Goal: Task Accomplishment & Management: Use online tool/utility

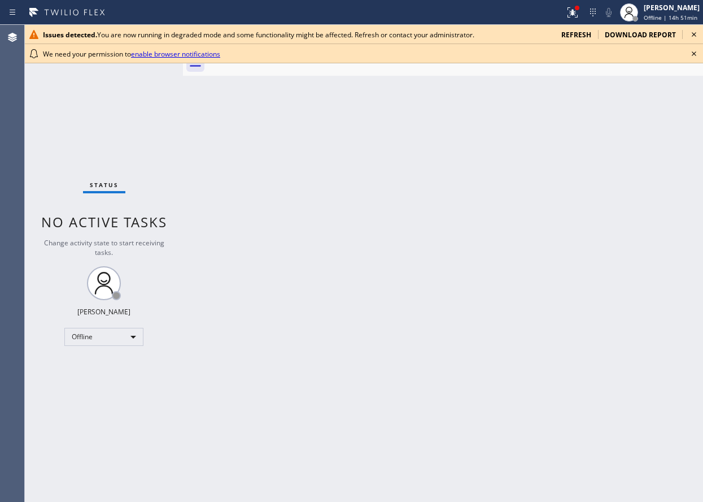
click at [692, 54] on icon at bounding box center [694, 54] width 14 height 14
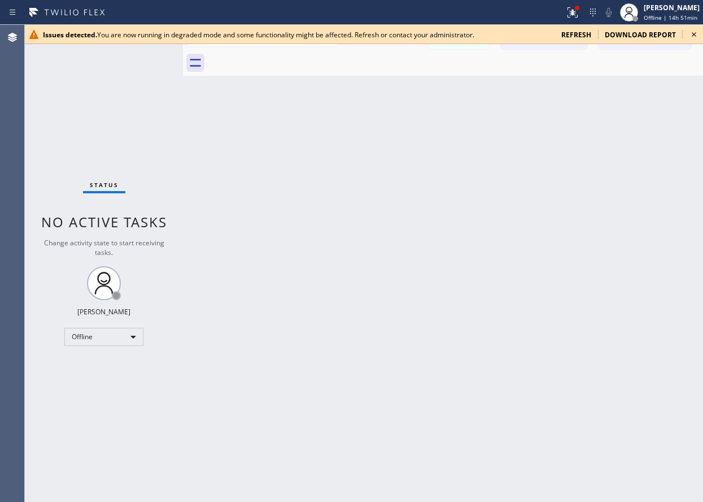
click at [695, 38] on icon at bounding box center [694, 35] width 14 height 14
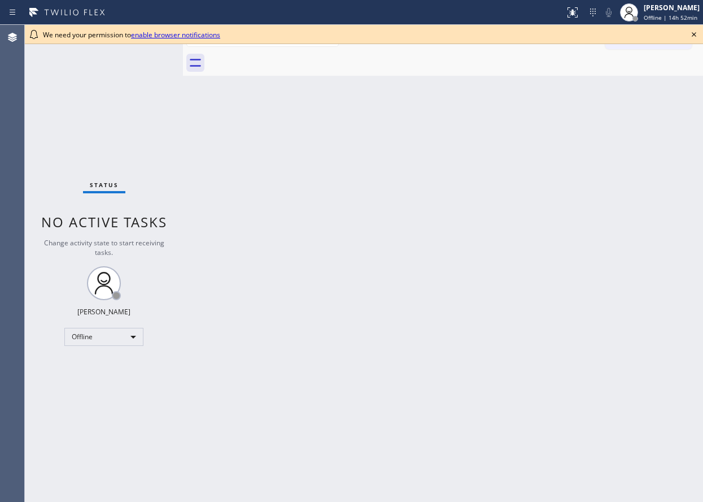
click at [698, 37] on icon at bounding box center [694, 35] width 14 height 14
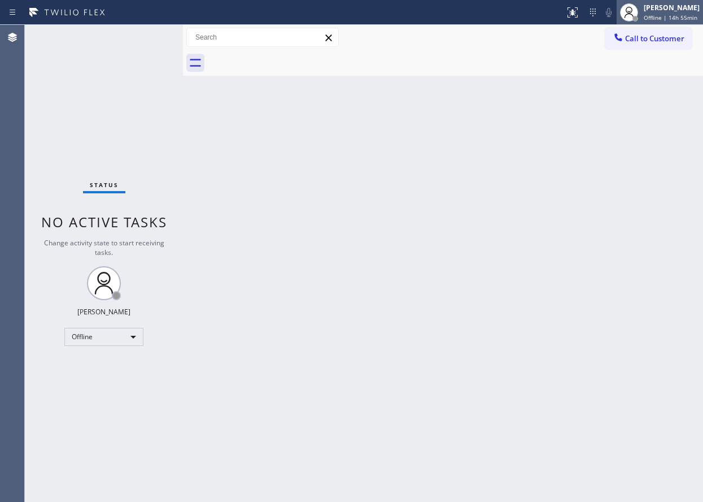
click at [676, 16] on span "Offline | 14h 55min" at bounding box center [671, 18] width 54 height 8
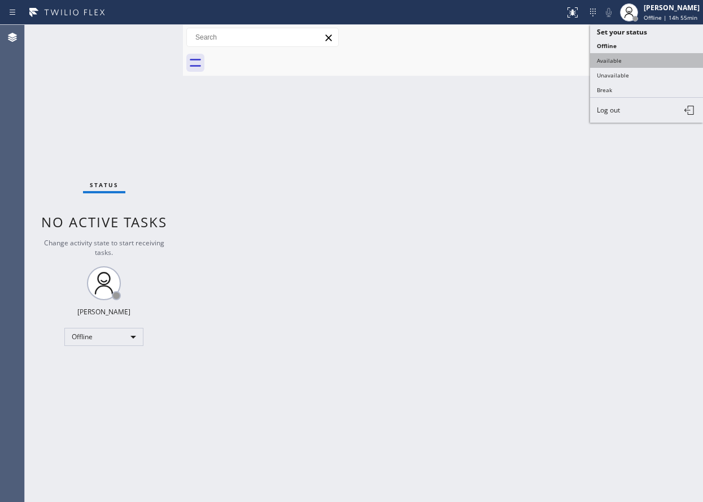
click at [616, 62] on button "Available" at bounding box center [646, 60] width 113 height 15
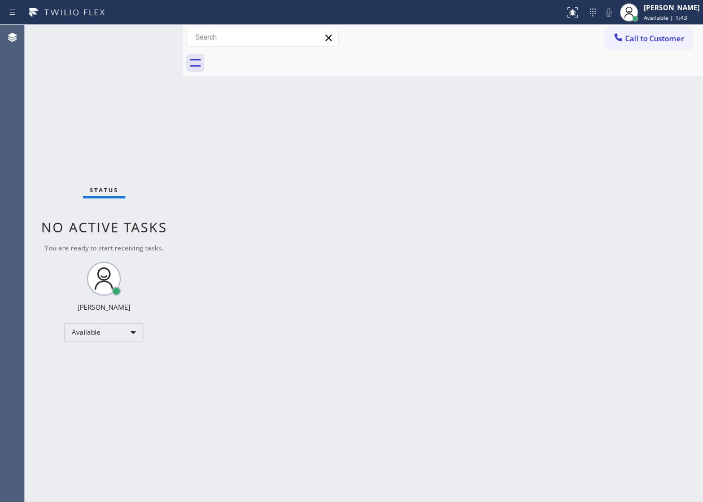
click at [623, 142] on div "Back to Dashboard Change Sender ID Customers Technicians Select a contact Outbo…" at bounding box center [443, 263] width 520 height 477
drag, startPoint x: 387, startPoint y: 377, endPoint x: 398, endPoint y: 378, distance: 11.3
click at [386, 378] on div "Back to Dashboard Change Sender ID Customers Technicians Select a contact Outbo…" at bounding box center [443, 263] width 520 height 477
click at [700, 377] on div "Back to Dashboard Change Sender ID Customers Technicians Select a contact Outbo…" at bounding box center [443, 263] width 520 height 477
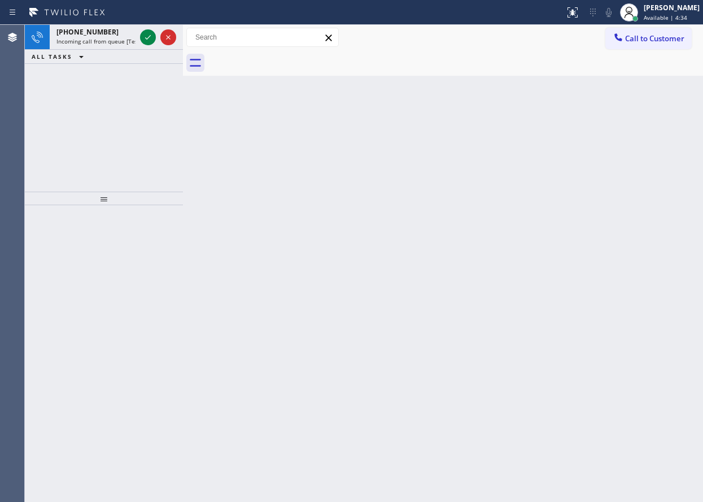
drag, startPoint x: 615, startPoint y: 107, endPoint x: 269, endPoint y: 69, distance: 348.4
click at [613, 107] on div "Back to Dashboard Change Sender ID Customers Technicians Select a contact Outbo…" at bounding box center [443, 263] width 520 height 477
click at [146, 38] on icon at bounding box center [148, 38] width 14 height 14
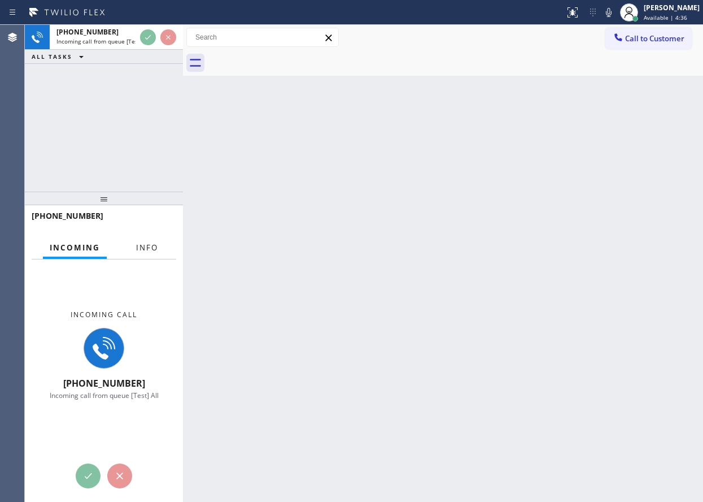
click at [147, 247] on span "Info" at bounding box center [147, 247] width 22 height 10
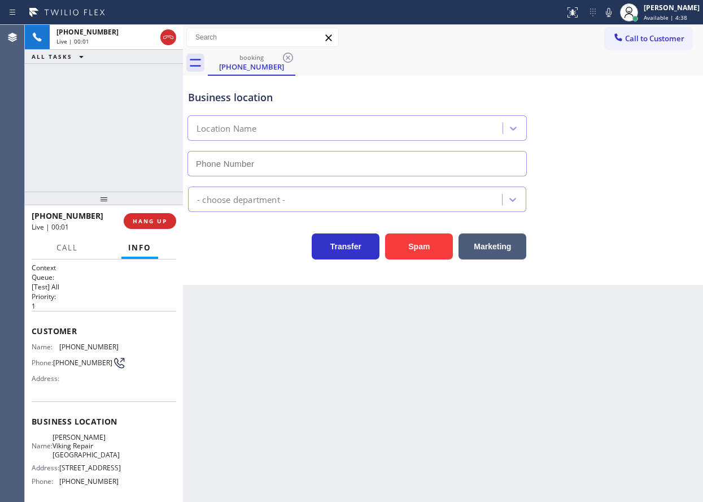
type input "(215) 929-7023"
click at [70, 452] on span "Reid Viking Repair Philadelphia" at bounding box center [86, 446] width 67 height 26
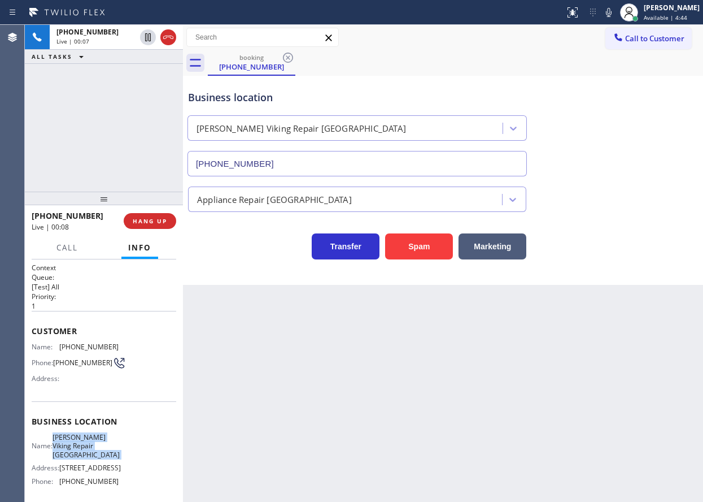
click at [70, 452] on span "Reid Viking Repair Philadelphia" at bounding box center [86, 446] width 67 height 26
click at [407, 245] on button "Spam" at bounding box center [419, 246] width 68 height 26
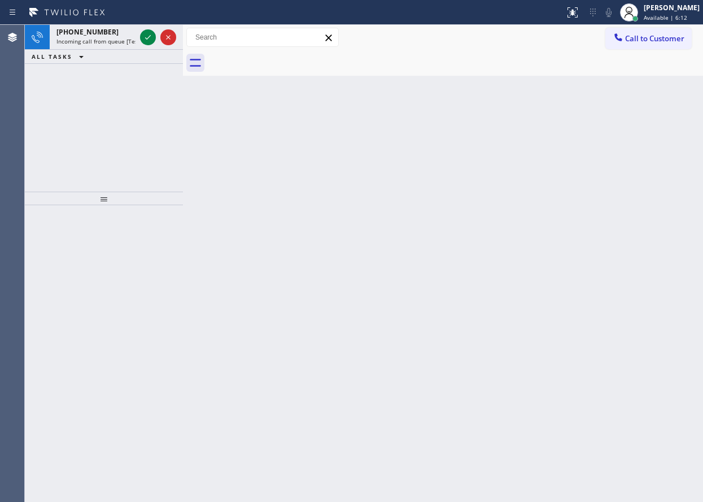
click at [672, 259] on div "Back to Dashboard Change Sender ID Customers Technicians Select a contact Outbo…" at bounding box center [443, 263] width 520 height 477
click at [615, 292] on div "Back to Dashboard Change Sender ID Customers Technicians Select a contact Outbo…" at bounding box center [443, 263] width 520 height 477
click at [146, 34] on icon at bounding box center [148, 38] width 14 height 14
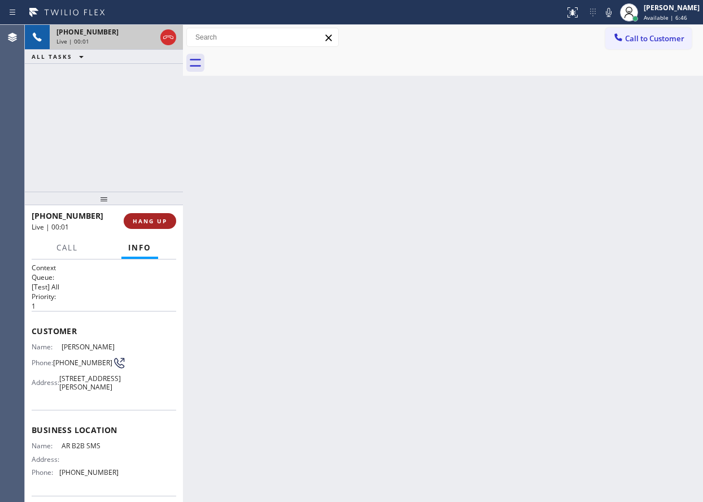
click at [147, 215] on button "HANG UP" at bounding box center [150, 221] width 53 height 16
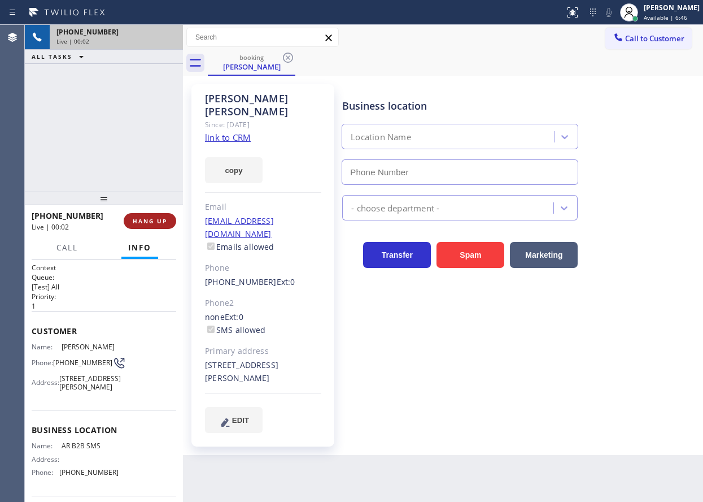
type input "(833) 692-2271"
click at [147, 215] on button "HANG UP" at bounding box center [150, 221] width 53 height 16
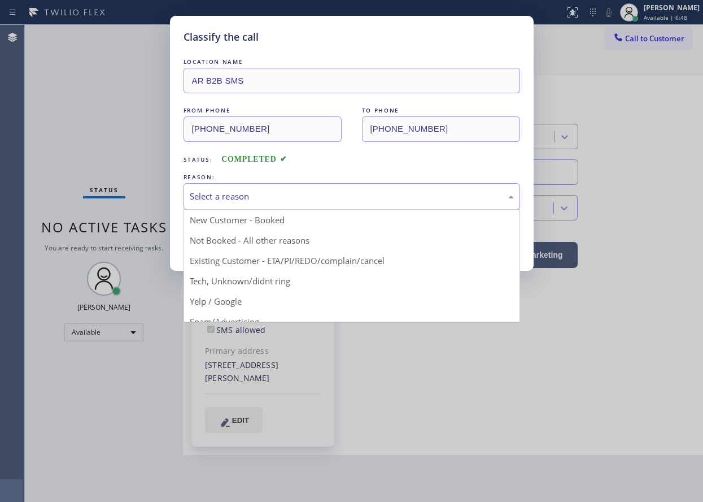
click at [277, 192] on div "Select a reason" at bounding box center [352, 196] width 324 height 13
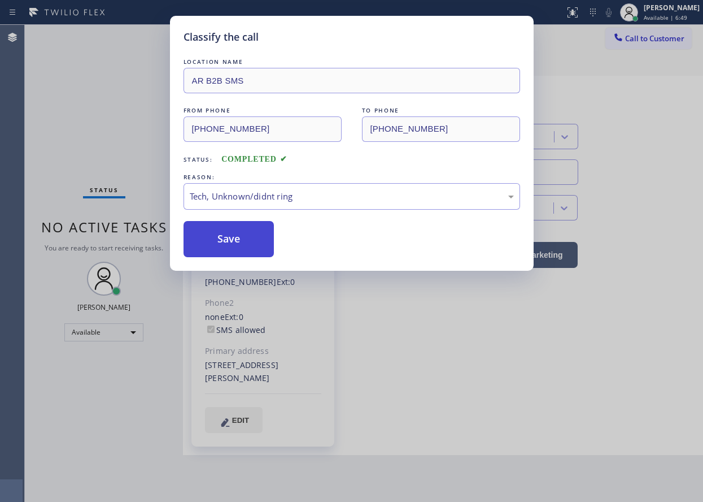
click at [259, 247] on button "Save" at bounding box center [229, 239] width 91 height 36
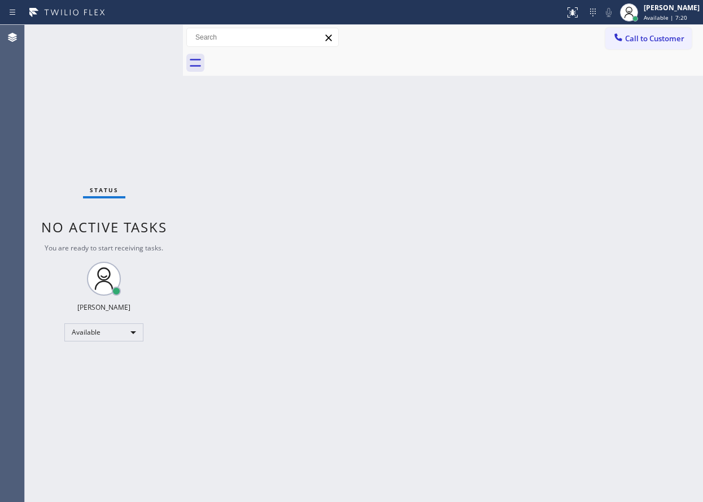
click at [656, 203] on div "Back to Dashboard Change Sender ID Customers Technicians Select a contact Outbo…" at bounding box center [443, 263] width 520 height 477
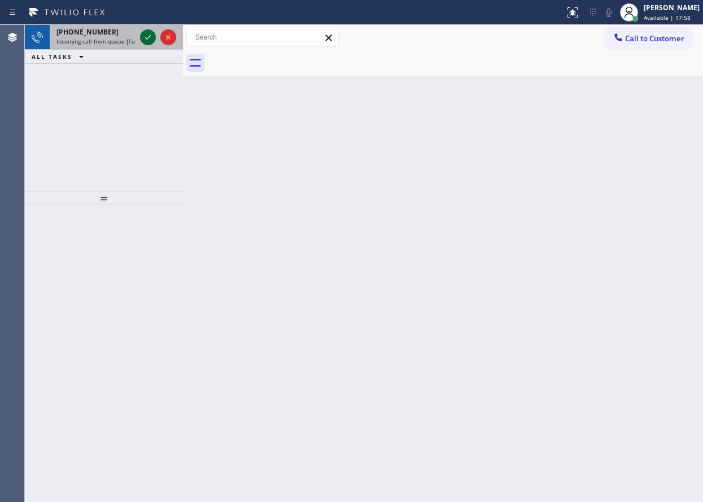
click at [143, 38] on icon at bounding box center [148, 38] width 14 height 14
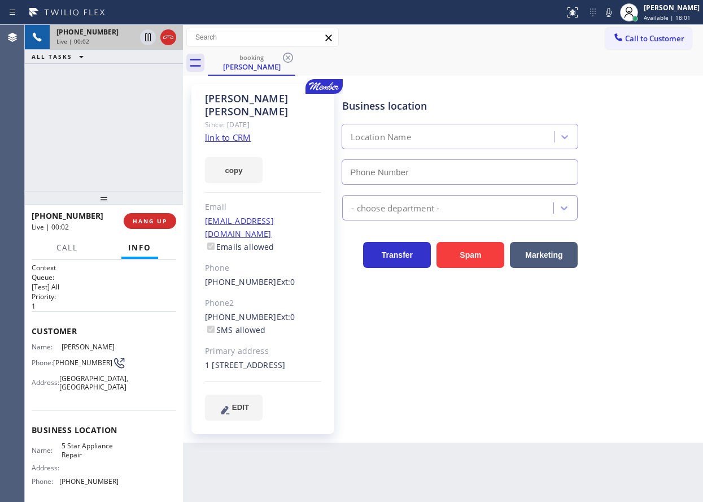
type input "(866) 517-7770"
click at [224, 132] on link "link to CRM" at bounding box center [228, 137] width 46 height 11
click at [99, 447] on span "5 Star Appliance Repair" at bounding box center [90, 450] width 56 height 18
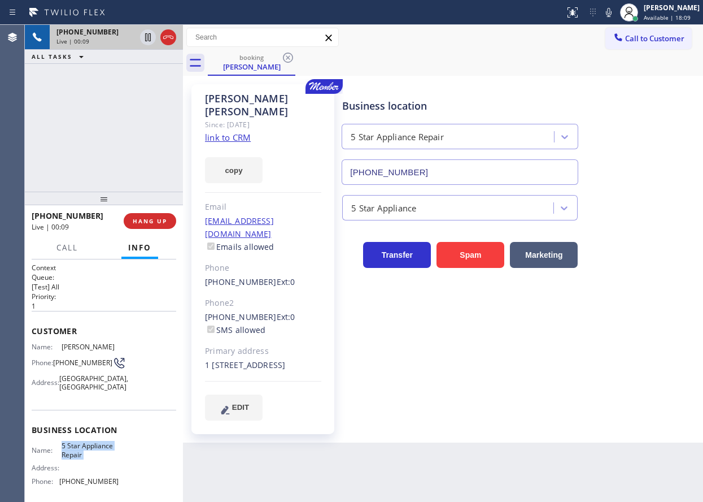
copy span "5 Star Appliance Repair"
click at [461, 171] on input "(866) 517-7770" at bounding box center [460, 171] width 237 height 25
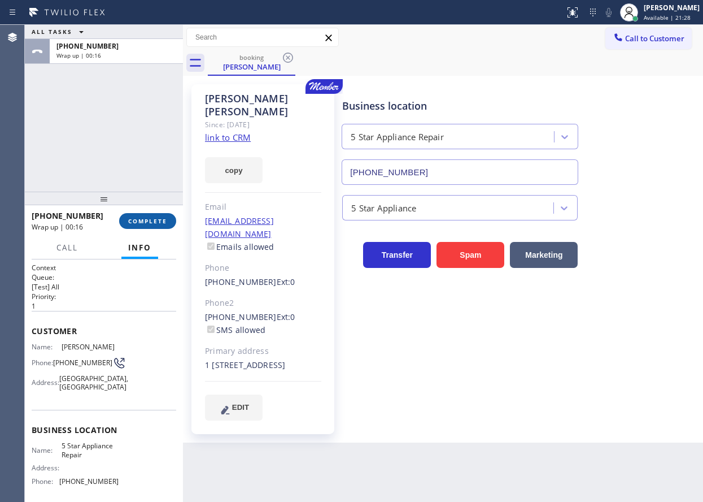
click at [151, 217] on span "COMPLETE" at bounding box center [147, 221] width 39 height 8
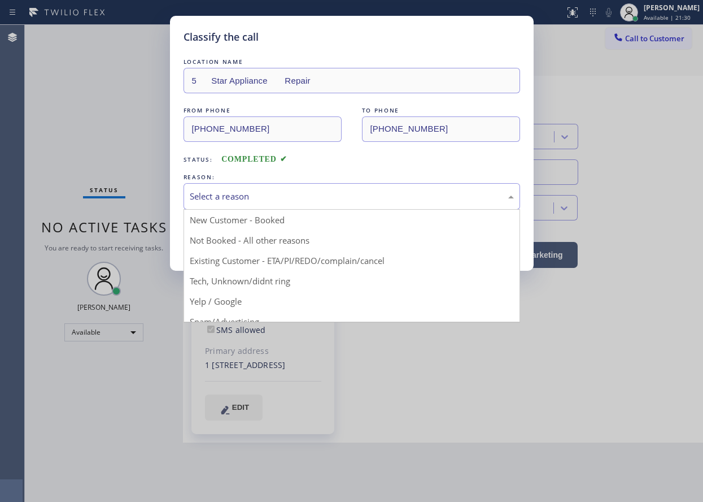
click at [292, 198] on div "Select a reason" at bounding box center [352, 196] width 324 height 13
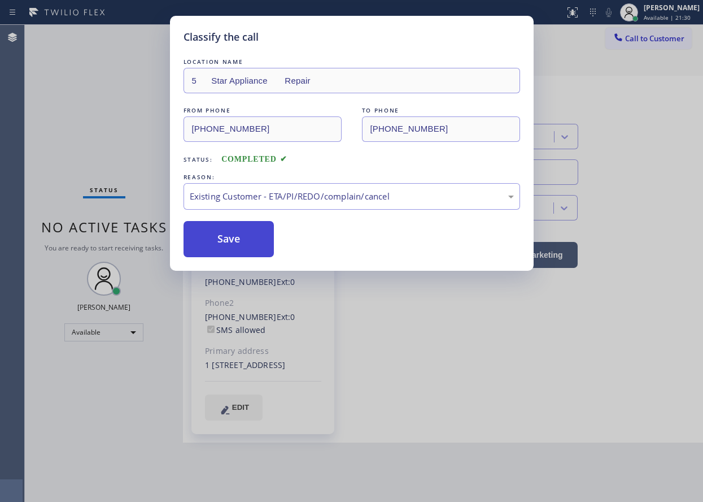
click at [232, 242] on button "Save" at bounding box center [229, 239] width 91 height 36
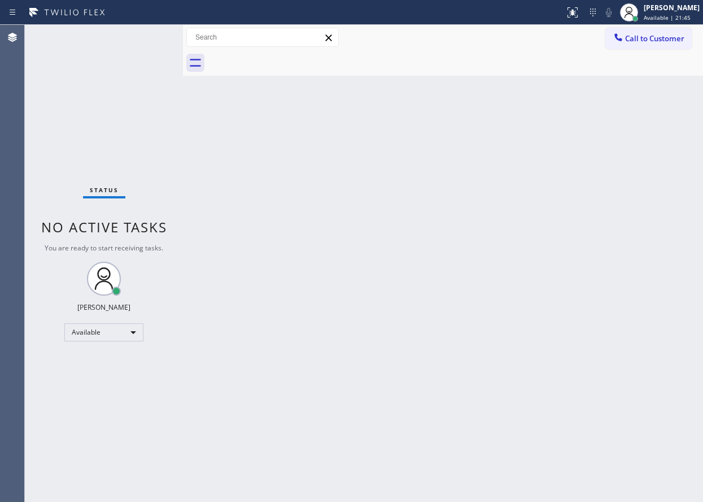
click at [628, 228] on div "Back to Dashboard Change Sender ID Customers Technicians Select a contact Outbo…" at bounding box center [443, 263] width 520 height 477
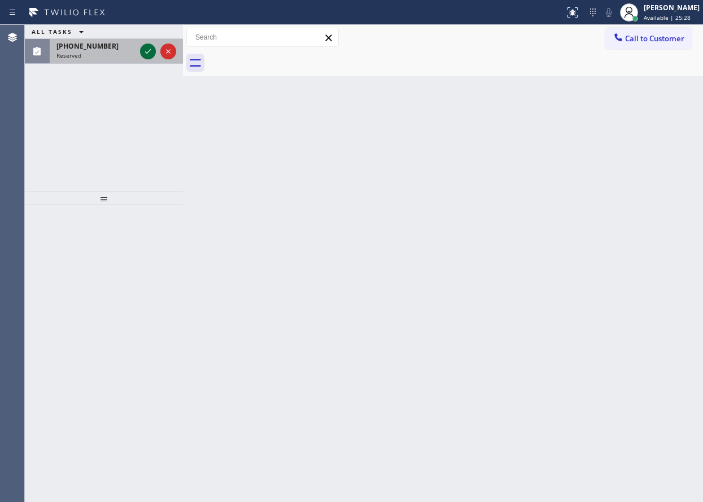
click at [142, 56] on icon at bounding box center [148, 52] width 14 height 14
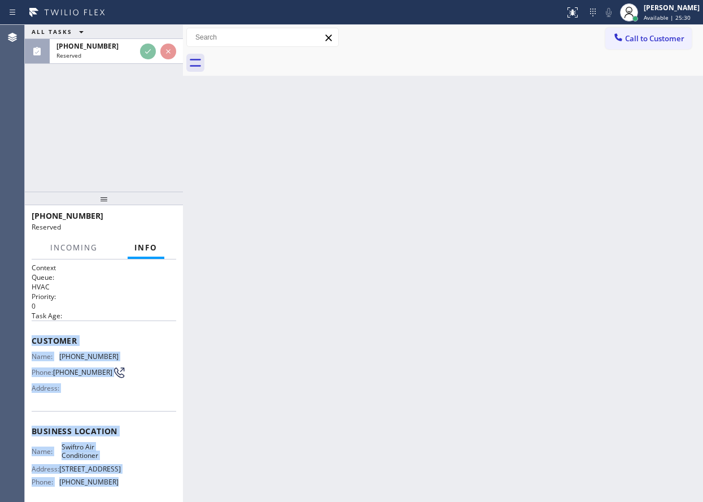
scroll to position [105, 0]
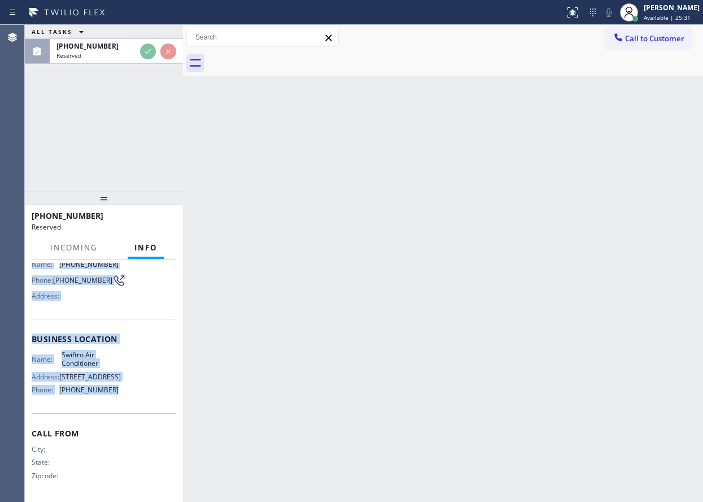
drag, startPoint x: 49, startPoint y: 363, endPoint x: 170, endPoint y: 389, distance: 124.3
click at [170, 389] on div "Context Queue: HVAC Priority: 0 Task Age: Customer Name: (516) 604-3417 Phone: …" at bounding box center [104, 380] width 158 height 242
copy div "Customer Name: (516) 604-3417 Phone: (516) 604-3417 Address: Business location …"
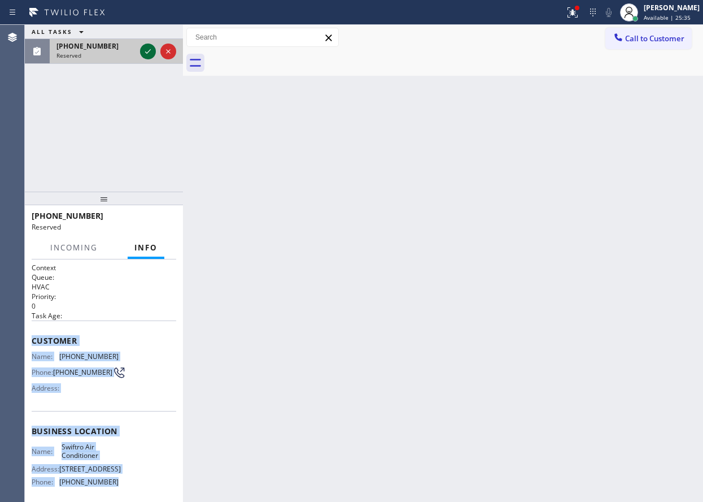
click at [146, 50] on icon at bounding box center [148, 52] width 14 height 14
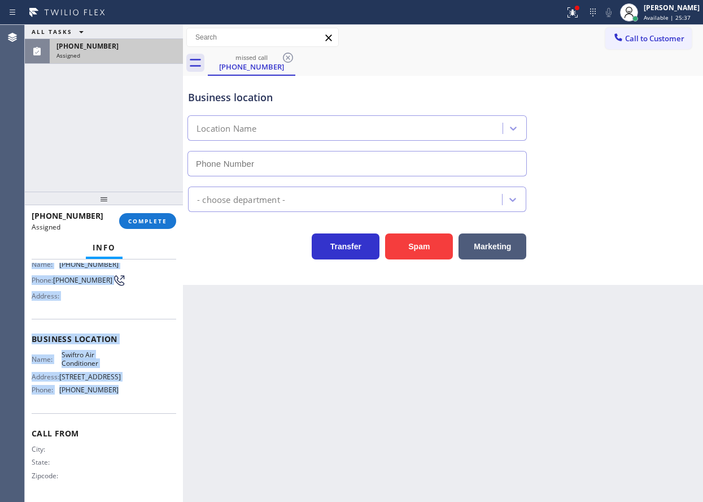
scroll to position [105, 0]
type input "(929) 254-4651"
click at [148, 224] on span "COMPLETE" at bounding box center [147, 221] width 39 height 8
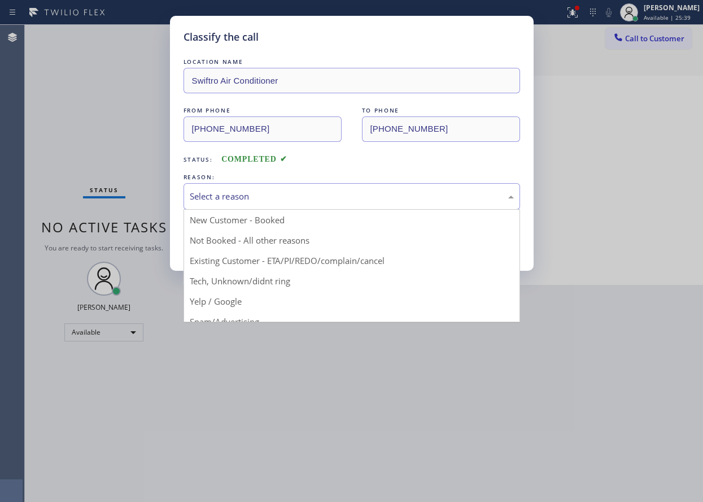
click at [277, 195] on div "Select a reason" at bounding box center [352, 196] width 324 height 13
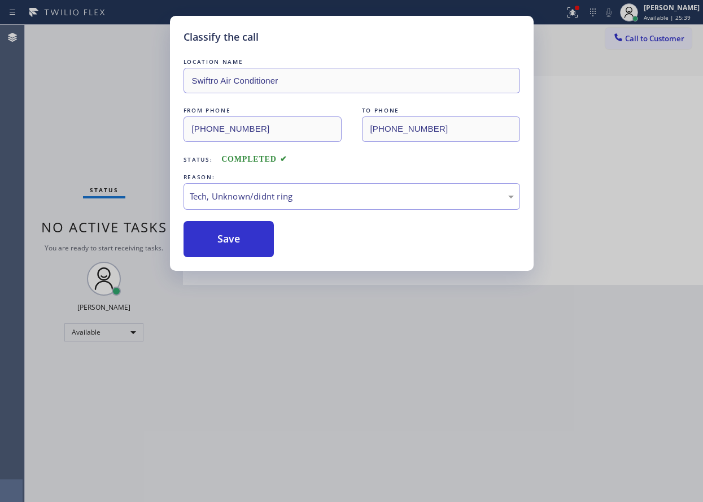
click at [236, 236] on button "Save" at bounding box center [229, 239] width 91 height 36
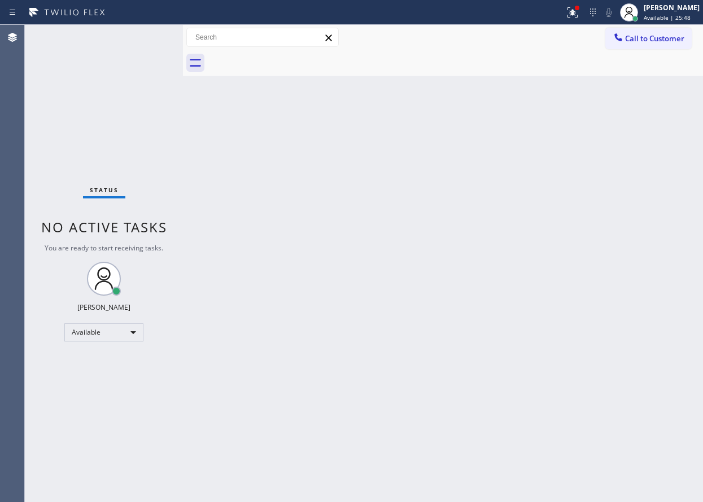
click at [665, 204] on div "Back to Dashboard Change Sender ID Customers Technicians Select a contact Outbo…" at bounding box center [443, 263] width 520 height 477
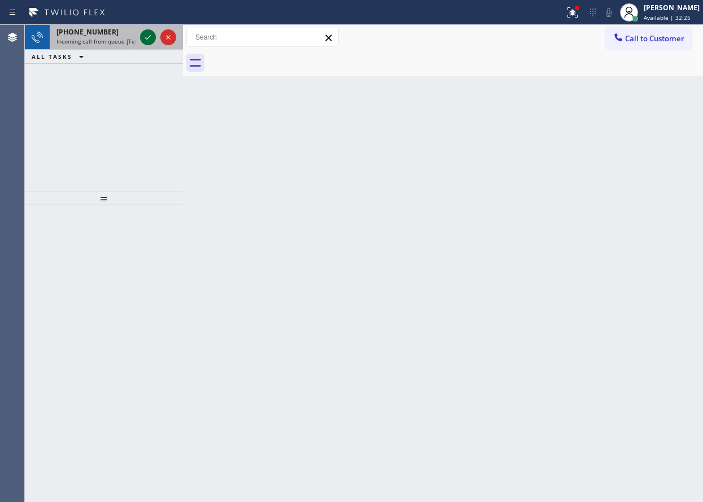
click at [148, 40] on icon at bounding box center [148, 38] width 14 height 14
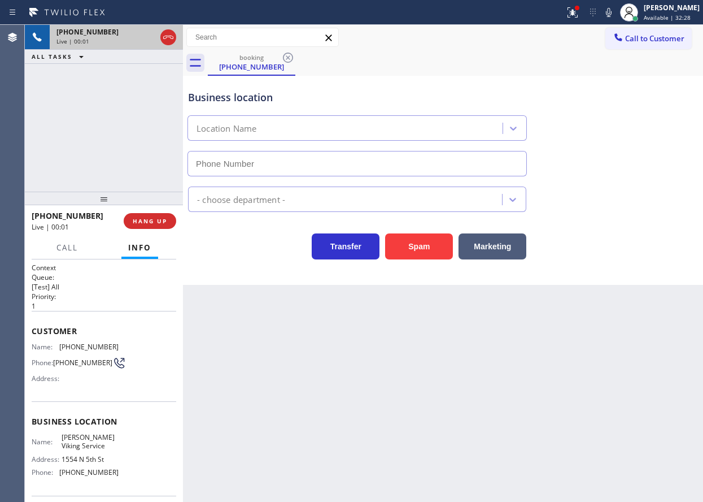
type input "(215) 876-2714"
drag, startPoint x: 581, startPoint y: 203, endPoint x: 558, endPoint y: 202, distance: 23.2
click at [581, 203] on div "Appliance Repair [GEOGRAPHIC_DATA]" at bounding box center [443, 197] width 515 height 30
click at [158, 219] on span "HANG UP" at bounding box center [150, 221] width 34 height 8
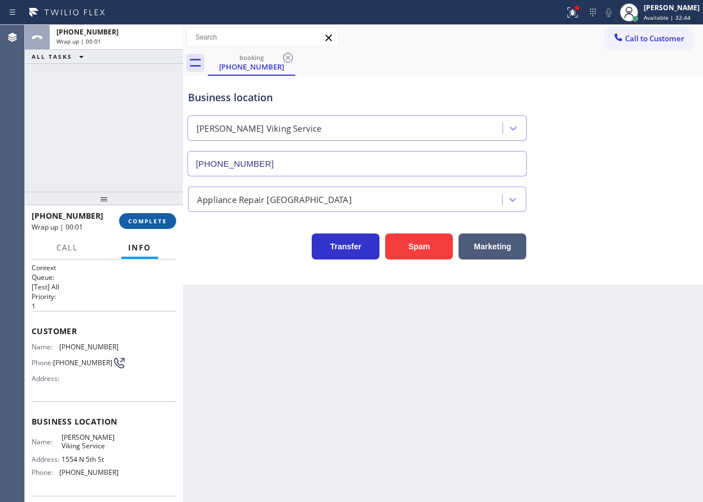
click at [158, 219] on span "COMPLETE" at bounding box center [147, 221] width 39 height 8
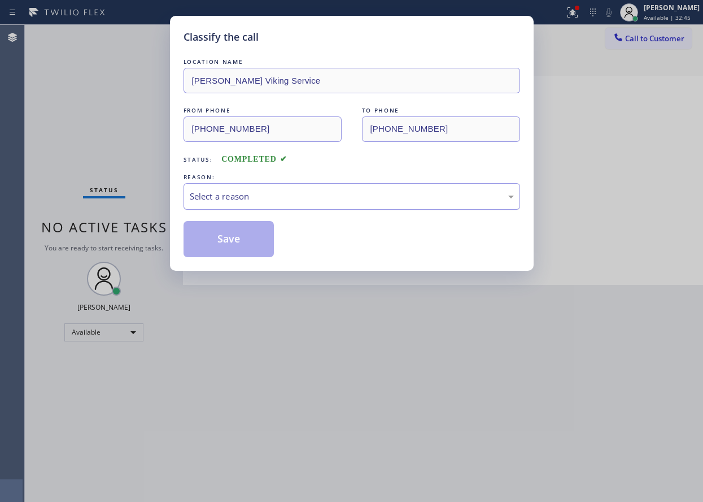
click at [260, 197] on div "Select a reason" at bounding box center [352, 196] width 324 height 13
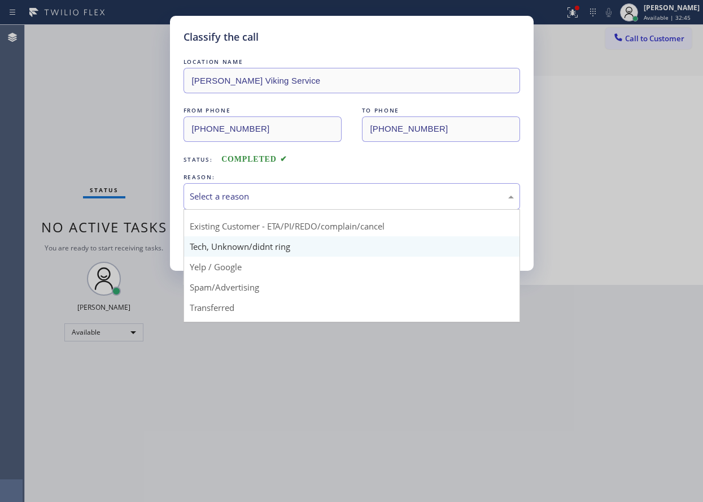
scroll to position [71, 0]
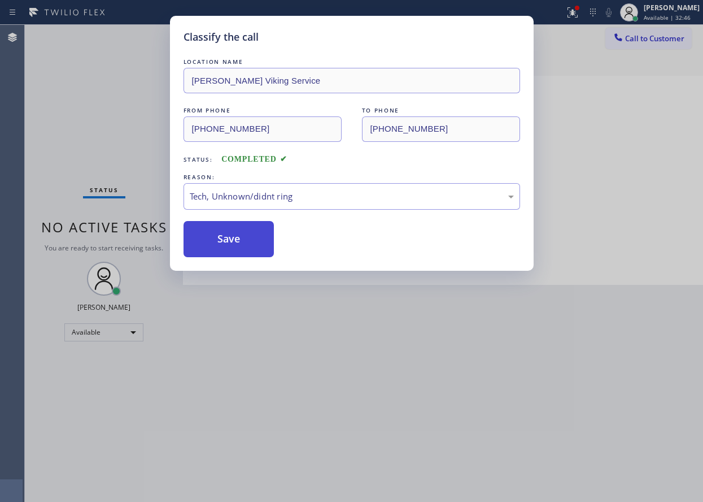
click at [247, 249] on button "Save" at bounding box center [229, 239] width 91 height 36
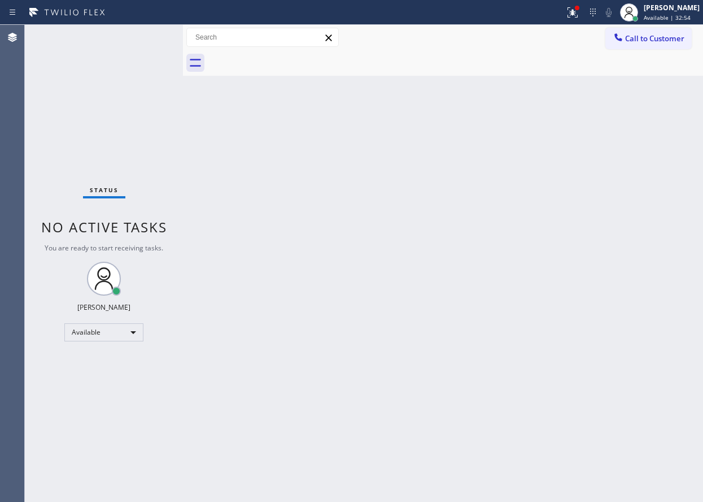
click at [622, 210] on div "Back to Dashboard Change Sender ID Customers Technicians Select a contact Outbo…" at bounding box center [443, 263] width 520 height 477
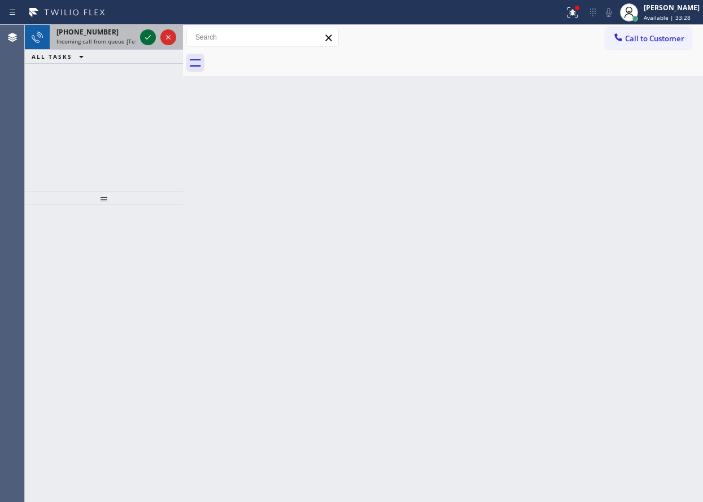
click at [154, 36] on icon at bounding box center [148, 38] width 14 height 14
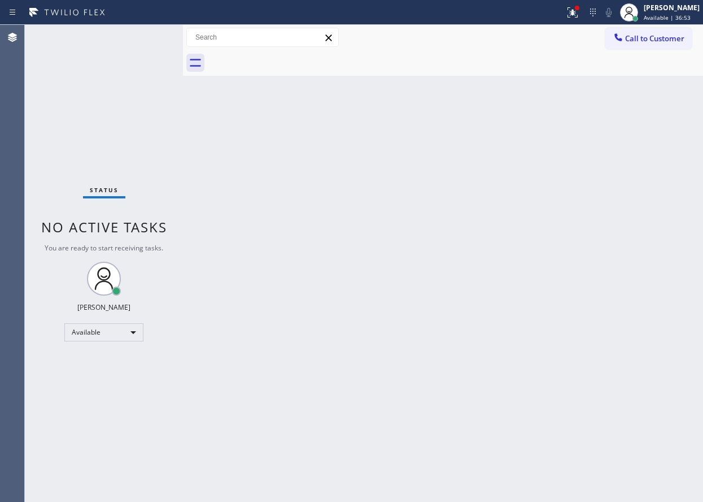
click at [669, 297] on div "Back to Dashboard Change Sender ID Customers Technicians Select a contact Outbo…" at bounding box center [443, 263] width 520 height 477
click at [615, 100] on div "Back to Dashboard Change Sender ID Customers Technicians Select a contact Outbo…" at bounding box center [443, 263] width 520 height 477
click at [585, 20] on button at bounding box center [572, 12] width 25 height 25
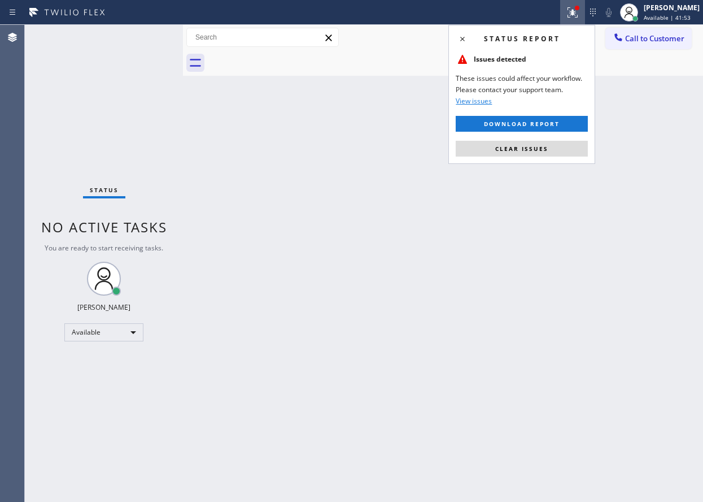
click at [542, 158] on div "Status report Issues detected These issues could affect your workflow. Please c…" at bounding box center [522, 94] width 147 height 139
click at [541, 155] on button "Clear issues" at bounding box center [522, 149] width 132 height 16
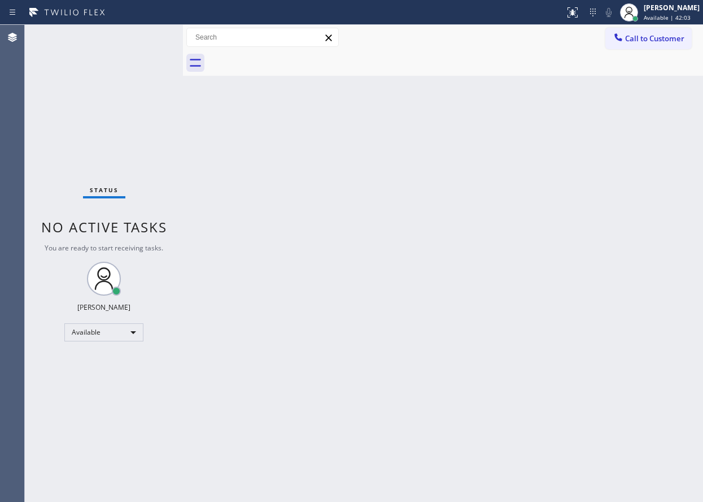
click at [625, 254] on div "Back to Dashboard Change Sender ID Customers Technicians Select a contact Outbo…" at bounding box center [443, 263] width 520 height 477
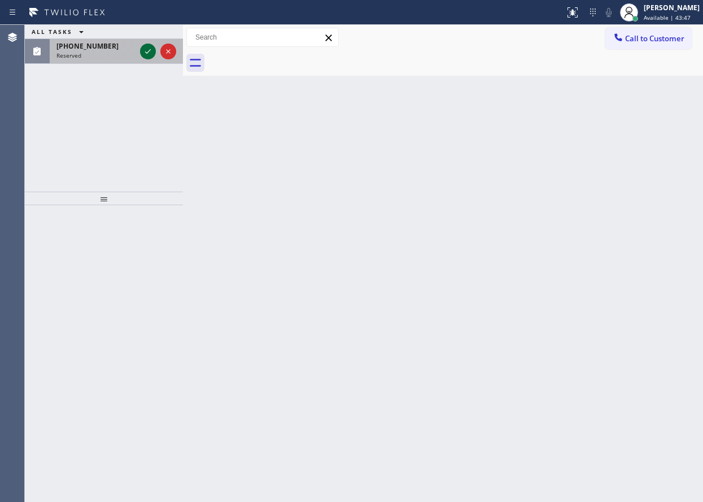
click at [152, 49] on icon at bounding box center [148, 52] width 14 height 14
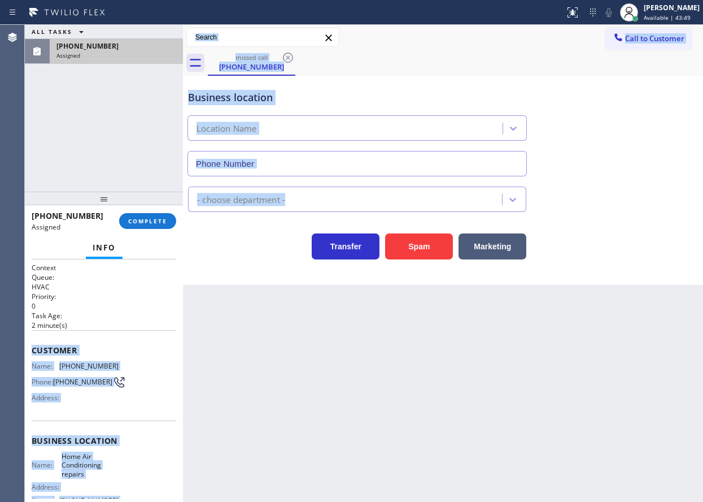
scroll to position [115, 0]
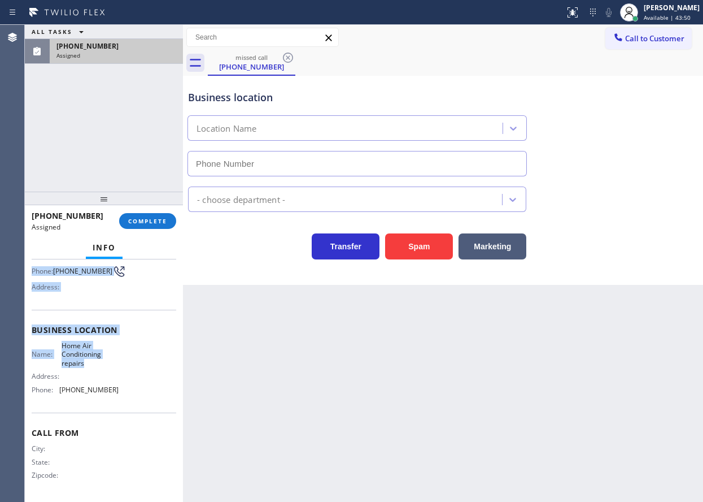
type input "(305) 680-5172"
drag, startPoint x: 28, startPoint y: 343, endPoint x: 132, endPoint y: 388, distance: 113.1
click at [132, 388] on div "Context Queue: HVAC Priority: 0 Task Age: 2 minute(s) Customer Name: (998) 241-…" at bounding box center [104, 380] width 158 height 242
copy div "Customer Name: (998) 241-9236 Phone: (998) 241-9236 Address: Business location …"
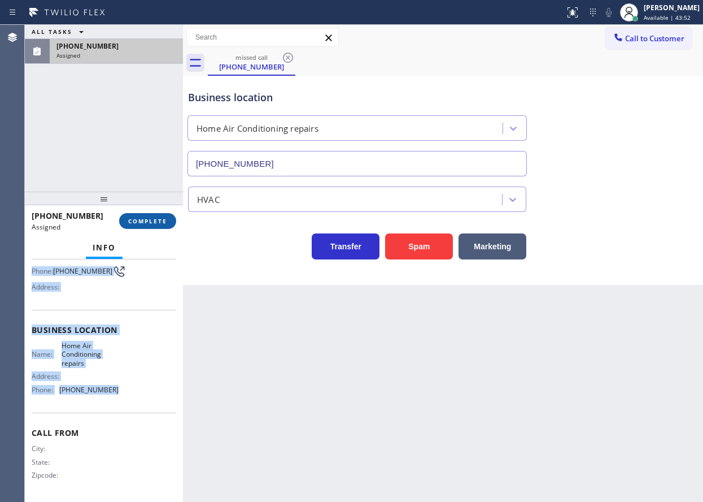
click at [160, 221] on span "COMPLETE" at bounding box center [147, 221] width 39 height 8
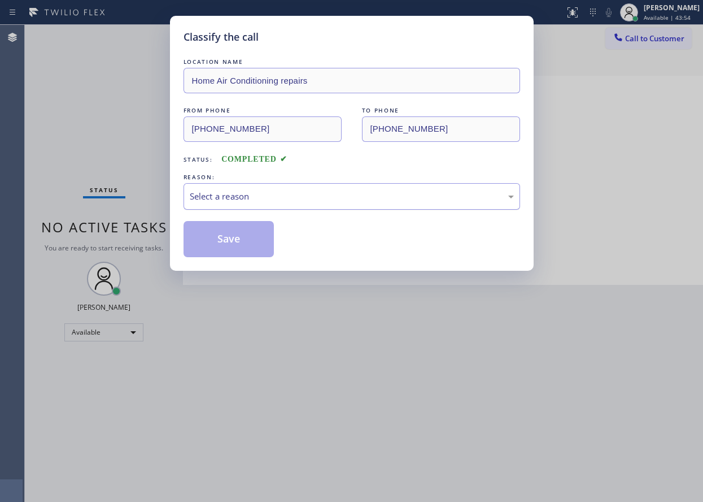
click at [306, 201] on div "Select a reason" at bounding box center [352, 196] width 324 height 13
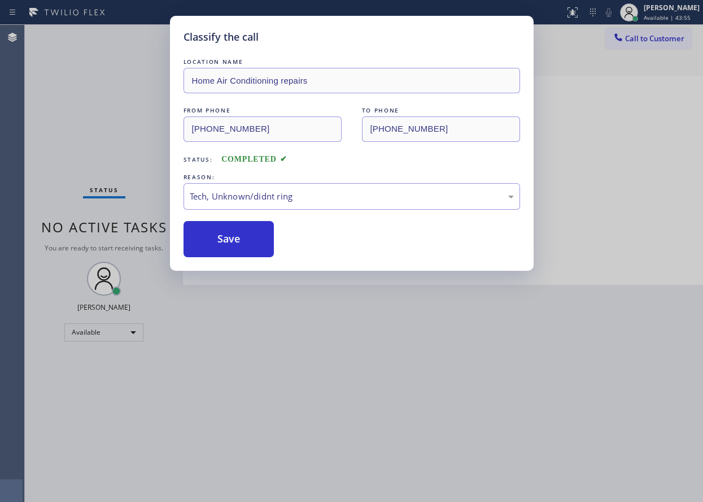
drag, startPoint x: 237, startPoint y: 243, endPoint x: 242, endPoint y: 278, distance: 35.3
click at [238, 243] on button "Save" at bounding box center [229, 239] width 91 height 36
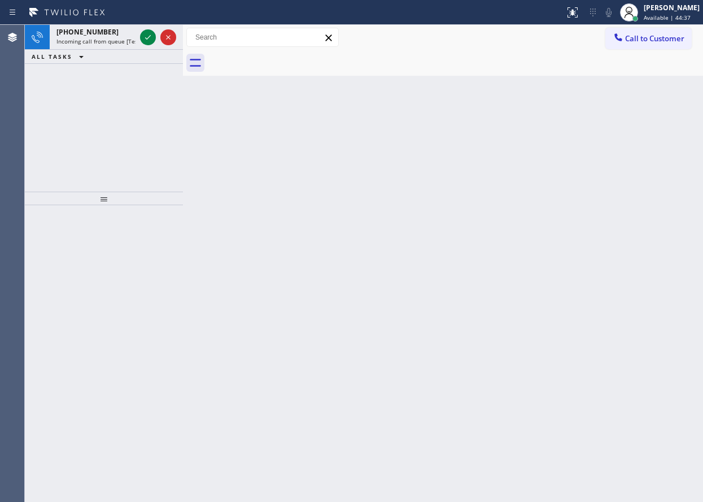
drag, startPoint x: 673, startPoint y: 177, endPoint x: 185, endPoint y: 76, distance: 497.8
click at [672, 176] on div "Back to Dashboard Change Sender ID Customers Technicians Select a contact Outbo…" at bounding box center [443, 263] width 520 height 477
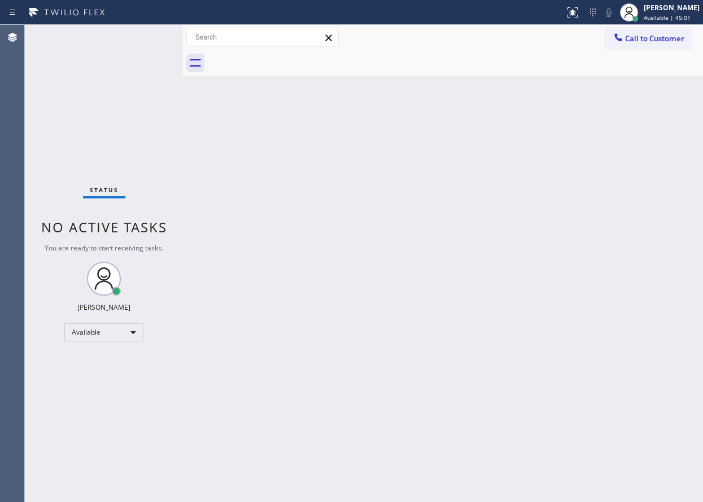
click at [611, 208] on div "Back to Dashboard Change Sender ID Customers Technicians Select a contact Outbo…" at bounding box center [443, 263] width 520 height 477
click at [534, 269] on div "Back to Dashboard Change Sender ID Customers Technicians Select a contact Outbo…" at bounding box center [443, 263] width 520 height 477
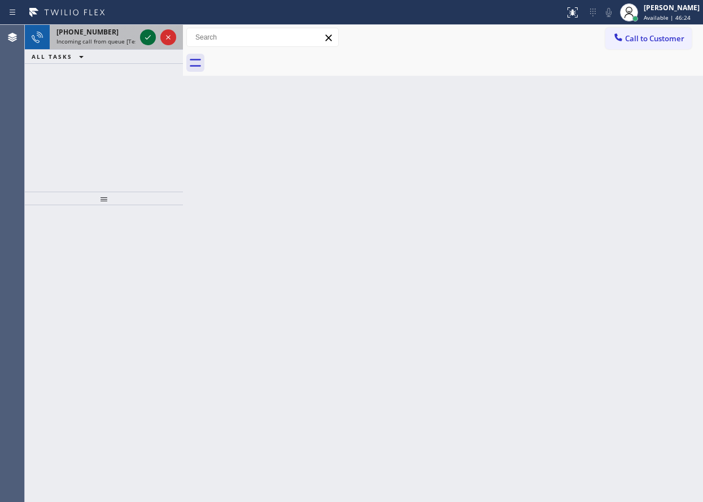
click at [144, 42] on icon at bounding box center [148, 38] width 14 height 14
click at [142, 42] on icon at bounding box center [148, 38] width 14 height 14
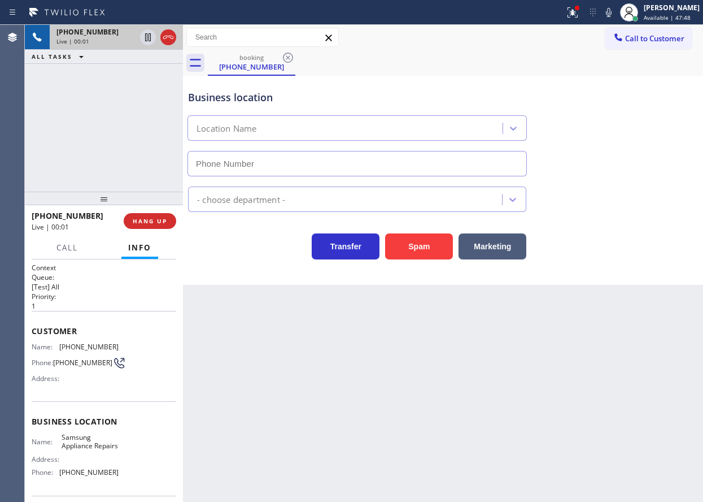
type input "(855) 976-5118"
click at [616, 12] on icon at bounding box center [609, 13] width 14 height 14
click at [585, 13] on div at bounding box center [572, 13] width 25 height 14
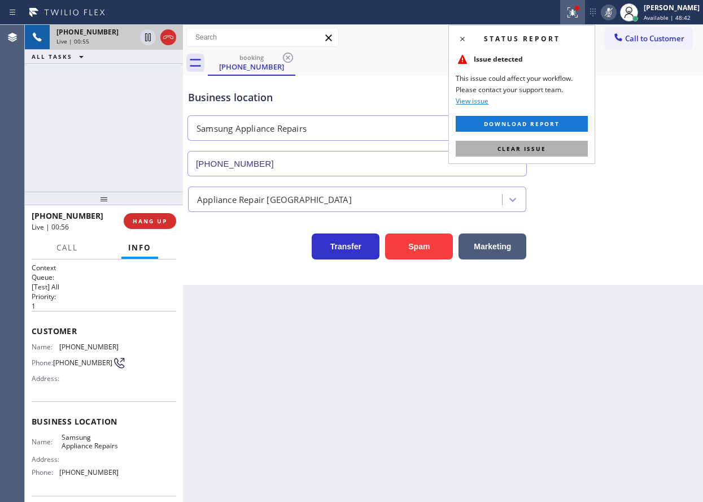
click at [552, 145] on button "Clear issue" at bounding box center [522, 149] width 132 height 16
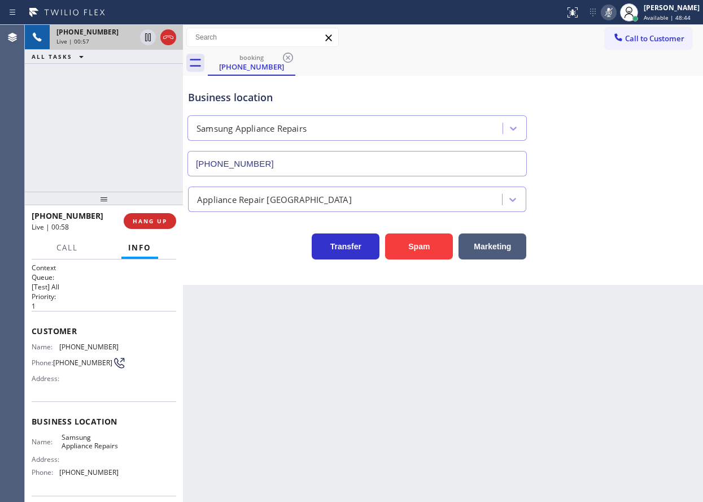
click at [616, 15] on icon at bounding box center [609, 13] width 14 height 14
click at [150, 220] on span "HANG UP" at bounding box center [150, 221] width 34 height 8
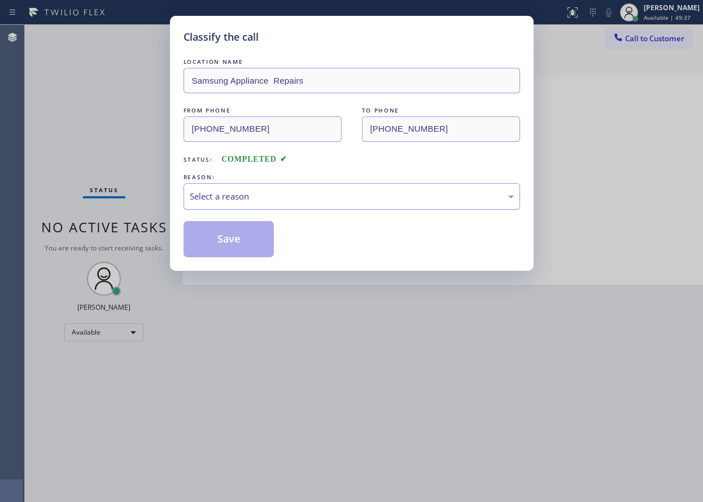
click at [281, 198] on div "Select a reason" at bounding box center [352, 196] width 324 height 13
click at [263, 241] on button "Save" at bounding box center [229, 239] width 91 height 36
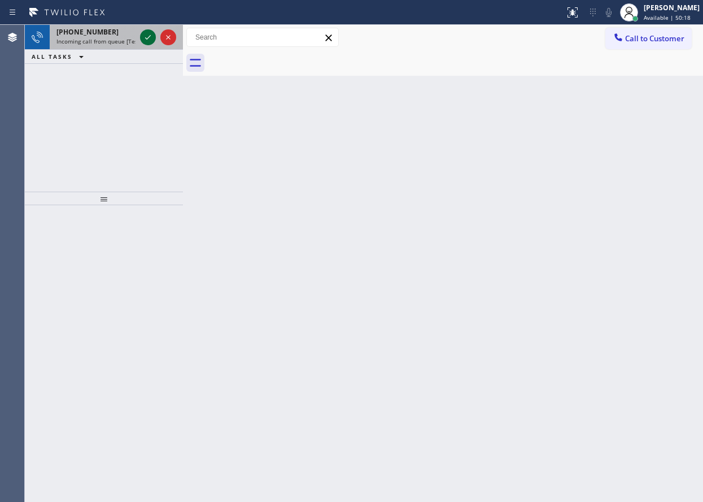
click at [149, 37] on icon at bounding box center [148, 37] width 6 height 5
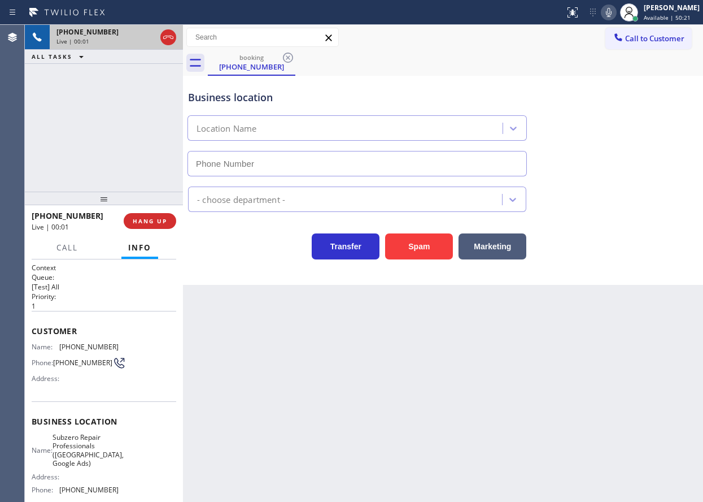
type input "(857) 219-2462"
click at [106, 445] on span "Subzero Repair Professionals (Boston, Google Ads)" at bounding box center [88, 450] width 71 height 35
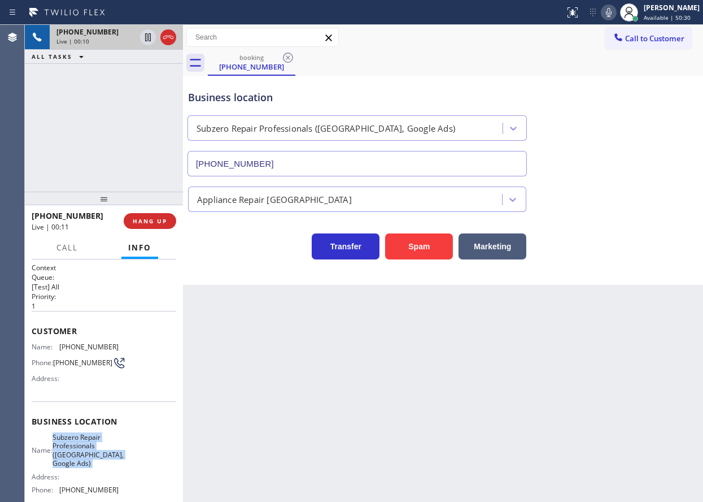
click at [106, 445] on span "Subzero Repair Professionals (Boston, Google Ads)" at bounding box center [88, 450] width 71 height 35
copy span "Subzero Repair Professionals (Boston, Google Ads)"
click at [314, 169] on input "(857) 219-2462" at bounding box center [358, 163] width 340 height 25
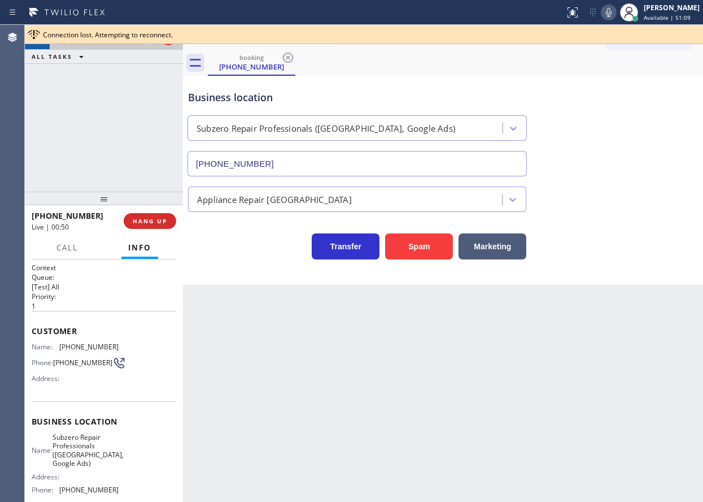
click at [69, 349] on span "(508) 962-6768" at bounding box center [88, 346] width 59 height 8
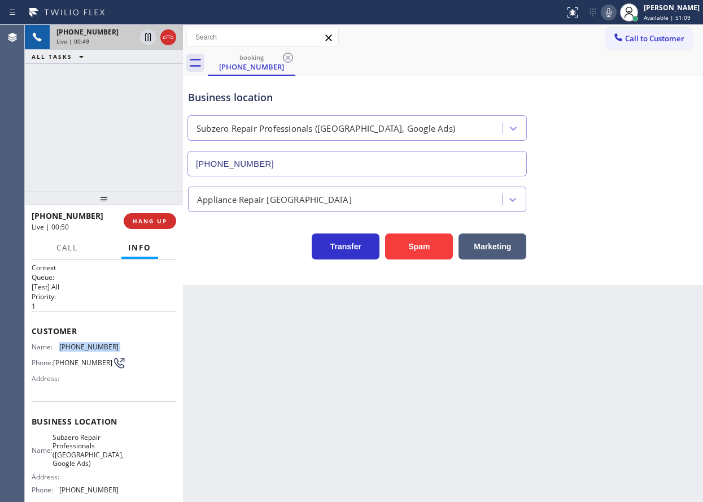
click at [69, 349] on span "(508) 962-6768" at bounding box center [88, 346] width 59 height 8
copy span "(508) 962-6768"
click at [612, 8] on icon at bounding box center [609, 12] width 6 height 9
click at [612, 10] on icon at bounding box center [609, 12] width 6 height 9
click at [157, 223] on span "HANG UP" at bounding box center [150, 221] width 34 height 8
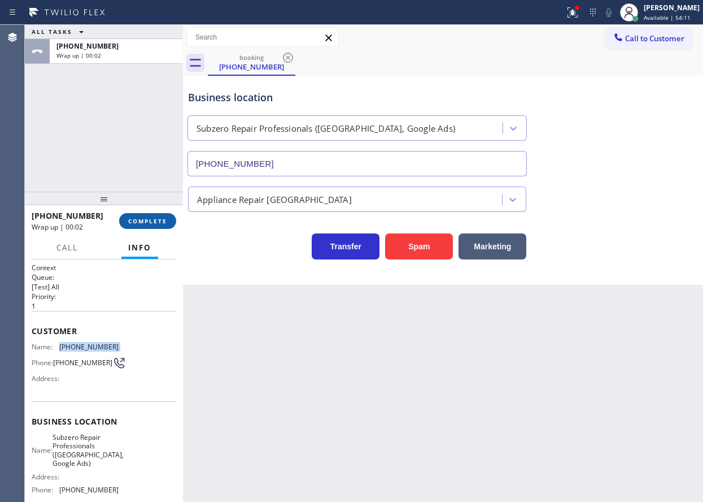
click at [156, 222] on span "COMPLETE" at bounding box center [147, 221] width 39 height 8
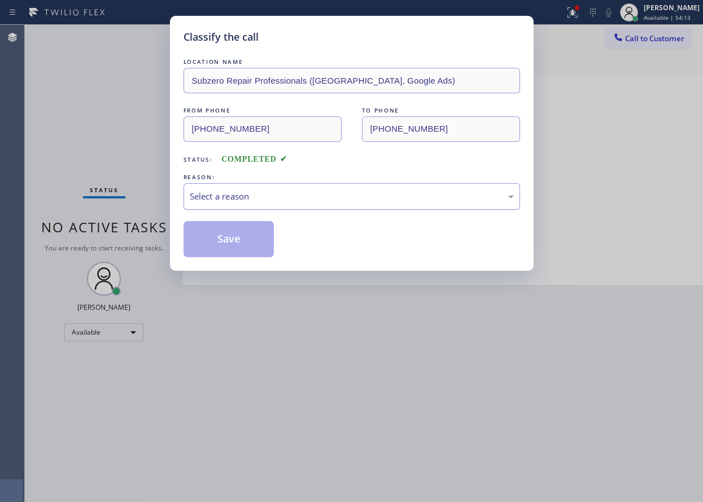
click at [258, 198] on div "Select a reason" at bounding box center [352, 196] width 324 height 13
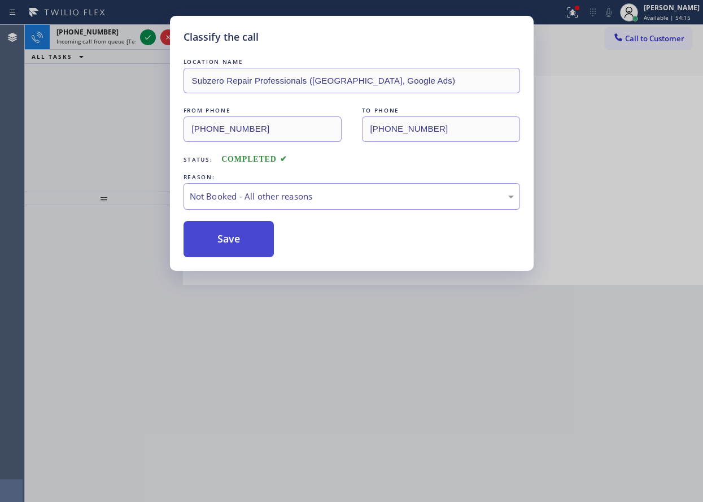
click at [224, 241] on button "Save" at bounding box center [229, 239] width 91 height 36
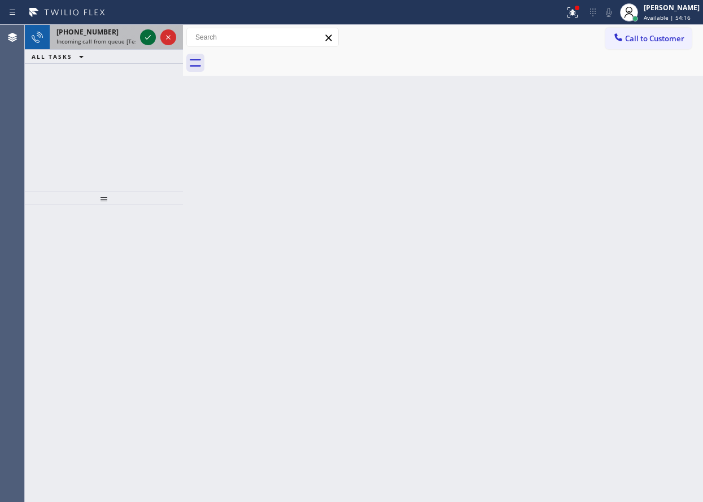
click at [147, 36] on icon at bounding box center [148, 38] width 14 height 14
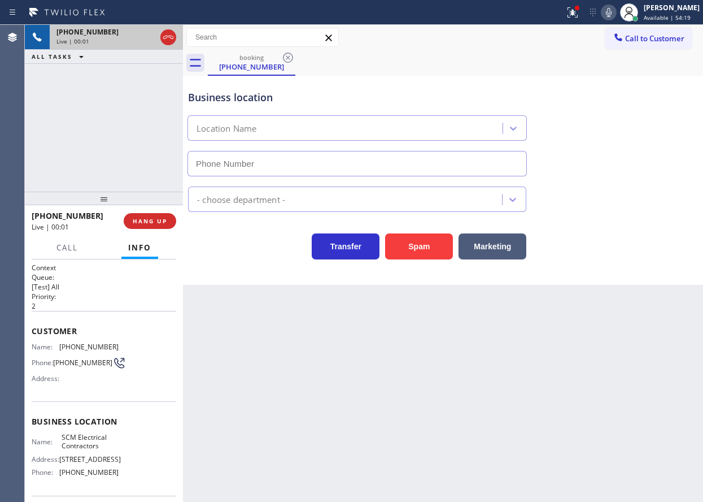
type input "(856) 502-1317"
click at [167, 220] on span "HANG UP" at bounding box center [150, 221] width 34 height 8
click at [164, 217] on span "HANG UP" at bounding box center [150, 221] width 34 height 8
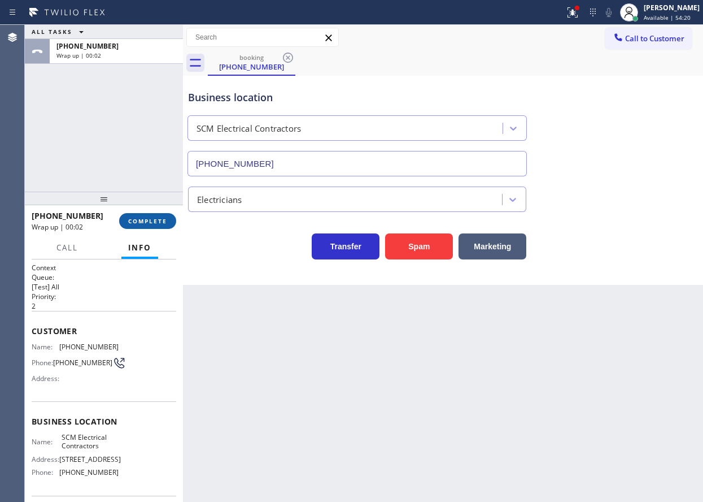
click at [167, 221] on button "COMPLETE" at bounding box center [147, 221] width 57 height 16
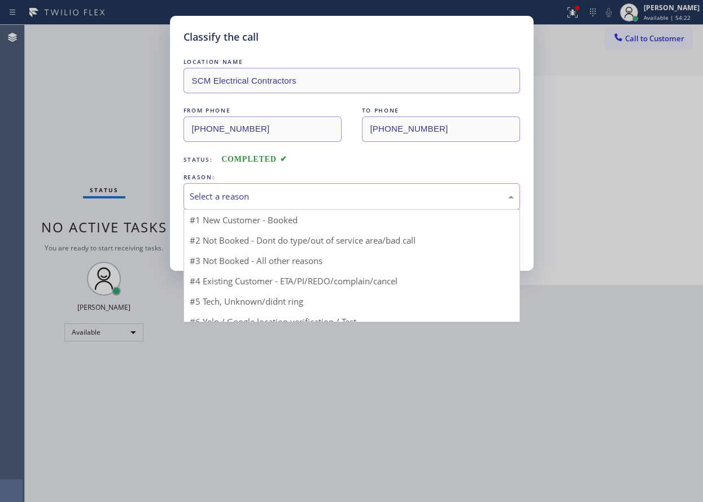
click at [267, 195] on div "Select a reason" at bounding box center [352, 196] width 324 height 13
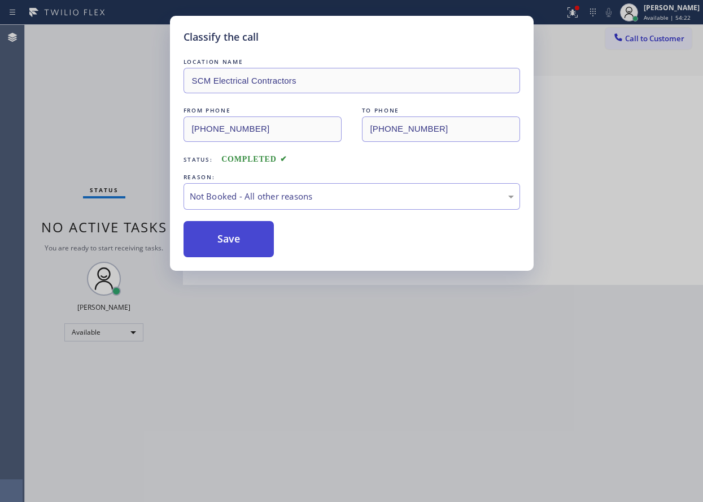
click at [221, 245] on button "Save" at bounding box center [229, 239] width 91 height 36
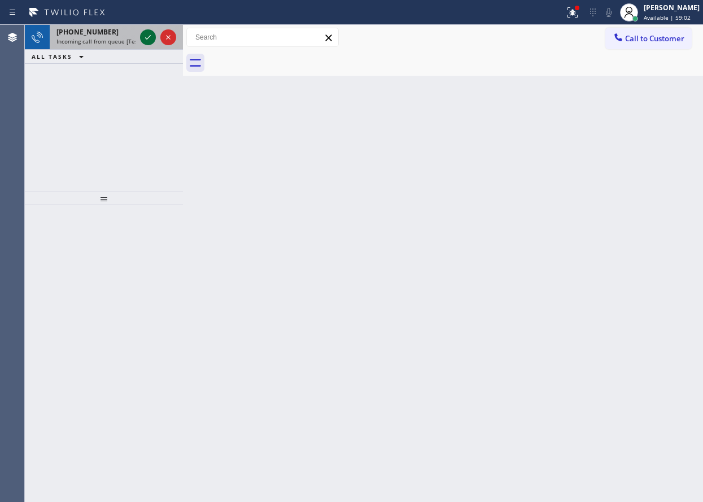
click at [142, 39] on icon at bounding box center [148, 38] width 14 height 14
click at [144, 46] on div at bounding box center [158, 37] width 41 height 25
click at [144, 42] on icon at bounding box center [148, 38] width 14 height 14
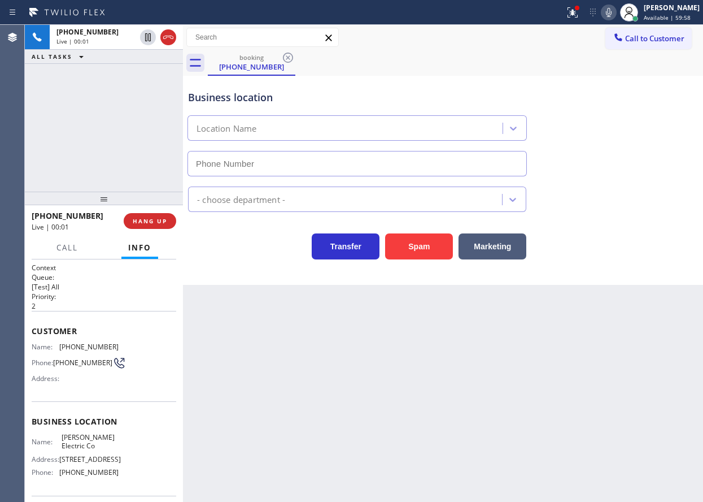
type input "(561) 767-8595"
click at [141, 223] on span "HANG UP" at bounding box center [150, 221] width 34 height 8
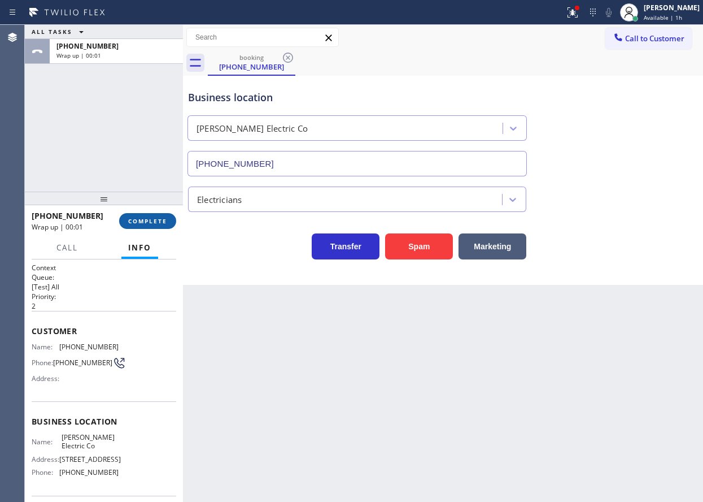
click at [140, 217] on span "COMPLETE" at bounding box center [147, 221] width 39 height 8
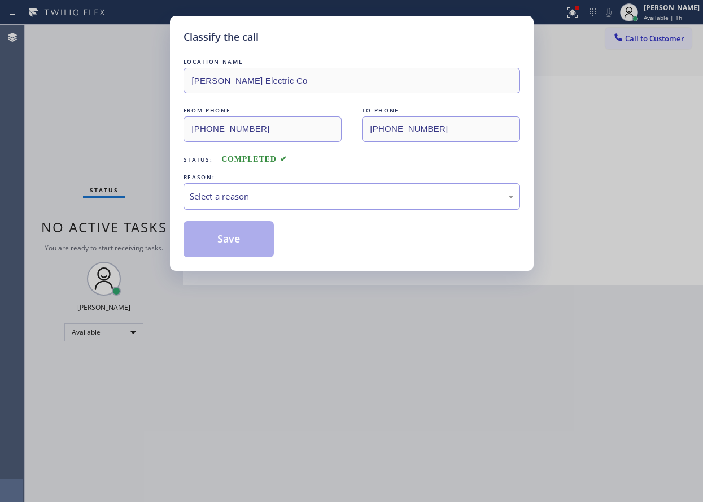
click at [311, 192] on div "Select a reason" at bounding box center [352, 196] width 324 height 13
click at [240, 234] on button "Save" at bounding box center [229, 239] width 91 height 36
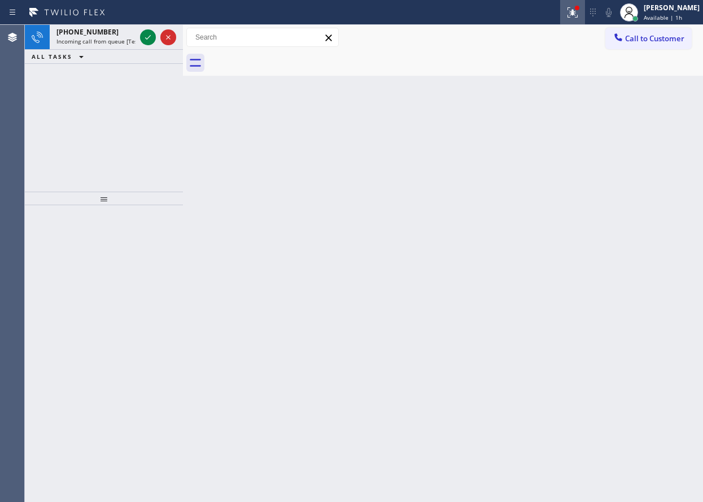
click at [580, 11] on icon at bounding box center [573, 13] width 14 height 14
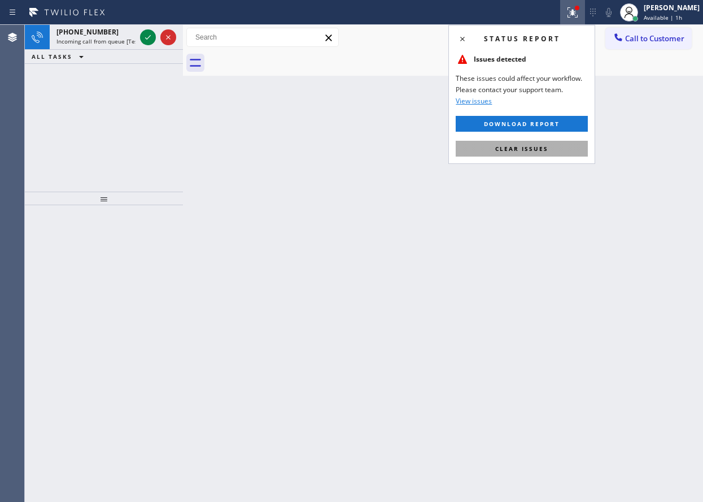
click at [553, 151] on button "Clear issues" at bounding box center [522, 149] width 132 height 16
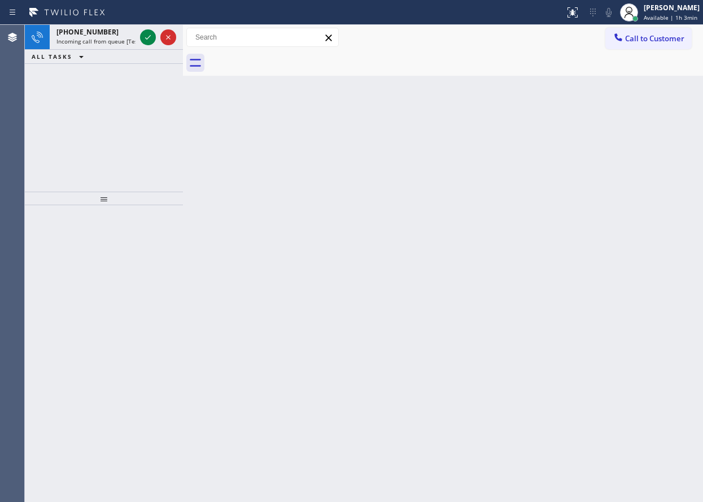
click at [608, 166] on div "Back to Dashboard Change Sender ID Customers Technicians Select a contact Outbo…" at bounding box center [443, 263] width 520 height 477
click at [144, 36] on icon at bounding box center [148, 38] width 14 height 14
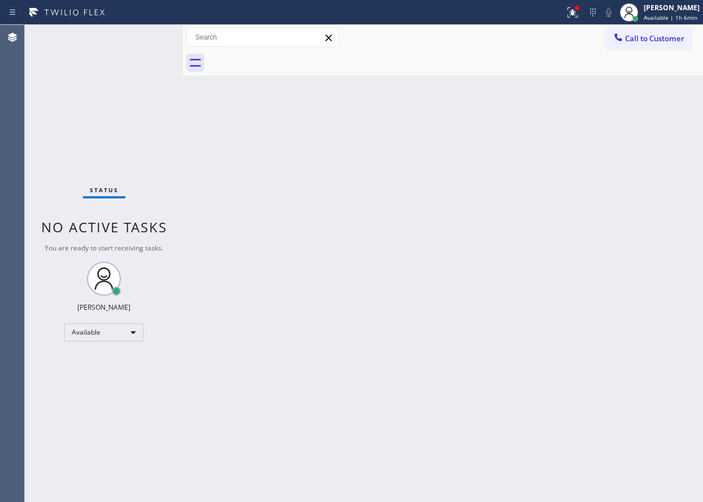
click at [568, 315] on div "Back to Dashboard Change Sender ID Customers Technicians Select a contact Outbo…" at bounding box center [443, 263] width 520 height 477
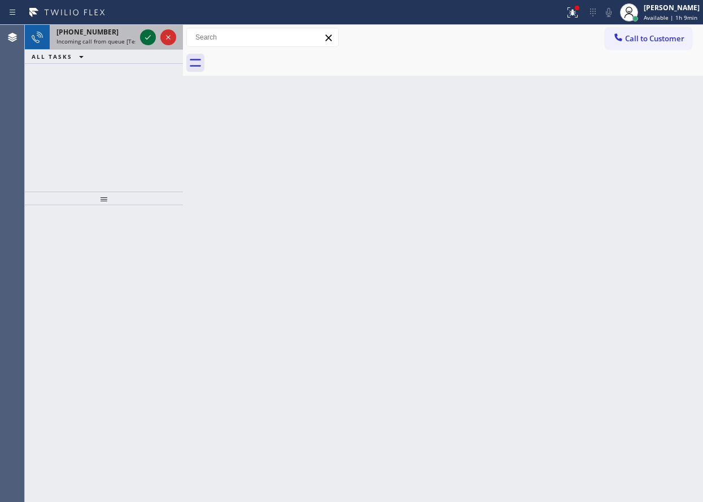
click at [149, 38] on icon at bounding box center [148, 37] width 6 height 5
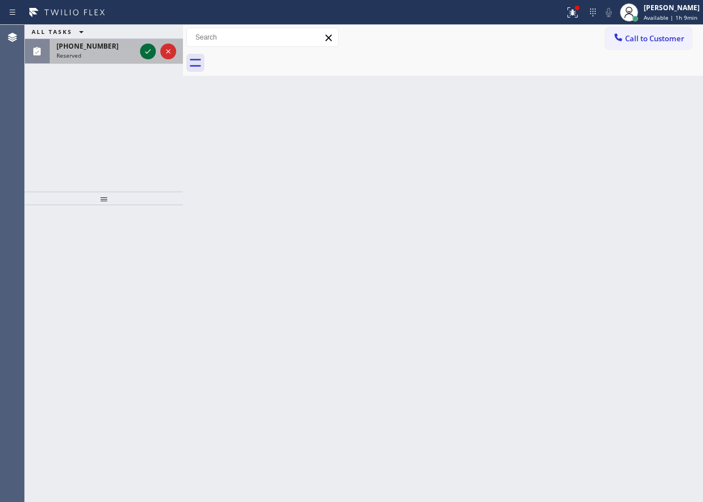
click at [147, 51] on icon at bounding box center [148, 52] width 14 height 14
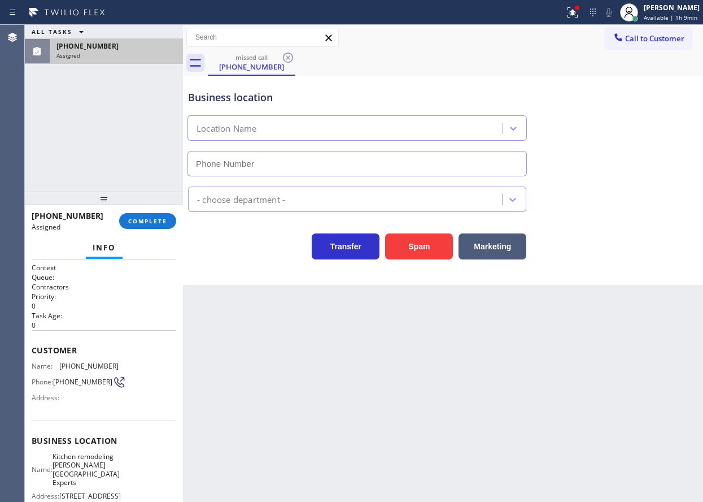
type input "(310) 601-8976"
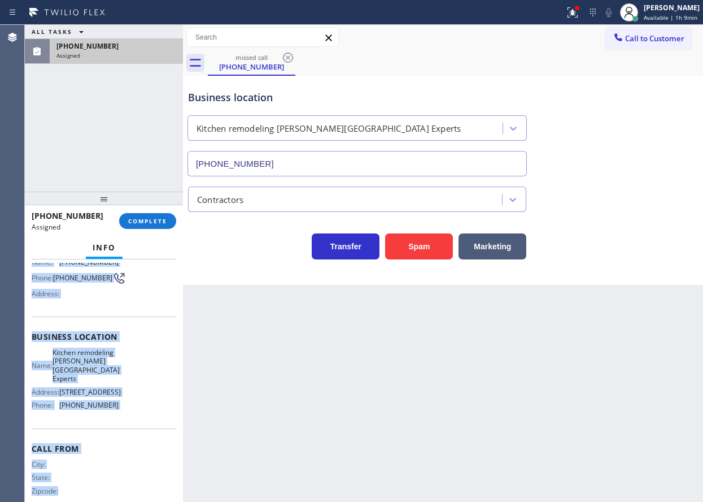
scroll to position [123, 0]
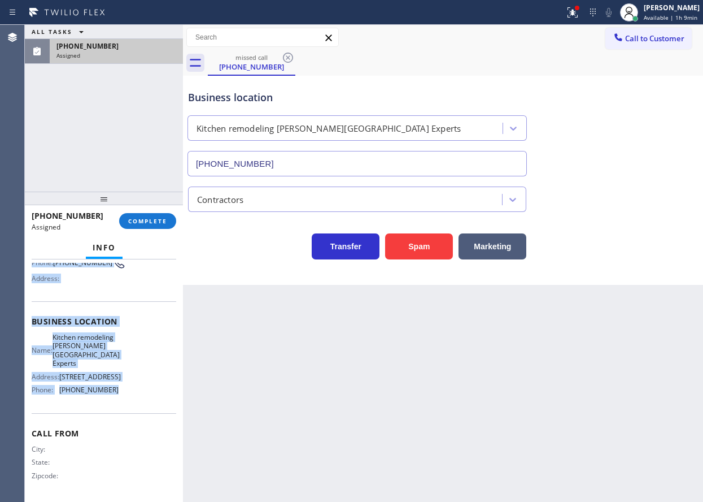
drag, startPoint x: 27, startPoint y: 337, endPoint x: 143, endPoint y: 406, distance: 134.5
click at [143, 406] on div "Context Queue: Contractors Priority: 0 Task Age: Customer Name: (873) 363-1180 …" at bounding box center [104, 380] width 158 height 242
copy div "Customer Name: (873) 363-1180 Phone: (873) 363-1180 Address: Business location …"
click at [149, 225] on button "COMPLETE" at bounding box center [147, 221] width 57 height 16
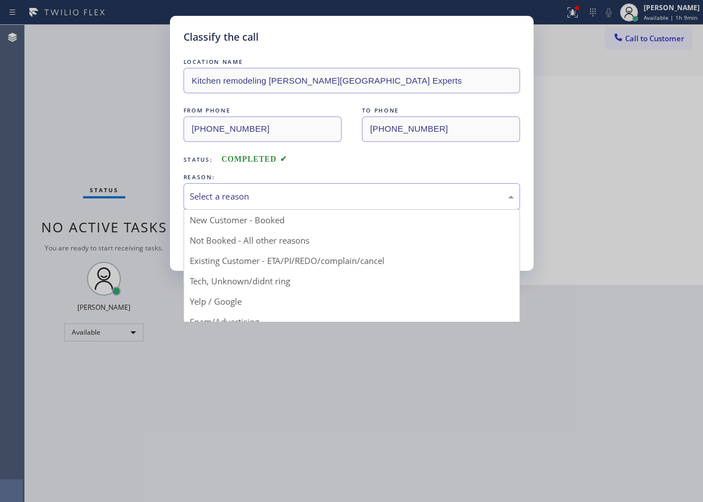
click at [220, 192] on div "Select a reason" at bounding box center [352, 196] width 324 height 13
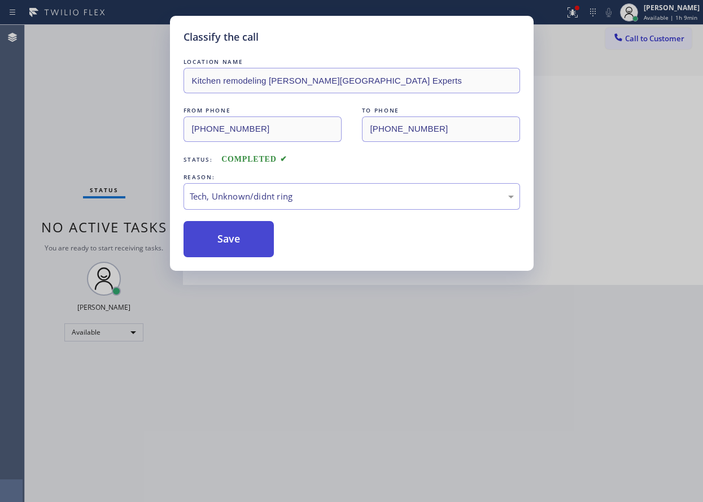
click at [224, 240] on button "Save" at bounding box center [229, 239] width 91 height 36
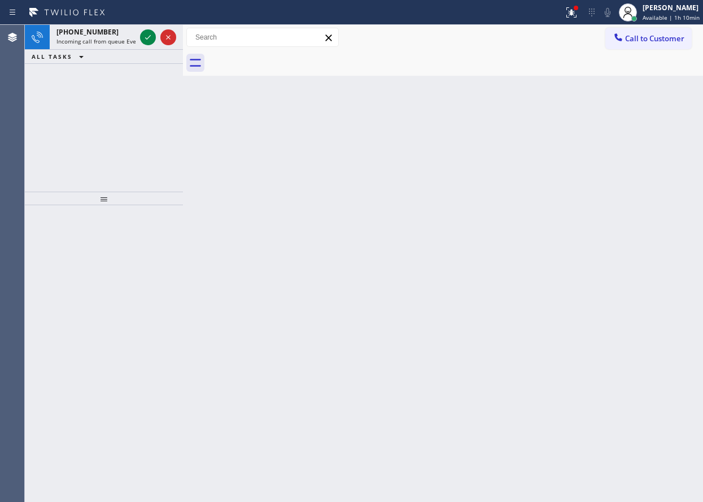
click at [638, 190] on div "Back to Dashboard Change Sender ID Customers Technicians Select a contact Outbo…" at bounding box center [443, 263] width 520 height 477
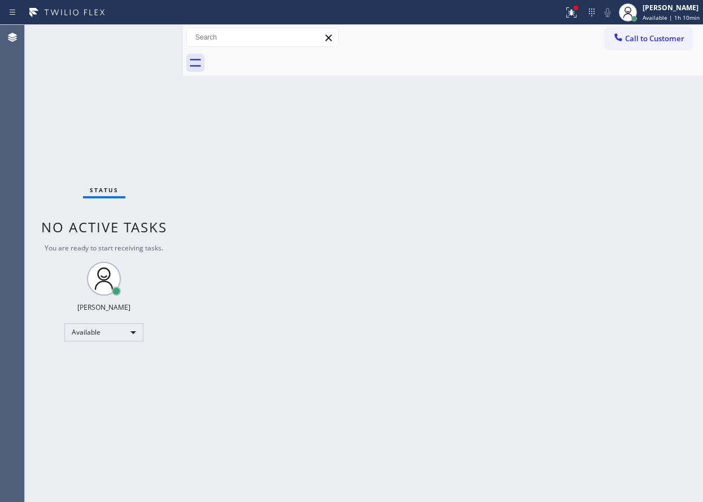
click at [150, 34] on div "Status No active tasks You are ready to start receiving tasks. Paula Arnado Ava…" at bounding box center [104, 263] width 158 height 477
click at [626, 173] on div "Back to Dashboard Change Sender ID Customers Technicians Select a contact Outbo…" at bounding box center [443, 263] width 520 height 477
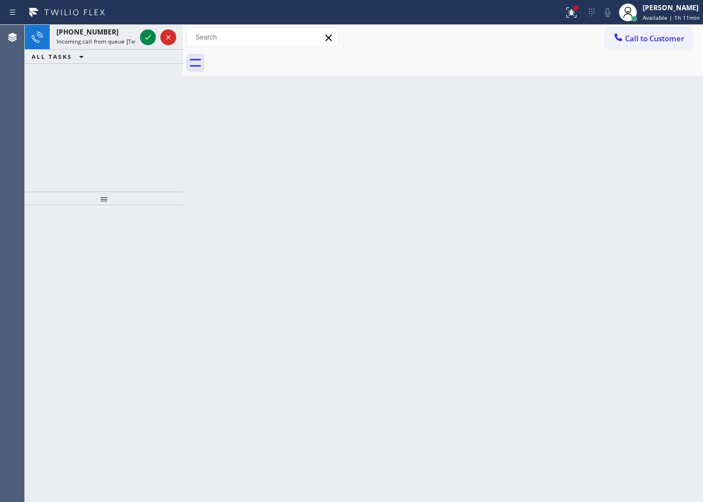
drag, startPoint x: 634, startPoint y: 153, endPoint x: 497, endPoint y: 108, distance: 144.0
click at [634, 153] on div "Back to Dashboard Change Sender ID Customers Technicians Select a contact Outbo…" at bounding box center [443, 263] width 520 height 477
click at [146, 34] on icon at bounding box center [148, 38] width 14 height 14
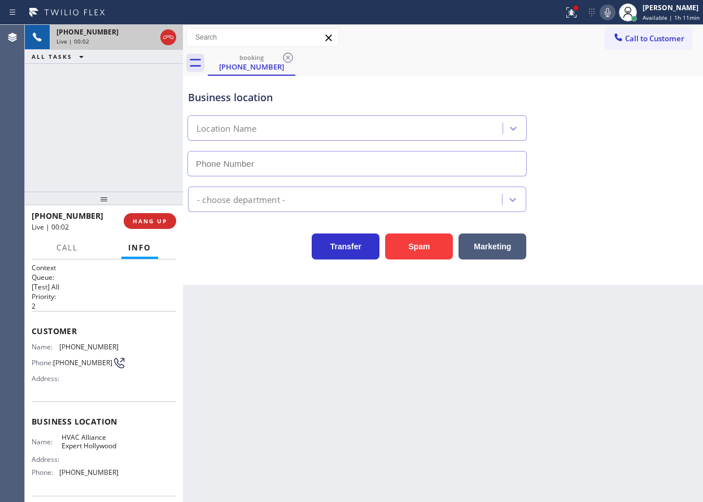
type input "(754) 253-3477"
click at [161, 220] on span "HANG UP" at bounding box center [150, 221] width 34 height 8
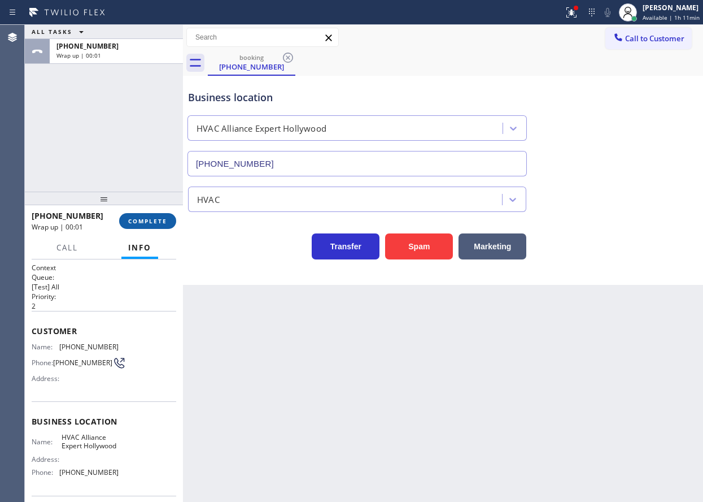
click at [161, 220] on span "COMPLETE" at bounding box center [147, 221] width 39 height 8
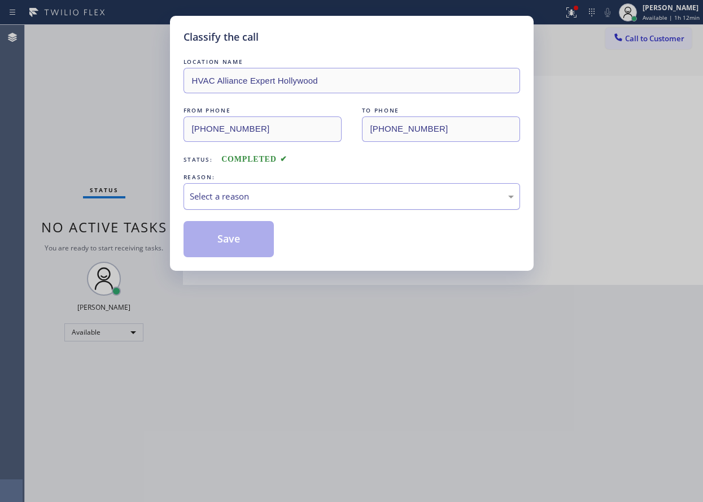
click at [266, 203] on div "Select a reason" at bounding box center [352, 196] width 337 height 27
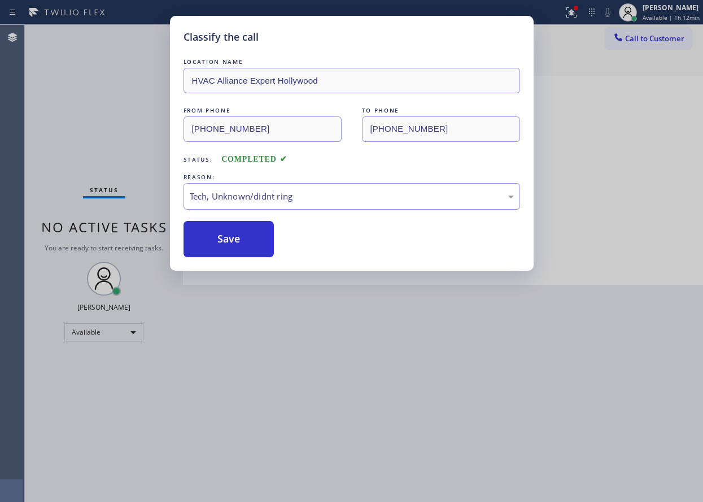
click at [233, 243] on button "Save" at bounding box center [229, 239] width 91 height 36
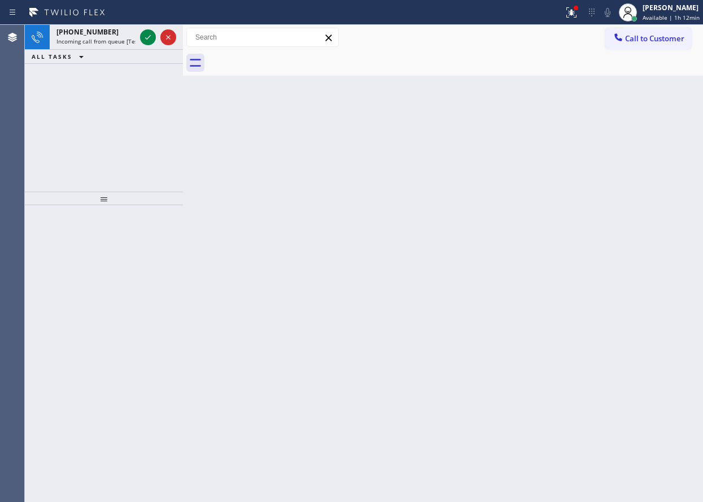
drag, startPoint x: 656, startPoint y: 202, endPoint x: 359, endPoint y: 111, distance: 310.7
click at [656, 202] on div "Back to Dashboard Change Sender ID Customers Technicians Select a contact Outbo…" at bounding box center [443, 263] width 520 height 477
click at [113, 40] on span "Incoming call from queue [Test] All" at bounding box center [103, 41] width 94 height 8
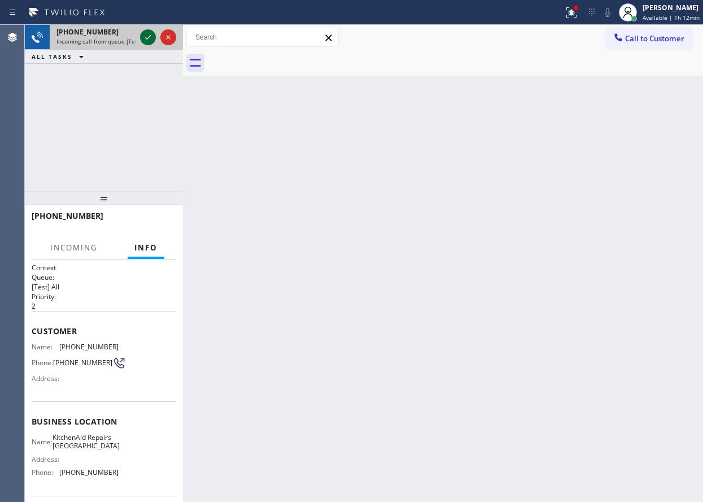
click at [145, 40] on icon at bounding box center [148, 38] width 14 height 14
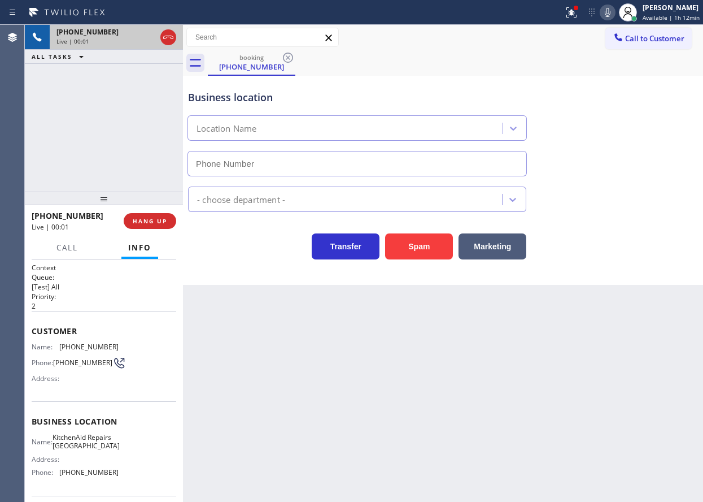
type input "(267) 656-7354"
click at [413, 250] on button "Spam" at bounding box center [419, 246] width 68 height 26
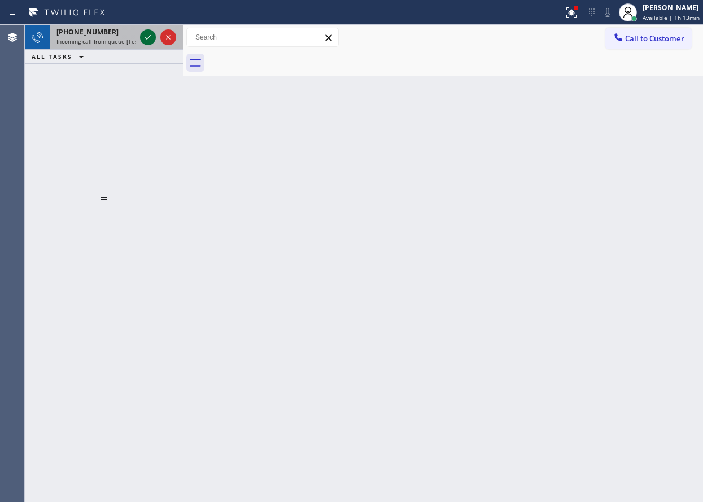
click at [146, 34] on icon at bounding box center [148, 38] width 14 height 14
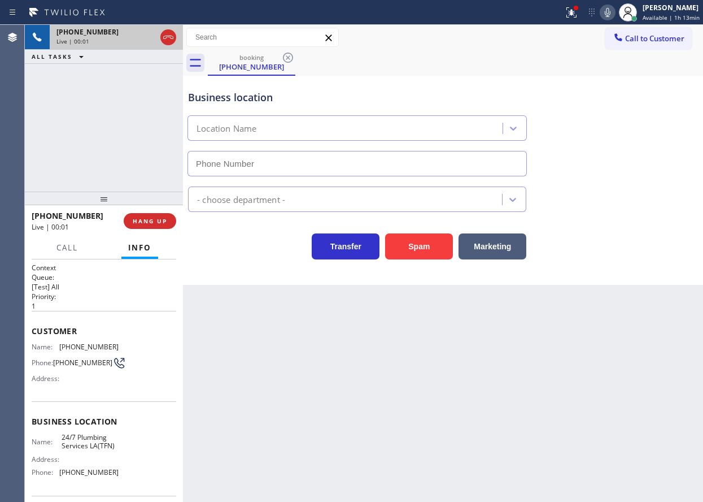
type input "(888) 311-7175"
click at [155, 223] on span "HANG UP" at bounding box center [150, 221] width 34 height 8
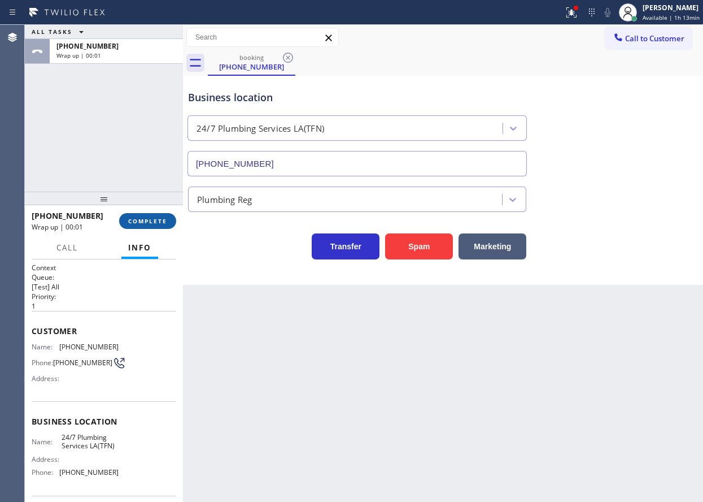
click at [155, 223] on span "COMPLETE" at bounding box center [147, 221] width 39 height 8
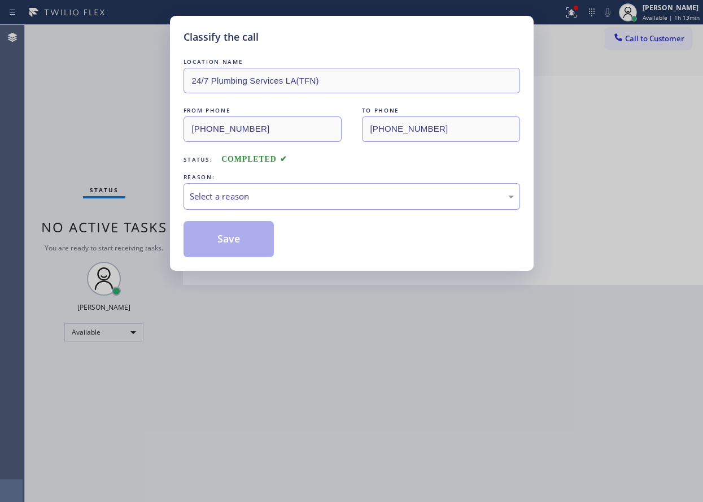
click at [368, 185] on div "Select a reason" at bounding box center [352, 196] width 337 height 27
click at [242, 225] on button "Save" at bounding box center [229, 239] width 91 height 36
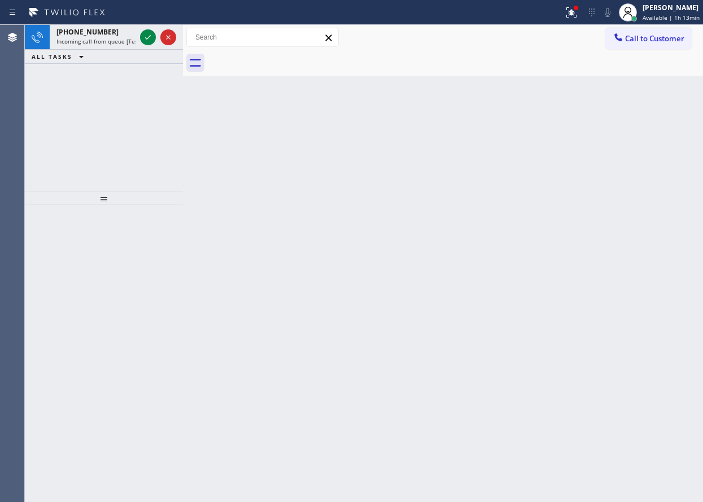
click at [593, 302] on div "Back to Dashboard Change Sender ID Customers Technicians Select a contact Outbo…" at bounding box center [443, 263] width 520 height 477
click at [56, 26] on div "+12148094054 Incoming call from queue [Test] All" at bounding box center [94, 37] width 88 height 25
click at [610, 324] on div "Back to Dashboard Change Sender ID Customers Technicians Select a contact Outbo…" at bounding box center [443, 263] width 520 height 477
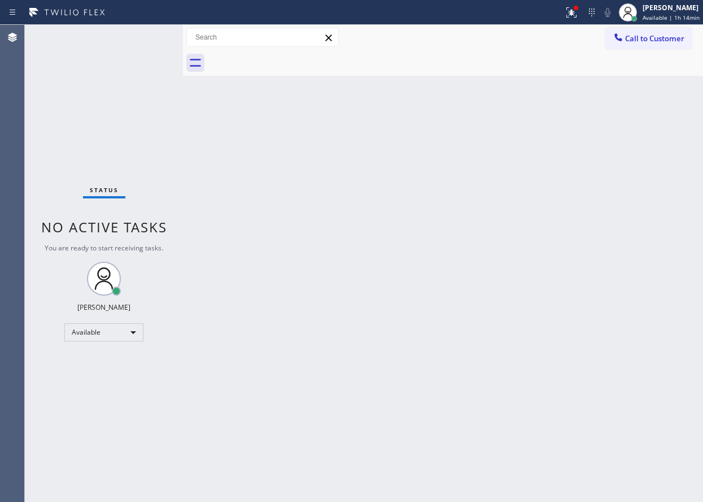
click at [672, 257] on div "Back to Dashboard Change Sender ID Customers Technicians Select a contact Outbo…" at bounding box center [443, 263] width 520 height 477
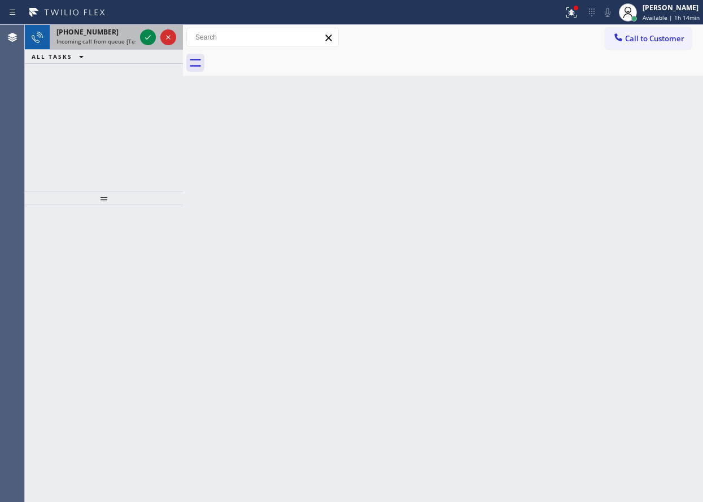
click at [115, 38] on span "Incoming call from queue [Test] All" at bounding box center [103, 41] width 94 height 8
click at [106, 40] on span "Incoming call from queue [Test] All" at bounding box center [103, 41] width 94 height 8
click at [146, 36] on icon at bounding box center [148, 38] width 14 height 14
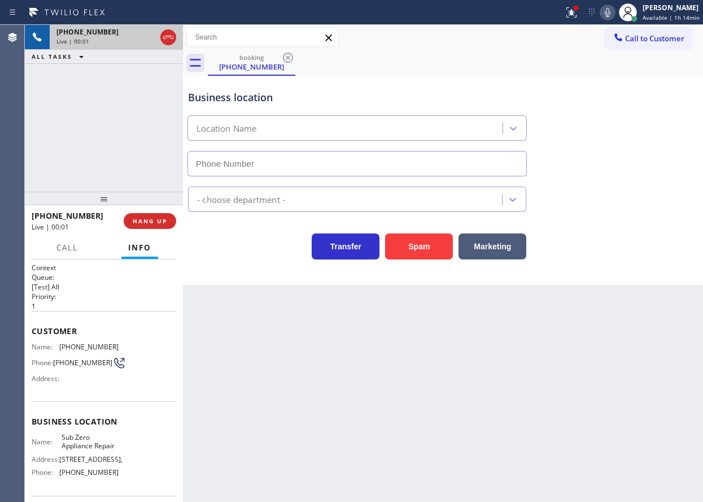
type input "(855) 340-1313"
click at [82, 444] on span "Sub Zero Appliance Repair" at bounding box center [90, 442] width 56 height 18
copy span "Sub Zero Appliance Repair"
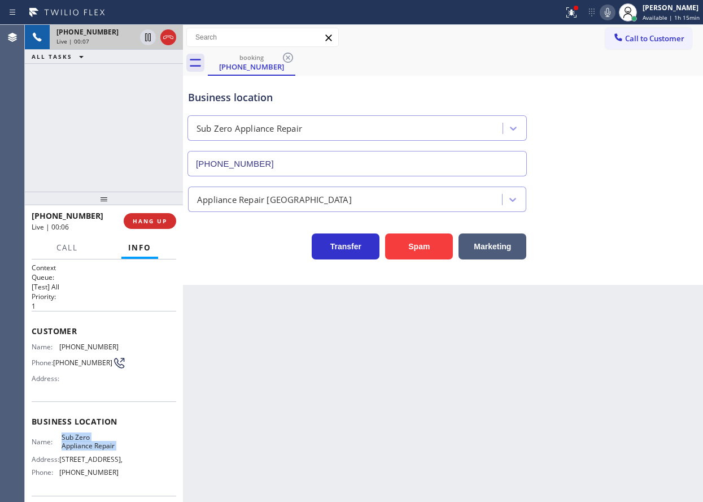
click at [260, 158] on input "(855) 340-1313" at bounding box center [358, 163] width 340 height 25
click at [73, 347] on span "(516) 965-9017" at bounding box center [88, 346] width 59 height 8
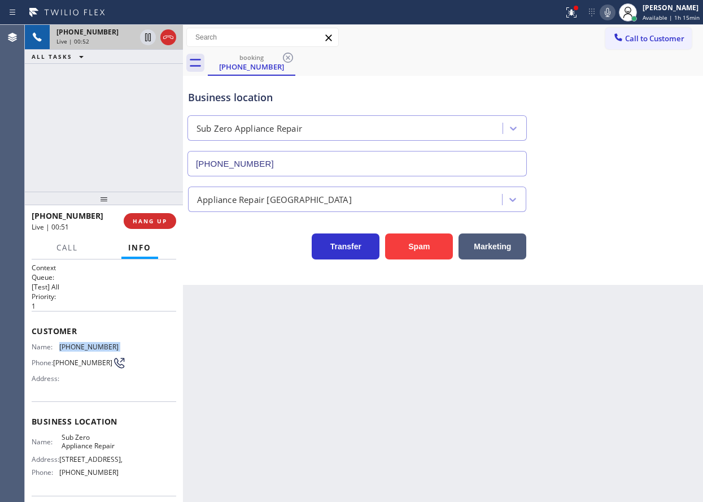
click at [73, 347] on span "(516) 965-9017" at bounding box center [88, 346] width 59 height 8
click at [96, 344] on span "(516) 965-9017" at bounding box center [88, 346] width 59 height 8
click at [148, 76] on icon at bounding box center [148, 76] width 14 height 14
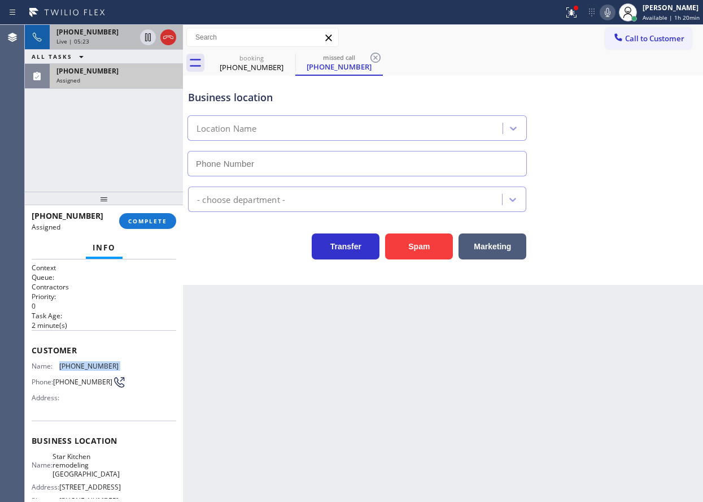
type input "(818) 284-6749"
click at [50, 359] on div "Customer Name: (873) 363-1180 Phone: (873) 363-1180 Address:" at bounding box center [104, 375] width 145 height 90
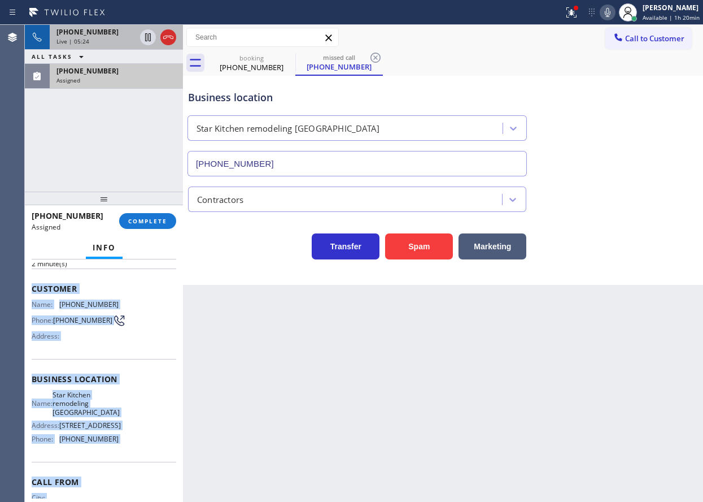
scroll to position [132, 0]
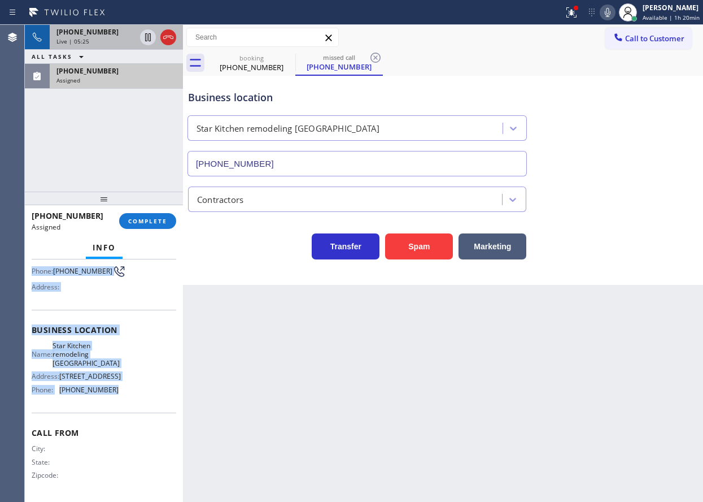
drag, startPoint x: 32, startPoint y: 349, endPoint x: 121, endPoint y: 390, distance: 98.1
click at [121, 390] on div "Context Queue: Contractors Priority: 0 Task Age: 2 minute(s) Customer Name: (87…" at bounding box center [104, 325] width 145 height 346
copy div "Customer Name: (873) 363-1180 Phone: (873) 363-1180 Address: Business location …"
click at [150, 222] on span "COMPLETE" at bounding box center [147, 221] width 39 height 8
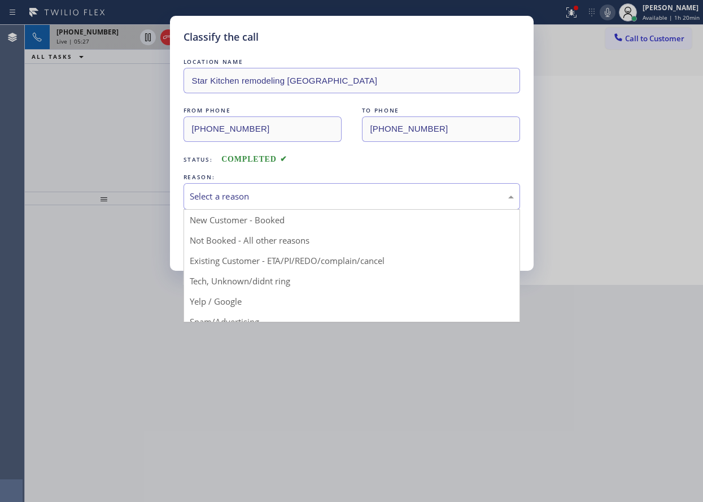
click at [256, 198] on div "Select a reason" at bounding box center [352, 196] width 324 height 13
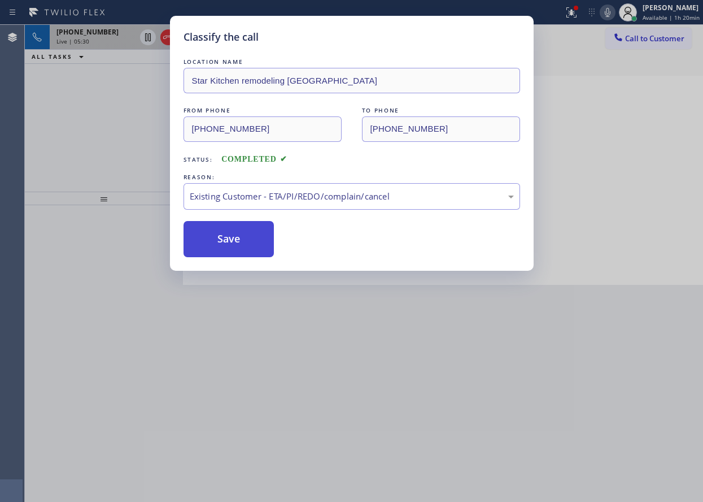
click at [236, 245] on button "Save" at bounding box center [229, 239] width 91 height 36
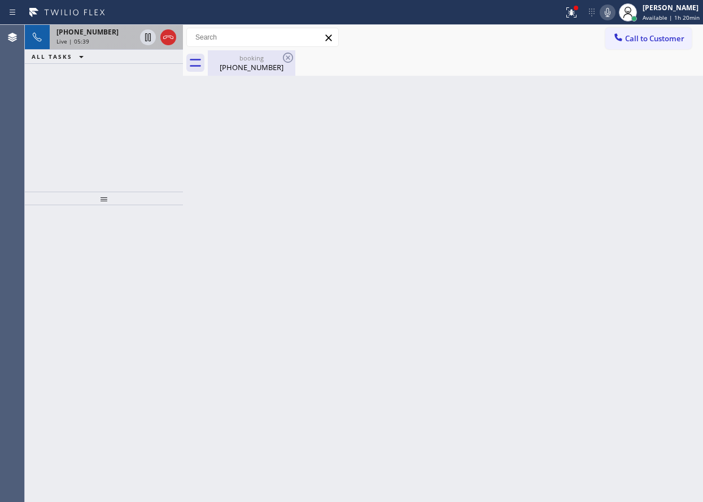
click at [243, 75] on div "booking (516) 965-9017" at bounding box center [251, 62] width 85 height 25
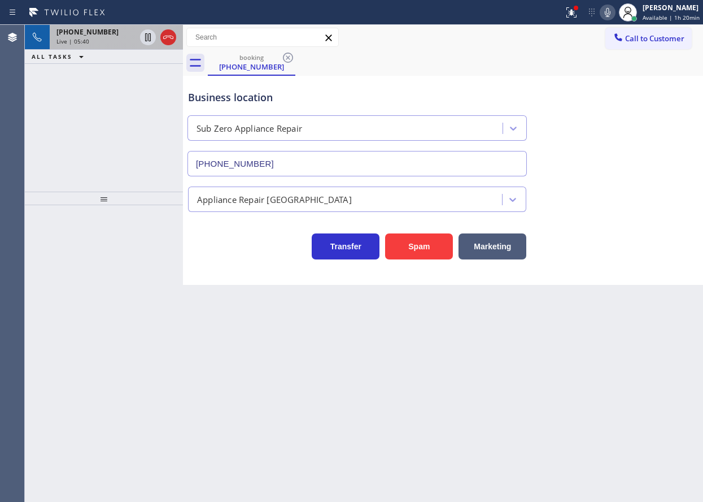
click at [80, 45] on div "+15169659017 Live | 05:40" at bounding box center [94, 37] width 88 height 25
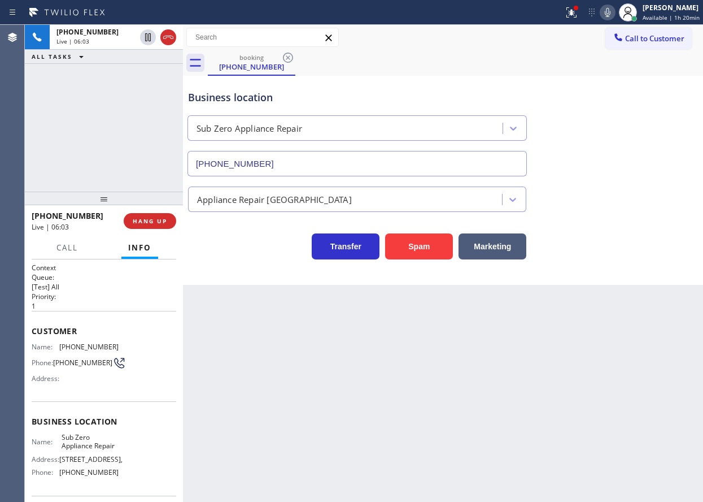
click at [597, 242] on div "Transfer Spam Marketing" at bounding box center [443, 241] width 515 height 36
click at [164, 224] on span "HANG UP" at bounding box center [150, 221] width 34 height 8
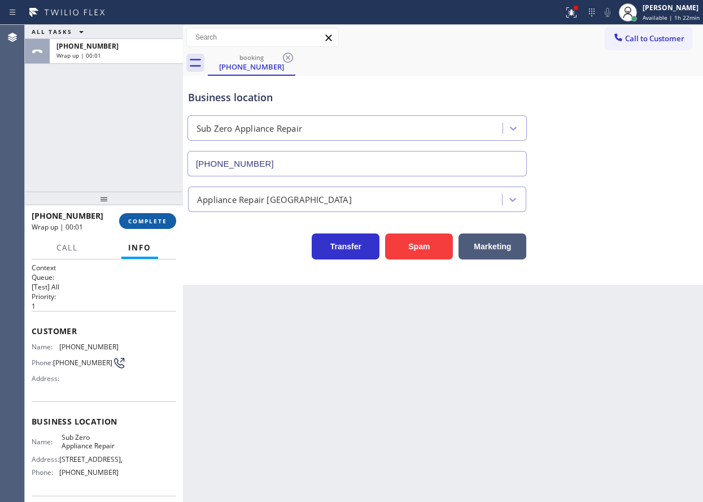
click at [164, 224] on span "COMPLETE" at bounding box center [147, 221] width 39 height 8
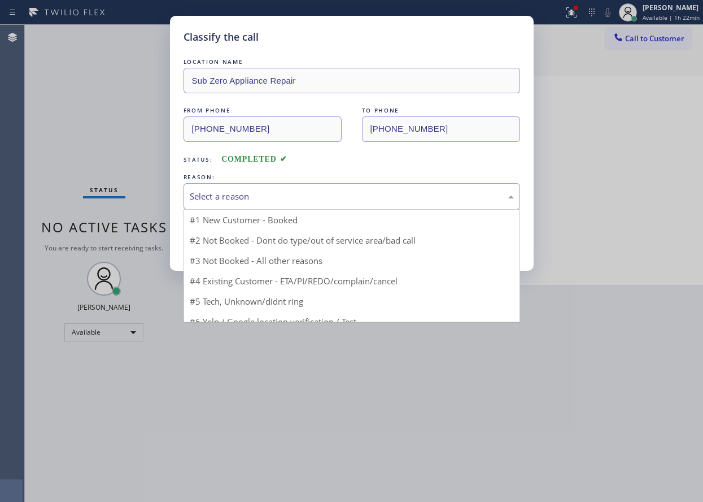
click at [314, 199] on div "Select a reason" at bounding box center [352, 196] width 324 height 13
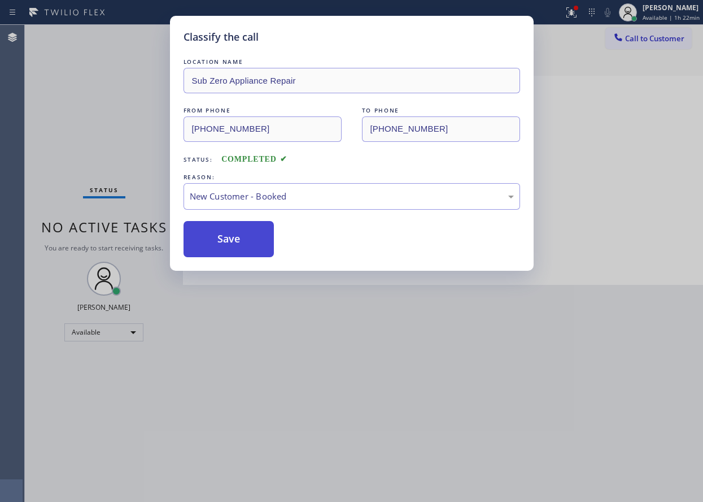
click at [235, 238] on button "Save" at bounding box center [229, 239] width 91 height 36
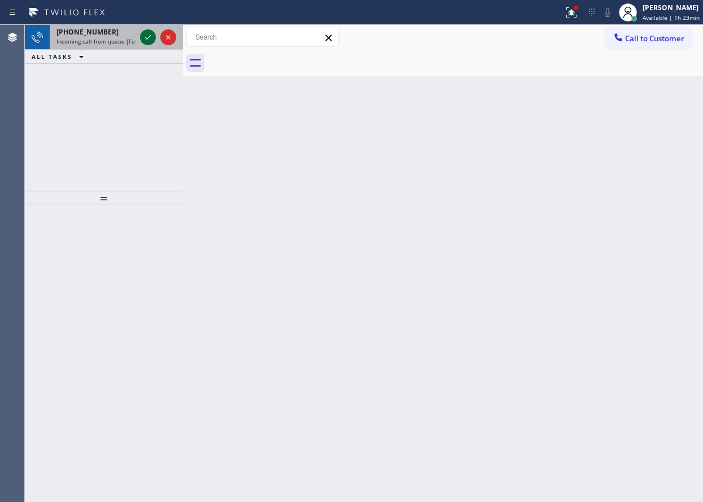
click at [151, 36] on icon at bounding box center [148, 38] width 14 height 14
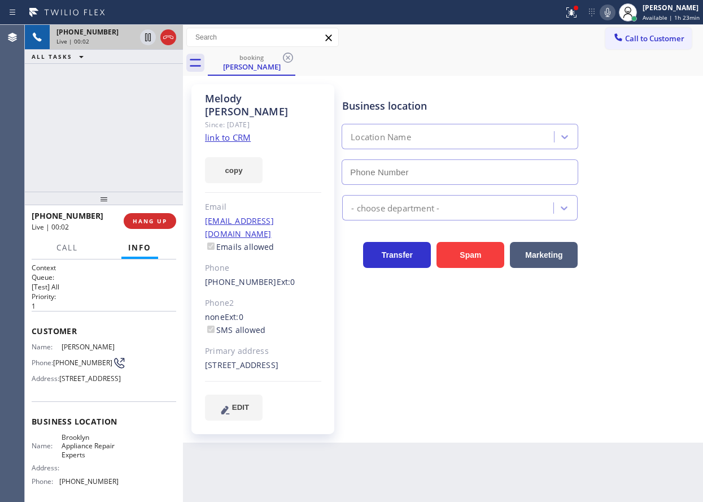
type input "(347) 757-4373"
click at [83, 459] on span "Brooklyn Appliance Repair Experts" at bounding box center [90, 446] width 56 height 26
copy span "Brooklyn Appliance Repair Experts"
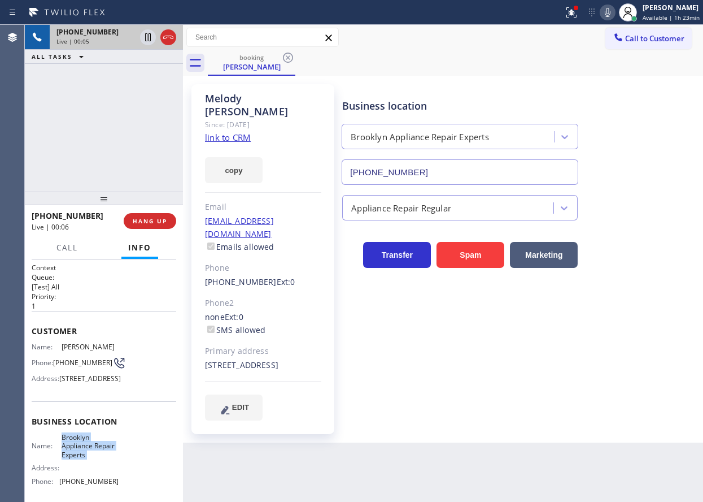
click at [465, 176] on input "(347) 757-4373" at bounding box center [460, 171] width 237 height 25
click at [221, 132] on link "link to CRM" at bounding box center [228, 137] width 46 height 11
click at [608, 8] on icon at bounding box center [608, 13] width 14 height 14
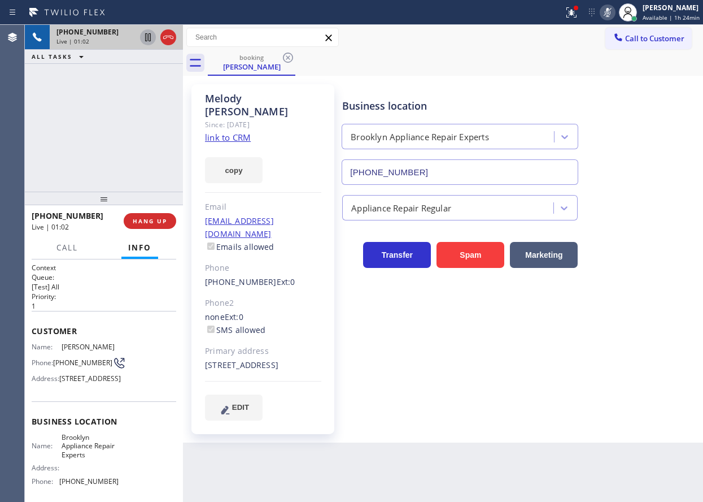
click at [142, 35] on icon at bounding box center [148, 38] width 14 height 14
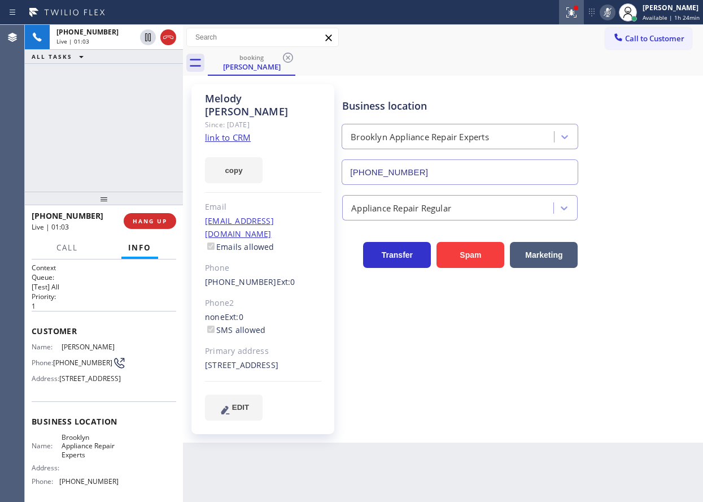
click at [573, 12] on icon at bounding box center [570, 11] width 7 height 8
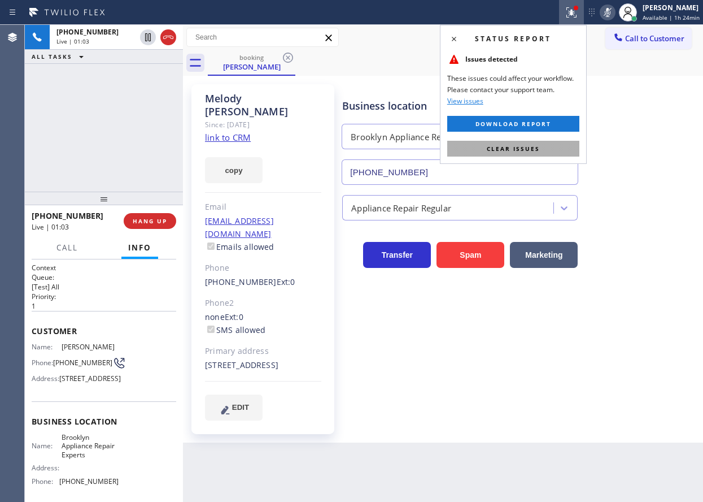
click at [528, 145] on span "Clear issues" at bounding box center [513, 149] width 53 height 8
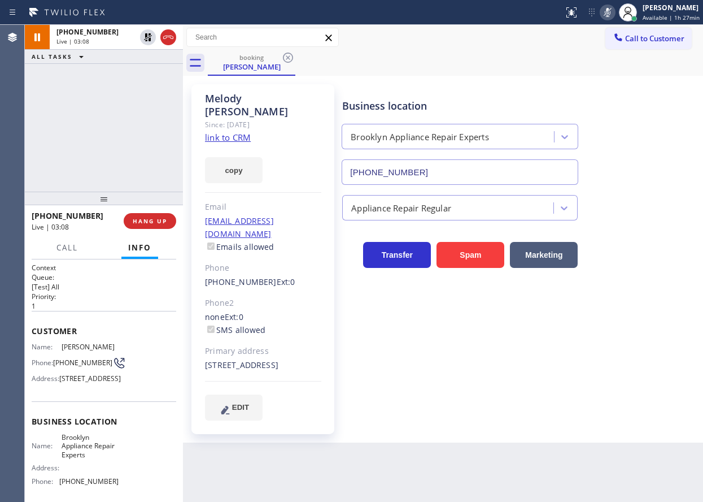
click at [611, 346] on div "Business location Brooklyn Appliance Repair Experts (347) 757-4373 Appliance Re…" at bounding box center [520, 252] width 360 height 330
click at [607, 13] on icon at bounding box center [608, 13] width 14 height 14
click at [143, 41] on icon at bounding box center [148, 38] width 14 height 14
drag, startPoint x: 651, startPoint y: 228, endPoint x: 645, endPoint y: 228, distance: 6.2
click at [651, 228] on div "Transfer Spam Marketing" at bounding box center [520, 243] width 360 height 47
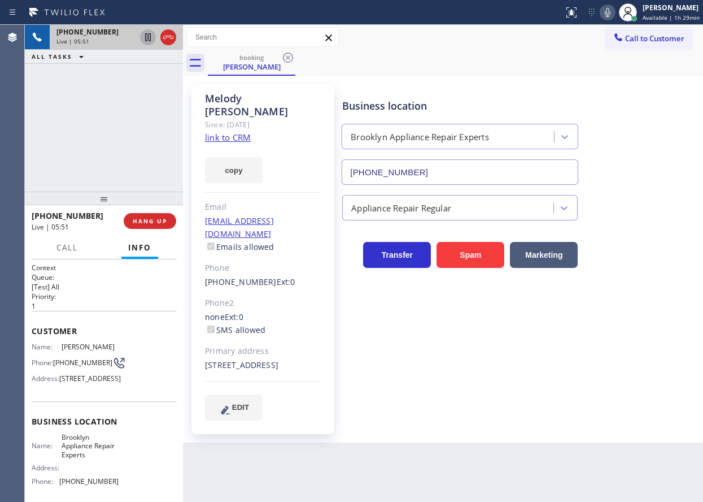
click at [607, 8] on icon at bounding box center [608, 13] width 14 height 14
click at [147, 37] on icon at bounding box center [148, 37] width 6 height 8
click at [611, 15] on icon at bounding box center [608, 12] width 6 height 9
click at [141, 36] on icon at bounding box center [148, 38] width 14 height 14
click at [626, 121] on div "Business location Brooklyn Appliance Repair Experts (347) 757-4373" at bounding box center [520, 133] width 360 height 102
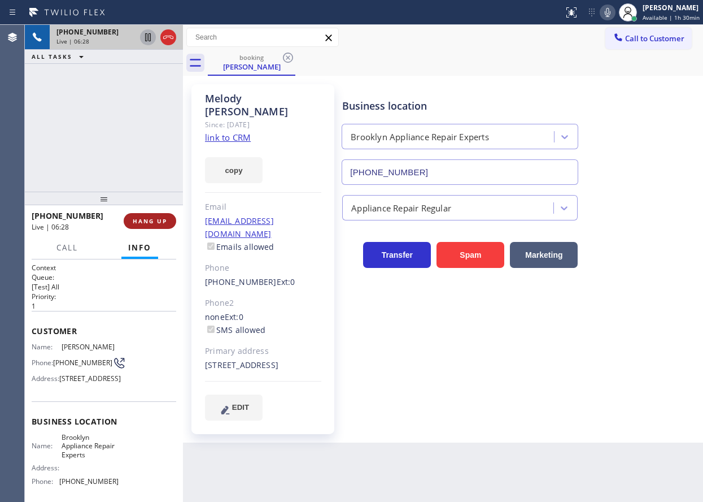
click at [150, 220] on span "HANG UP" at bounding box center [150, 221] width 34 height 8
click at [150, 221] on span "HANG UP" at bounding box center [150, 221] width 34 height 8
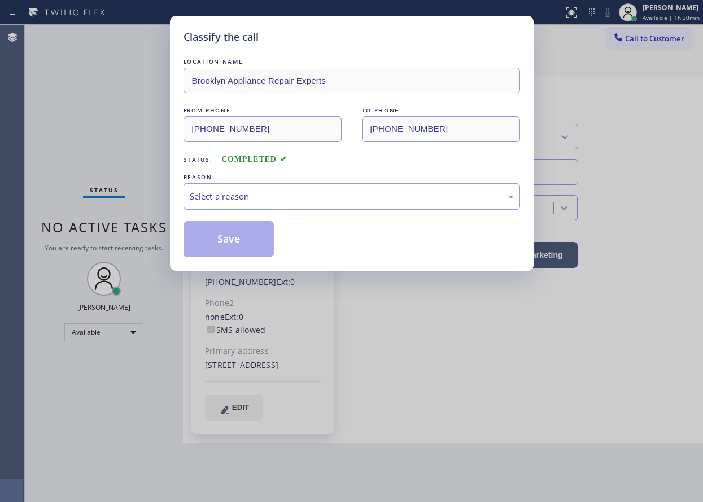
click at [268, 200] on div "Select a reason" at bounding box center [352, 196] width 324 height 13
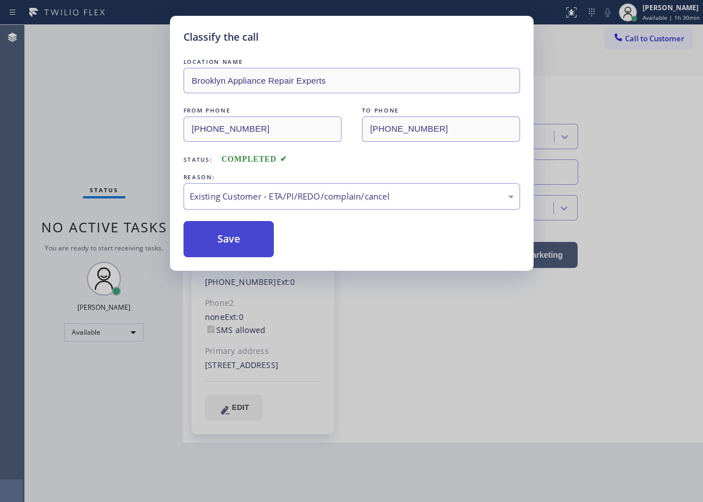
click at [223, 241] on button "Save" at bounding box center [229, 239] width 91 height 36
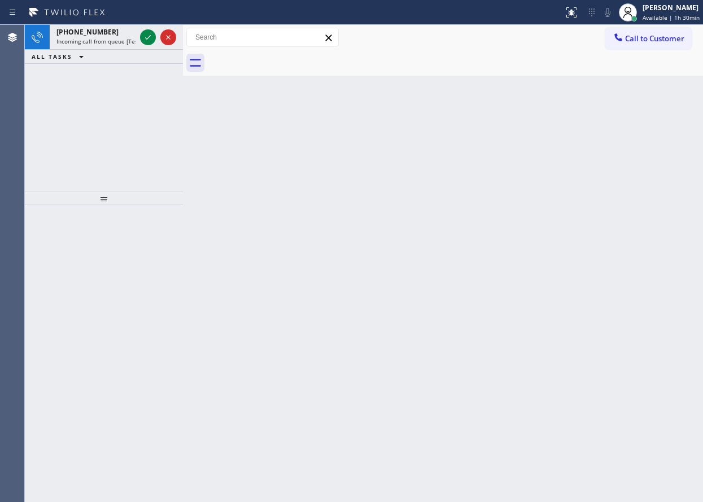
drag, startPoint x: 623, startPoint y: 228, endPoint x: 367, endPoint y: 156, distance: 265.8
click at [623, 228] on div "Back to Dashboard Change Sender ID Customers Technicians Select a contact Outbo…" at bounding box center [443, 263] width 520 height 477
click at [150, 40] on icon at bounding box center [148, 38] width 14 height 14
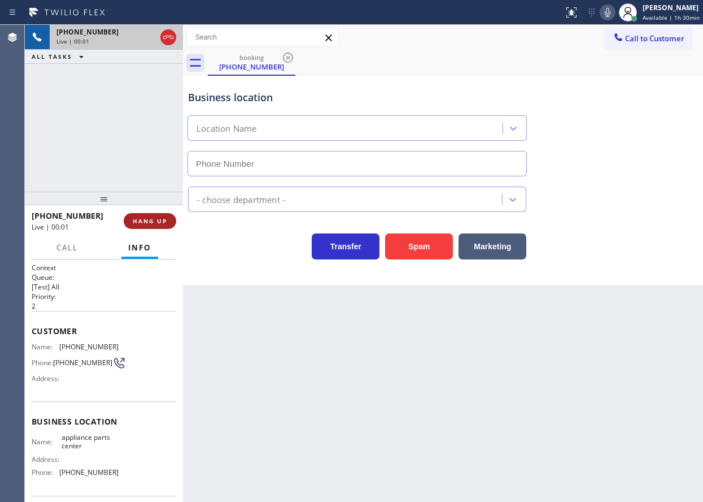
type input "(817) 482-5346"
click at [155, 225] on span "HANG UP" at bounding box center [150, 221] width 34 height 8
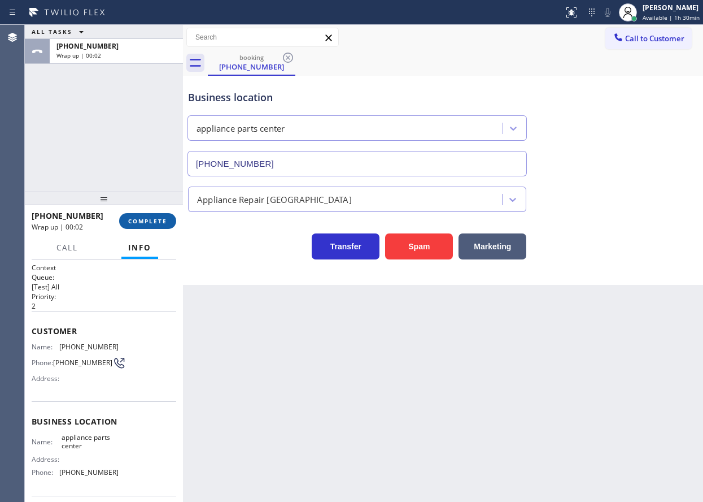
click at [155, 225] on span "COMPLETE" at bounding box center [147, 221] width 39 height 8
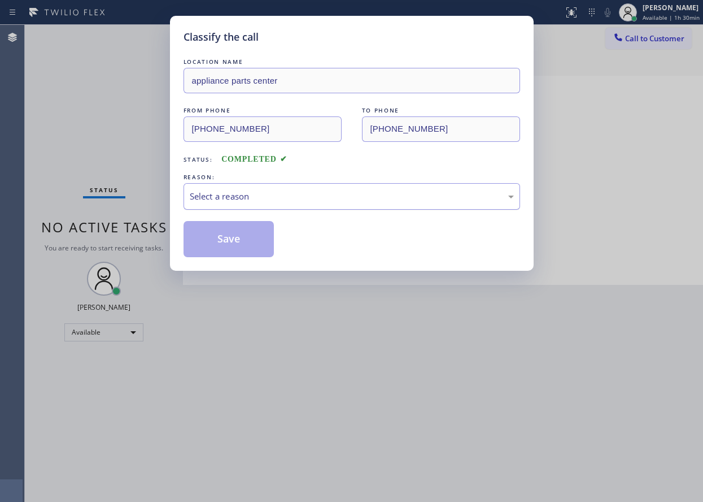
click at [297, 194] on div "Select a reason" at bounding box center [352, 196] width 324 height 13
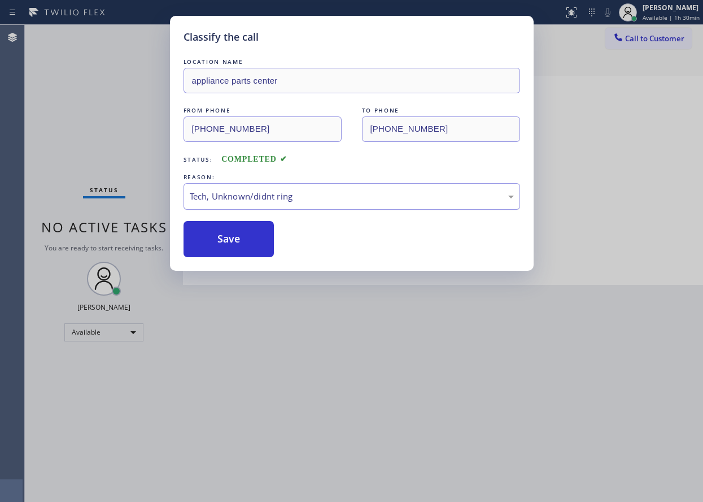
click at [222, 249] on button "Save" at bounding box center [229, 239] width 91 height 36
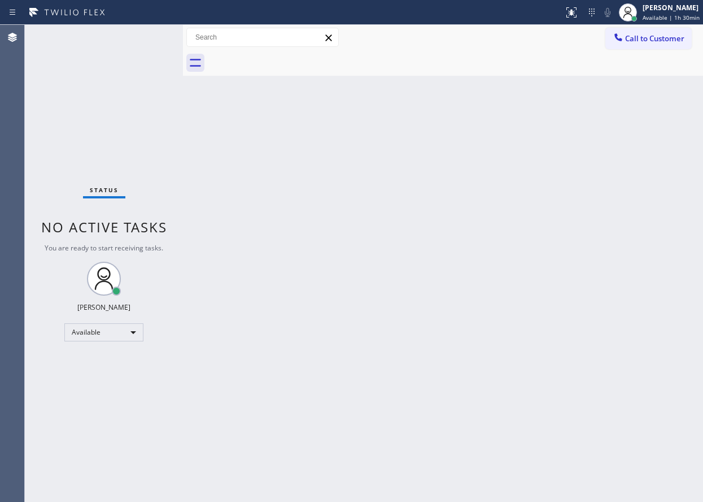
click at [675, 11] on div "[PERSON_NAME]" at bounding box center [671, 8] width 57 height 10
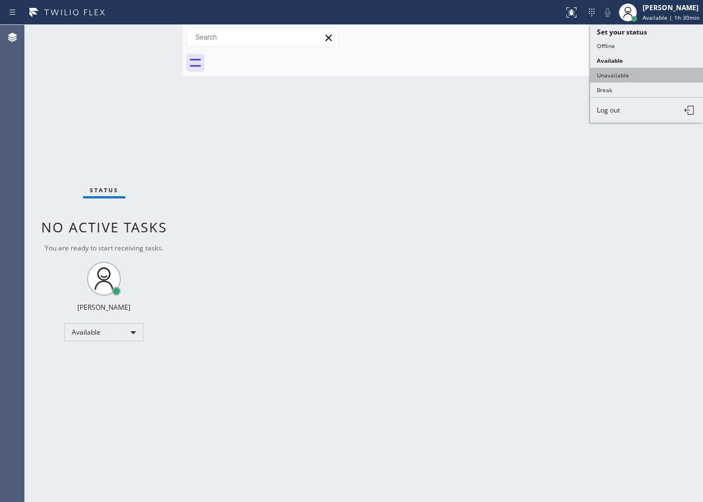
click at [625, 77] on button "Unavailable" at bounding box center [646, 75] width 113 height 15
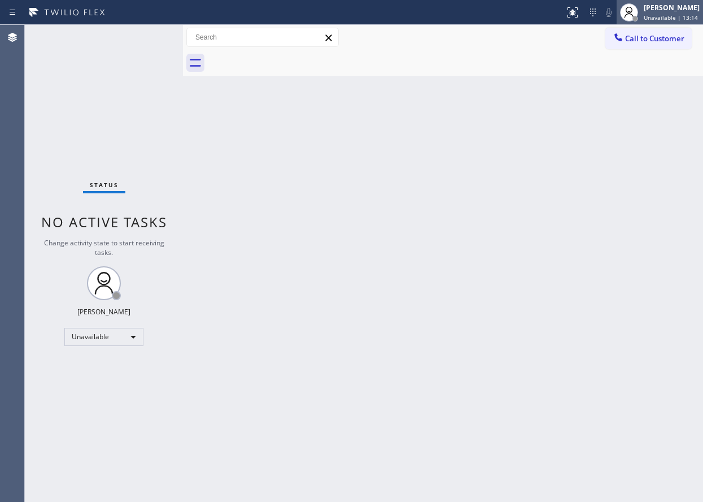
click at [695, 17] on span "Unavailable | 13:14" at bounding box center [671, 18] width 54 height 8
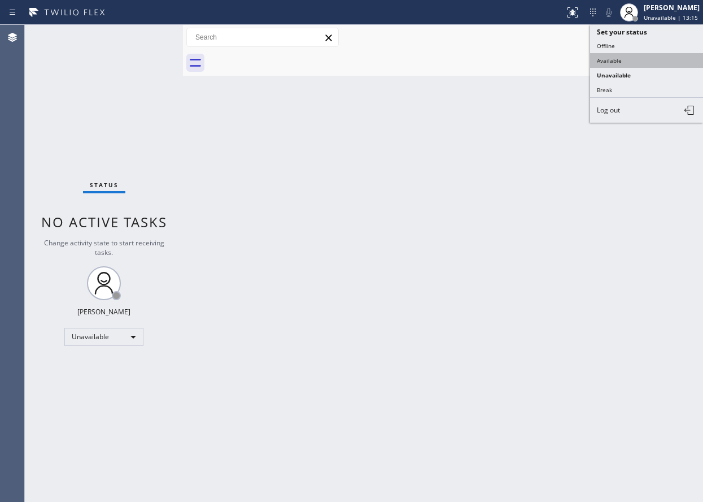
click at [658, 64] on button "Available" at bounding box center [646, 60] width 113 height 15
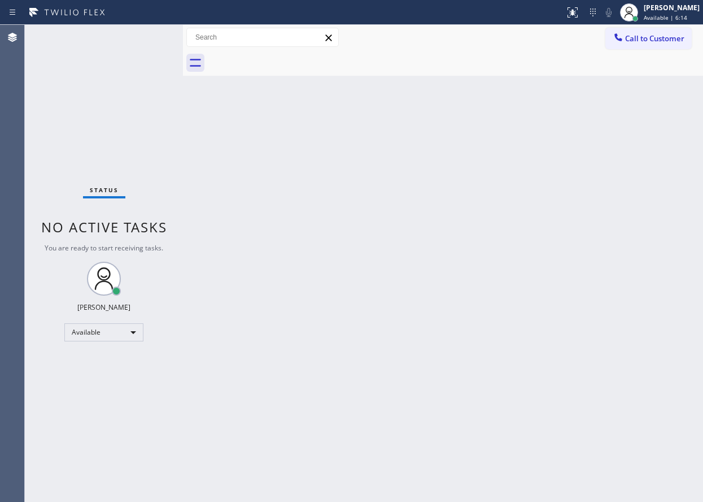
click at [147, 40] on div "Status No active tasks You are ready to start receiving tasks. Paula Arnado Ava…" at bounding box center [104, 263] width 158 height 477
click at [150, 38] on div "Status No active tasks You are ready to start receiving tasks. Paula Arnado Ava…" at bounding box center [104, 263] width 158 height 477
click at [147, 38] on div "Status No active tasks You are ready to start receiving tasks. Paula Arnado Ava…" at bounding box center [104, 263] width 158 height 477
click at [142, 36] on div "Status No active tasks You are ready to start receiving tasks. Paula Arnado Ava…" at bounding box center [104, 263] width 158 height 477
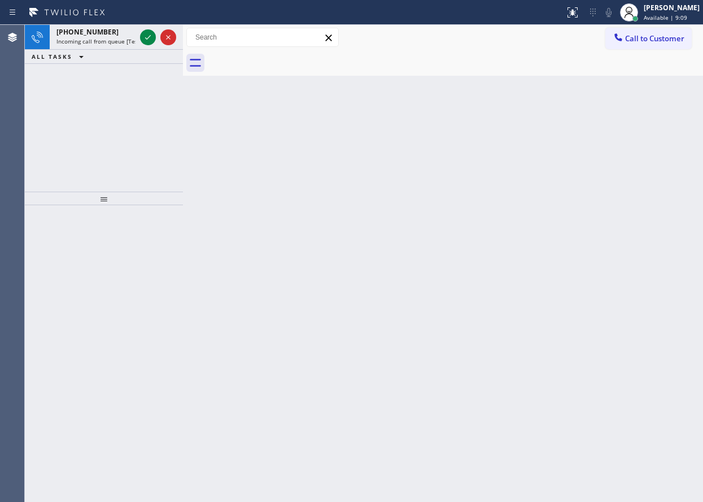
click at [637, 182] on div "Back to Dashboard Change Sender ID Customers Technicians Select a contact Outbo…" at bounding box center [443, 263] width 520 height 477
click at [142, 37] on icon at bounding box center [148, 38] width 14 height 14
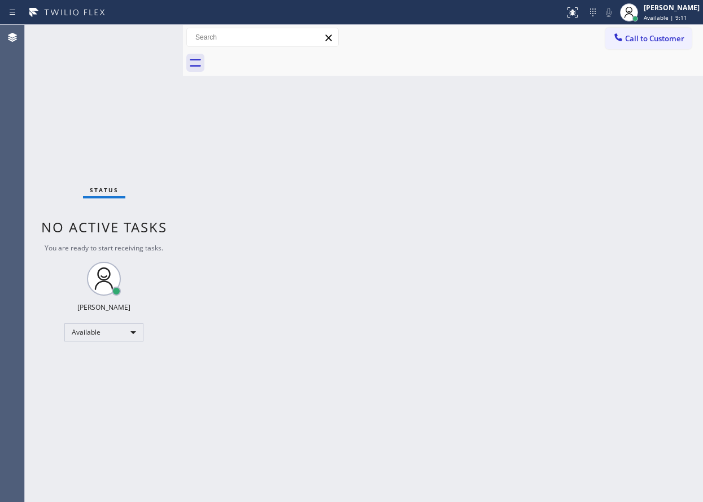
click at [143, 37] on div "Status No active tasks You are ready to start receiving tasks. Paula Arnado Ava…" at bounding box center [104, 263] width 158 height 477
click at [580, 15] on icon at bounding box center [573, 13] width 14 height 14
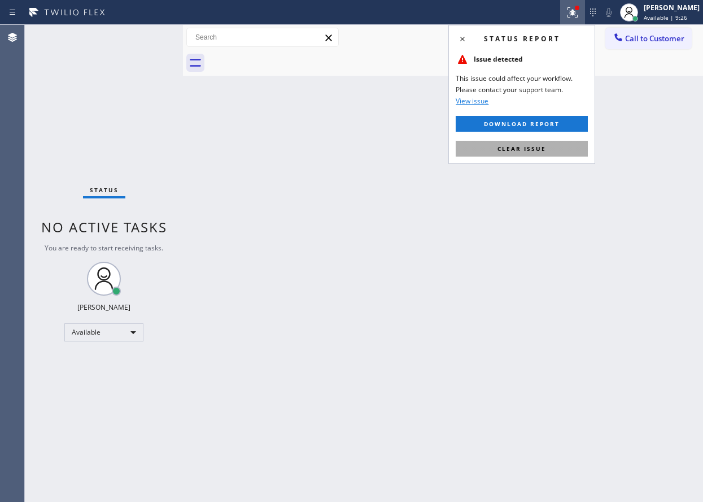
click at [493, 148] on button "Clear issue" at bounding box center [522, 149] width 132 height 16
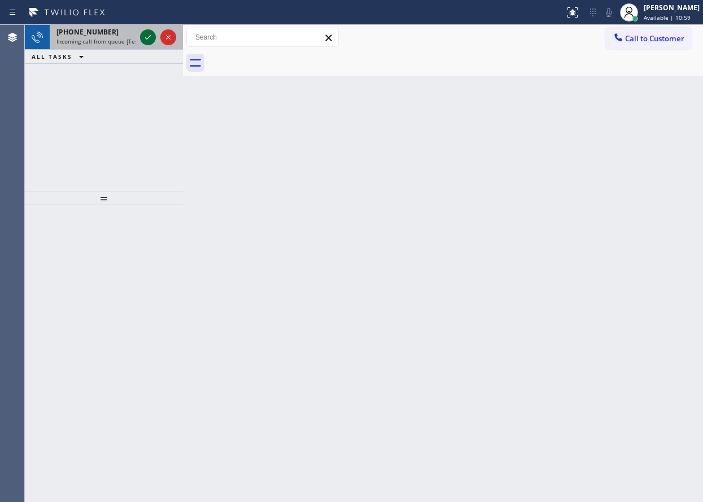
click at [146, 32] on icon at bounding box center [148, 38] width 14 height 14
click at [667, 176] on div "Back to Dashboard Change Sender ID Customers Technicians Select a contact Outbo…" at bounding box center [443, 263] width 520 height 477
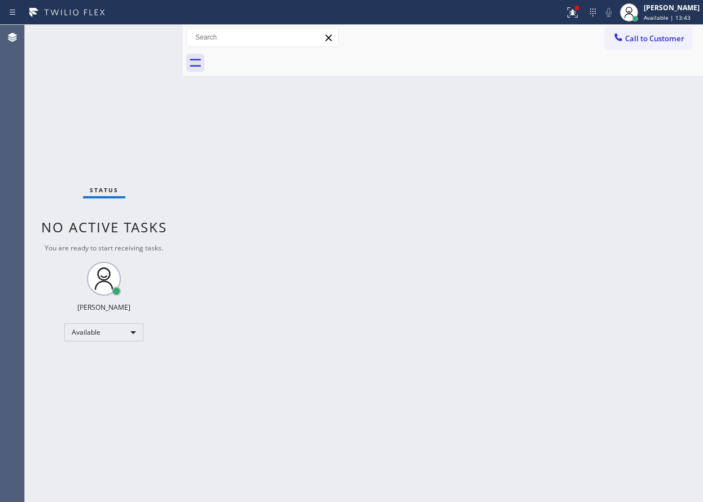
drag, startPoint x: 606, startPoint y: 315, endPoint x: 572, endPoint y: 317, distance: 33.4
click at [606, 315] on div "Back to Dashboard Change Sender ID Customers Technicians Select a contact Outbo…" at bounding box center [443, 263] width 520 height 477
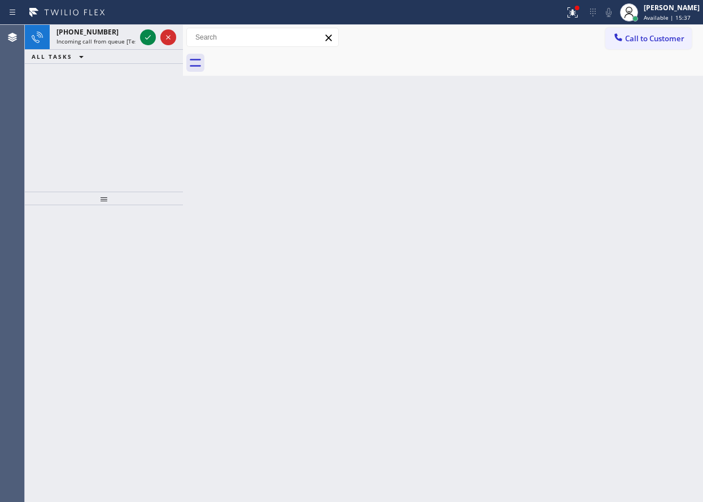
click at [629, 204] on div "Back to Dashboard Change Sender ID Customers Technicians Select a contact Outbo…" at bounding box center [443, 263] width 520 height 477
click at [144, 40] on icon at bounding box center [148, 38] width 14 height 14
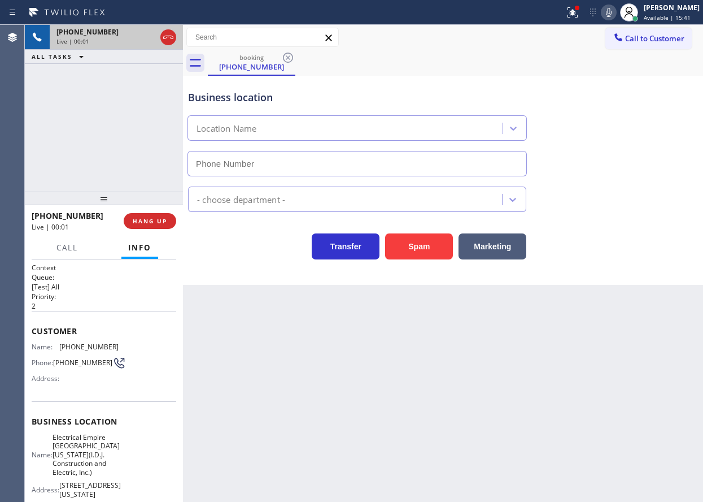
type input "(551) 550-4523"
click at [430, 247] on button "Spam" at bounding box center [419, 246] width 68 height 26
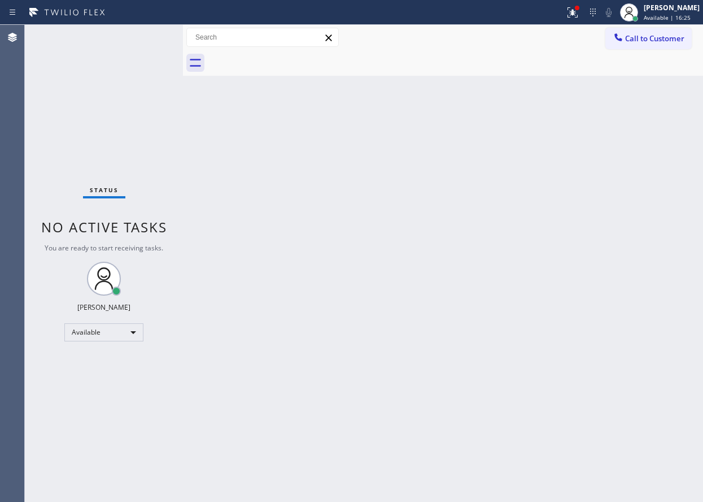
click at [662, 244] on div "Back to Dashboard Change Sender ID Customers Technicians Select a contact Outbo…" at bounding box center [443, 263] width 520 height 477
click at [580, 15] on icon at bounding box center [573, 13] width 14 height 14
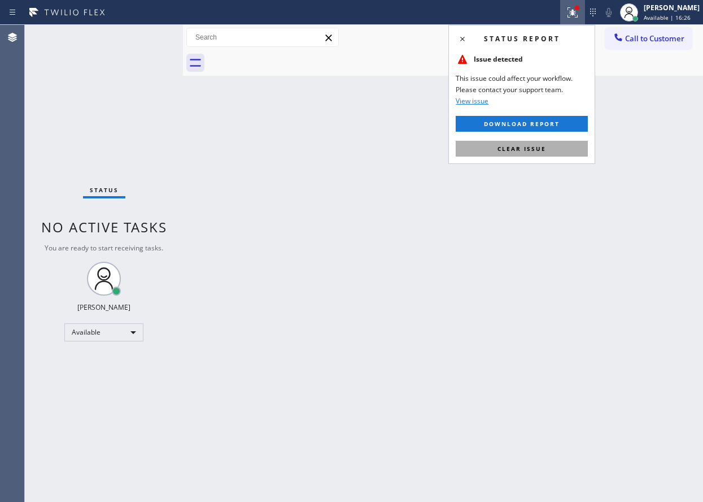
click at [564, 153] on button "Clear issue" at bounding box center [522, 149] width 132 height 16
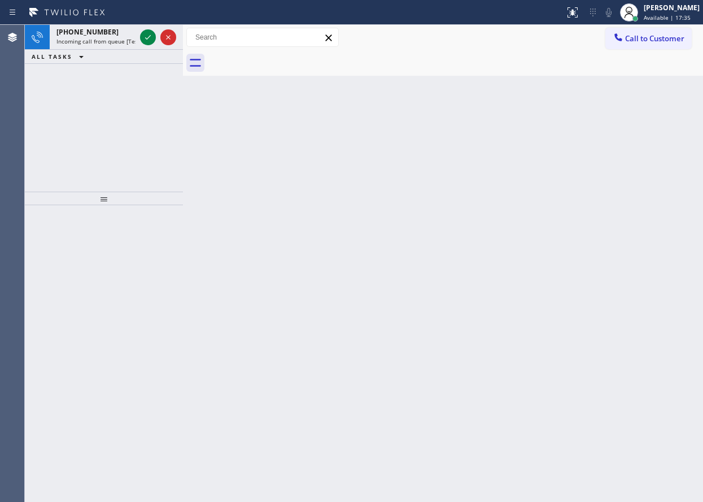
click at [602, 101] on div "Back to Dashboard Change Sender ID Customers Technicians Select a contact Outbo…" at bounding box center [443, 263] width 520 height 477
click at [142, 42] on icon at bounding box center [148, 38] width 14 height 14
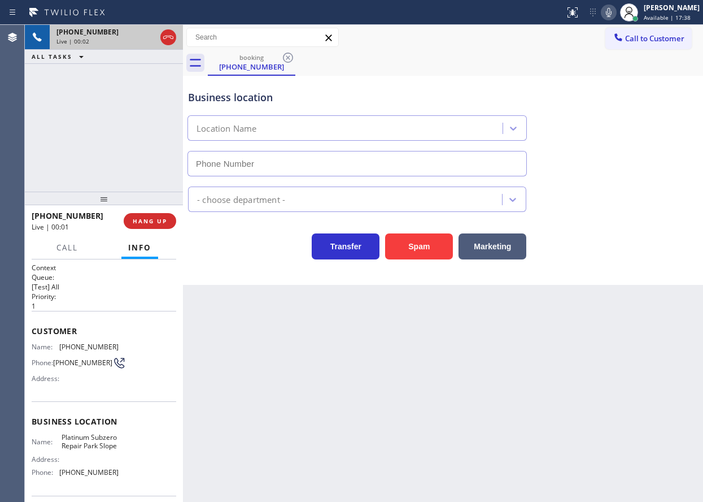
type input "(347) 697-4504"
click at [391, 245] on button "Spam" at bounding box center [419, 246] width 68 height 26
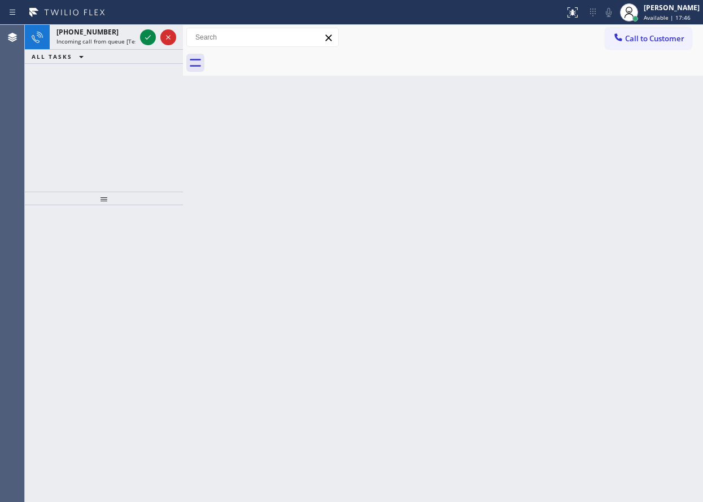
click at [615, 202] on div "Back to Dashboard Change Sender ID Customers Technicians Select a contact Outbo…" at bounding box center [443, 263] width 520 height 477
click at [146, 37] on icon at bounding box center [148, 38] width 14 height 14
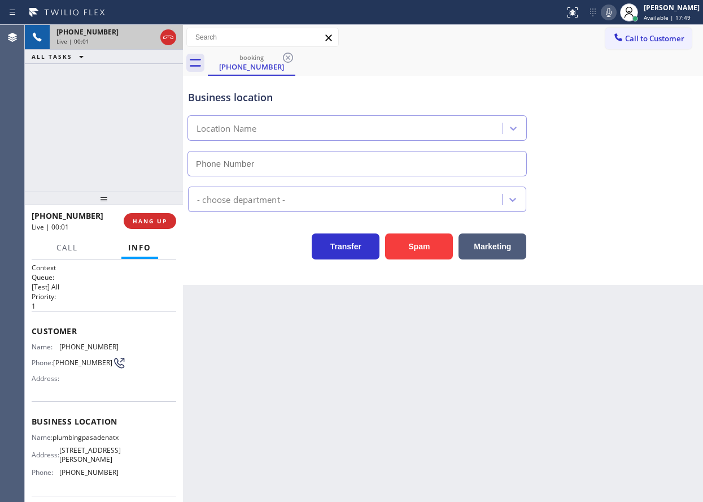
type input "(346) 275-3342"
click at [416, 253] on button "Spam" at bounding box center [419, 246] width 68 height 26
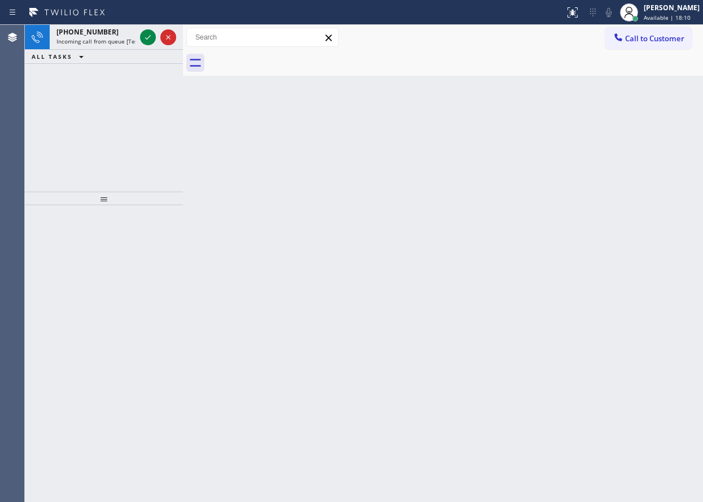
click at [638, 189] on div "Back to Dashboard Change Sender ID Customers Technicians Select a contact Outbo…" at bounding box center [443, 263] width 520 height 477
click at [149, 36] on icon at bounding box center [148, 38] width 14 height 14
click at [144, 40] on icon at bounding box center [148, 38] width 14 height 14
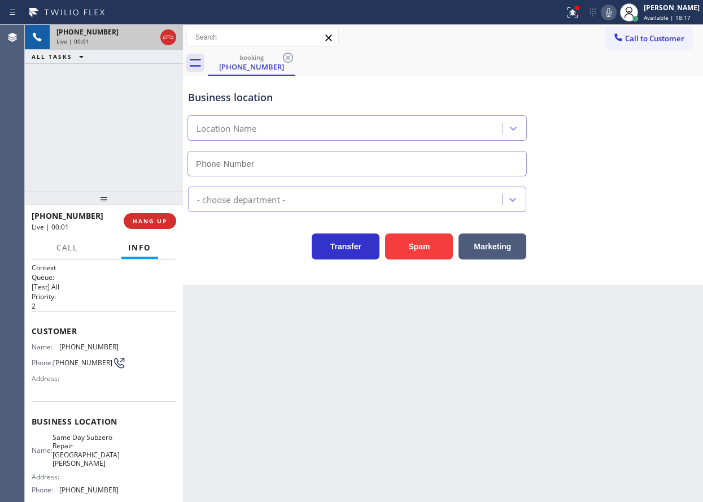
type input "(914) 677-1788"
click at [423, 243] on button "Spam" at bounding box center [419, 246] width 68 height 26
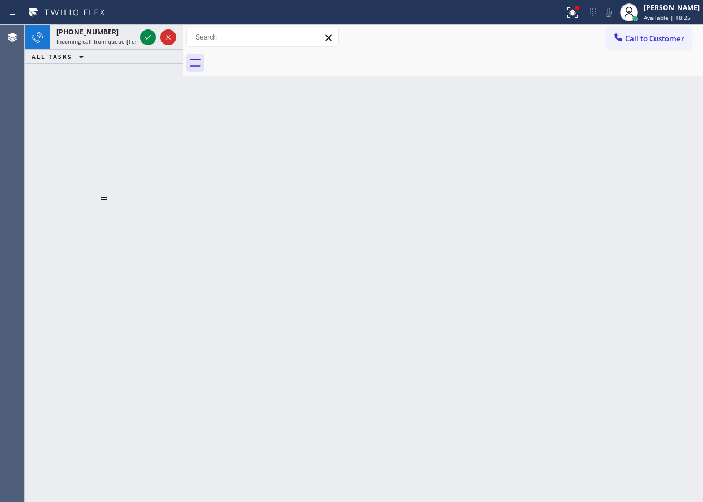
click at [613, 300] on div "Back to Dashboard Change Sender ID Customers Technicians Select a contact Outbo…" at bounding box center [443, 263] width 520 height 477
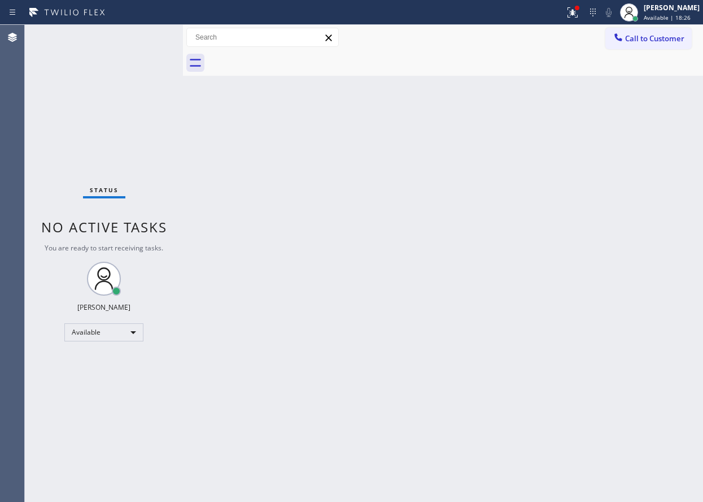
click at [154, 37] on div "Status No active tasks You are ready to start receiving tasks. Paula Arnado Ava…" at bounding box center [104, 263] width 158 height 477
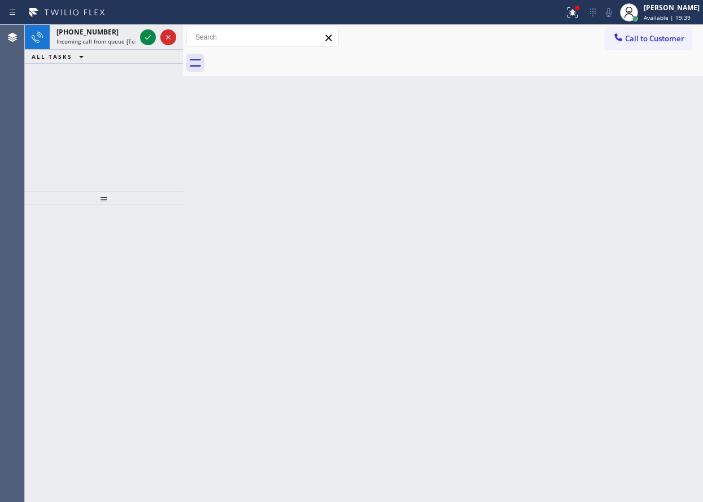
click at [647, 165] on div "Back to Dashboard Change Sender ID Customers Technicians Select a contact Outbo…" at bounding box center [443, 263] width 520 height 477
click at [147, 36] on icon at bounding box center [148, 38] width 14 height 14
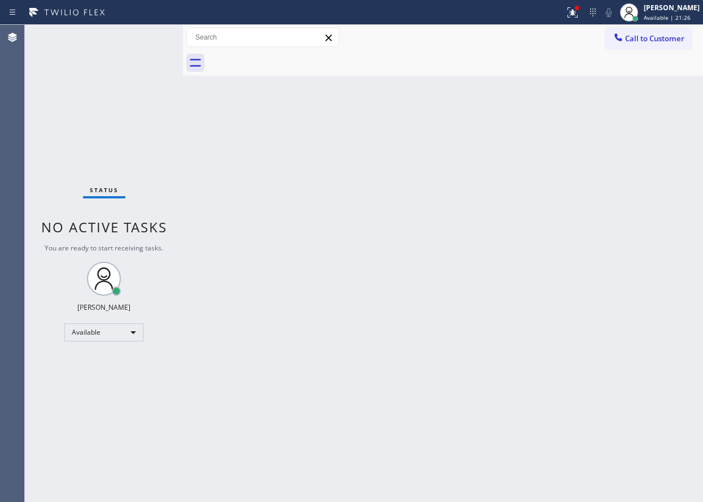
click at [663, 95] on div "Back to Dashboard Change Sender ID Customers Technicians Select a contact Outbo…" at bounding box center [443, 263] width 520 height 477
click at [684, 18] on span "Available | 21:27" at bounding box center [667, 18] width 47 height 8
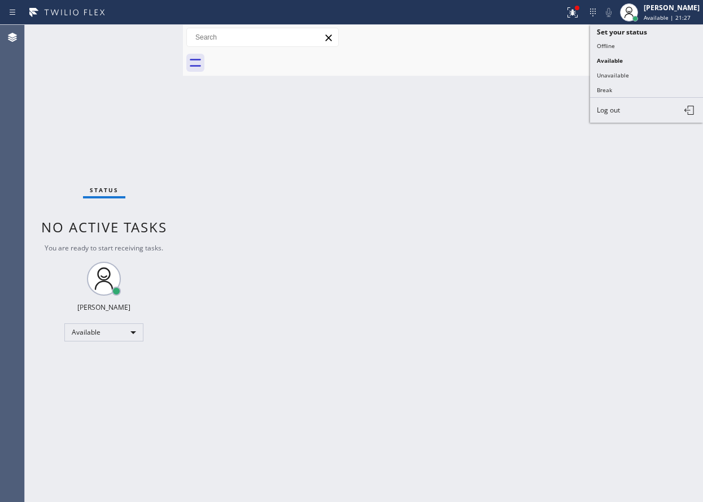
click at [640, 85] on button "Break" at bounding box center [646, 89] width 113 height 15
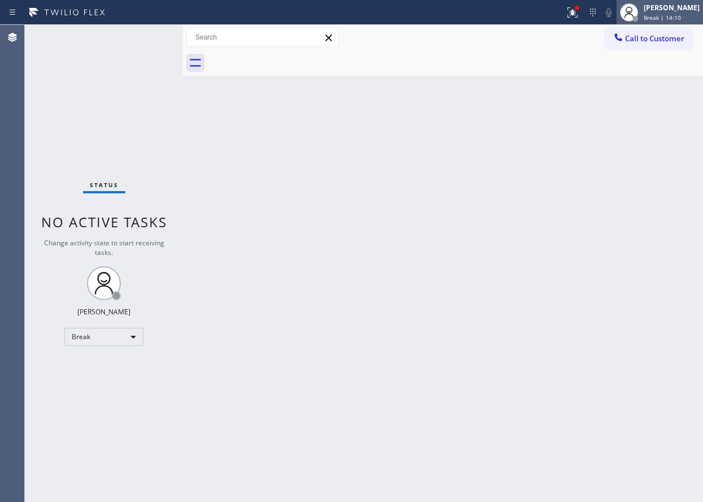
click at [680, 10] on div "[PERSON_NAME]" at bounding box center [672, 8] width 56 height 10
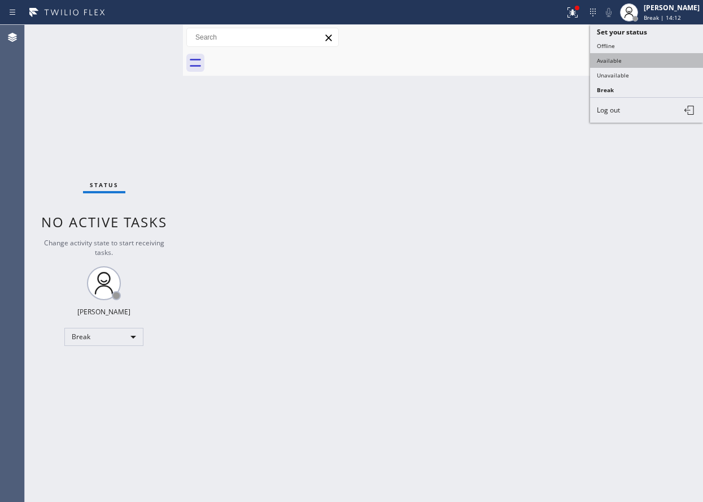
click at [669, 56] on button "Available" at bounding box center [646, 60] width 113 height 15
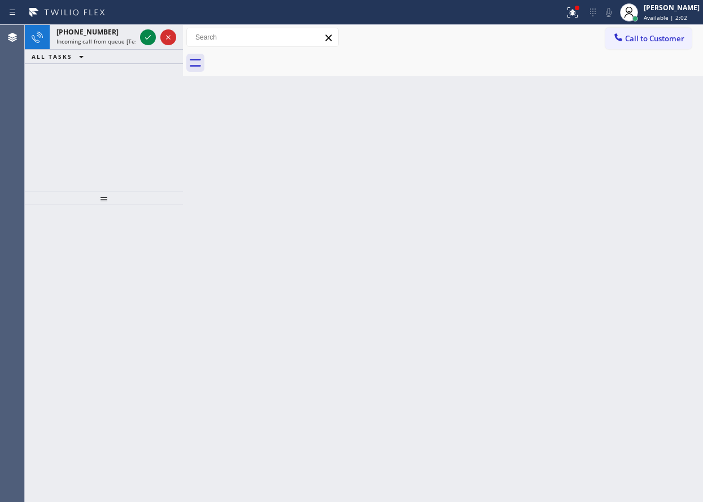
drag, startPoint x: 592, startPoint y: 243, endPoint x: 208, endPoint y: 167, distance: 391.2
click at [592, 243] on div "Back to Dashboard Change Sender ID Customers Technicians Select a contact Outbo…" at bounding box center [443, 263] width 520 height 477
click at [145, 36] on icon at bounding box center [148, 38] width 14 height 14
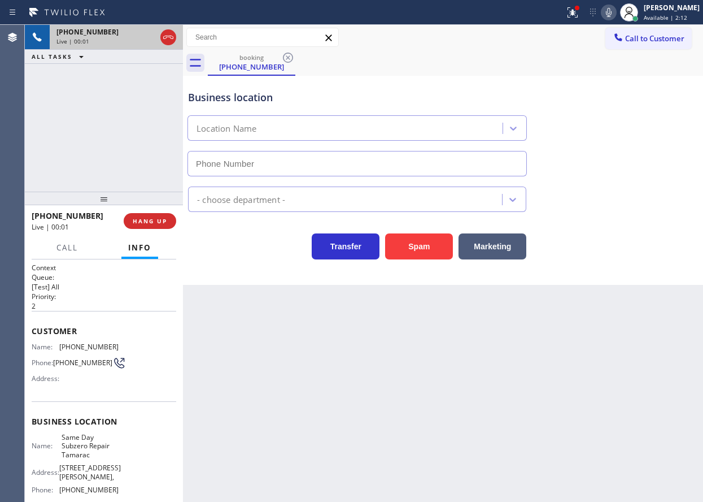
type input "(954) 807-2128"
click at [74, 451] on span "Same Day Subzero Repair Tamarac" at bounding box center [90, 446] width 56 height 26
copy span "Same Day Subzero Repair Tamarac"
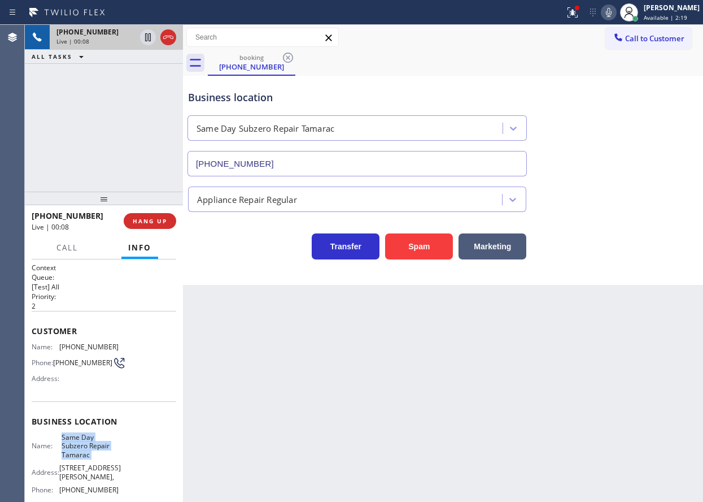
click at [288, 162] on input "(954) 807-2128" at bounding box center [358, 163] width 340 height 25
click at [91, 343] on span "(954) 822-6886" at bounding box center [88, 346] width 59 height 8
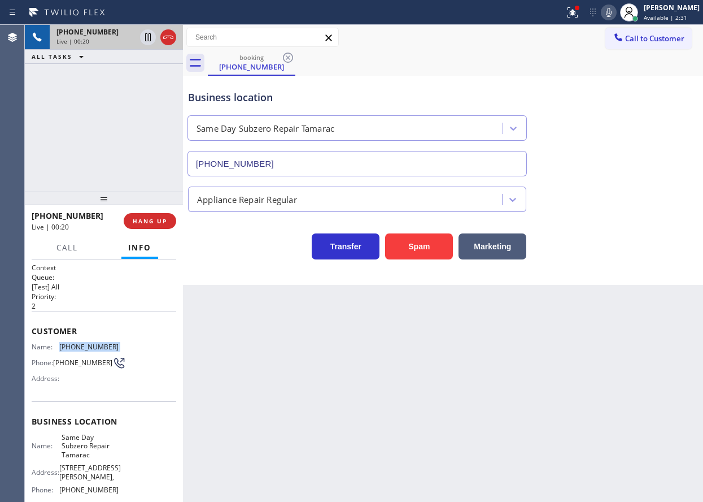
click at [91, 343] on span "(954) 822-6886" at bounding box center [88, 346] width 59 height 8
drag, startPoint x: 655, startPoint y: 183, endPoint x: 604, endPoint y: 183, distance: 51.4
click at [655, 183] on div "Appliance Repair Regular" at bounding box center [443, 197] width 515 height 30
click at [154, 228] on button "HANG UP" at bounding box center [150, 221] width 53 height 16
click at [154, 226] on button "HANG UP" at bounding box center [150, 221] width 53 height 16
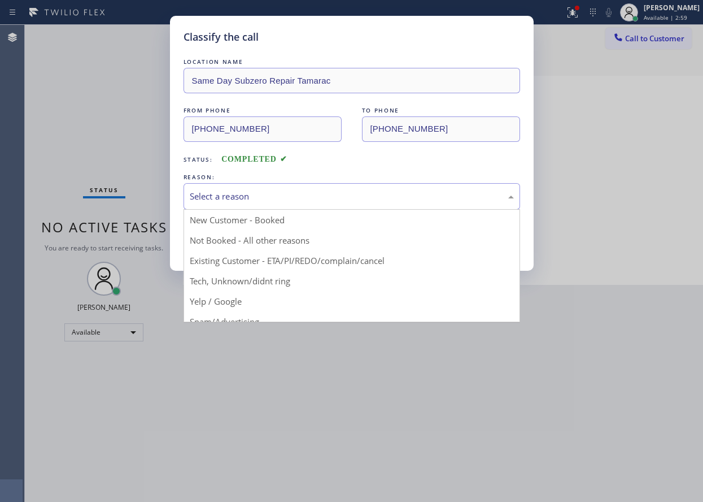
click at [356, 197] on div "Select a reason" at bounding box center [352, 196] width 324 height 13
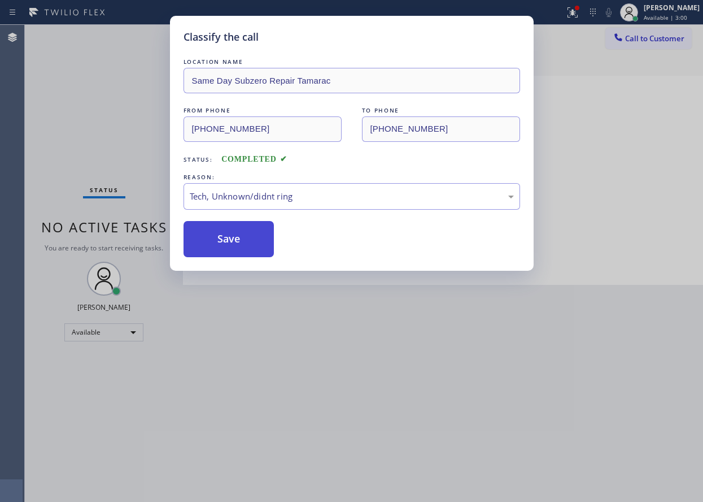
click at [254, 251] on button "Save" at bounding box center [229, 239] width 91 height 36
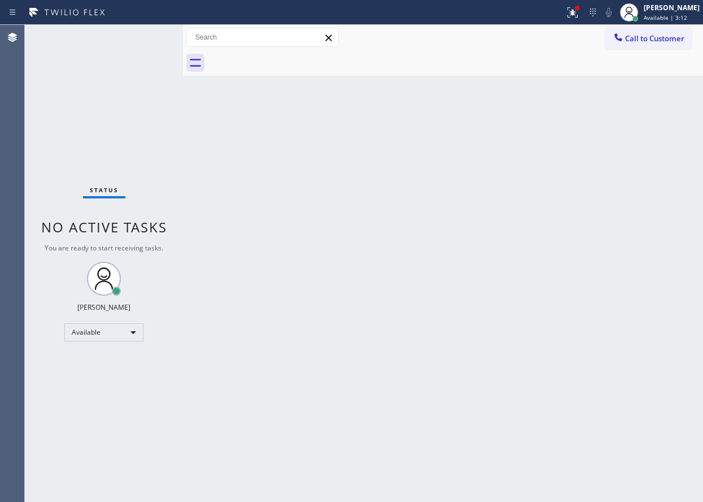
click at [649, 203] on div "Back to Dashboard Change Sender ID Customers Technicians Select a contact Outbo…" at bounding box center [443, 263] width 520 height 477
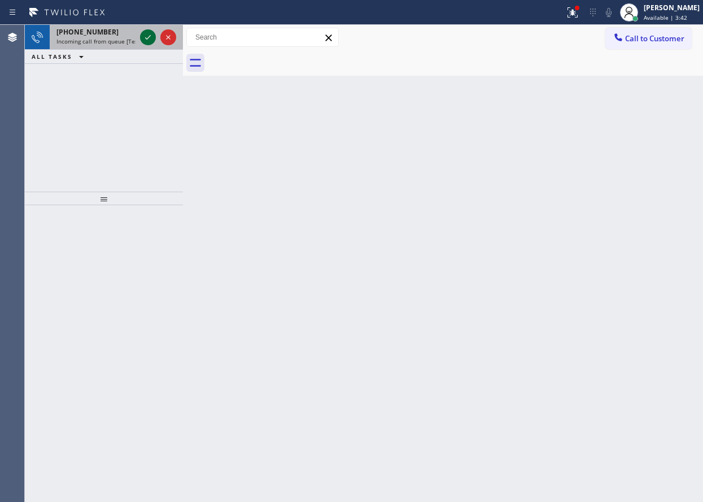
click at [151, 39] on icon at bounding box center [148, 38] width 14 height 14
click at [103, 39] on span "Incoming call from queue [Test] All" at bounding box center [103, 41] width 94 height 8
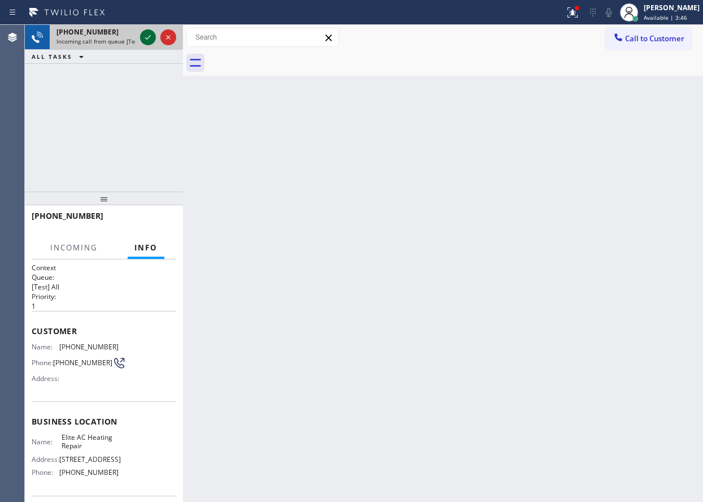
click at [142, 37] on icon at bounding box center [148, 38] width 14 height 14
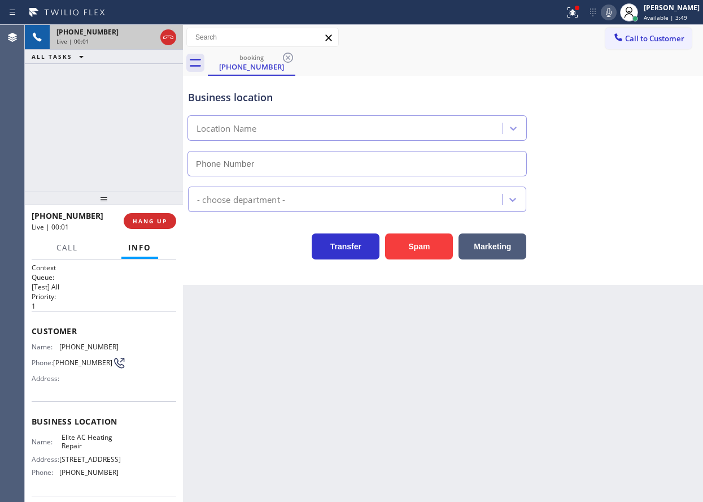
type input "(305) 239-8487"
click at [147, 208] on div "+12393970817 Live | 00:02 HANG UP" at bounding box center [104, 220] width 145 height 29
click at [146, 215] on button "HANG UP" at bounding box center [150, 221] width 53 height 16
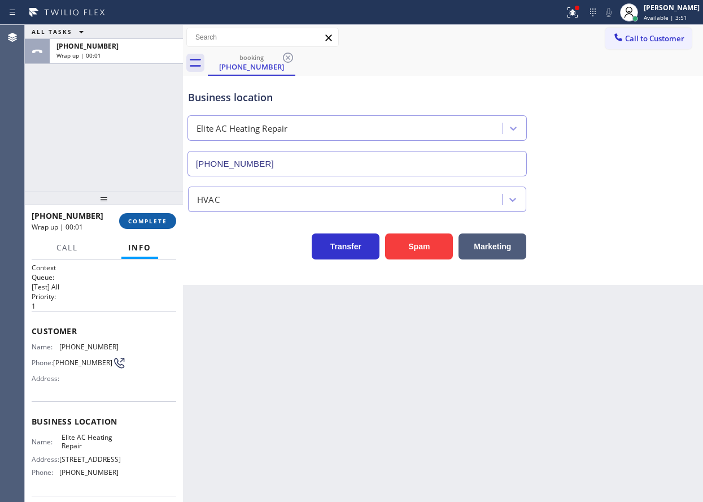
click at [146, 215] on button "COMPLETE" at bounding box center [147, 221] width 57 height 16
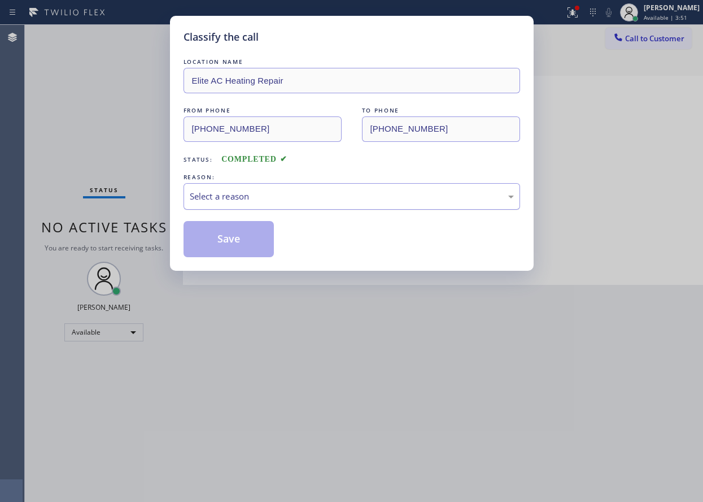
click at [269, 203] on div "Select a reason" at bounding box center [352, 196] width 337 height 27
click at [242, 235] on button "Save" at bounding box center [229, 239] width 91 height 36
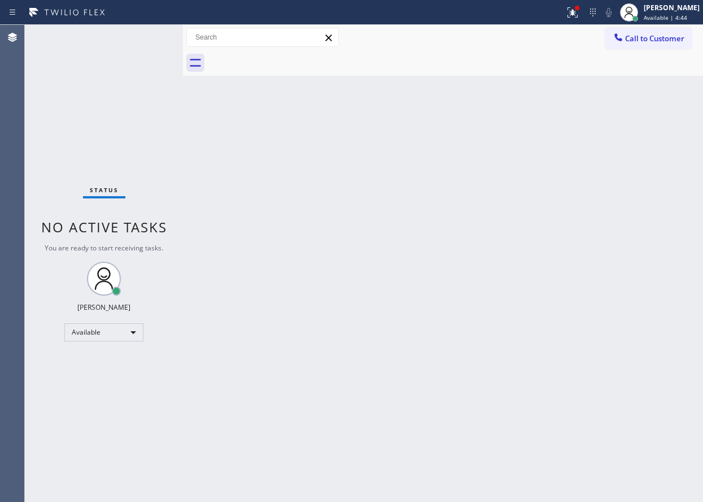
click at [630, 218] on div "Back to Dashboard Change Sender ID Customers Technicians Select a contact Outbo…" at bounding box center [443, 263] width 520 height 477
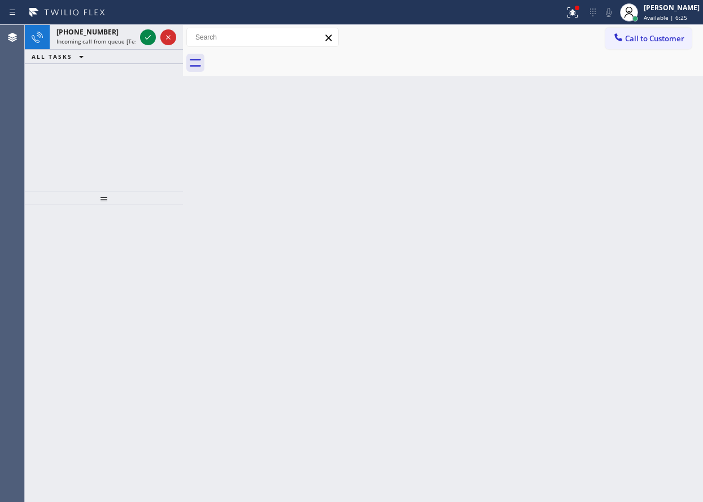
drag, startPoint x: 631, startPoint y: 207, endPoint x: 424, endPoint y: 160, distance: 212.1
click at [630, 207] on div "Back to Dashboard Change Sender ID Customers Technicians Select a contact Outbo…" at bounding box center [443, 263] width 520 height 477
click at [146, 34] on icon at bounding box center [148, 38] width 14 height 14
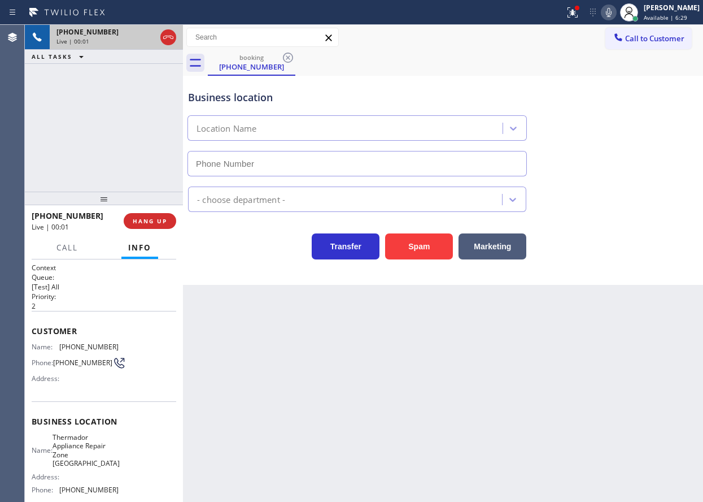
type input "(954) 807-2676"
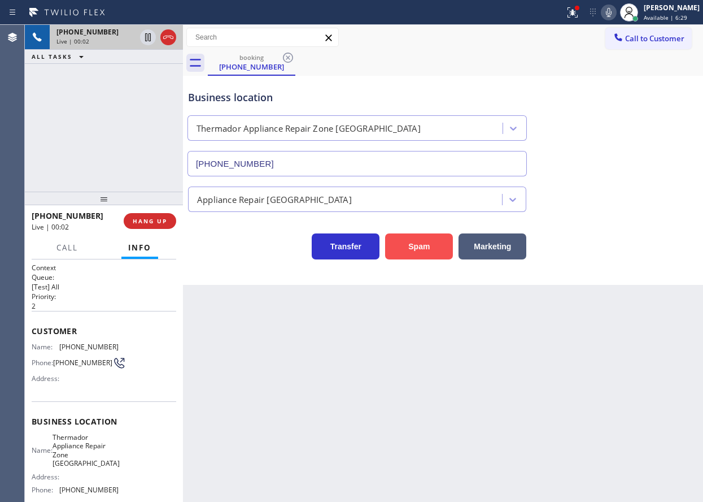
click at [399, 237] on button "Spam" at bounding box center [419, 246] width 68 height 26
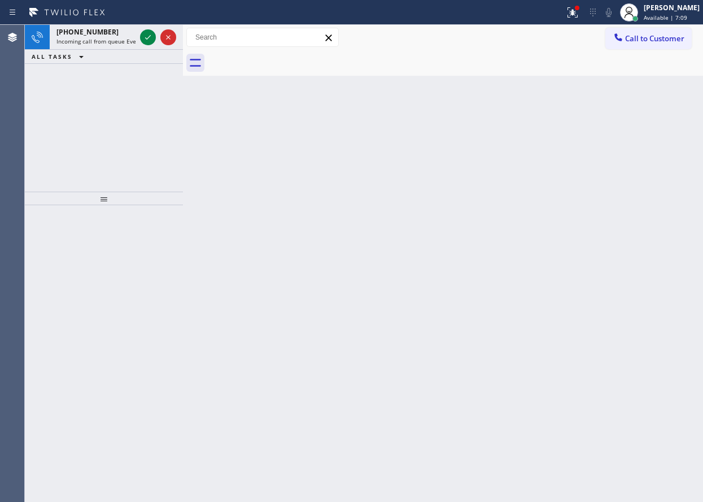
click at [674, 193] on div "Back to Dashboard Change Sender ID Customers Technicians Select a contact Outbo…" at bounding box center [443, 263] width 520 height 477
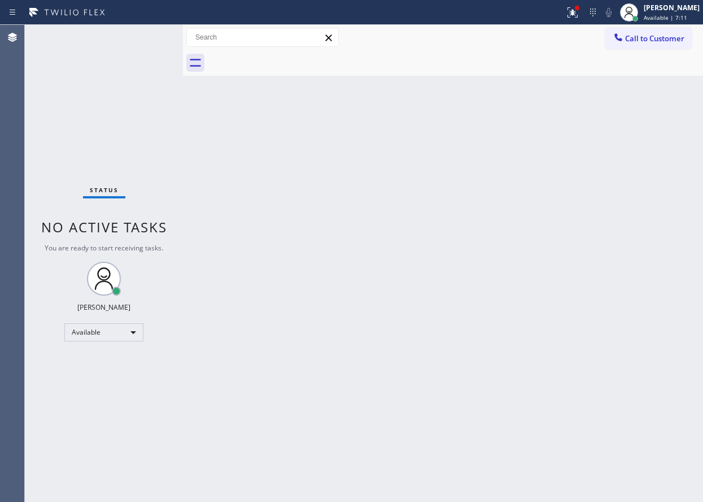
click at [149, 35] on div "Status No active tasks You are ready to start receiving tasks. Paula Arnado Ava…" at bounding box center [104, 263] width 158 height 477
click at [615, 212] on div "Back to Dashboard Change Sender ID Customers Technicians Select a contact Outbo…" at bounding box center [443, 263] width 520 height 477
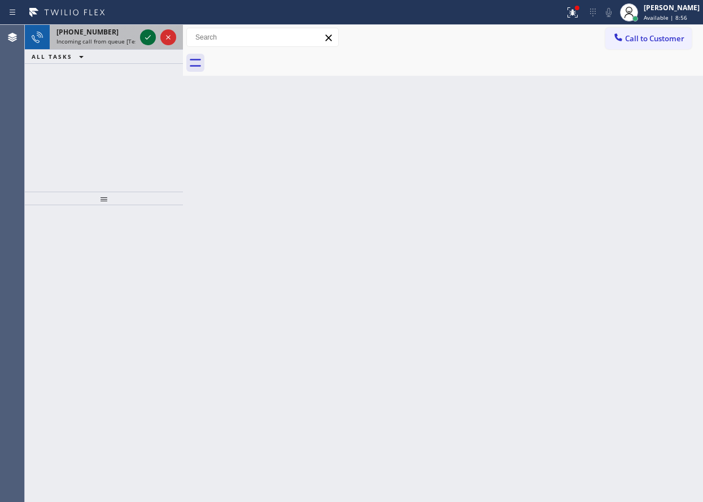
click at [149, 41] on icon at bounding box center [148, 38] width 14 height 14
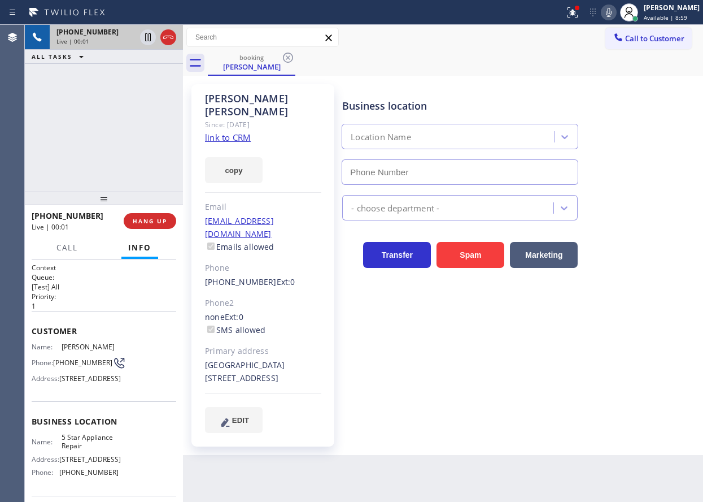
type input "[PHONE_NUMBER]"
click at [248, 132] on link "link to CRM" at bounding box center [228, 137] width 46 height 11
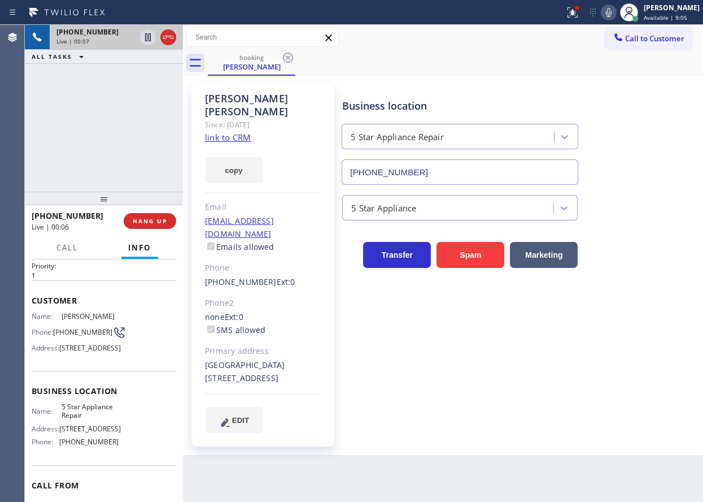
scroll to position [56, 0]
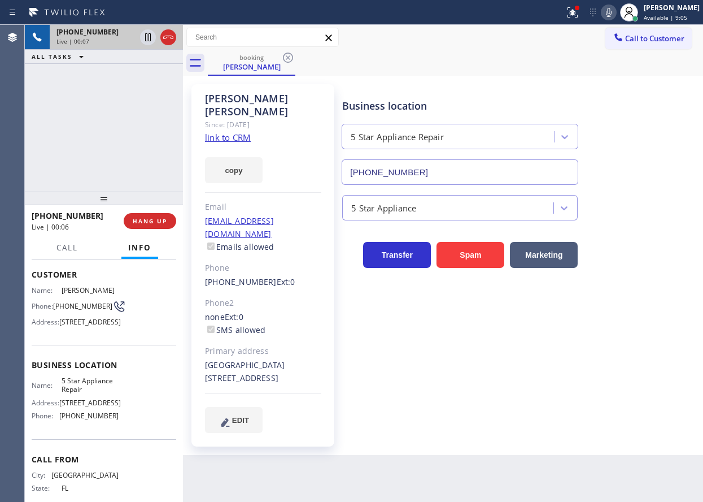
click at [75, 394] on span "5 Star Appliance Repair" at bounding box center [90, 385] width 56 height 18
click at [437, 167] on input "[PHONE_NUMBER]" at bounding box center [460, 171] width 237 height 25
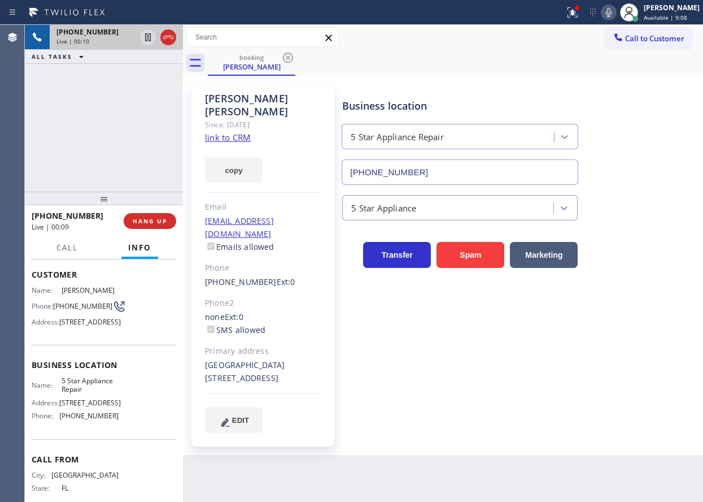
click at [437, 167] on input "[PHONE_NUMBER]" at bounding box center [460, 171] width 237 height 25
click at [149, 34] on icon at bounding box center [148, 37] width 6 height 8
click at [616, 11] on icon at bounding box center [609, 13] width 14 height 14
drag, startPoint x: 586, startPoint y: 19, endPoint x: 580, endPoint y: 37, distance: 18.4
click at [585, 19] on button at bounding box center [572, 12] width 25 height 25
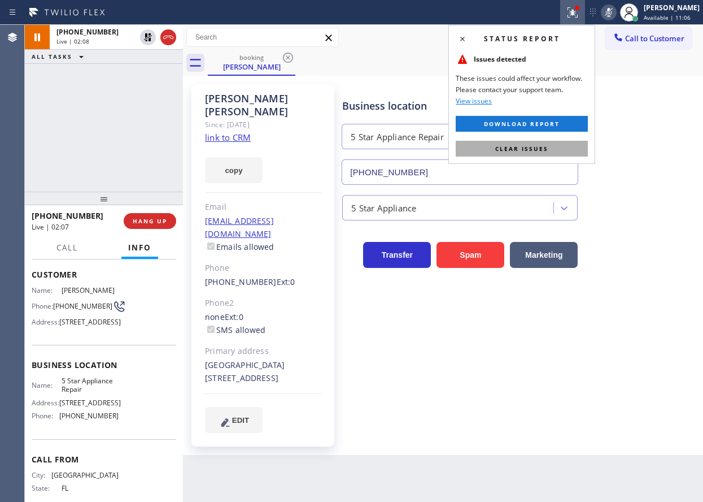
click at [542, 150] on span "Clear issues" at bounding box center [521, 149] width 53 height 8
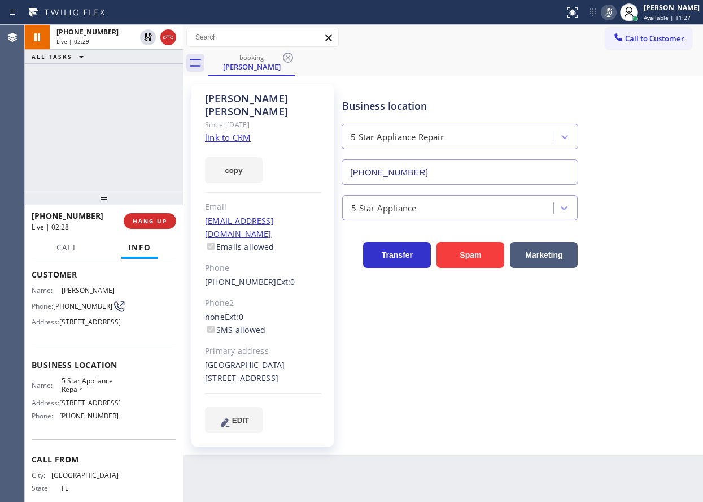
click at [648, 311] on div "Business location 5 Star Appliance Repair (855) 731-4952 5 Star Appliance Trans…" at bounding box center [520, 258] width 360 height 342
click at [616, 14] on icon at bounding box center [609, 13] width 14 height 14
click at [144, 36] on icon at bounding box center [148, 38] width 14 height 14
click at [635, 355] on div "Business location 5 Star Appliance Repair (855) 731-4952 5 Star Appliance Trans…" at bounding box center [520, 258] width 360 height 342
click at [652, 224] on div "Transfer Spam Marketing" at bounding box center [520, 243] width 360 height 47
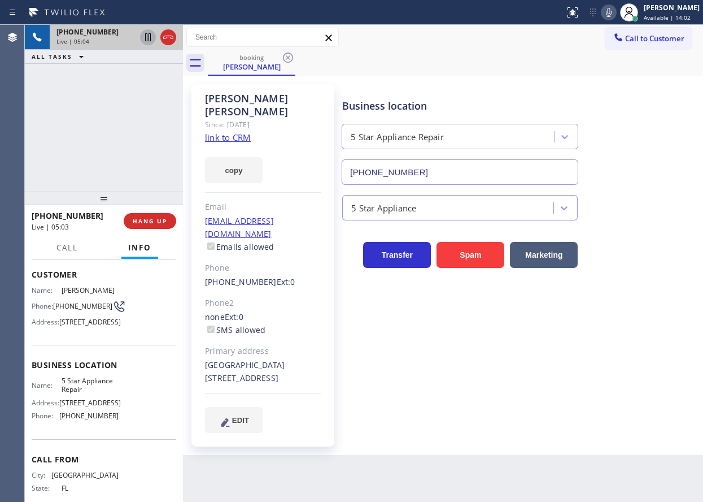
click at [612, 12] on icon at bounding box center [609, 12] width 6 height 9
click at [612, 16] on icon at bounding box center [609, 12] width 6 height 9
click at [616, 9] on icon at bounding box center [609, 13] width 14 height 14
click at [144, 38] on icon at bounding box center [148, 38] width 14 height 14
click at [616, 387] on div "Business location 5 Star Appliance Repair (855) 731-4952 5 Star Appliance Trans…" at bounding box center [520, 258] width 360 height 342
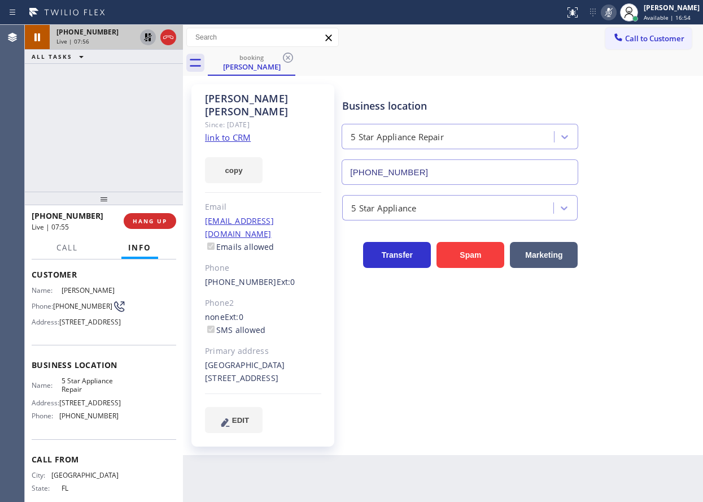
click at [616, 15] on icon at bounding box center [609, 13] width 14 height 14
click at [150, 40] on icon at bounding box center [148, 37] width 8 height 8
click at [641, 108] on div "Business location 5 Star Appliance Repair (855) 731-4952" at bounding box center [520, 133] width 360 height 102
click at [613, 8] on icon at bounding box center [609, 13] width 14 height 14
click at [616, 12] on icon at bounding box center [609, 13] width 14 height 14
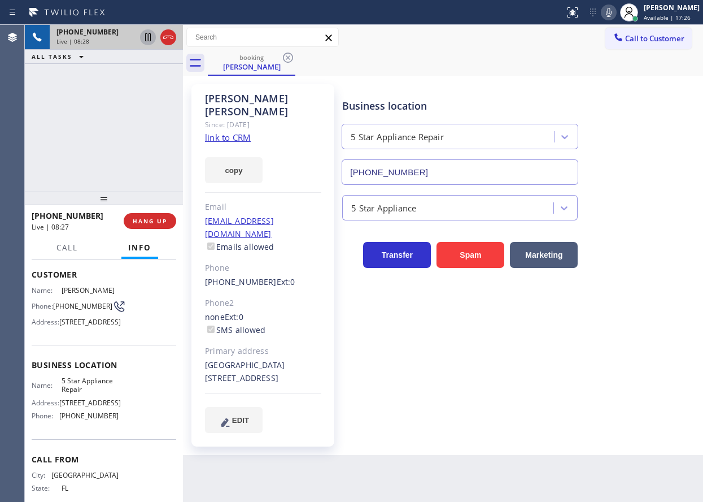
click at [650, 187] on div "5 Star Appliance" at bounding box center [520, 203] width 360 height 36
click at [616, 7] on icon at bounding box center [609, 13] width 14 height 14
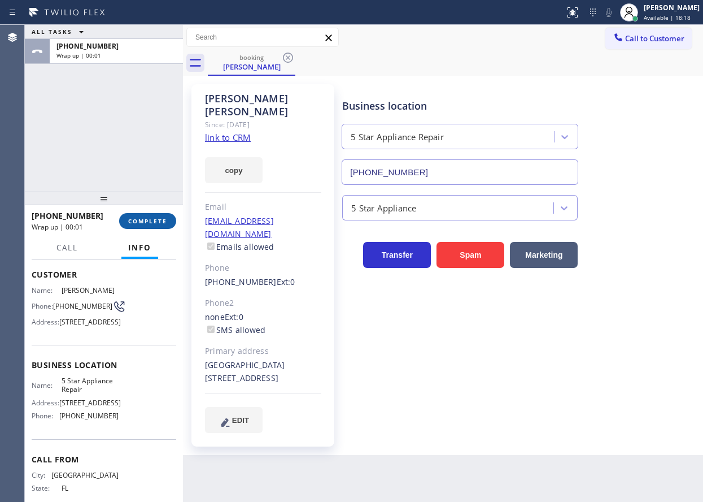
click at [150, 221] on span "COMPLETE" at bounding box center [147, 221] width 39 height 8
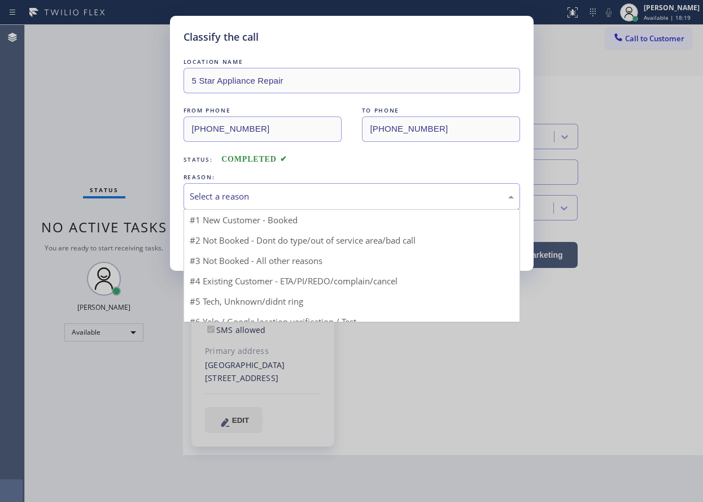
click at [320, 198] on div "Select a reason" at bounding box center [352, 196] width 324 height 13
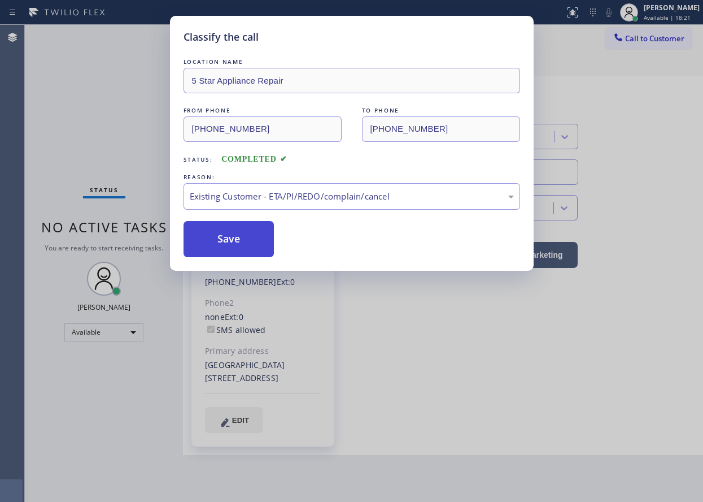
click at [238, 240] on button "Save" at bounding box center [229, 239] width 91 height 36
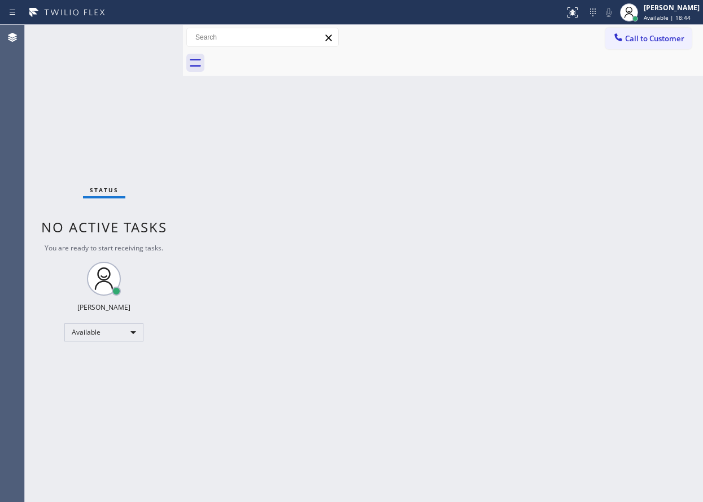
drag, startPoint x: 635, startPoint y: 254, endPoint x: 360, endPoint y: 161, distance: 290.5
click at [635, 254] on div "Back to Dashboard Change Sender ID Customers Technicians Select a contact Outbo…" at bounding box center [443, 263] width 520 height 477
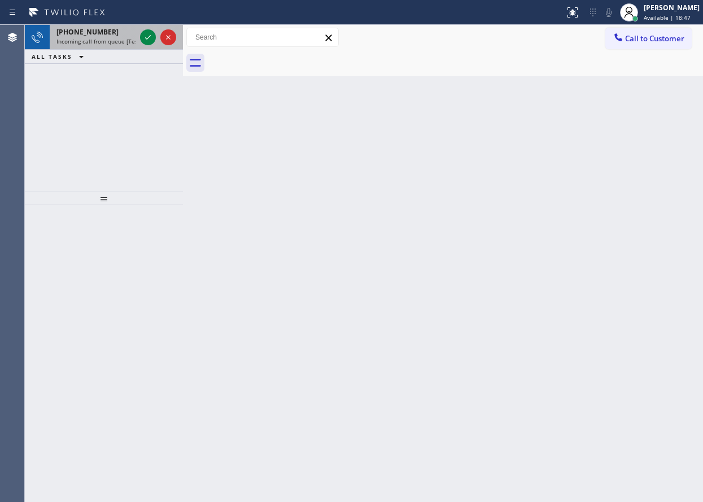
click at [142, 45] on div at bounding box center [158, 37] width 41 height 25
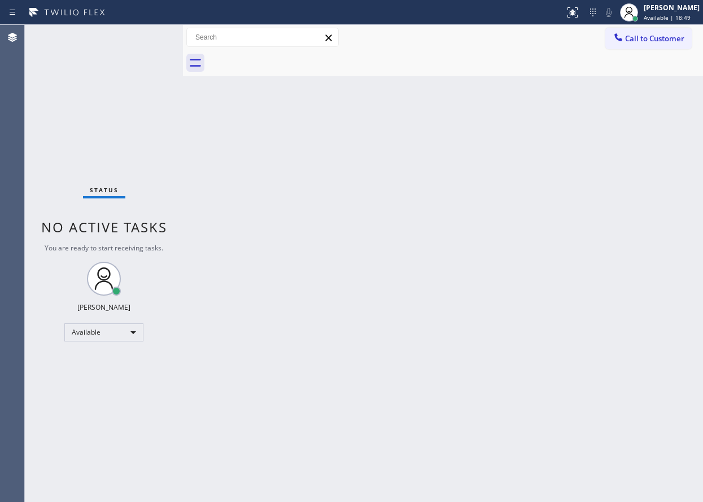
click at [142, 40] on div "Status No active tasks You are ready to start receiving tasks. Paula Arnado Ava…" at bounding box center [104, 263] width 158 height 477
click at [575, 181] on div "Back to Dashboard Change Sender ID Customers Technicians Select a contact Outbo…" at bounding box center [443, 263] width 520 height 477
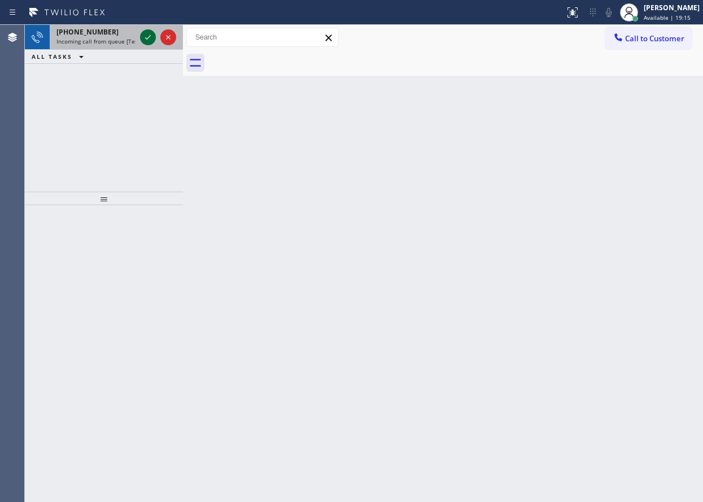
click at [145, 39] on icon at bounding box center [148, 38] width 14 height 14
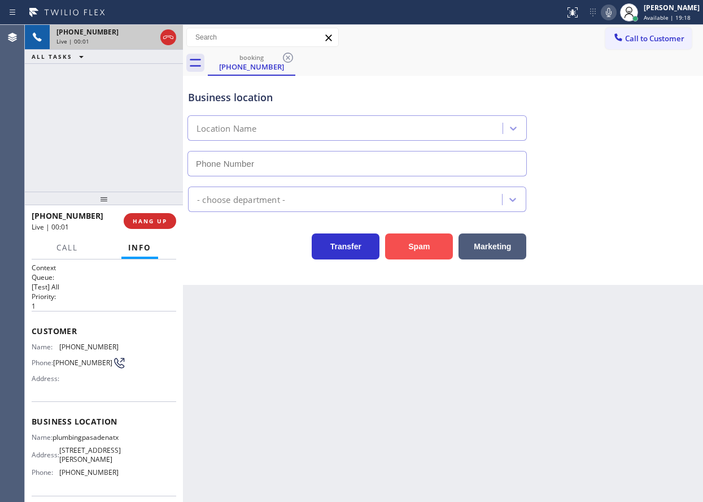
type input "(346) 275-3342"
click at [450, 249] on button "Spam" at bounding box center [419, 246] width 68 height 26
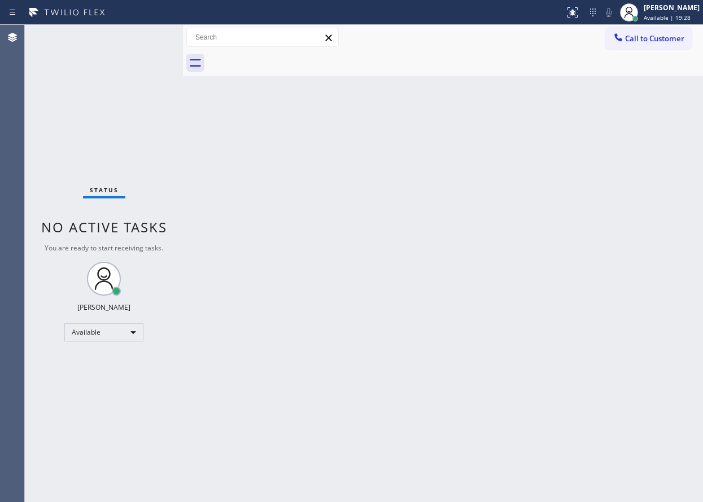
click at [272, 158] on div "Back to Dashboard Change Sender ID Customers Technicians Select a contact Outbo…" at bounding box center [443, 263] width 520 height 477
click at [512, 349] on div "Back to Dashboard Change Sender ID Customers Technicians Select a contact Outbo…" at bounding box center [443, 263] width 520 height 477
click at [594, 317] on div "Back to Dashboard Change Sender ID Customers Technicians Select a contact Outbo…" at bounding box center [443, 263] width 520 height 477
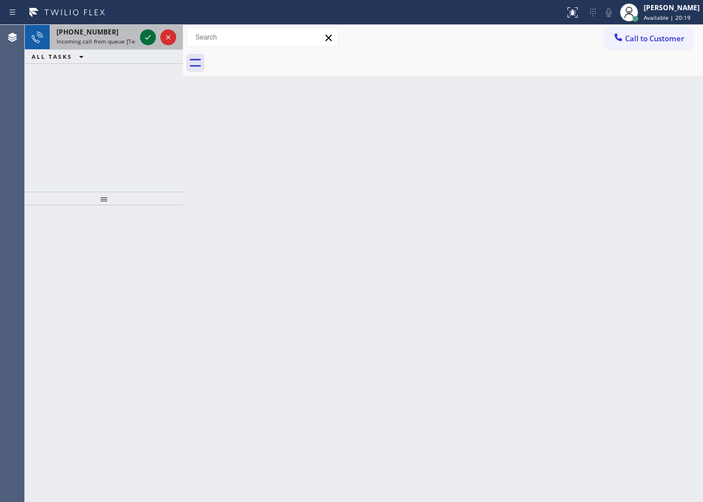
click at [147, 38] on icon at bounding box center [148, 38] width 14 height 14
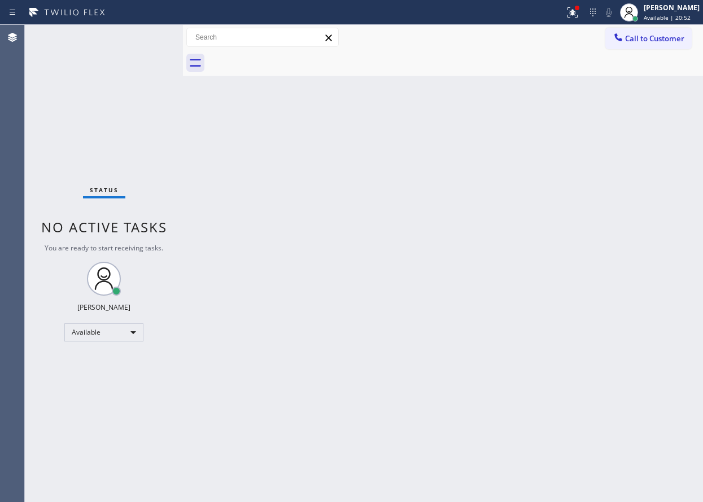
click at [144, 38] on div "Status No active tasks You are ready to start receiving tasks. Paula Arnado Ava…" at bounding box center [104, 263] width 158 height 477
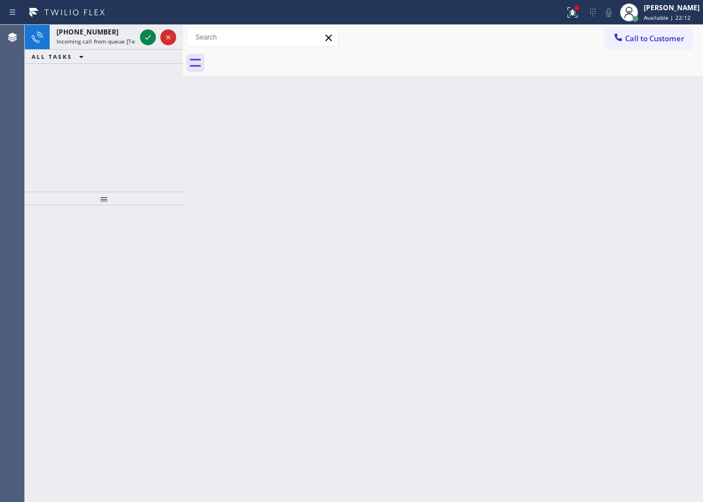
click at [578, 130] on div "Back to Dashboard Change Sender ID Customers Technicians Select a contact Outbo…" at bounding box center [443, 263] width 520 height 477
click at [147, 40] on icon at bounding box center [148, 38] width 14 height 14
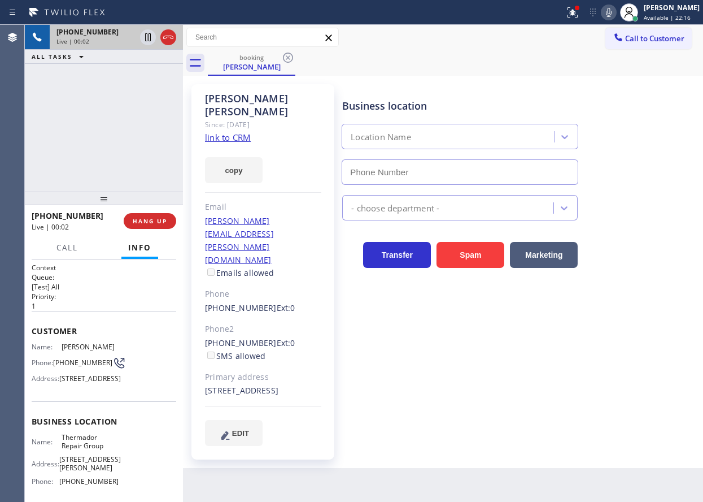
type input "(855) 920-0838"
click at [230, 132] on link "link to CRM" at bounding box center [228, 137] width 46 height 11
click at [92, 450] on span "Thermador Repair Group" at bounding box center [90, 442] width 56 height 18
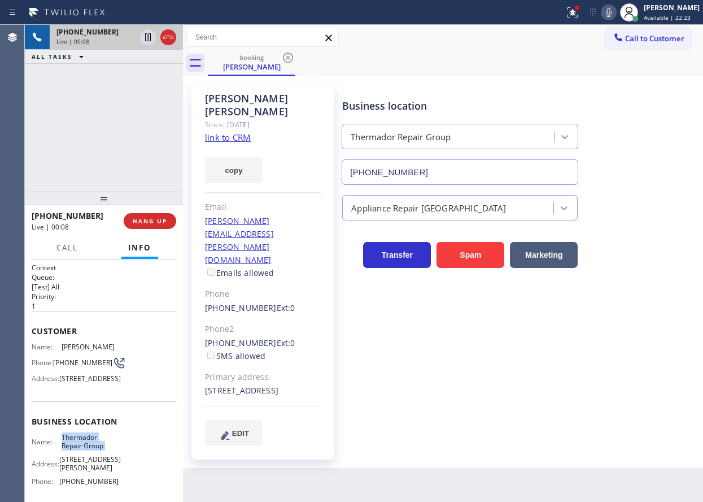
click at [449, 173] on input "(855) 920-0838" at bounding box center [460, 171] width 237 height 25
click at [157, 224] on span "HANG UP" at bounding box center [150, 221] width 34 height 8
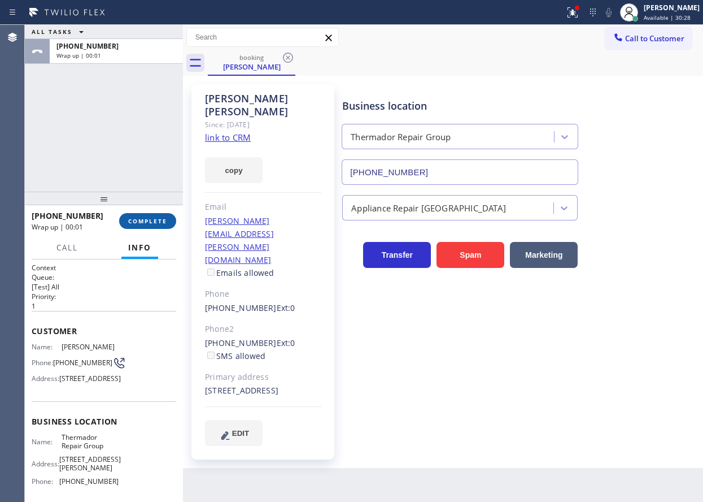
click at [157, 224] on span "COMPLETE" at bounding box center [147, 221] width 39 height 8
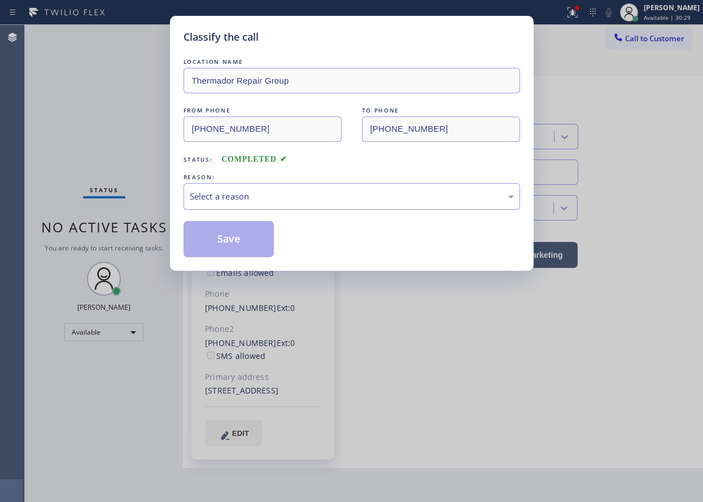
click at [268, 194] on div "Select a reason" at bounding box center [352, 196] width 324 height 13
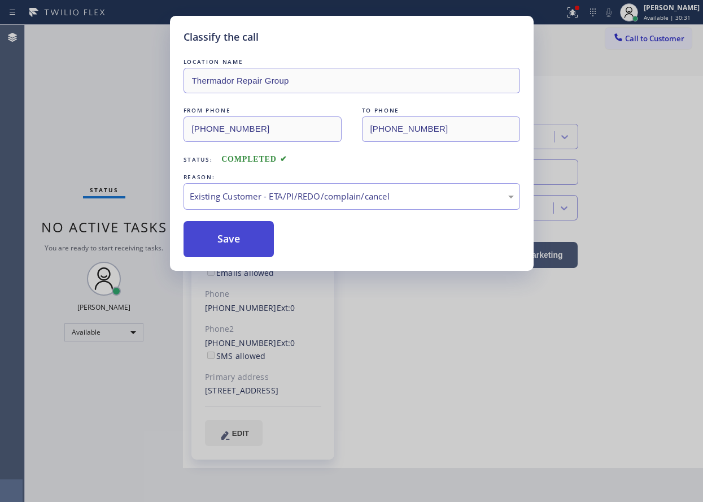
click at [262, 238] on button "Save" at bounding box center [229, 239] width 91 height 36
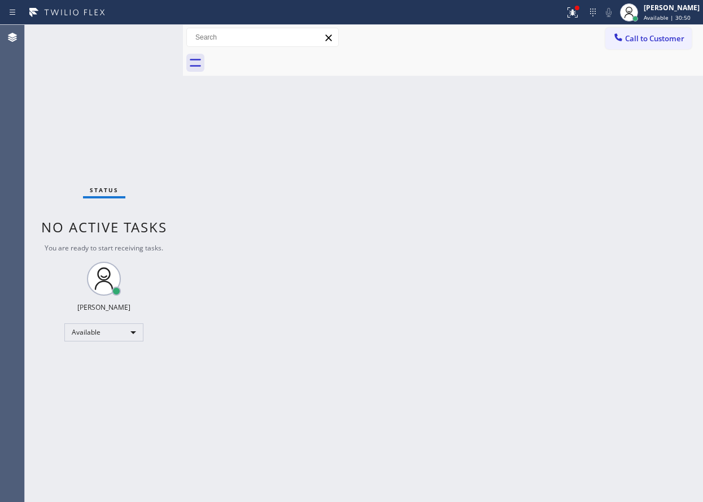
click at [591, 276] on div "Back to Dashboard Change Sender ID Customers Technicians Select a contact Outbo…" at bounding box center [443, 263] width 520 height 477
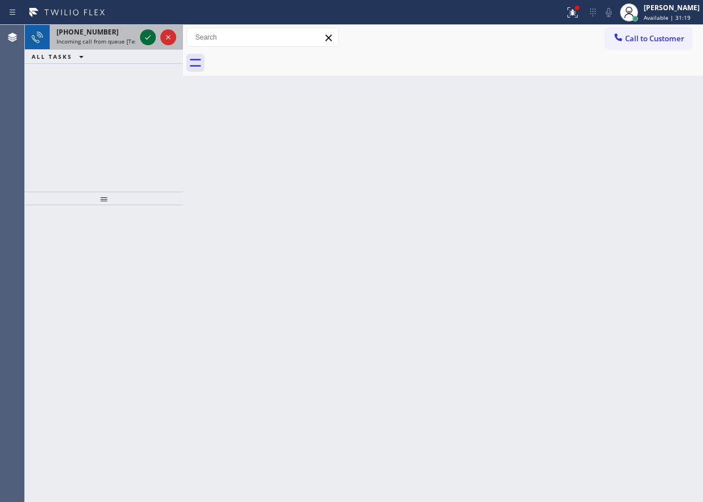
click at [146, 35] on icon at bounding box center [148, 38] width 14 height 14
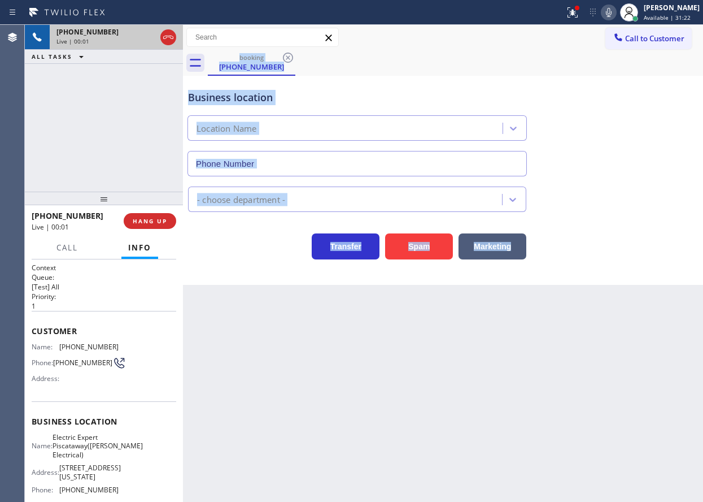
type input "(908) 734-9262"
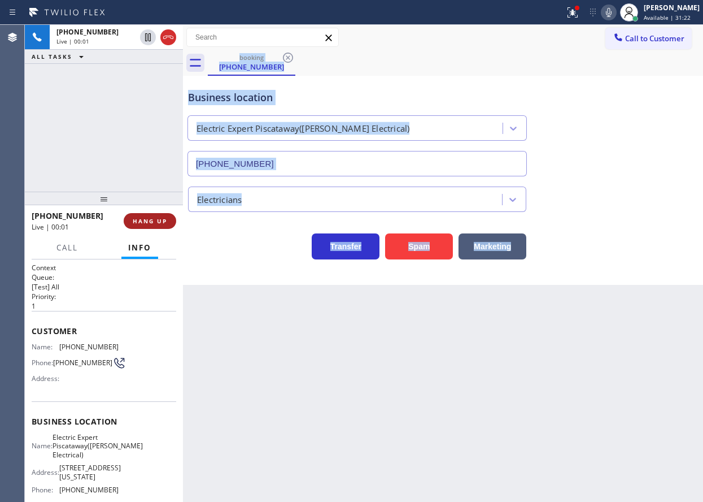
click at [144, 222] on span "HANG UP" at bounding box center [150, 221] width 34 height 8
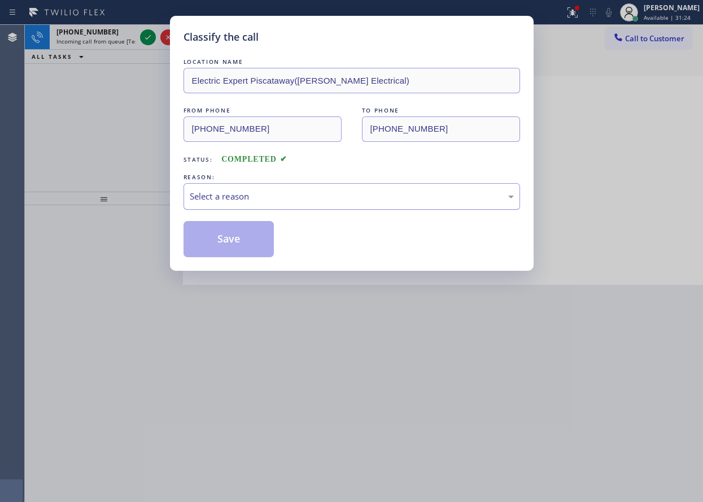
click at [337, 194] on div "Select a reason" at bounding box center [352, 196] width 324 height 13
drag, startPoint x: 243, startPoint y: 256, endPoint x: 190, endPoint y: 177, distance: 94.8
click at [243, 255] on button "Save" at bounding box center [229, 239] width 91 height 36
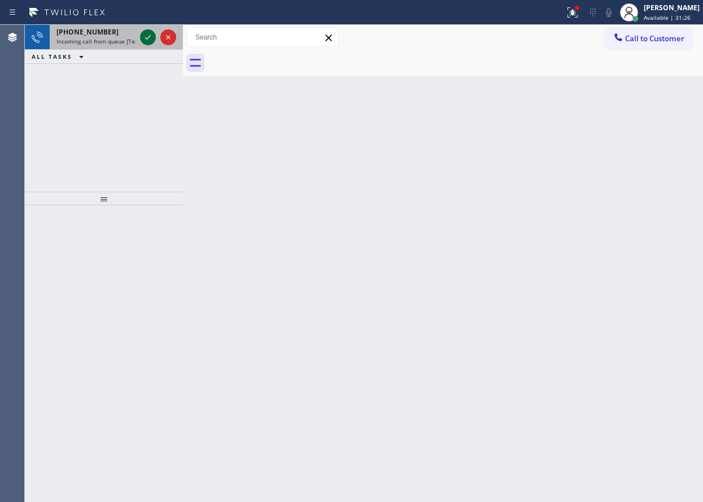
click at [148, 36] on icon at bounding box center [148, 38] width 14 height 14
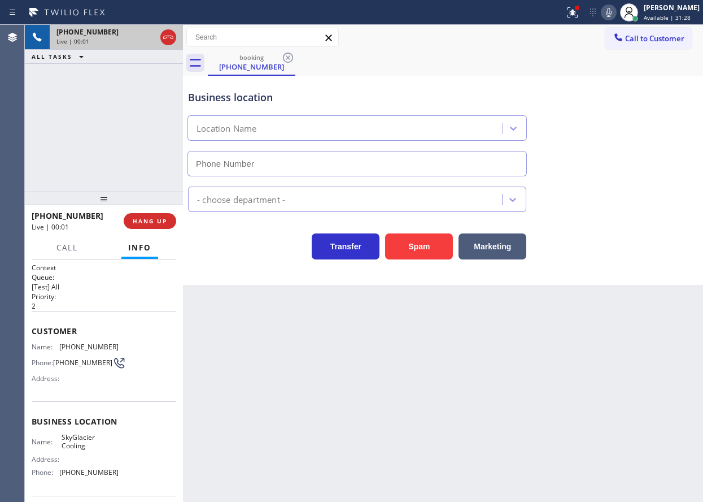
type input "(954) 866-7802"
drag, startPoint x: 148, startPoint y: 223, endPoint x: 419, endPoint y: 445, distance: 350.0
click at [419, 445] on div "+19544930282 Live | 00:01 ALL TASKS ALL TASKS ACTIVE TASKS TASKS IN WRAP UP +19…" at bounding box center [364, 263] width 678 height 477
drag, startPoint x: 424, startPoint y: 249, endPoint x: 295, endPoint y: 1, distance: 279.7
click at [424, 248] on button "Spam" at bounding box center [419, 246] width 68 height 26
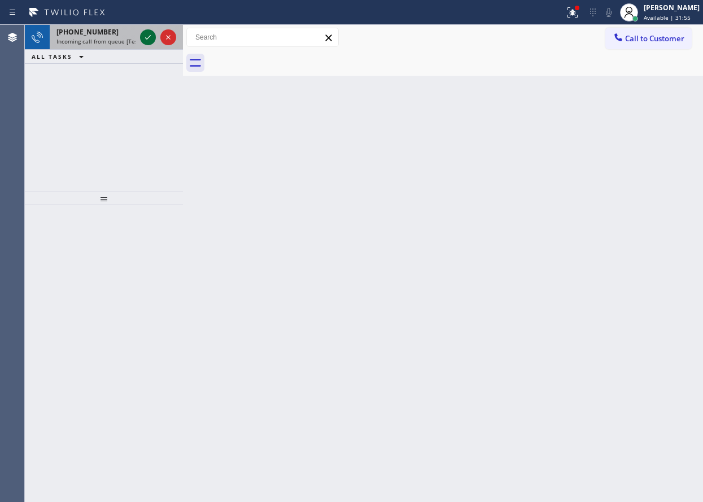
click at [146, 32] on icon at bounding box center [148, 38] width 14 height 14
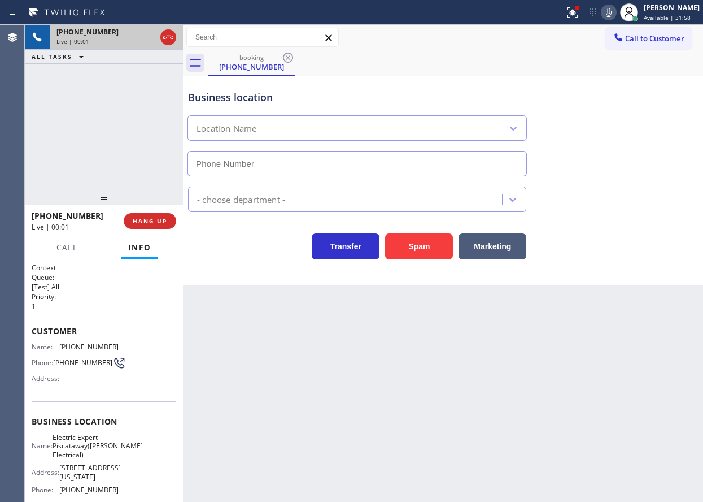
type input "(908) 734-9262"
click at [166, 225] on span "HANG UP" at bounding box center [150, 221] width 34 height 8
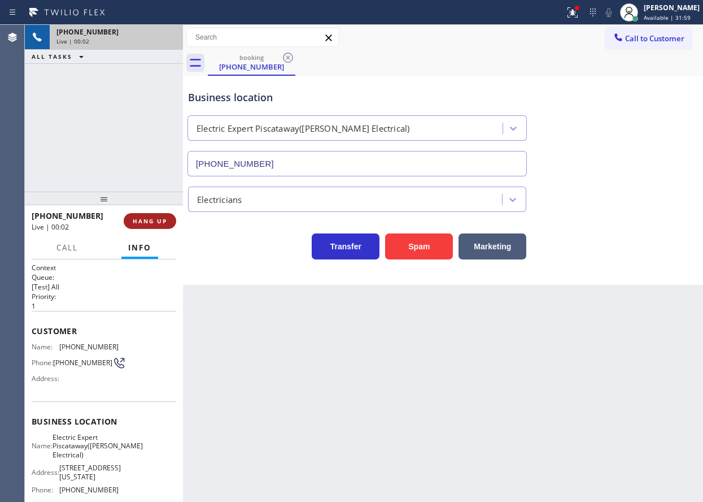
click at [166, 225] on span "HANG UP" at bounding box center [150, 221] width 34 height 8
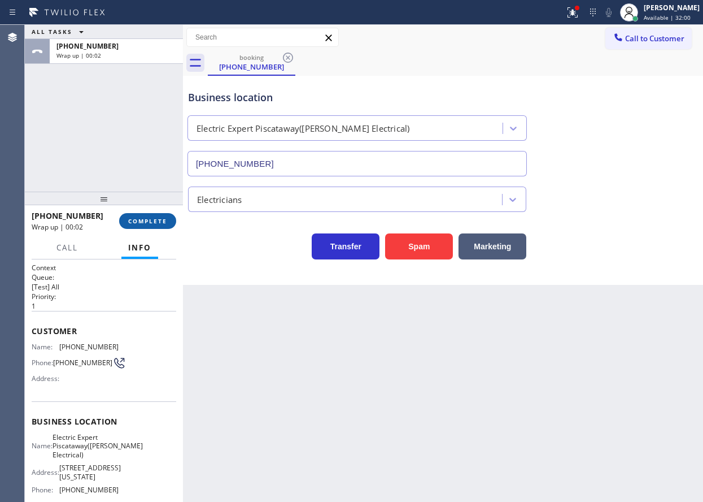
click at [154, 221] on span "COMPLETE" at bounding box center [147, 221] width 39 height 8
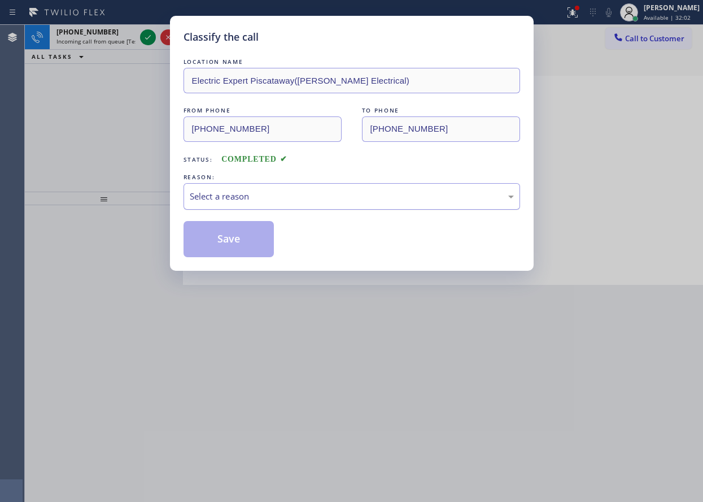
click at [315, 198] on div "Select a reason" at bounding box center [352, 196] width 324 height 13
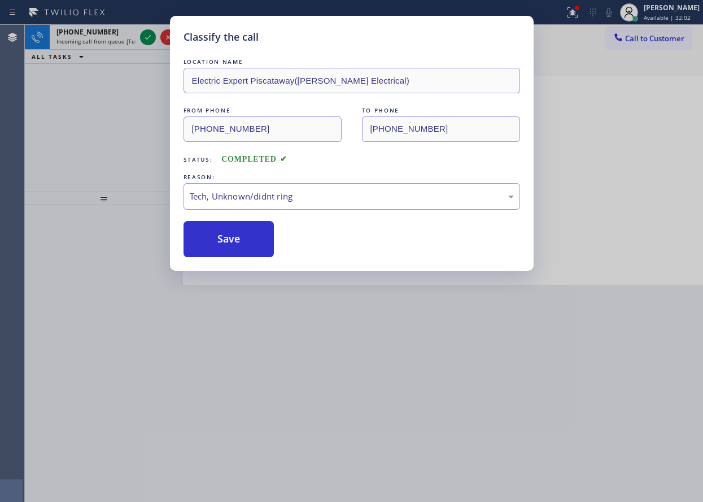
click at [201, 254] on button "Save" at bounding box center [229, 239] width 91 height 36
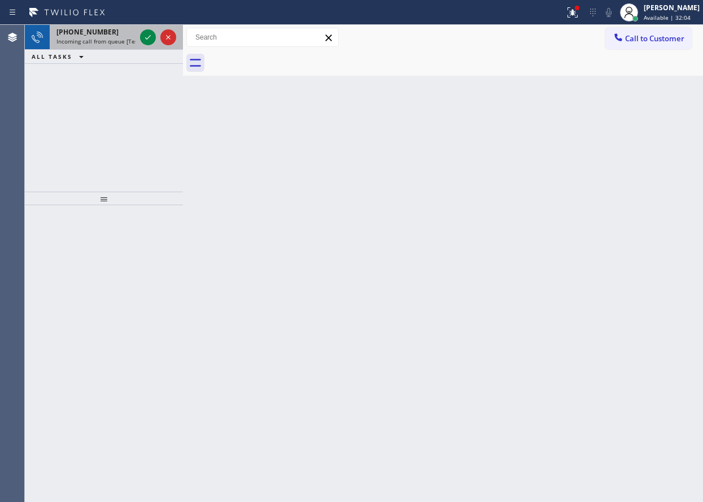
click at [63, 38] on span "Incoming call from queue [Test] All" at bounding box center [103, 41] width 94 height 8
click at [77, 44] on span "Incoming call from queue [Test] All" at bounding box center [103, 41] width 94 height 8
click at [112, 33] on div "+17035491334" at bounding box center [95, 32] width 79 height 10
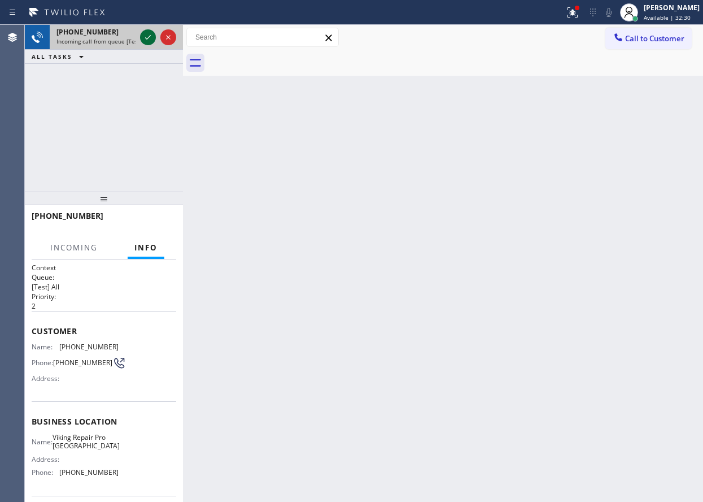
click at [144, 36] on icon at bounding box center [148, 38] width 14 height 14
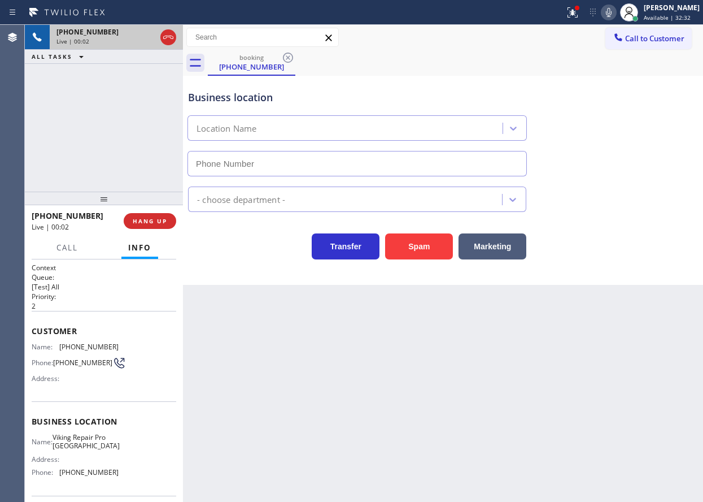
type input "(703) 570-5169"
click at [299, 431] on div "Back to Dashboard Change Sender ID Customers Technicians Select a contact Outbo…" at bounding box center [443, 263] width 520 height 477
click at [76, 440] on span "Viking Repair Pro Alexandria" at bounding box center [86, 442] width 67 height 18
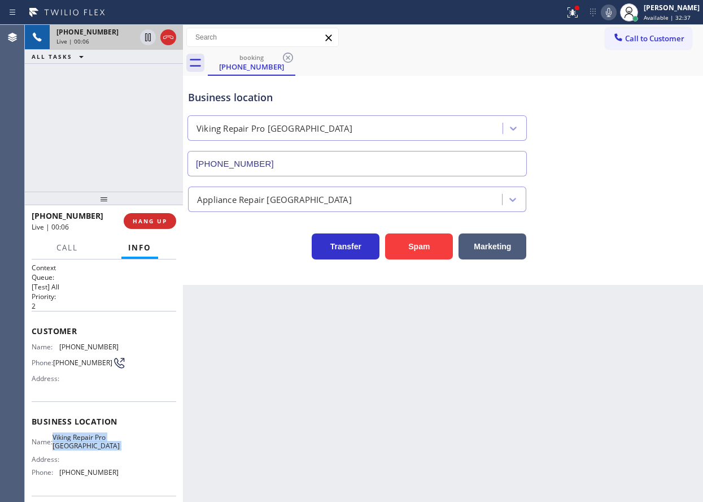
click at [76, 440] on span "Viking Repair Pro Alexandria" at bounding box center [86, 442] width 67 height 18
click at [306, 171] on input "(703) 570-5169" at bounding box center [358, 163] width 340 height 25
click at [81, 343] on span "(703) 549-1334" at bounding box center [88, 346] width 59 height 8
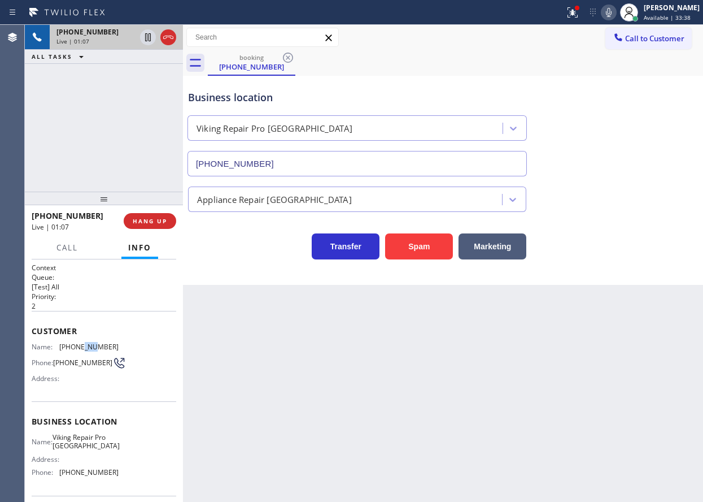
click at [81, 343] on span "(703) 549-1334" at bounding box center [88, 346] width 59 height 8
click at [616, 17] on icon at bounding box center [609, 13] width 14 height 14
click at [616, 15] on icon at bounding box center [609, 13] width 14 height 14
click at [616, 10] on icon at bounding box center [609, 13] width 14 height 14
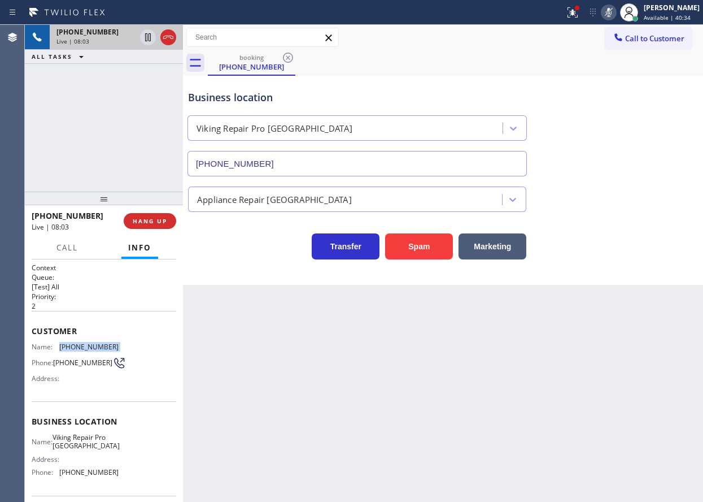
click at [616, 14] on icon at bounding box center [609, 13] width 14 height 14
click at [576, 14] on div at bounding box center [572, 13] width 25 height 14
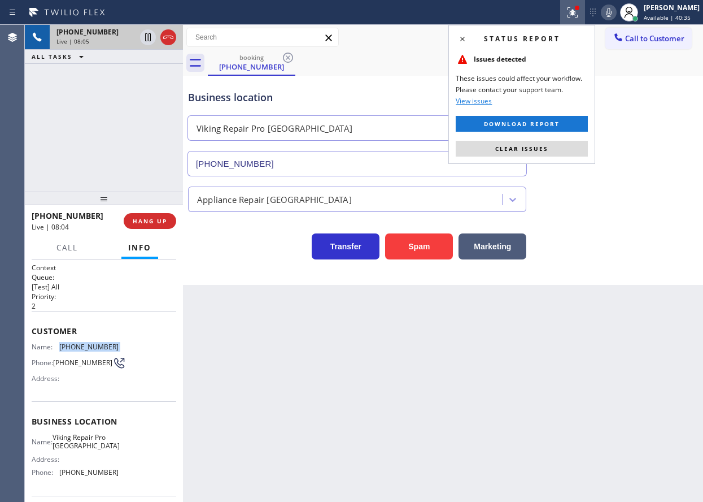
click at [572, 147] on button "Clear issues" at bounding box center [522, 149] width 132 height 16
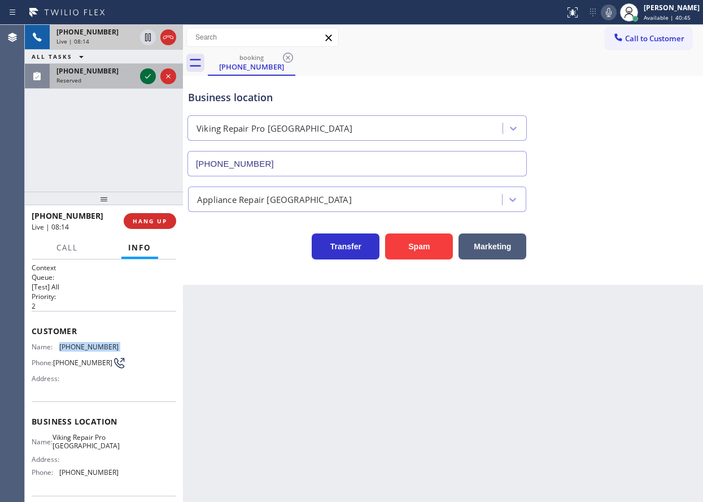
click at [146, 79] on icon at bounding box center [148, 76] width 14 height 14
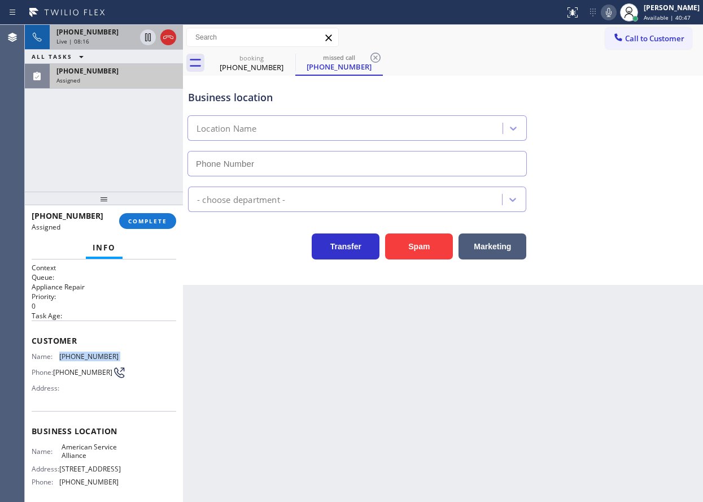
type input "(888) 859-4448"
click at [45, 352] on span "Name:" at bounding box center [46, 356] width 28 height 8
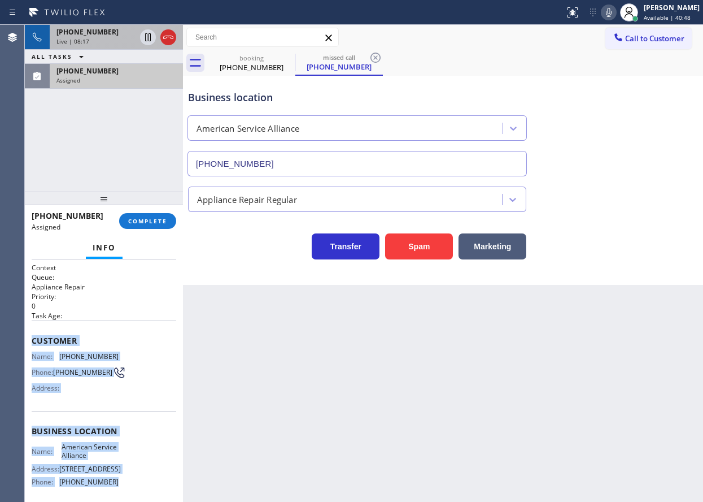
scroll to position [105, 0]
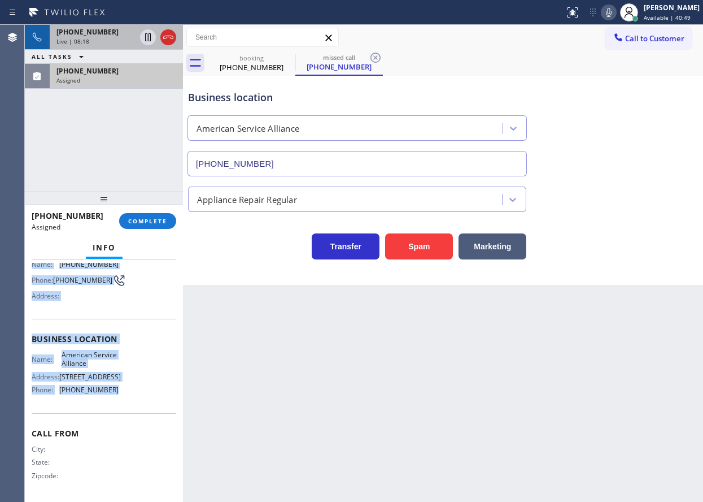
drag, startPoint x: 29, startPoint y: 344, endPoint x: 142, endPoint y: 399, distance: 125.3
click at [142, 399] on div "Context Queue: Appliance Repair Priority: 0 Task Age: Customer Name: (954) 850-…" at bounding box center [104, 380] width 158 height 242
click at [149, 215] on button "COMPLETE" at bounding box center [147, 221] width 57 height 16
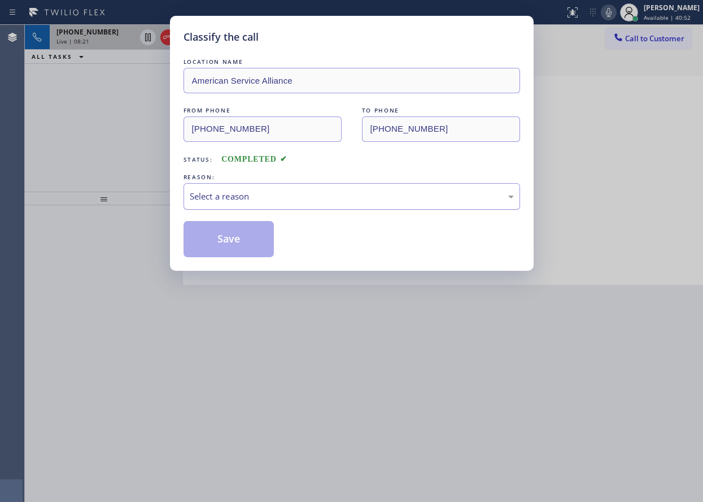
drag, startPoint x: 236, startPoint y: 195, endPoint x: 236, endPoint y: 201, distance: 6.2
click at [236, 197] on div "Select a reason" at bounding box center [352, 196] width 324 height 13
click at [243, 243] on button "Save" at bounding box center [229, 239] width 91 height 36
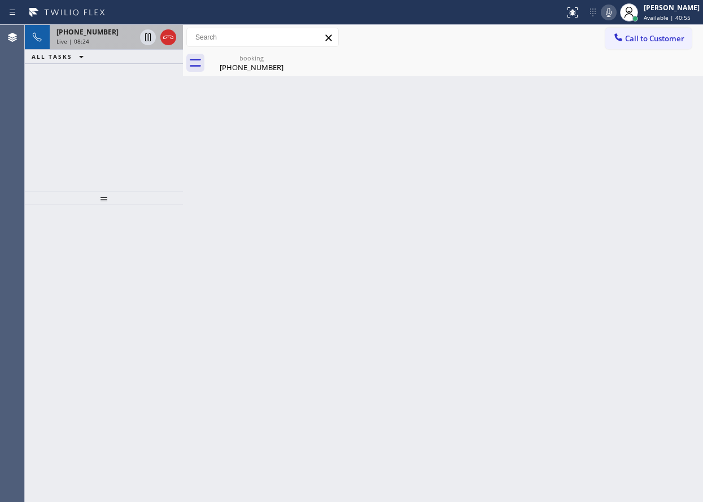
click at [80, 41] on span "Live | 08:24" at bounding box center [72, 41] width 33 height 8
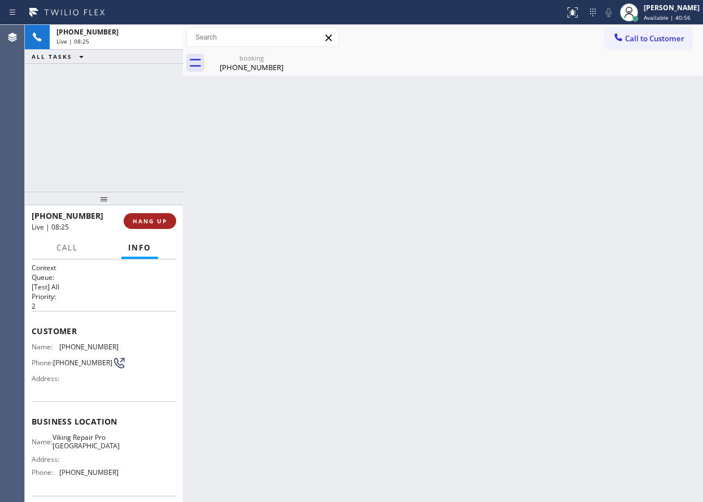
click at [143, 226] on button "HANG UP" at bounding box center [150, 221] width 53 height 16
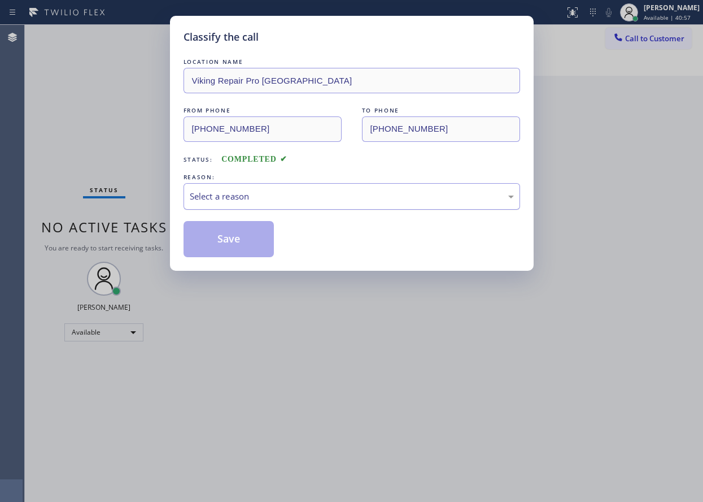
click at [236, 192] on div "Select a reason" at bounding box center [352, 196] width 324 height 13
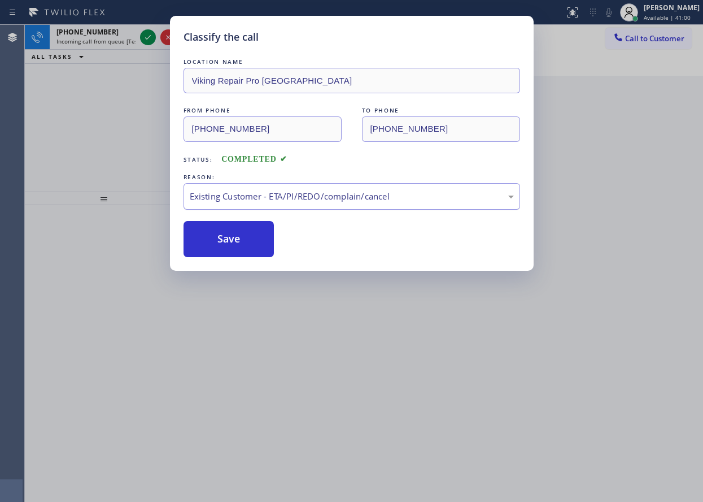
click at [233, 202] on div "Existing Customer - ETA/PI/REDO/complain/cancel" at bounding box center [352, 196] width 324 height 13
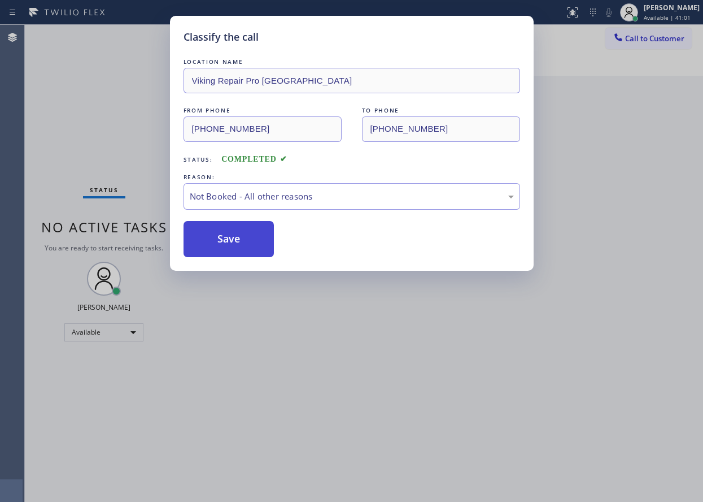
click at [232, 245] on button "Save" at bounding box center [229, 239] width 91 height 36
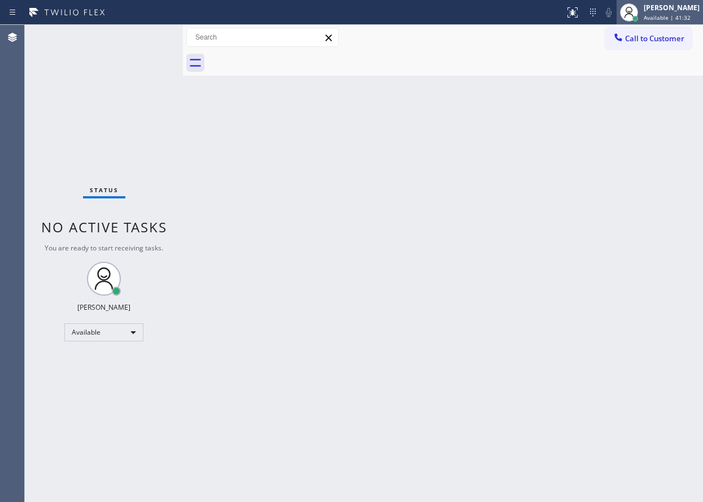
click at [667, 14] on span "Available | 41:32" at bounding box center [667, 18] width 47 height 8
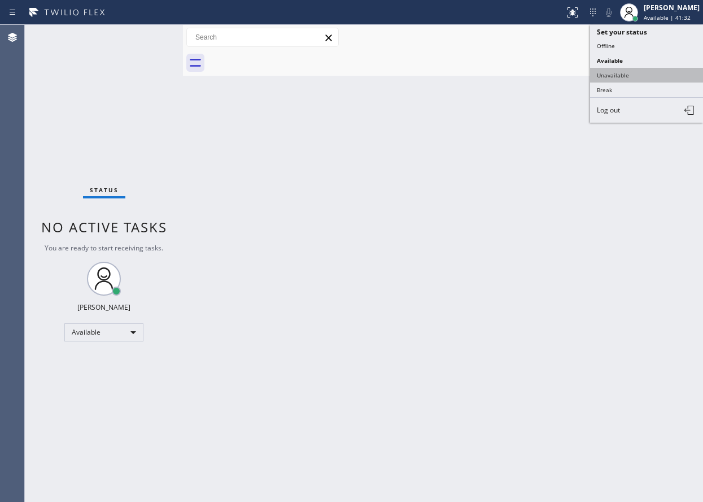
click at [643, 77] on button "Unavailable" at bounding box center [646, 75] width 113 height 15
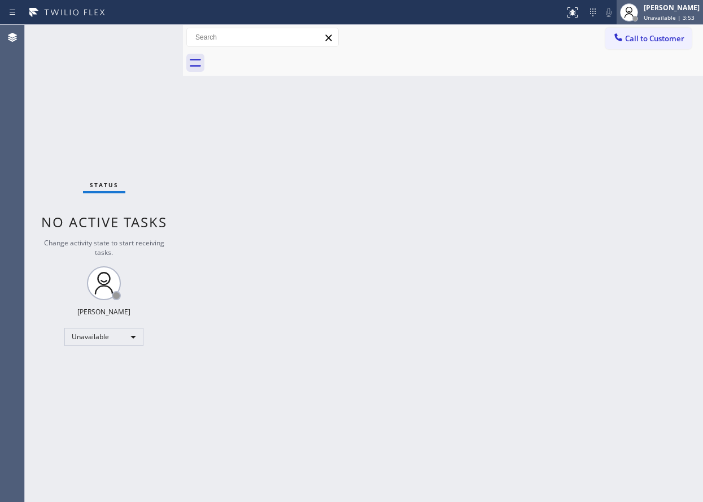
click at [665, 12] on div "[PERSON_NAME]" at bounding box center [672, 8] width 56 height 10
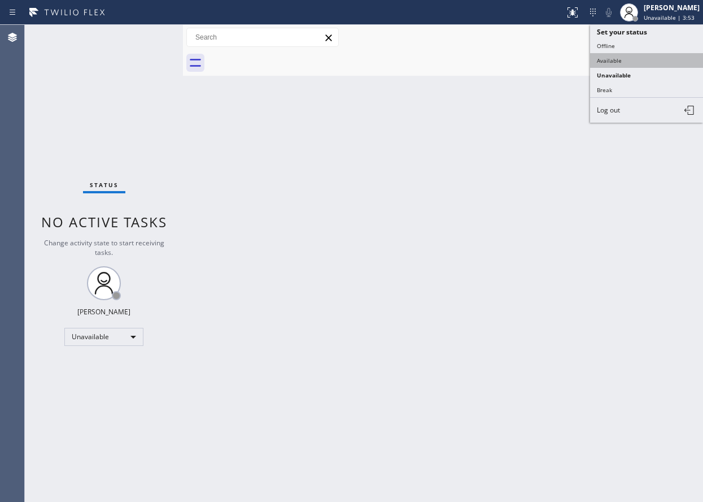
click at [660, 61] on button "Available" at bounding box center [646, 60] width 113 height 15
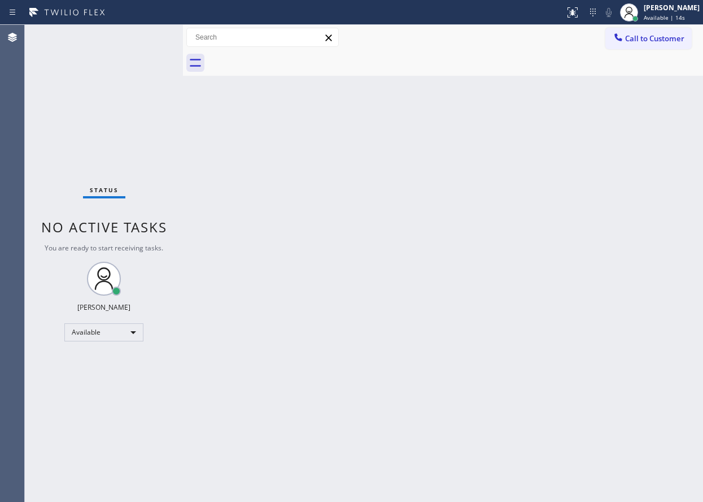
click at [645, 273] on div "Back to Dashboard Change Sender ID Customers Technicians Select a contact Outbo…" at bounding box center [443, 263] width 520 height 477
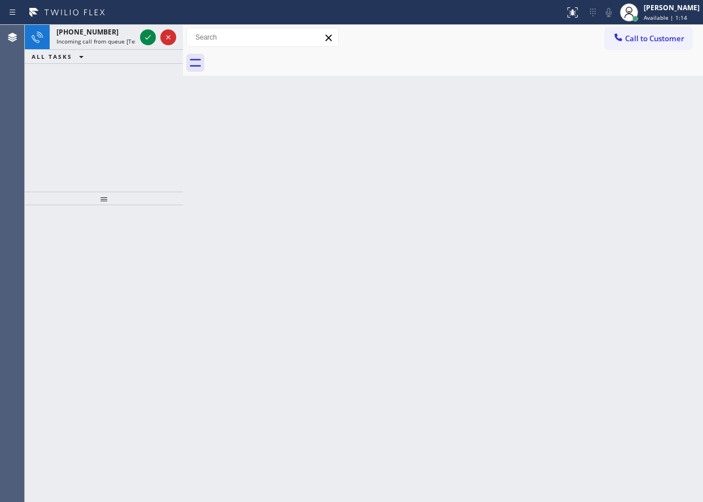
click at [617, 166] on div "Back to Dashboard Change Sender ID Customers Technicians Select a contact Outbo…" at bounding box center [443, 263] width 520 height 477
click at [149, 32] on icon at bounding box center [148, 38] width 14 height 14
drag, startPoint x: 658, startPoint y: 259, endPoint x: 234, endPoint y: 179, distance: 431.2
click at [658, 259] on div "Back to Dashboard Change Sender ID Customers Technicians Select a contact Outbo…" at bounding box center [443, 263] width 520 height 477
click at [153, 31] on icon at bounding box center [148, 38] width 14 height 14
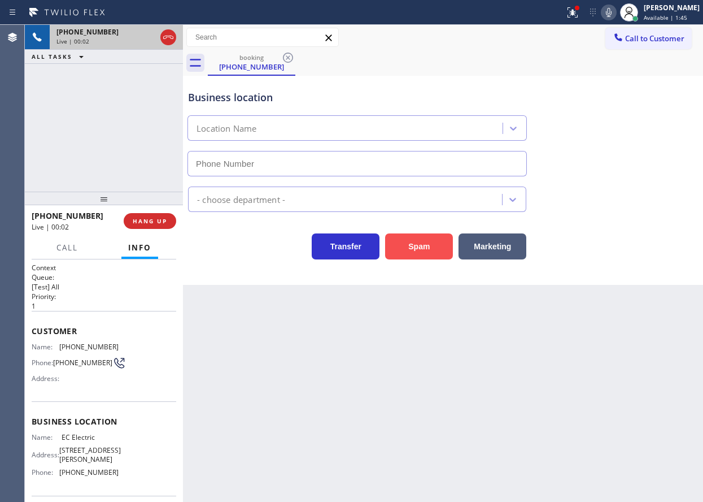
type input "(360) 548-7789"
click at [434, 246] on button "Spam" at bounding box center [419, 246] width 68 height 26
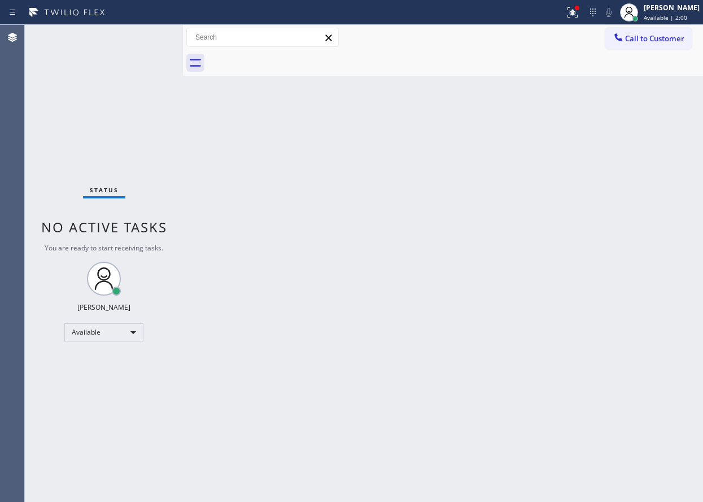
click at [614, 256] on div "Back to Dashboard Change Sender ID Customers Technicians Select a contact Outbo…" at bounding box center [443, 263] width 520 height 477
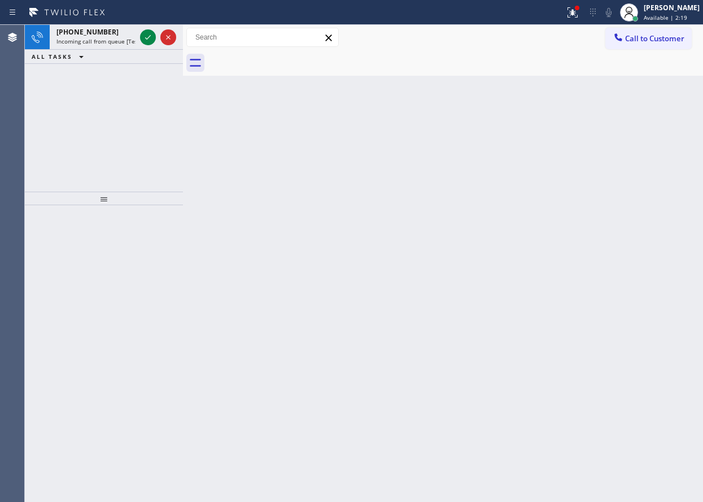
click at [673, 185] on div "Back to Dashboard Change Sender ID Customers Technicians Select a contact Outbo…" at bounding box center [443, 263] width 520 height 477
click at [149, 33] on icon at bounding box center [148, 38] width 14 height 14
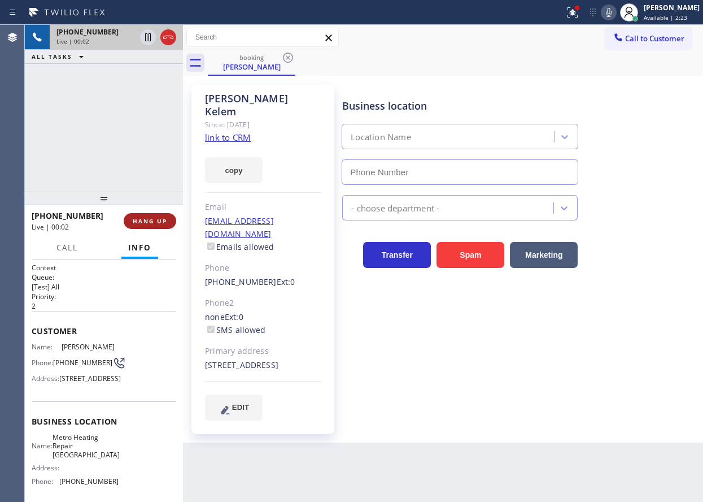
click at [147, 221] on span "HANG UP" at bounding box center [150, 221] width 34 height 8
type input "(650) 800-8048"
click at [147, 221] on span "HANG UP" at bounding box center [150, 221] width 34 height 8
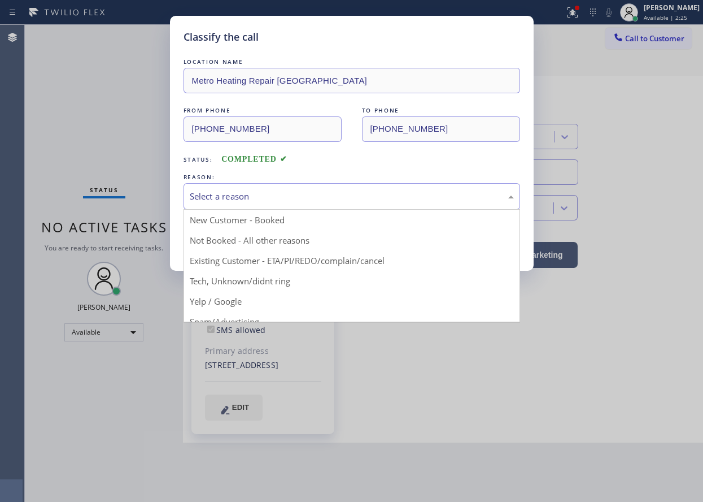
click at [239, 203] on div "Select a reason" at bounding box center [352, 196] width 337 height 27
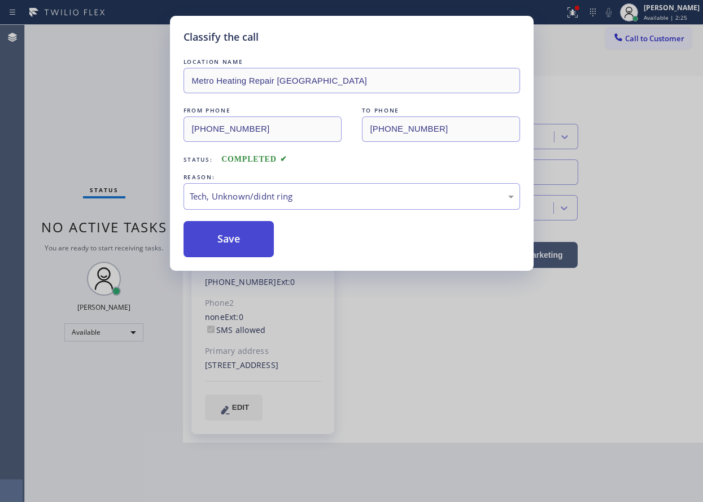
click at [238, 238] on button "Save" at bounding box center [229, 239] width 91 height 36
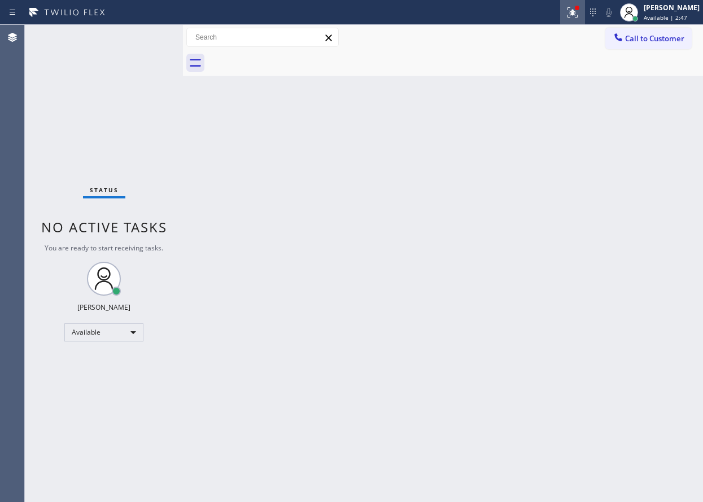
click at [572, 10] on div at bounding box center [572, 13] width 25 height 14
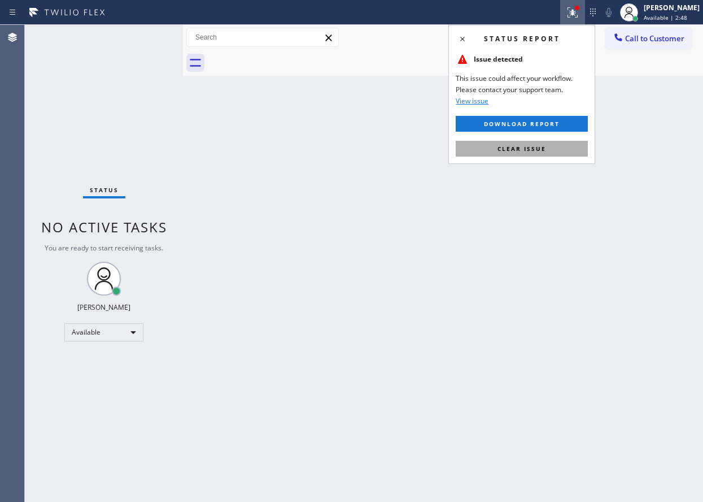
click at [554, 151] on button "Clear issue" at bounding box center [522, 149] width 132 height 16
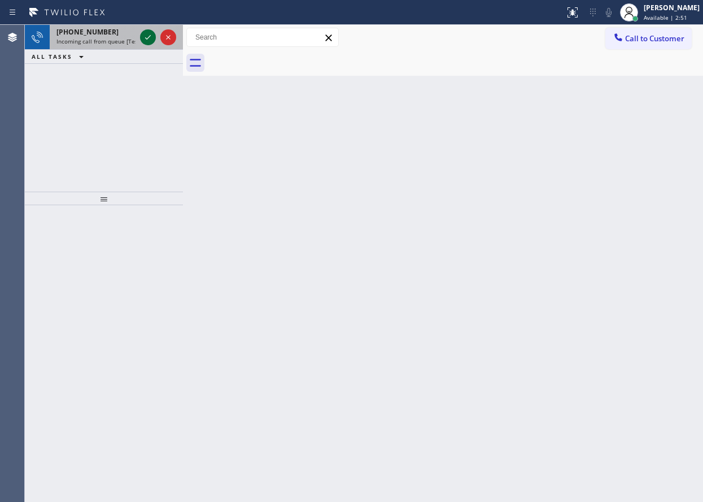
click at [141, 38] on icon at bounding box center [148, 38] width 14 height 14
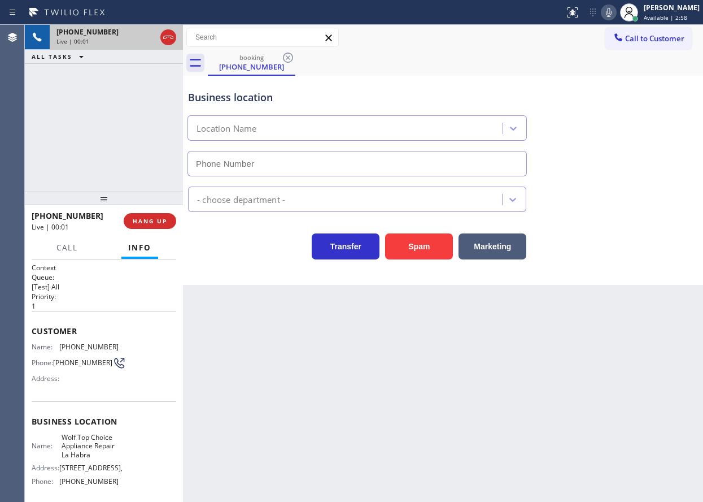
type input "(562) 526-7878"
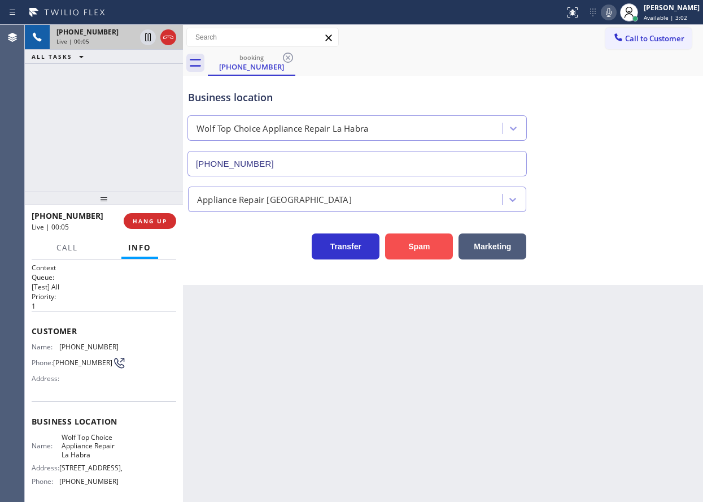
click at [410, 247] on button "Spam" at bounding box center [419, 246] width 68 height 26
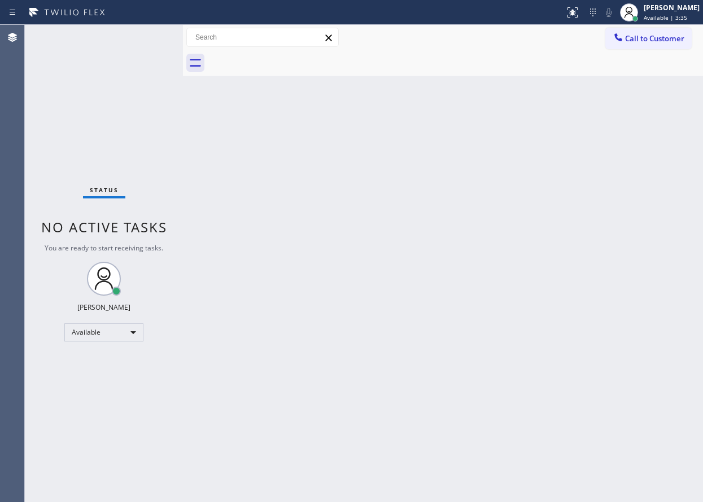
click at [635, 183] on div "Back to Dashboard Change Sender ID Customers Technicians Select a contact Outbo…" at bounding box center [443, 263] width 520 height 477
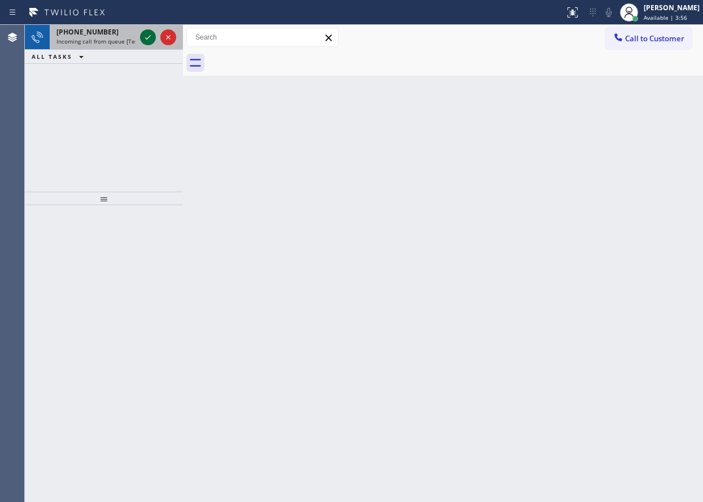
click at [143, 37] on icon at bounding box center [148, 38] width 14 height 14
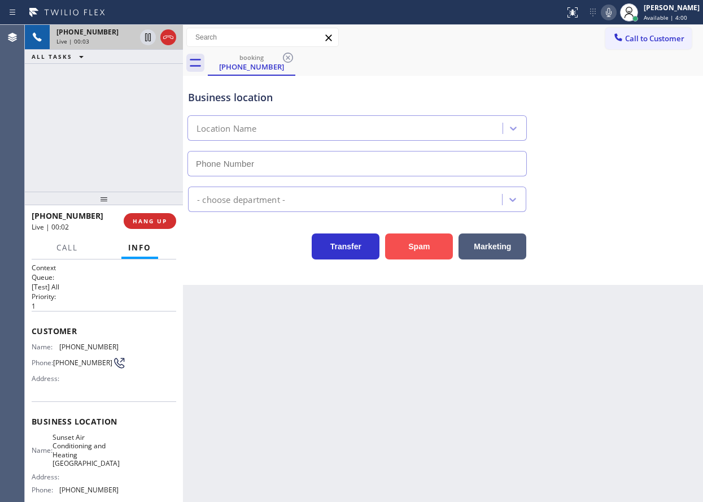
click at [413, 245] on button "Spam" at bounding box center [419, 246] width 68 height 26
click at [424, 249] on button "Spam" at bounding box center [419, 246] width 68 height 26
click at [423, 247] on button "Spam" at bounding box center [419, 246] width 68 height 26
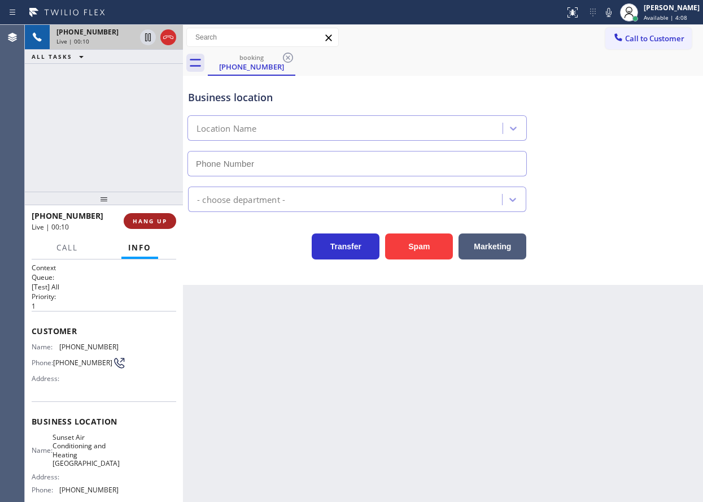
click at [151, 223] on span "HANG UP" at bounding box center [150, 221] width 34 height 8
click at [163, 220] on span "HANG UP" at bounding box center [150, 221] width 34 height 8
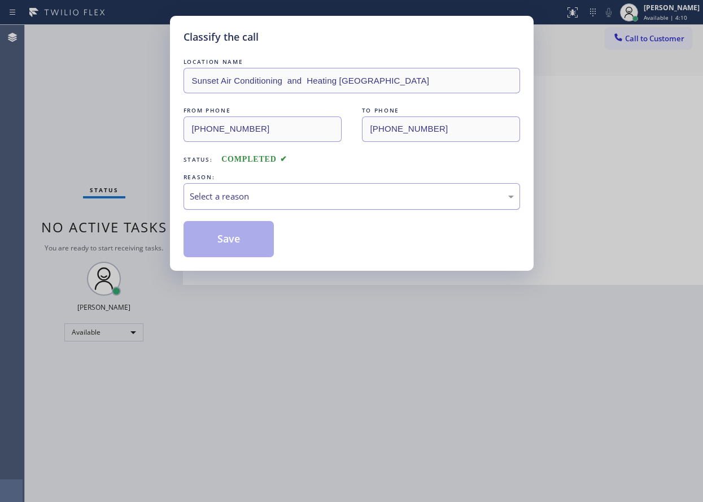
click at [266, 198] on div "Select a reason" at bounding box center [352, 196] width 324 height 13
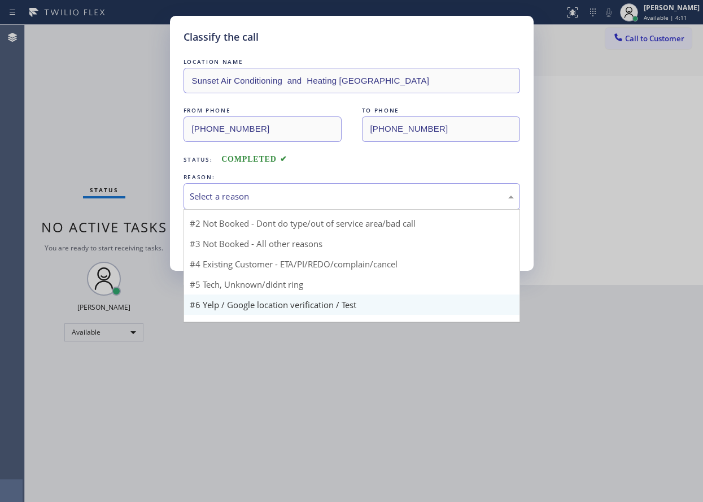
scroll to position [31, 0]
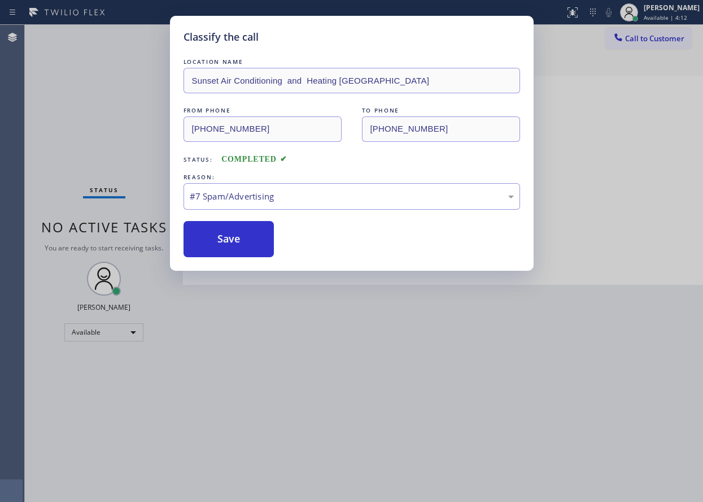
click at [237, 249] on button "Save" at bounding box center [229, 239] width 91 height 36
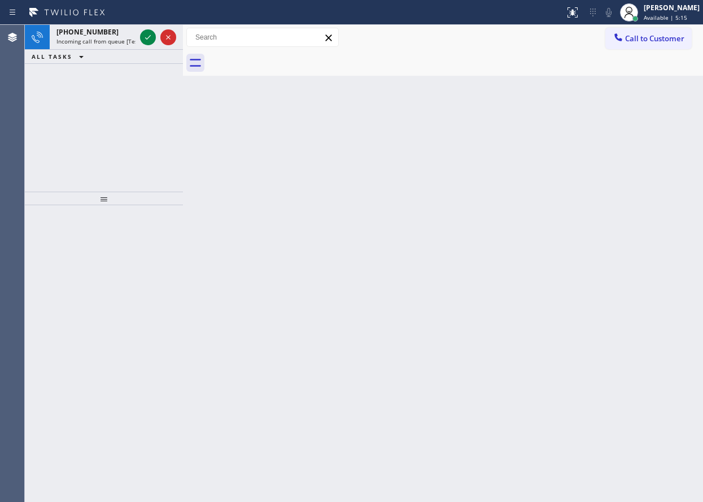
click at [649, 258] on div "Back to Dashboard Change Sender ID Customers Technicians Select a contact Outbo…" at bounding box center [443, 263] width 520 height 477
click at [147, 38] on icon at bounding box center [148, 38] width 14 height 14
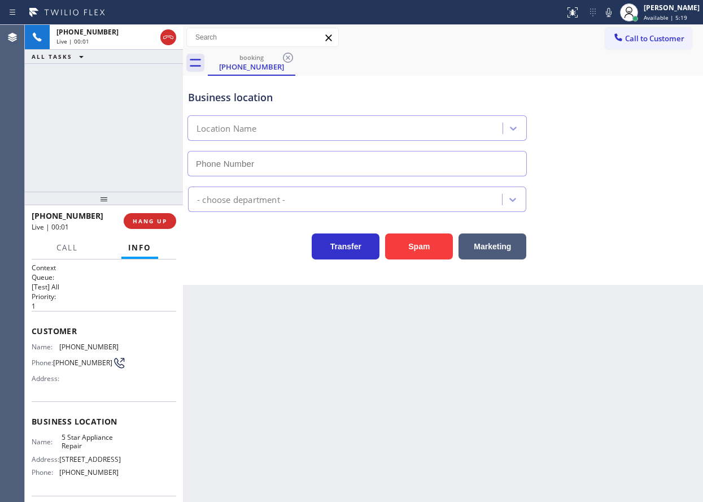
type input "[PHONE_NUMBER]"
click at [91, 449] on span "5 Star Appliance Repair" at bounding box center [90, 442] width 56 height 18
click at [315, 160] on input "[PHONE_NUMBER]" at bounding box center [358, 163] width 340 height 25
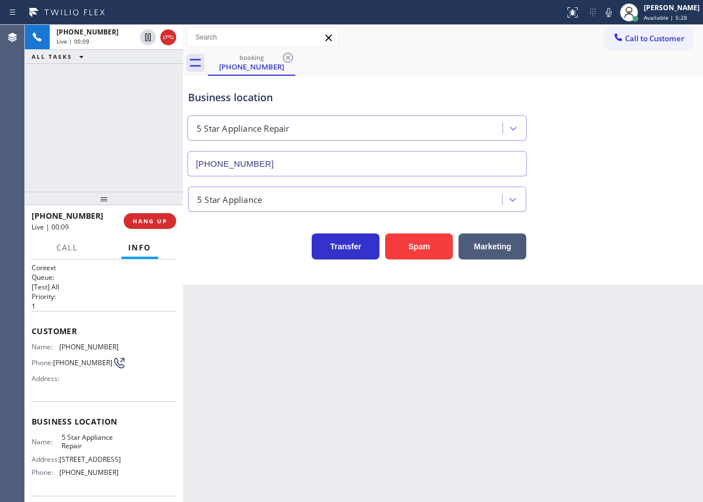
click at [315, 160] on input "[PHONE_NUMBER]" at bounding box center [358, 163] width 340 height 25
click at [92, 342] on span "(510) 599-7429" at bounding box center [88, 346] width 59 height 8
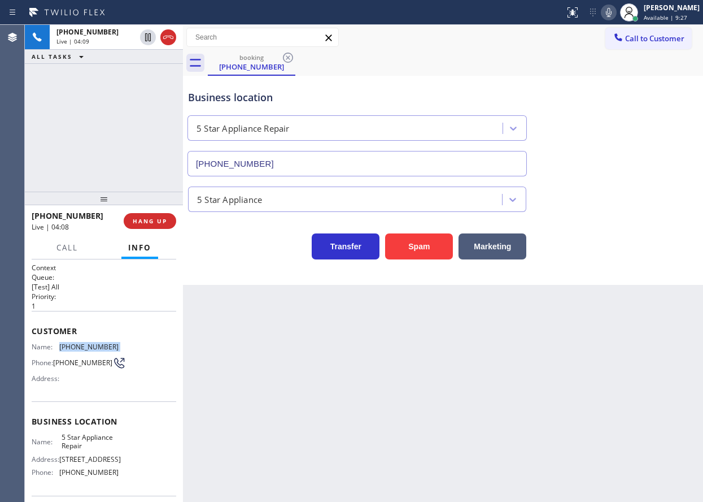
click at [616, 16] on icon at bounding box center [609, 13] width 14 height 14
click at [151, 38] on icon at bounding box center [148, 38] width 14 height 14
click at [143, 41] on icon at bounding box center [148, 38] width 14 height 14
click at [616, 15] on icon at bounding box center [609, 13] width 14 height 14
click at [147, 217] on span "HANG UP" at bounding box center [150, 221] width 34 height 8
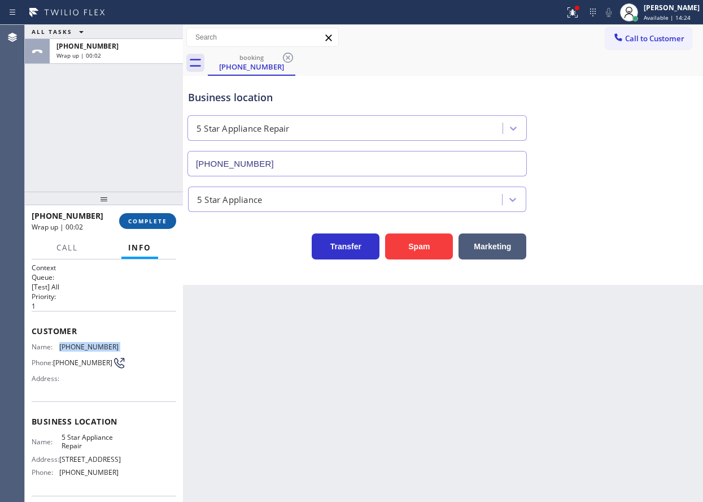
click at [163, 220] on span "COMPLETE" at bounding box center [147, 221] width 39 height 8
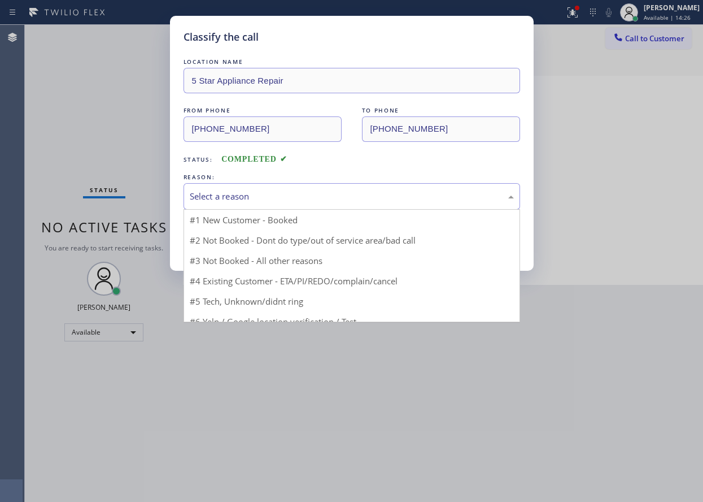
click at [250, 201] on div "Select a reason" at bounding box center [352, 196] width 324 height 13
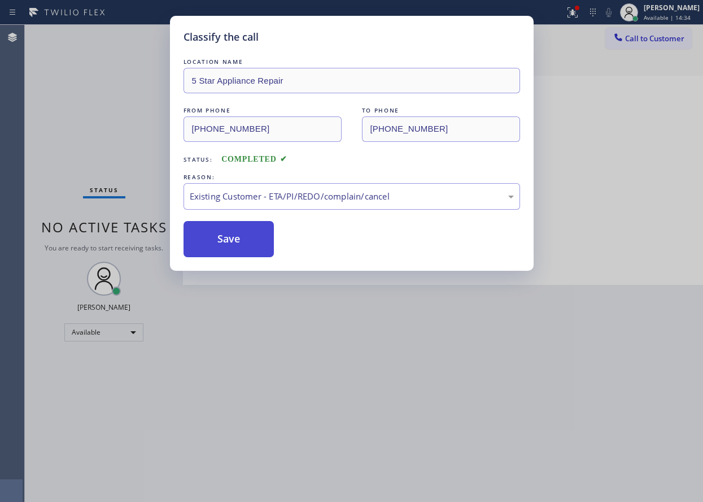
click at [254, 234] on button "Save" at bounding box center [229, 239] width 91 height 36
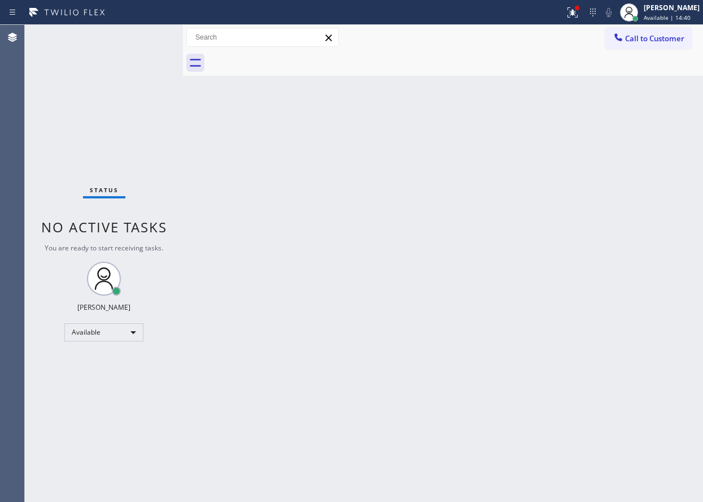
drag, startPoint x: 647, startPoint y: 232, endPoint x: 380, endPoint y: 224, distance: 266.7
click at [647, 232] on div "Back to Dashboard Change Sender ID Customers Technicians Select a contact Outbo…" at bounding box center [443, 263] width 520 height 477
click at [645, 206] on div "Back to Dashboard Change Sender ID Customers Technicians Select a contact Outbo…" at bounding box center [443, 263] width 520 height 477
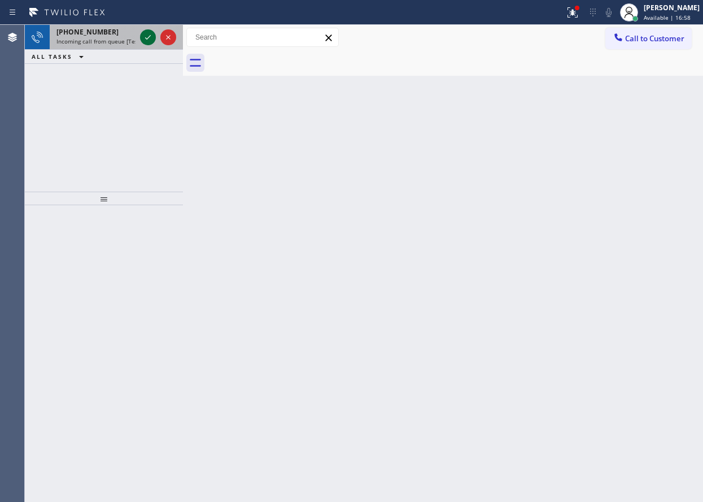
click at [147, 33] on icon at bounding box center [148, 38] width 14 height 14
click at [152, 33] on icon at bounding box center [148, 38] width 14 height 14
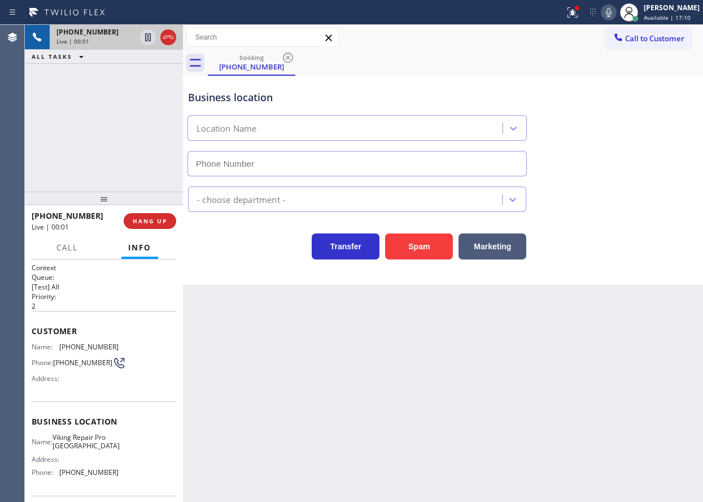
type input "(443) 323-2199"
click at [419, 251] on button "Spam" at bounding box center [419, 246] width 68 height 26
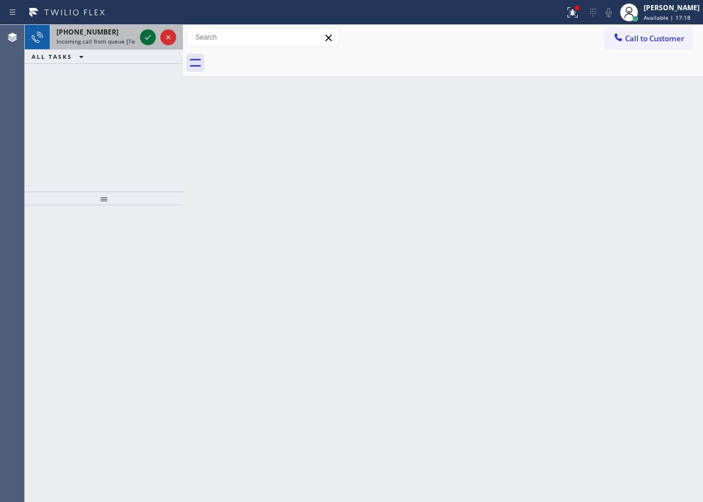
click at [143, 38] on icon at bounding box center [148, 38] width 14 height 14
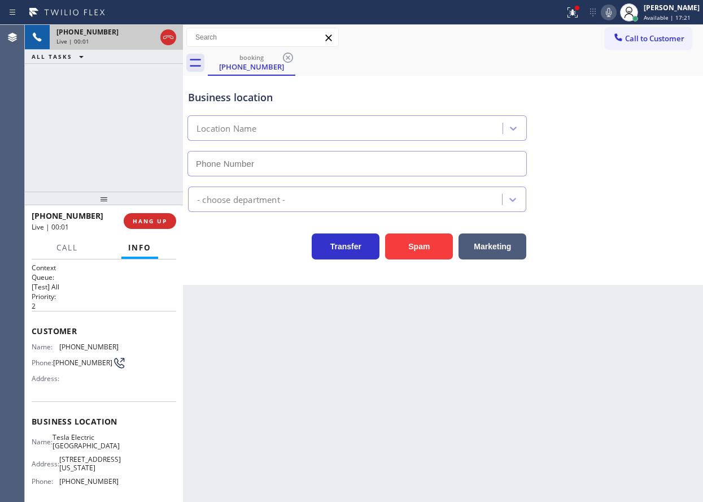
type input "(657) 500-3684"
click at [149, 224] on span "HANG UP" at bounding box center [150, 221] width 34 height 8
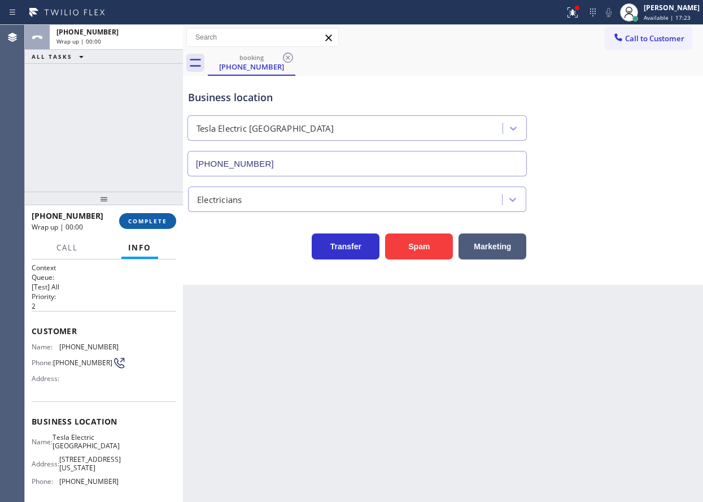
click at [149, 224] on span "COMPLETE" at bounding box center [147, 221] width 39 height 8
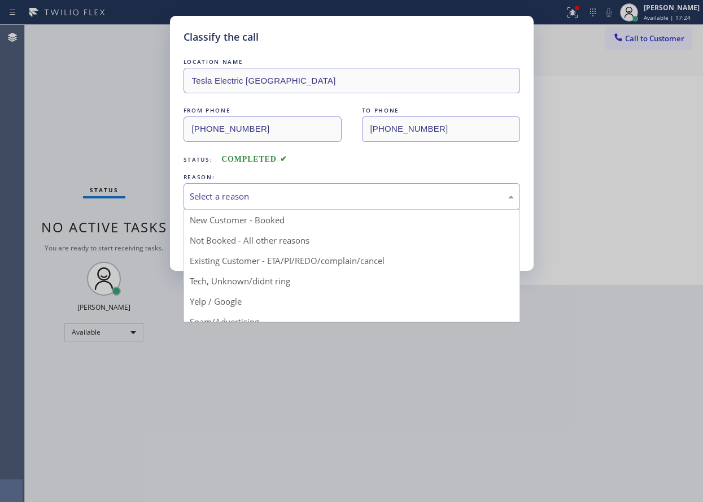
click at [281, 190] on div "Select a reason" at bounding box center [352, 196] width 324 height 13
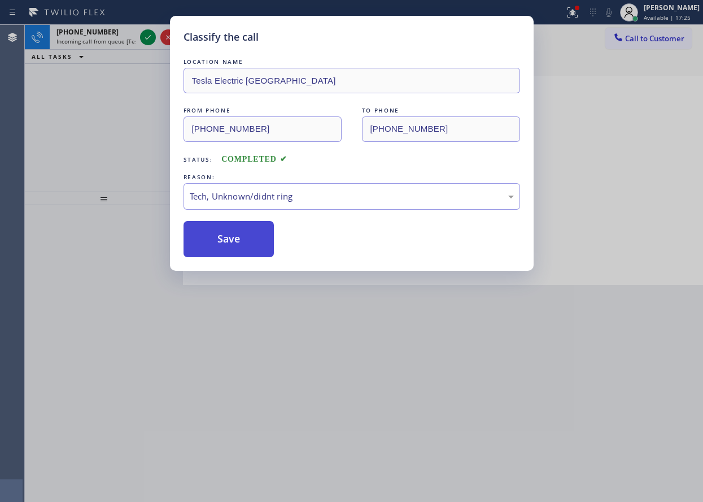
click at [225, 230] on button "Save" at bounding box center [229, 239] width 91 height 36
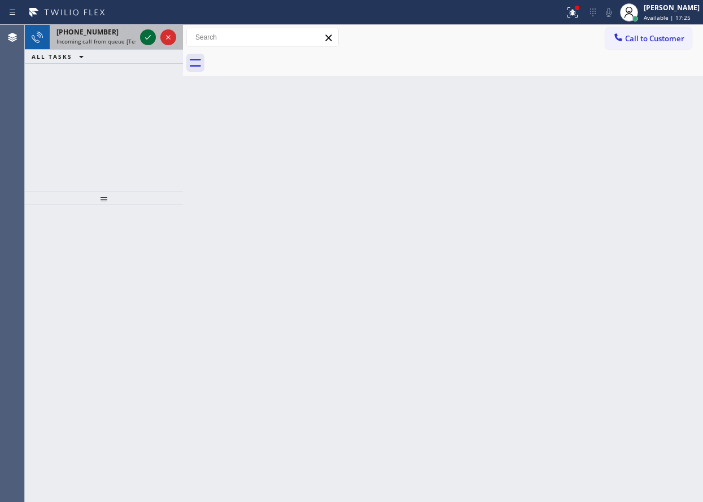
click at [143, 37] on icon at bounding box center [148, 38] width 14 height 14
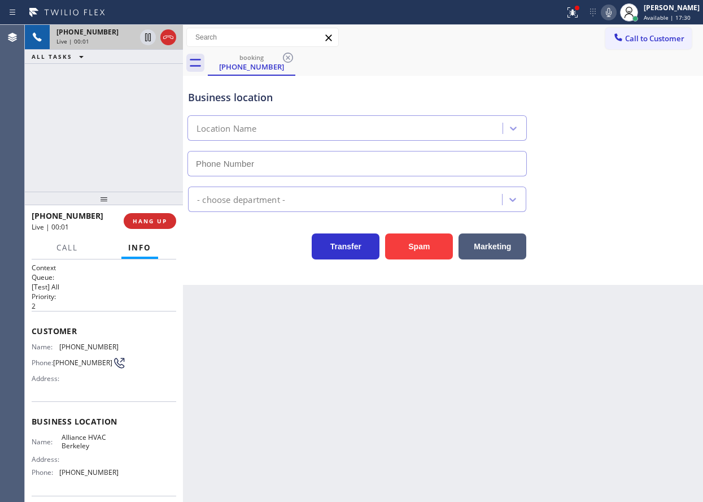
type input "(510) 277-4344"
click at [427, 248] on button "Spam" at bounding box center [419, 246] width 68 height 26
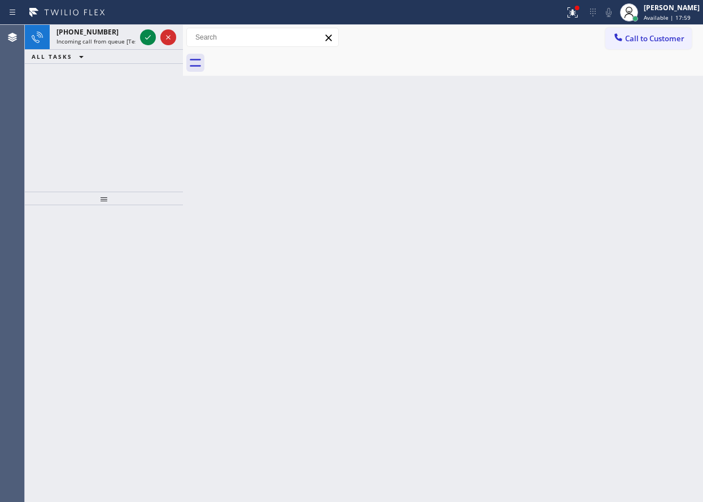
drag, startPoint x: 624, startPoint y: 153, endPoint x: 462, endPoint y: 106, distance: 168.8
click at [624, 153] on div "Back to Dashboard Change Sender ID Customers Technicians Select a contact Outbo…" at bounding box center [443, 263] width 520 height 477
click at [149, 41] on icon at bounding box center [148, 38] width 14 height 14
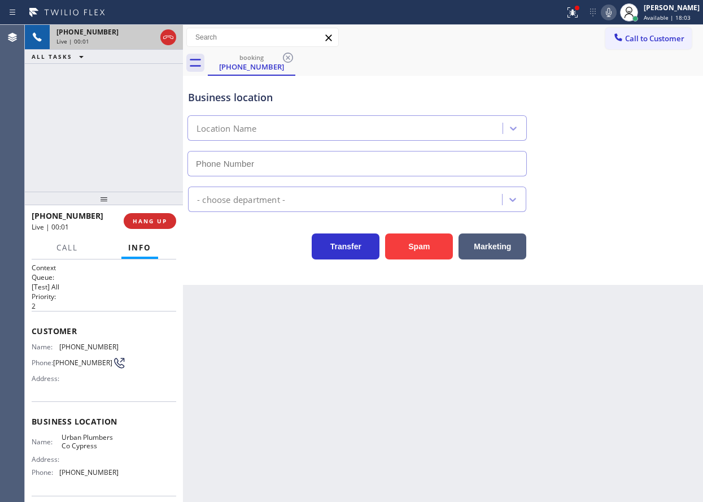
type input "(714) 452-1662"
click at [442, 246] on button "Spam" at bounding box center [419, 246] width 68 height 26
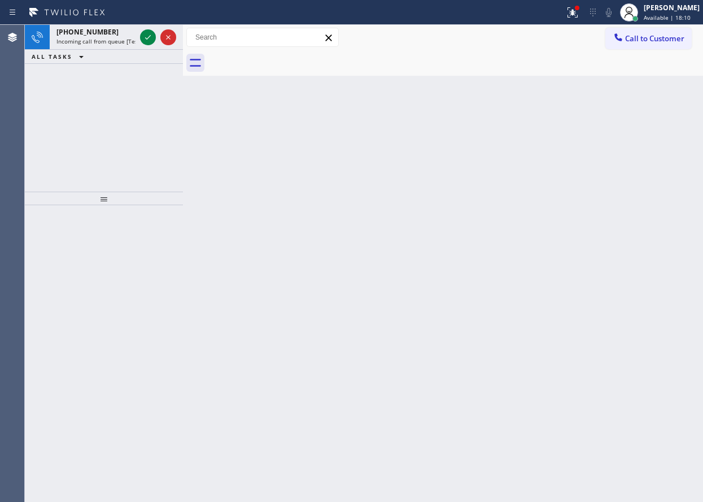
drag, startPoint x: 669, startPoint y: 236, endPoint x: 454, endPoint y: 130, distance: 239.5
click at [669, 236] on div "Back to Dashboard Change Sender ID Customers Technicians Select a contact Outbo…" at bounding box center [443, 263] width 520 height 477
click at [149, 37] on icon at bounding box center [148, 38] width 14 height 14
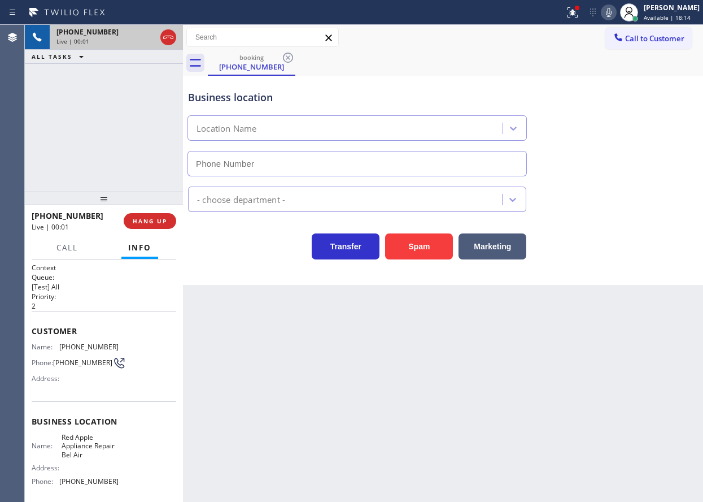
type input "(818) 698-2978"
click at [423, 243] on button "Spam" at bounding box center [419, 246] width 68 height 26
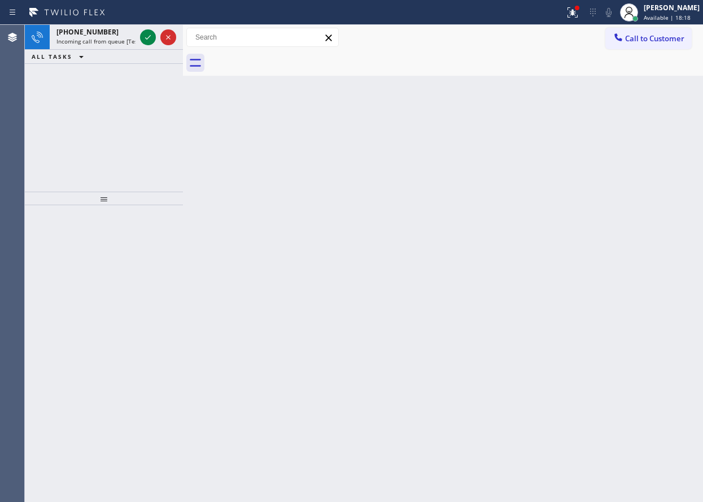
drag, startPoint x: 643, startPoint y: 174, endPoint x: 630, endPoint y: 164, distance: 16.6
click at [643, 174] on div "Back to Dashboard Change Sender ID Customers Technicians Select a contact Outbo…" at bounding box center [443, 263] width 520 height 477
click at [147, 34] on icon at bounding box center [148, 38] width 14 height 14
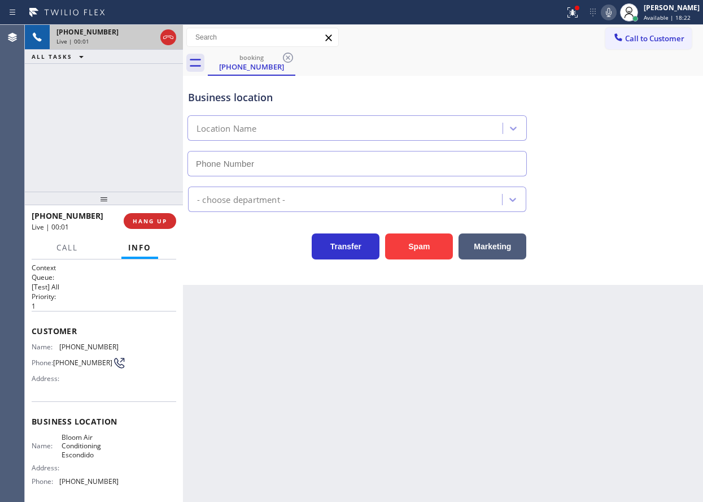
type input "(760) 493-6060"
click at [427, 257] on button "Spam" at bounding box center [419, 246] width 68 height 26
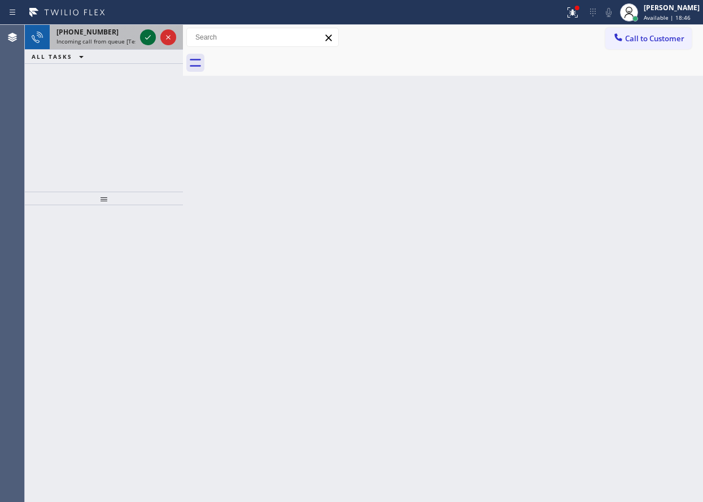
click at [147, 40] on icon at bounding box center [148, 38] width 14 height 14
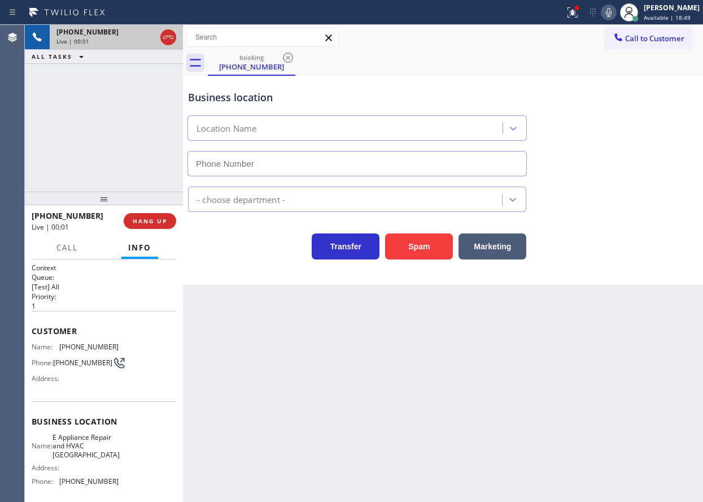
type input "(240) 335-8532"
click at [612, 12] on icon at bounding box center [609, 12] width 6 height 9
click at [578, 14] on icon at bounding box center [573, 12] width 10 height 10
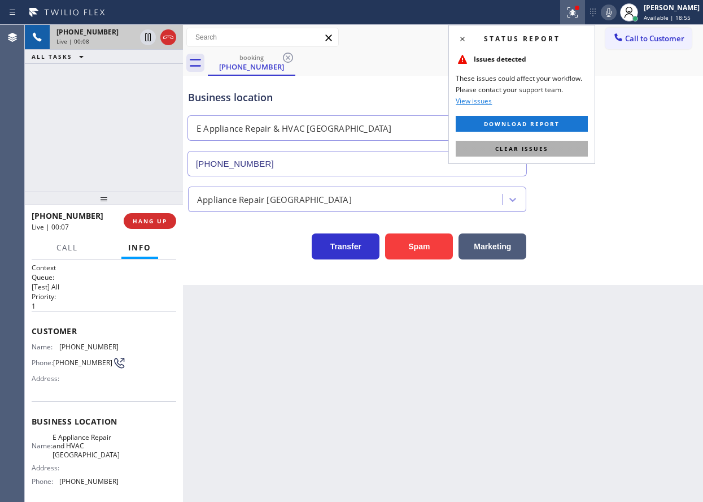
click at [537, 153] on button "Clear issues" at bounding box center [522, 149] width 132 height 16
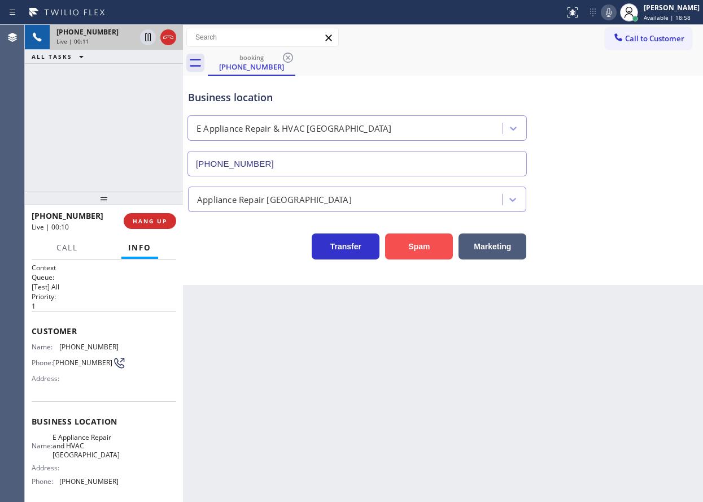
click at [441, 243] on button "Spam" at bounding box center [419, 246] width 68 height 26
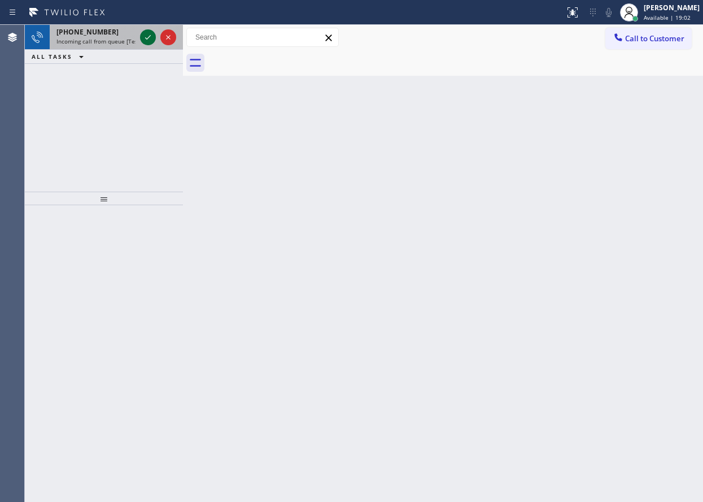
click at [148, 40] on icon at bounding box center [148, 38] width 14 height 14
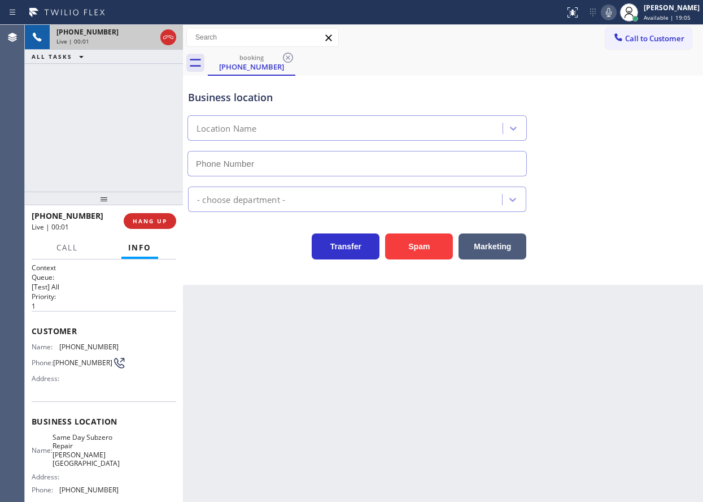
type input "(678) 661-3321"
click at [407, 243] on button "Spam" at bounding box center [419, 246] width 68 height 26
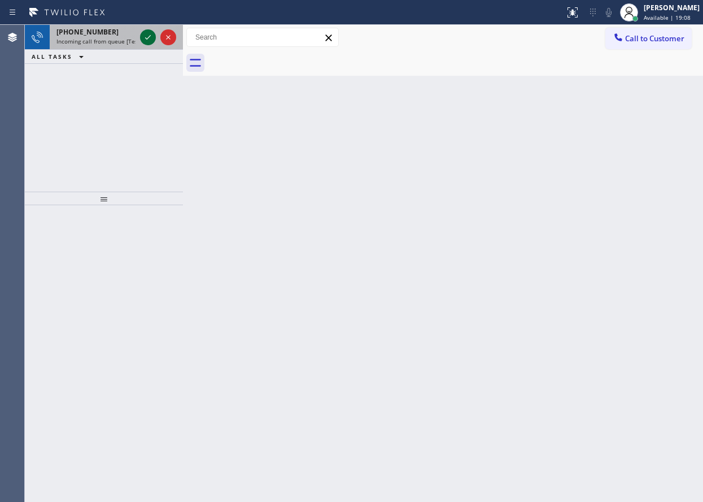
click at [143, 36] on icon at bounding box center [148, 38] width 14 height 14
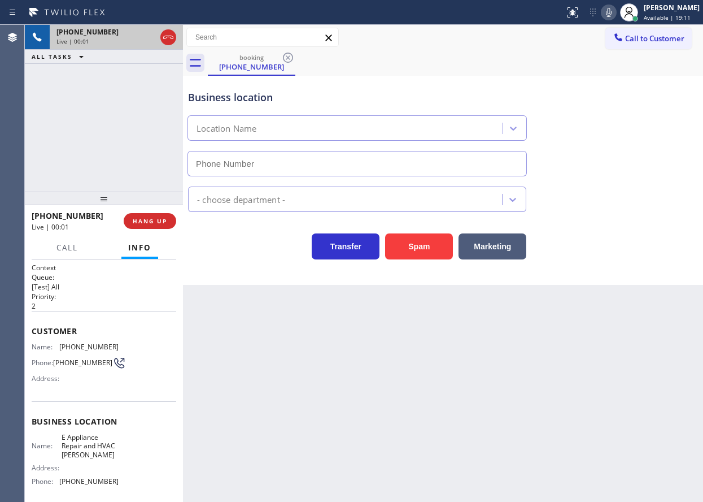
type input "(408) 676-3464"
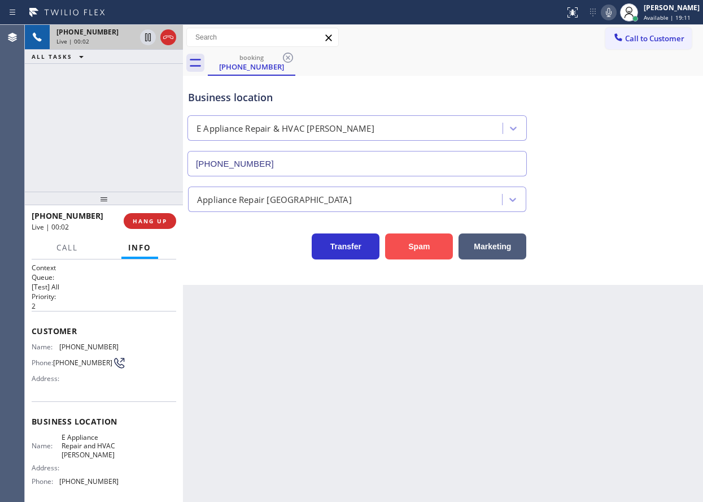
click at [415, 248] on button "Spam" at bounding box center [419, 246] width 68 height 26
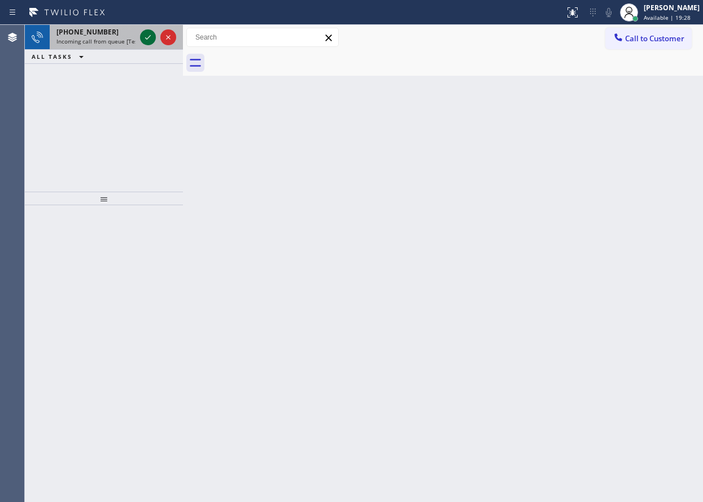
click at [146, 39] on icon at bounding box center [148, 37] width 6 height 5
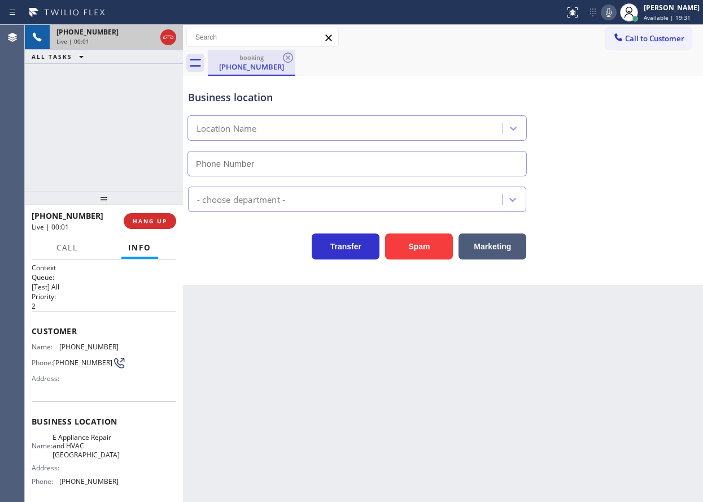
type input "(720) 776-5696"
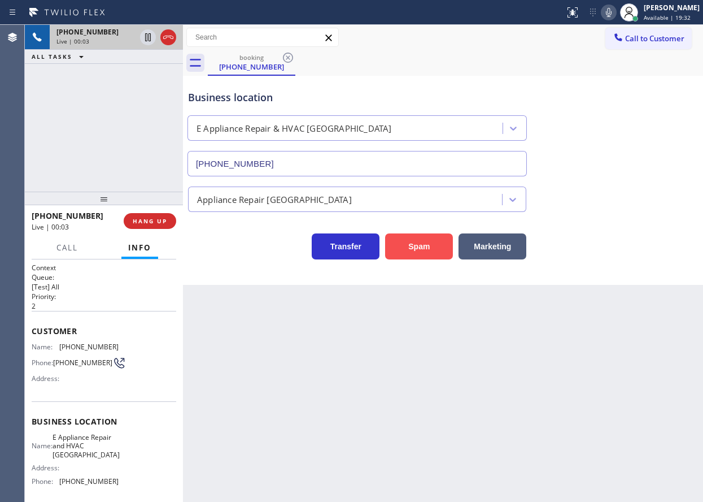
click at [436, 245] on button "Spam" at bounding box center [419, 246] width 68 height 26
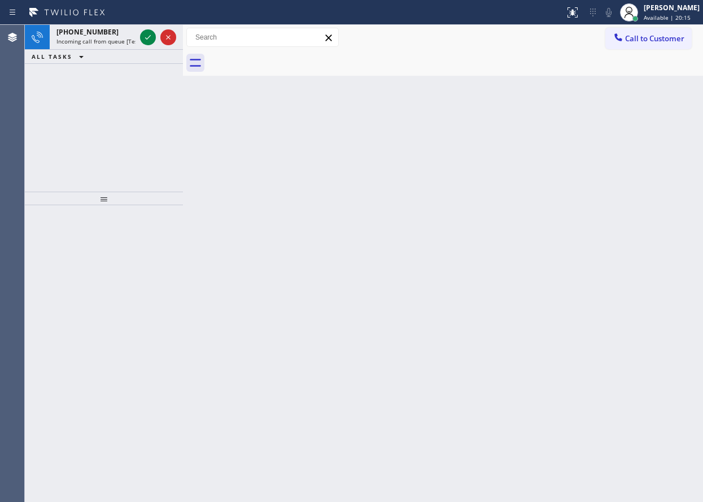
click at [674, 259] on div "Back to Dashboard Change Sender ID Customers Technicians Select a contact Outbo…" at bounding box center [443, 263] width 520 height 477
click at [147, 31] on icon at bounding box center [148, 38] width 14 height 14
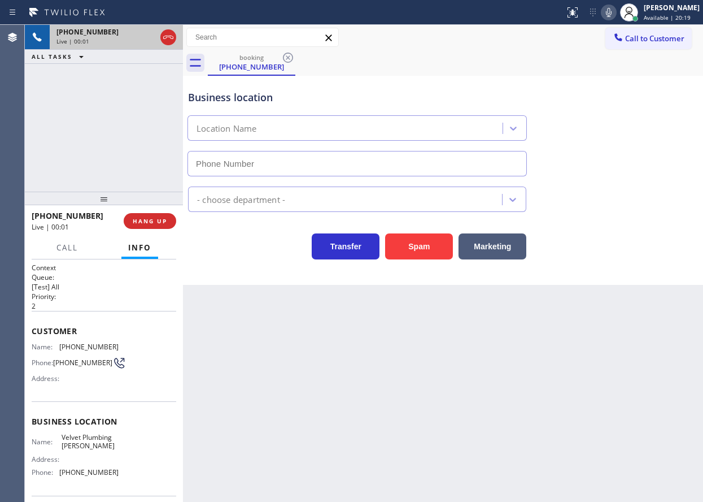
type input "(714) 410-2775"
click at [604, 158] on div "Business location Velvet Plumbing Yorba Linda (714) 410-2775" at bounding box center [443, 125] width 515 height 102
drag, startPoint x: 424, startPoint y: 241, endPoint x: 423, endPoint y: 265, distance: 23.8
click at [423, 241] on button "Spam" at bounding box center [419, 246] width 68 height 26
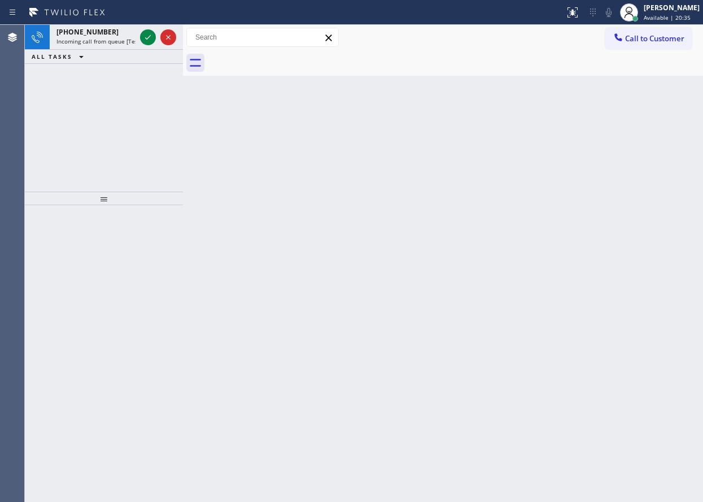
click at [601, 192] on div "Back to Dashboard Change Sender ID Customers Technicians Select a contact Outbo…" at bounding box center [443, 263] width 520 height 477
click at [147, 33] on icon at bounding box center [148, 38] width 14 height 14
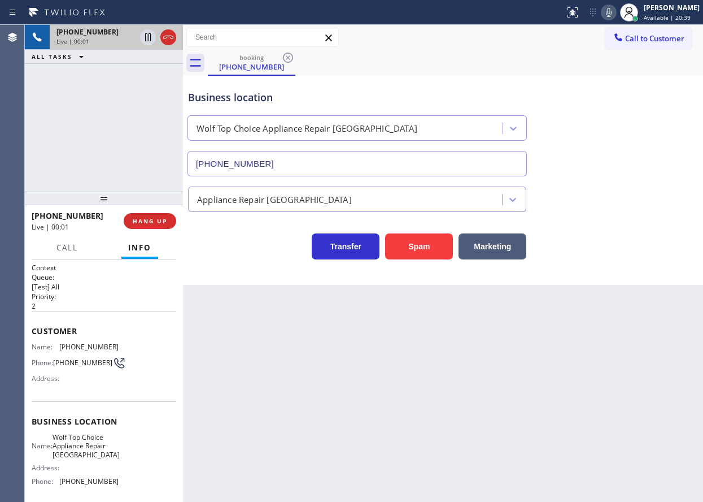
type input "(972) 734-3680"
click at [424, 239] on button "Spam" at bounding box center [419, 246] width 68 height 26
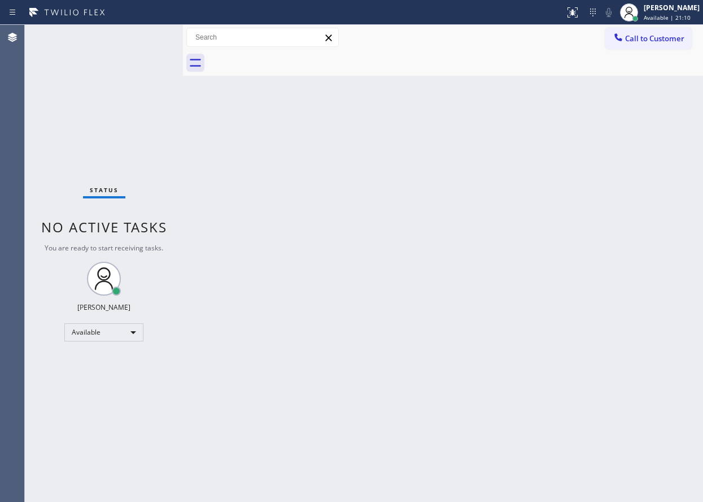
click at [601, 228] on div "Back to Dashboard Change Sender ID Customers Technicians Select a contact Outbo…" at bounding box center [443, 263] width 520 height 477
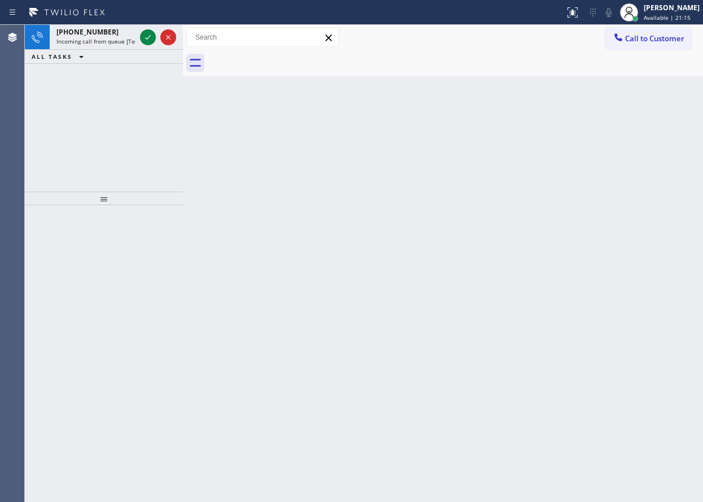
drag, startPoint x: 582, startPoint y: 230, endPoint x: 570, endPoint y: 230, distance: 12.4
click at [582, 230] on div "Back to Dashboard Change Sender ID Customers Technicians Select a contact Outbo…" at bounding box center [443, 263] width 520 height 477
click at [147, 21] on div "Status report No issues detected If you experience an issue, please download th…" at bounding box center [351, 12] width 703 height 25
click at [145, 37] on icon at bounding box center [148, 38] width 14 height 14
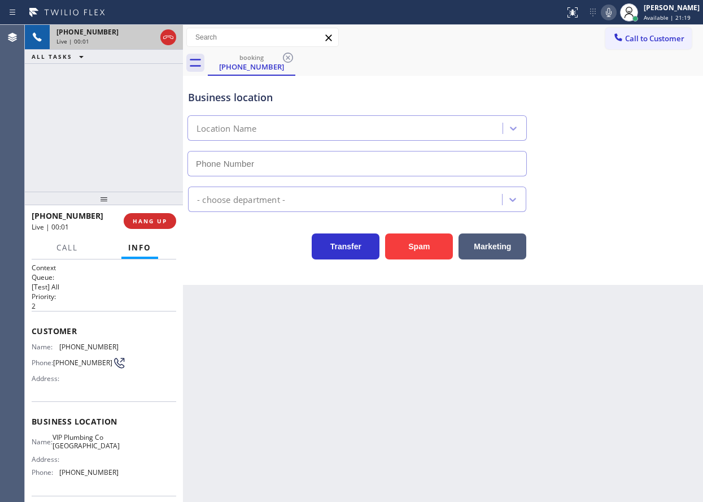
type input "(408) 458-8257"
click at [416, 249] on button "Spam" at bounding box center [419, 246] width 68 height 26
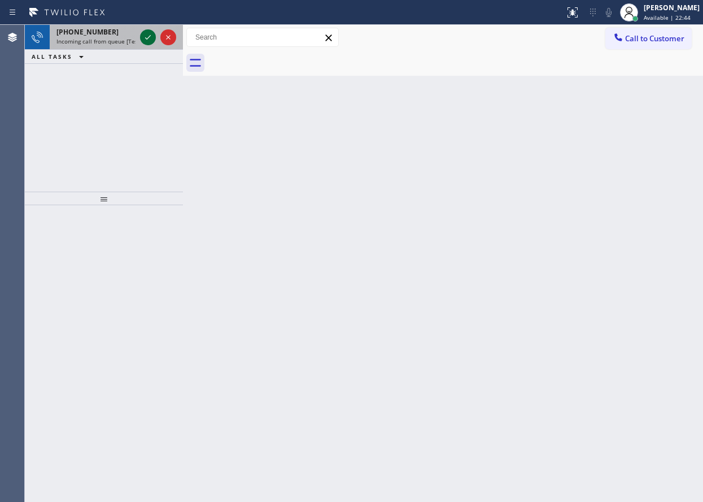
click at [145, 34] on icon at bounding box center [148, 38] width 14 height 14
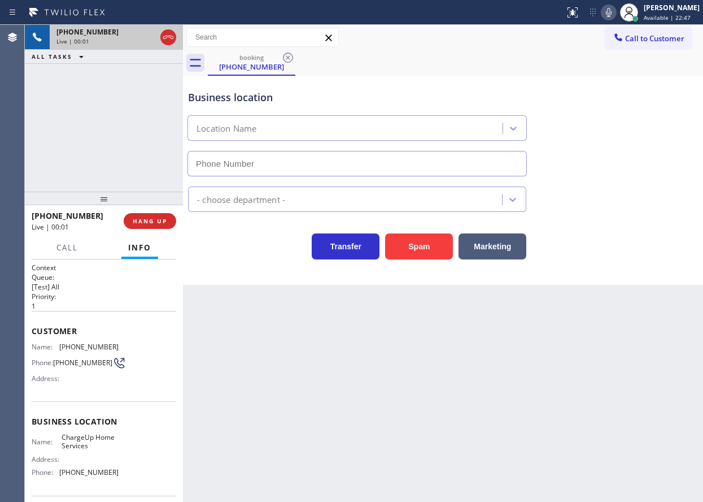
type input "(909) 403-4290"
click at [163, 216] on button "HANG UP" at bounding box center [150, 221] width 53 height 16
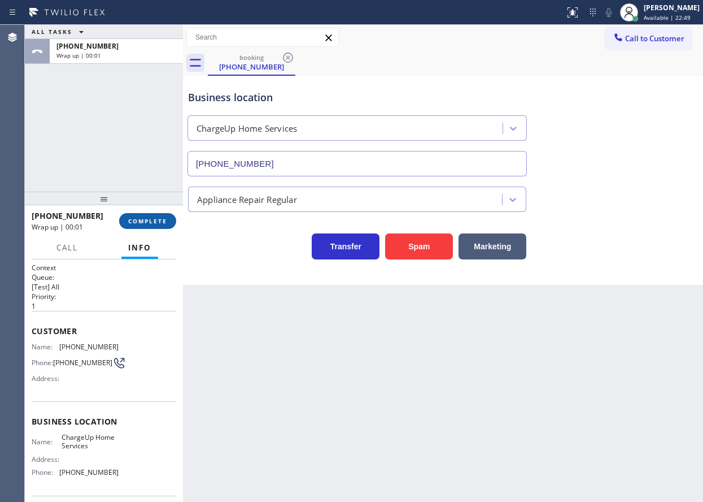
click at [163, 216] on button "COMPLETE" at bounding box center [147, 221] width 57 height 16
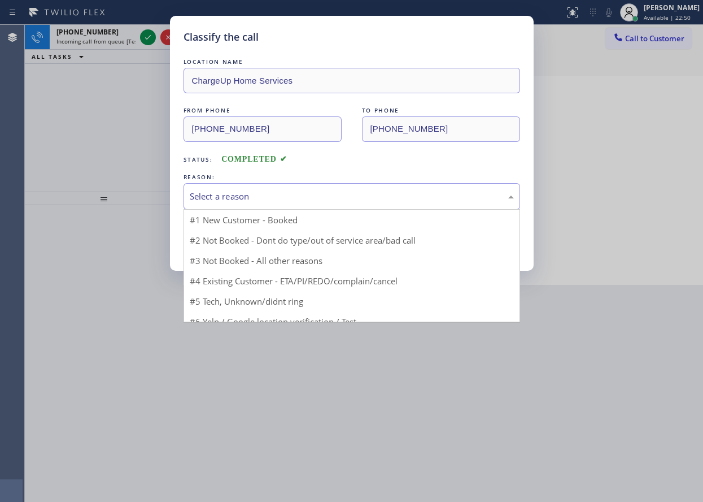
click at [276, 198] on div "Select a reason" at bounding box center [352, 196] width 324 height 13
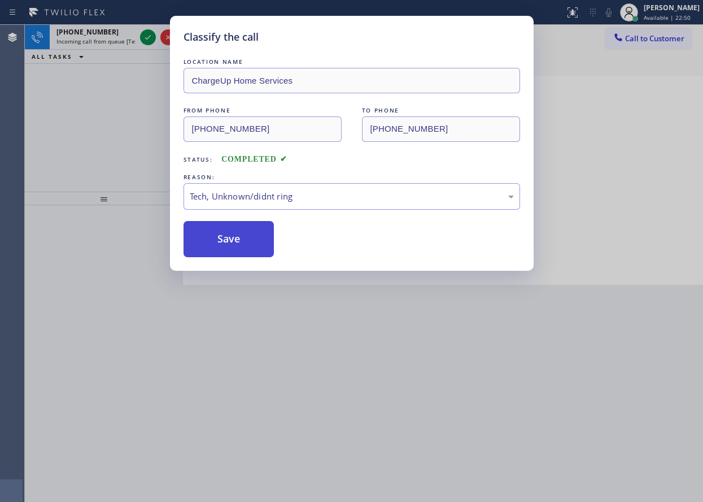
click at [232, 251] on button "Save" at bounding box center [229, 239] width 91 height 36
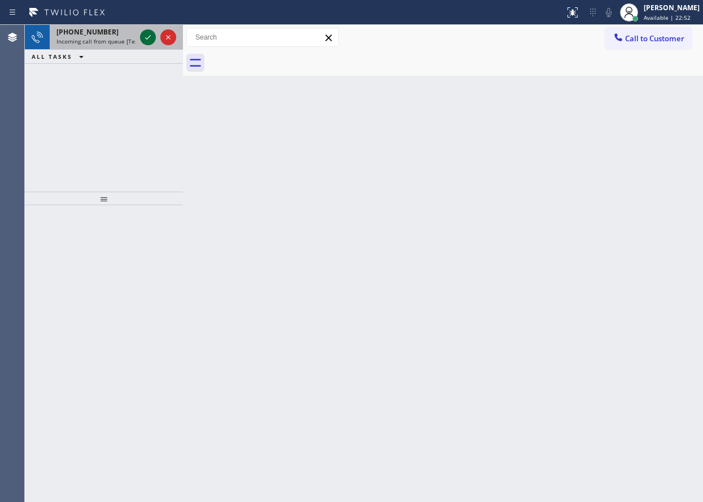
click at [147, 42] on icon at bounding box center [148, 38] width 14 height 14
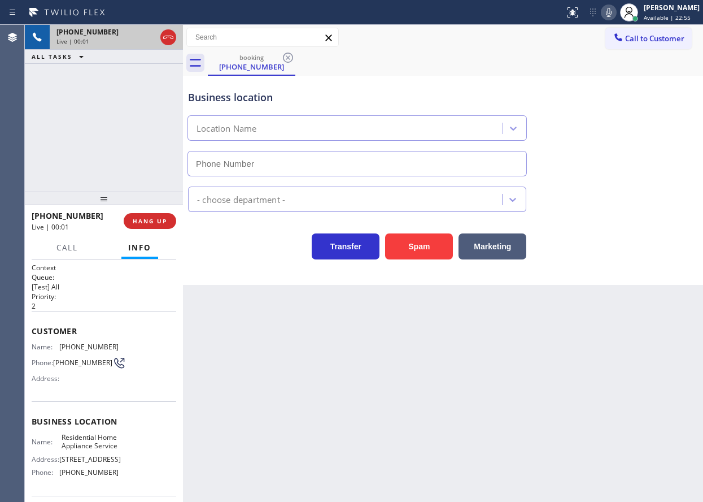
type input "(202) 930-9492"
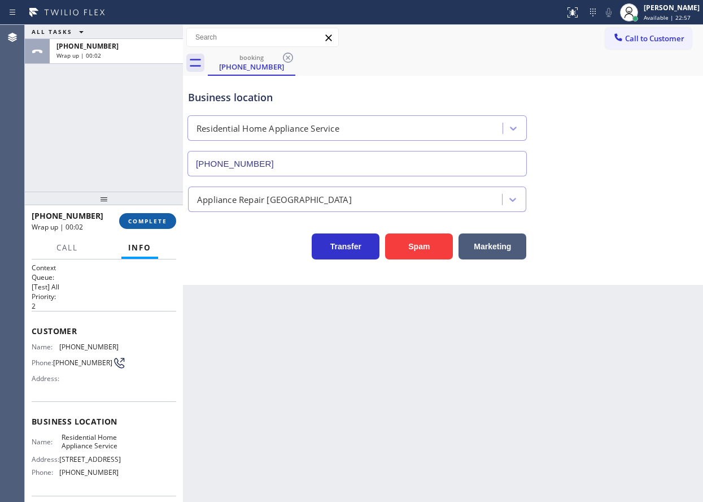
click at [142, 221] on span "COMPLETE" at bounding box center [147, 221] width 39 height 8
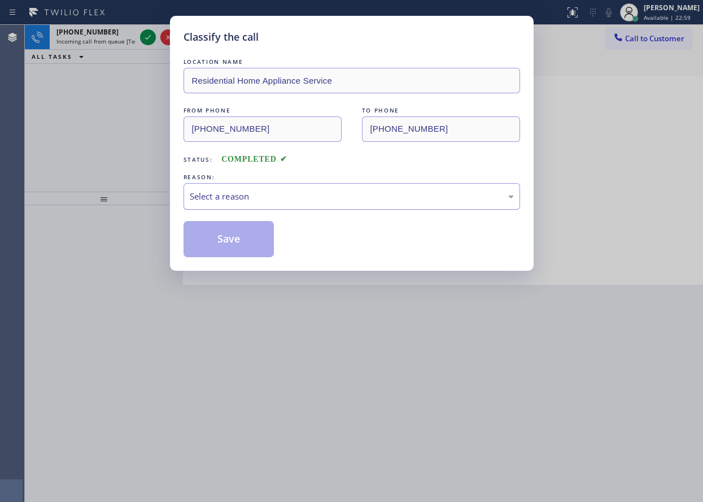
click at [286, 204] on div "Select a reason" at bounding box center [352, 196] width 337 height 27
click at [246, 235] on button "Save" at bounding box center [229, 239] width 91 height 36
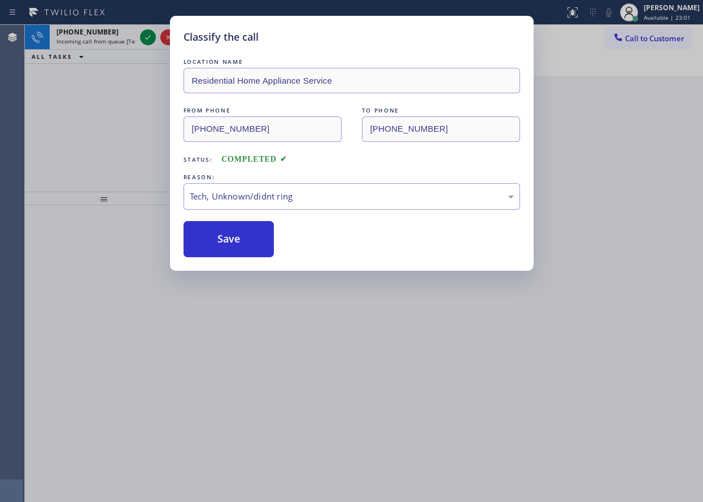
click at [145, 35] on div "Classify the call LOCATION NAME AR B2B SMS FROM PHONE (609) 533-9802 TO PHONE (…" at bounding box center [364, 263] width 678 height 477
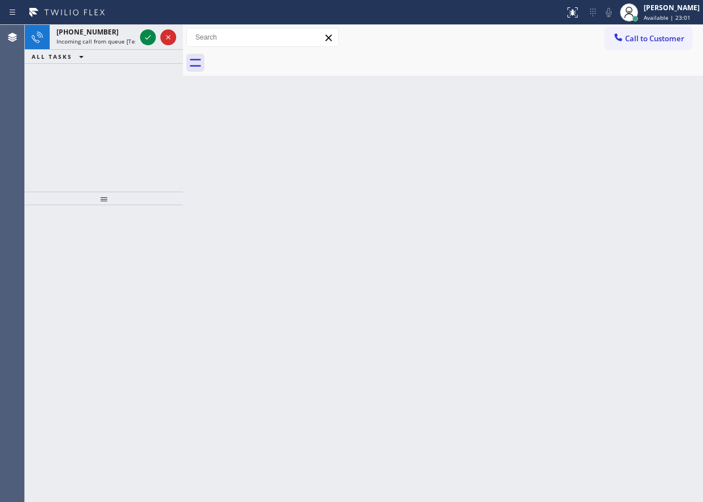
click at [145, 35] on icon at bounding box center [148, 38] width 14 height 14
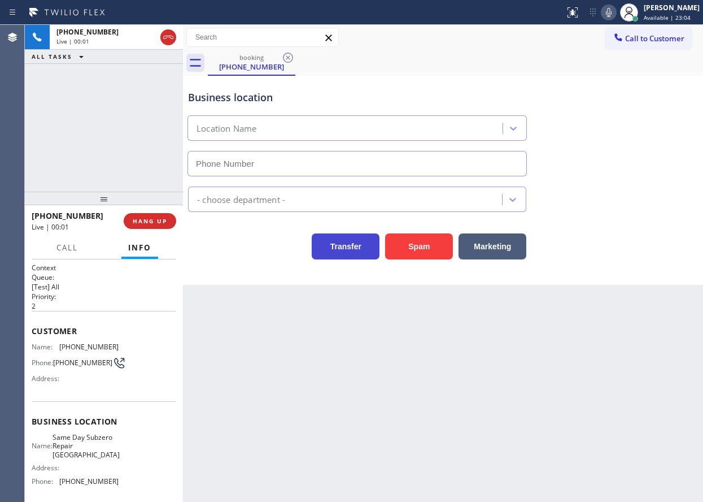
type input "(410) 291-8093"
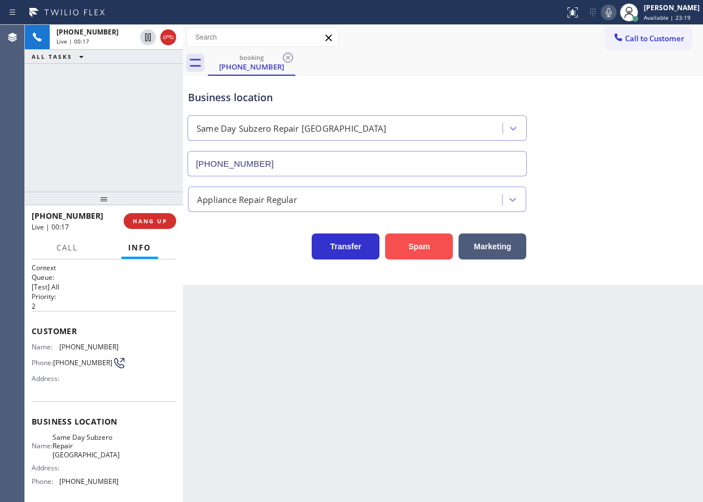
click at [436, 240] on button "Spam" at bounding box center [419, 246] width 68 height 26
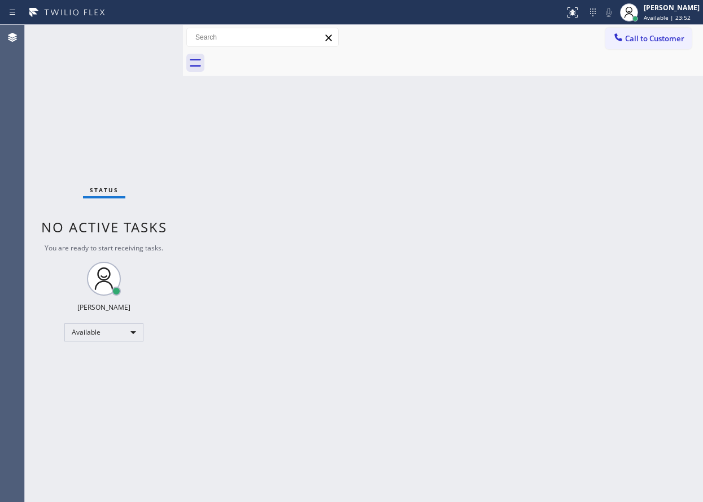
click at [147, 38] on div "Status No active tasks You are ready to start receiving tasks. Paula Arnado Ava…" at bounding box center [104, 263] width 158 height 477
click at [145, 36] on div "Status No active tasks You are ready to start receiving tasks. Paula Arnado Ava…" at bounding box center [104, 263] width 158 height 477
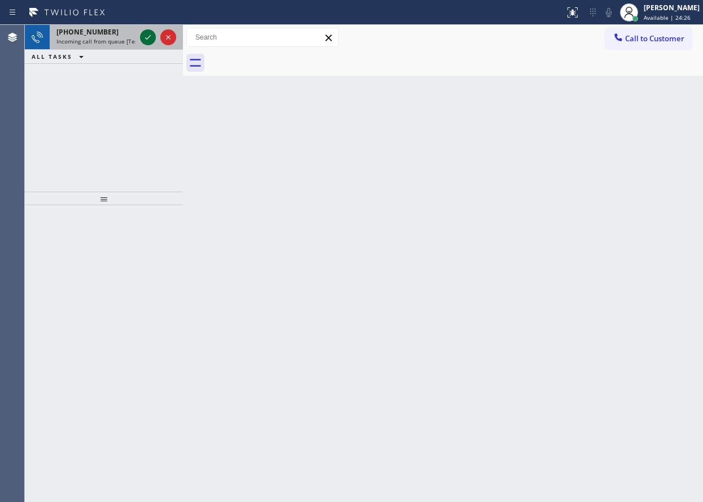
click at [149, 36] on icon at bounding box center [148, 38] width 14 height 14
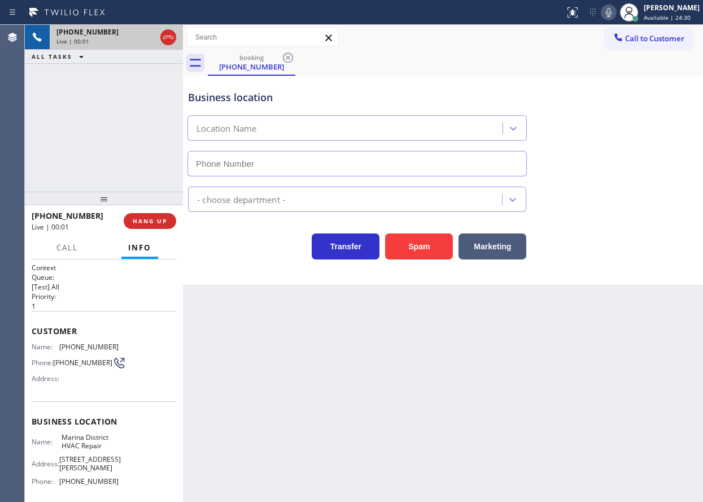
type input "(628) 444-4399"
click at [154, 219] on span "HANG UP" at bounding box center [150, 221] width 34 height 8
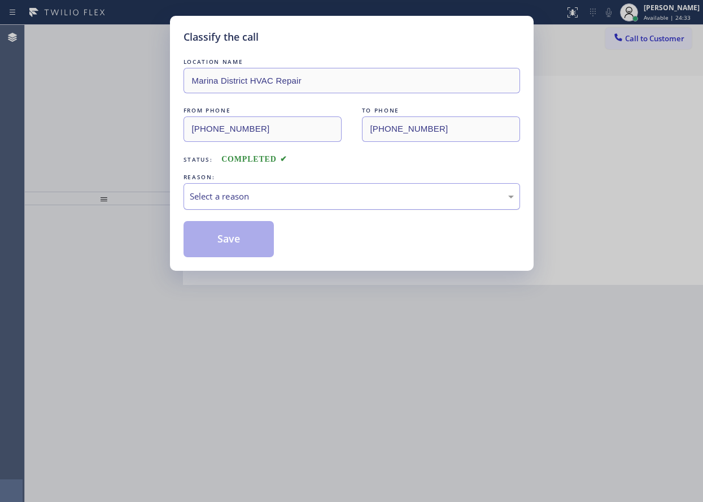
click at [291, 190] on div "Select a reason" at bounding box center [352, 196] width 324 height 13
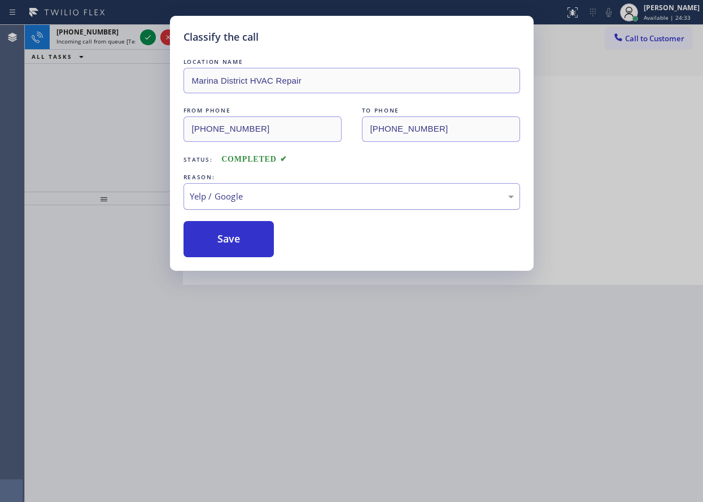
click at [242, 194] on div "Yelp / Google" at bounding box center [352, 196] width 324 height 13
click at [233, 236] on button "Save" at bounding box center [229, 239] width 91 height 36
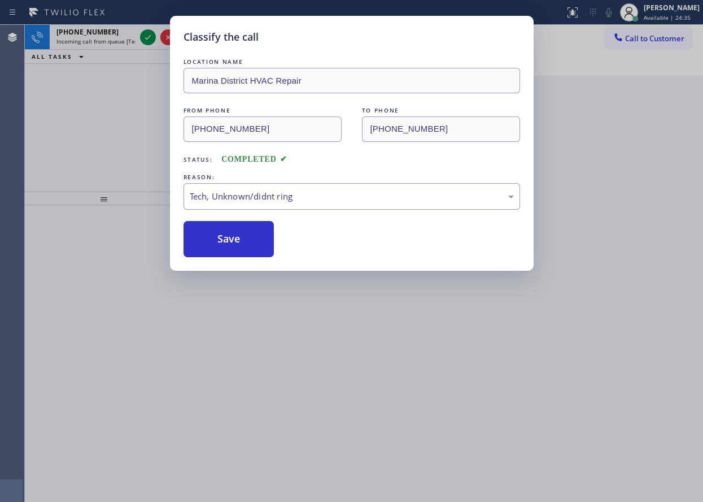
click at [147, 35] on div "Classify the call LOCATION NAME Marina District HVAC Repair FROM PHONE (754) 33…" at bounding box center [351, 251] width 703 height 502
click at [147, 35] on icon at bounding box center [148, 38] width 14 height 14
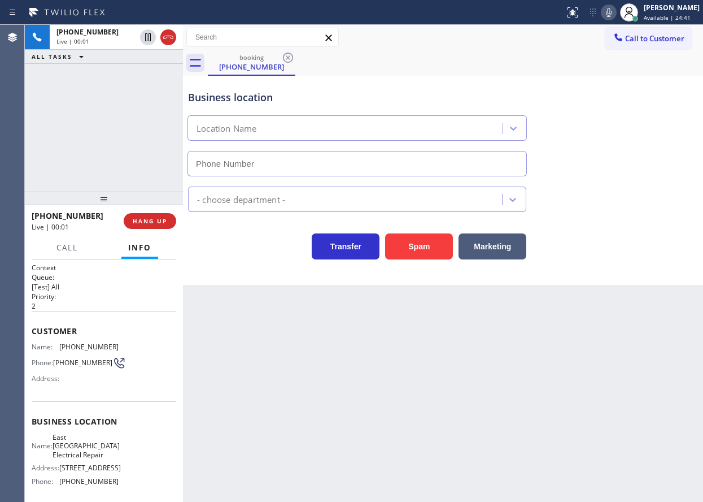
type input "(682) 356-6759"
click at [155, 223] on span "HANG UP" at bounding box center [150, 221] width 34 height 8
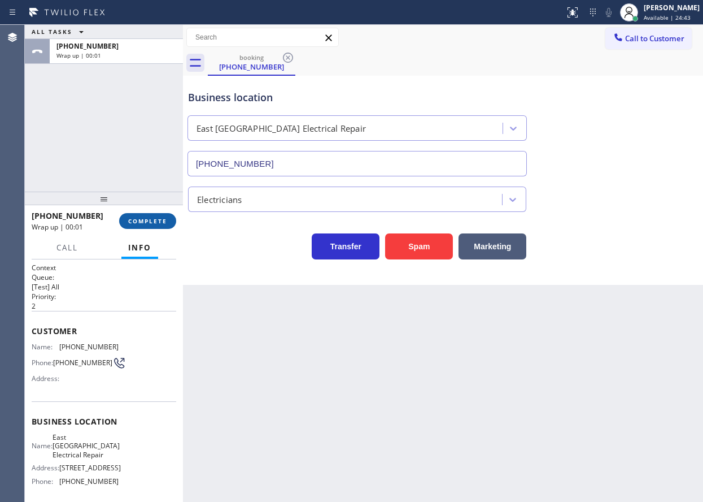
click at [155, 223] on span "COMPLETE" at bounding box center [147, 221] width 39 height 8
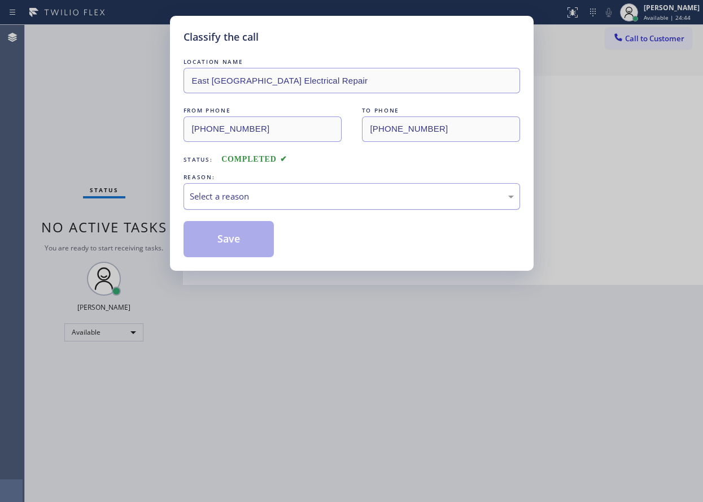
click at [259, 191] on div "Select a reason" at bounding box center [352, 196] width 324 height 13
click at [238, 231] on button "Save" at bounding box center [229, 239] width 91 height 36
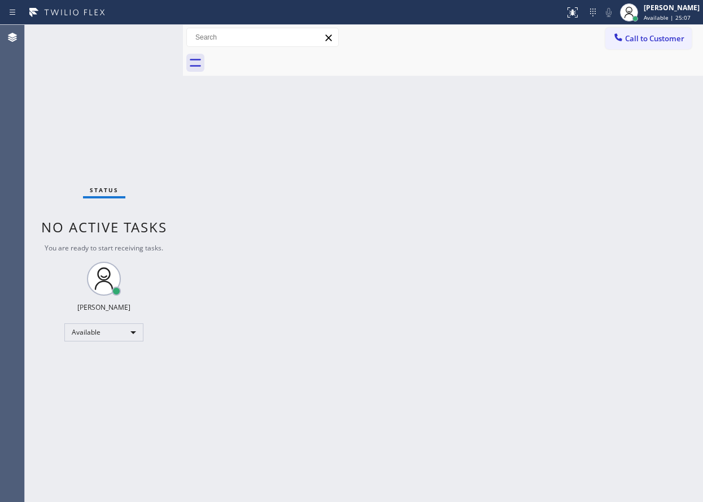
click at [393, 241] on div "Back to Dashboard Change Sender ID Customers Technicians Select a contact Outbo…" at bounding box center [443, 263] width 520 height 477
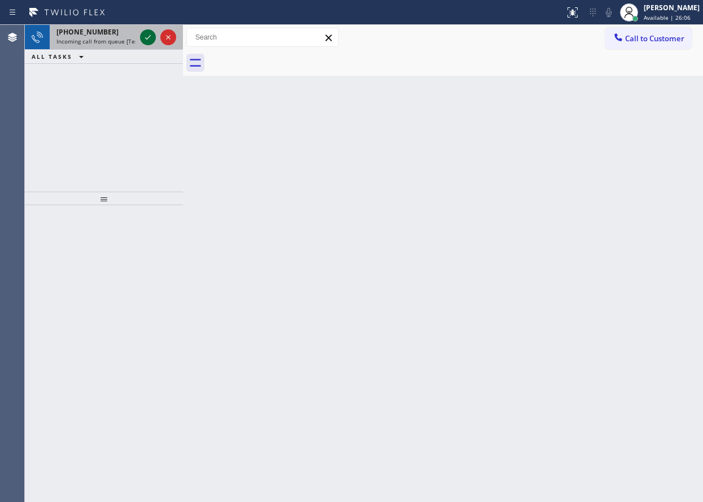
click at [149, 34] on icon at bounding box center [148, 38] width 14 height 14
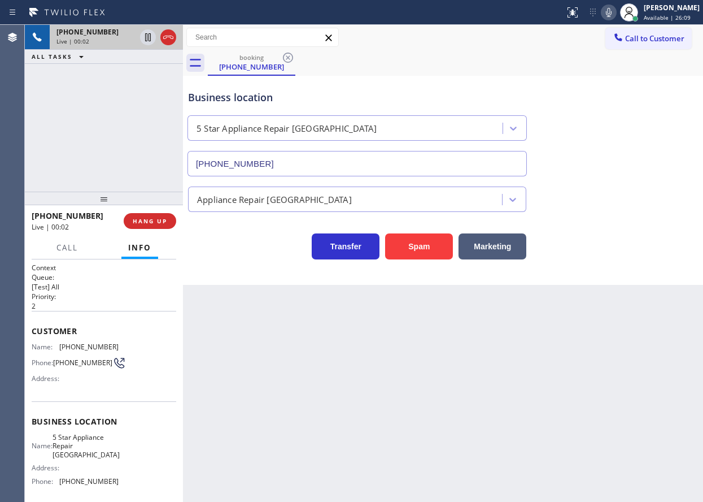
type input "(646) 906-8353"
click at [416, 241] on button "Spam" at bounding box center [419, 246] width 68 height 26
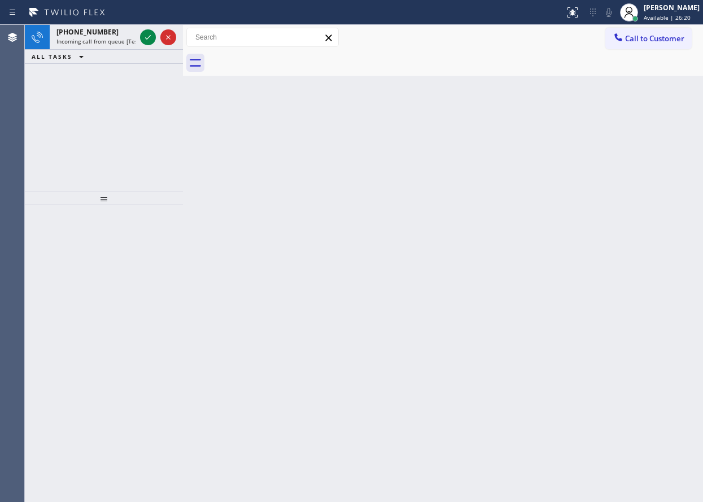
drag, startPoint x: 677, startPoint y: 160, endPoint x: 588, endPoint y: 138, distance: 91.9
click at [677, 160] on div "Back to Dashboard Change Sender ID Customers Technicians Select a contact Outbo…" at bounding box center [443, 263] width 520 height 477
click at [149, 33] on icon at bounding box center [148, 38] width 14 height 14
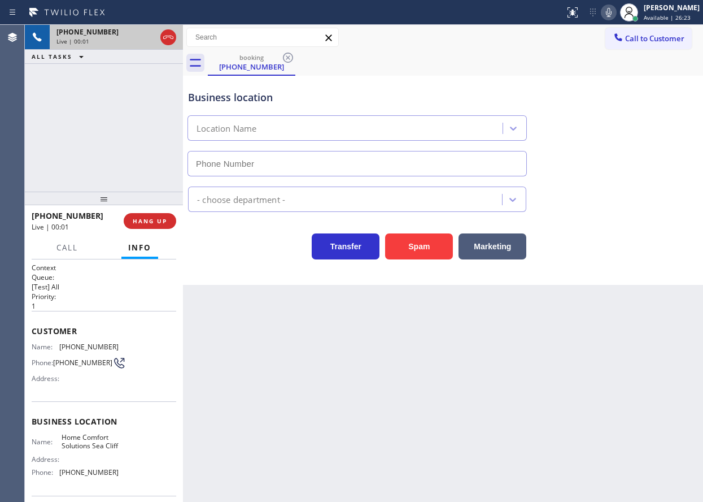
type input "(415) 862-2441"
click at [151, 214] on button "HANG UP" at bounding box center [150, 221] width 53 height 16
click at [151, 215] on button "HANG UP" at bounding box center [150, 221] width 53 height 16
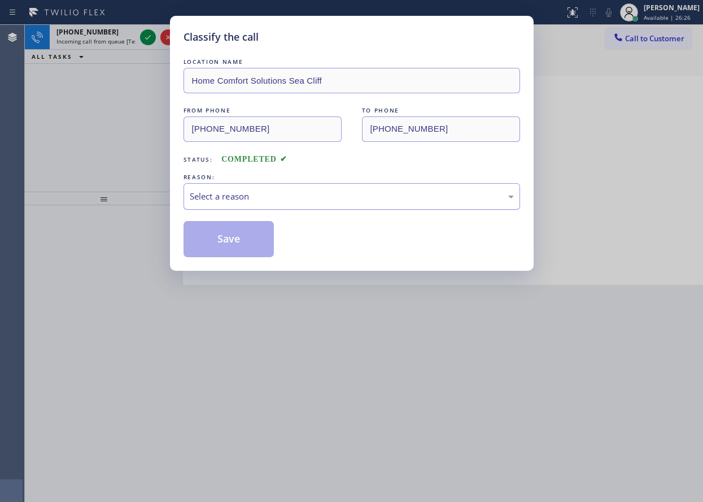
click at [281, 207] on div "Select a reason" at bounding box center [352, 196] width 337 height 27
click at [260, 251] on button "Save" at bounding box center [229, 239] width 91 height 36
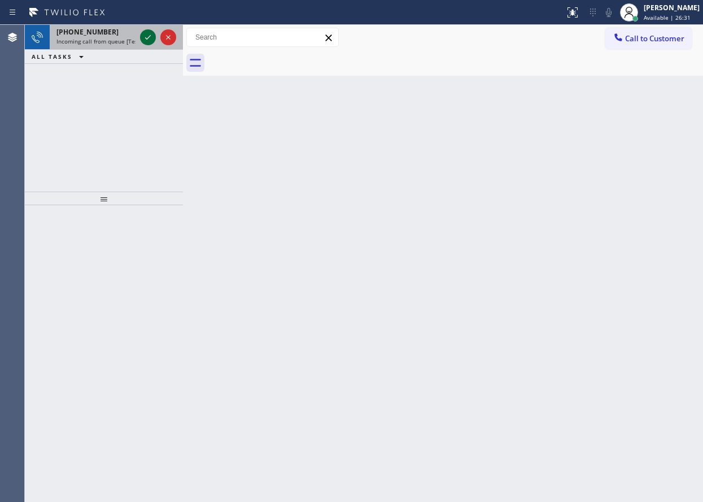
click at [144, 37] on icon at bounding box center [148, 38] width 14 height 14
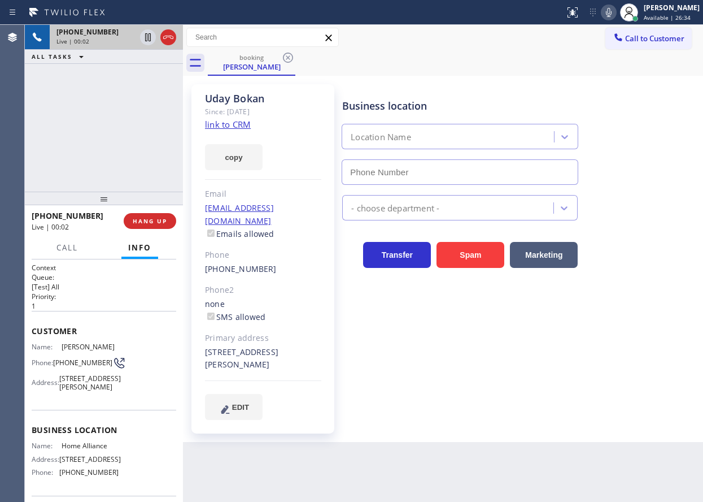
type input "(877) 777-0796"
click at [233, 128] on link "link to CRM" at bounding box center [228, 124] width 46 height 11
click at [92, 463] on div "Name: Home Alliance Address: 263 W Olive Ave Ste 178 Phone: (877) 777-0796" at bounding box center [75, 461] width 87 height 40
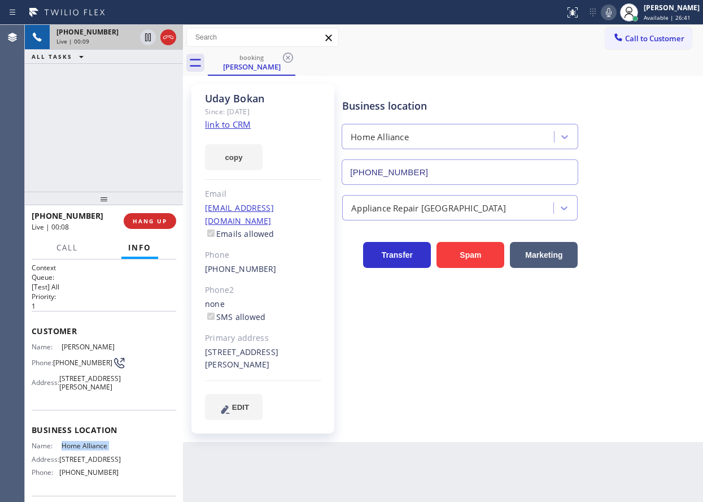
click at [503, 176] on input "(877) 777-0796" at bounding box center [460, 171] width 237 height 25
click at [616, 16] on icon at bounding box center [609, 13] width 14 height 14
click at [149, 37] on icon at bounding box center [148, 37] width 6 height 8
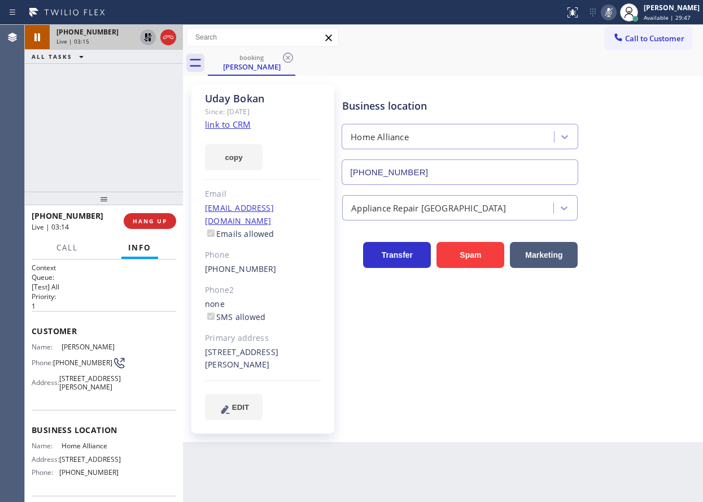
click at [145, 33] on icon at bounding box center [148, 38] width 14 height 14
click at [616, 14] on icon at bounding box center [609, 13] width 14 height 14
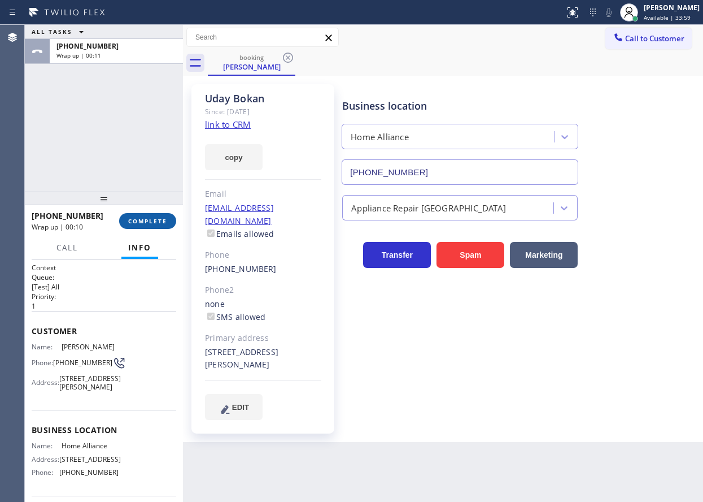
click at [156, 218] on span "COMPLETE" at bounding box center [147, 221] width 39 height 8
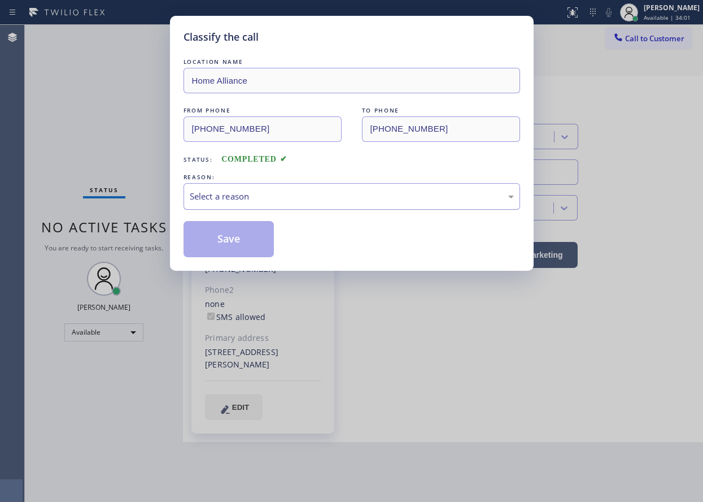
click at [310, 193] on div "Select a reason" at bounding box center [352, 196] width 324 height 13
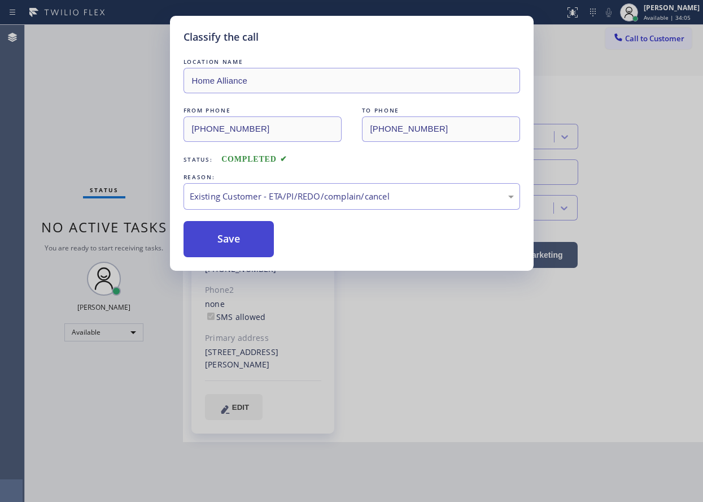
click at [238, 221] on button "Save" at bounding box center [229, 239] width 91 height 36
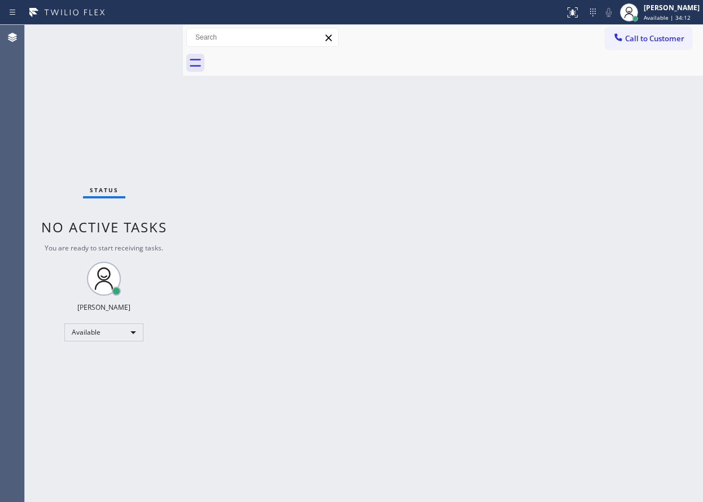
click at [617, 199] on div "Back to Dashboard Change Sender ID Customers Technicians Select a contact Outbo…" at bounding box center [443, 263] width 520 height 477
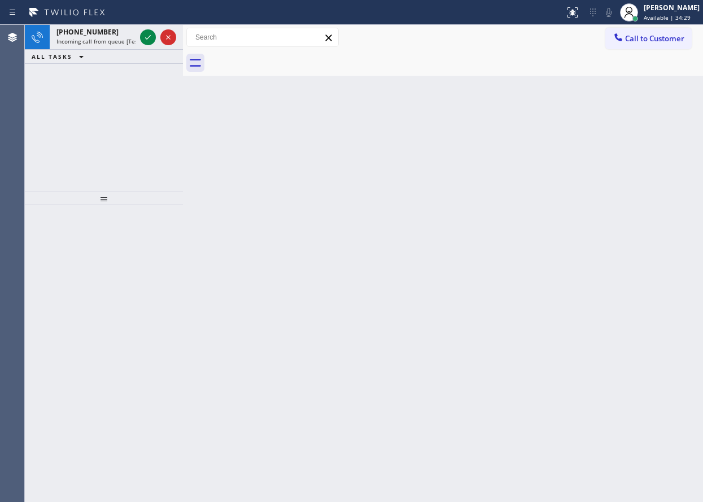
click at [147, 36] on icon at bounding box center [148, 38] width 14 height 14
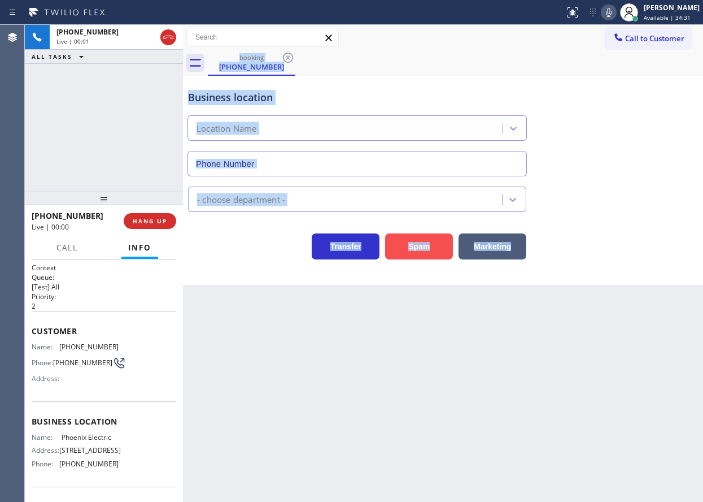
type input "(425) 961-9968"
click at [431, 250] on button "Spam" at bounding box center [419, 246] width 68 height 26
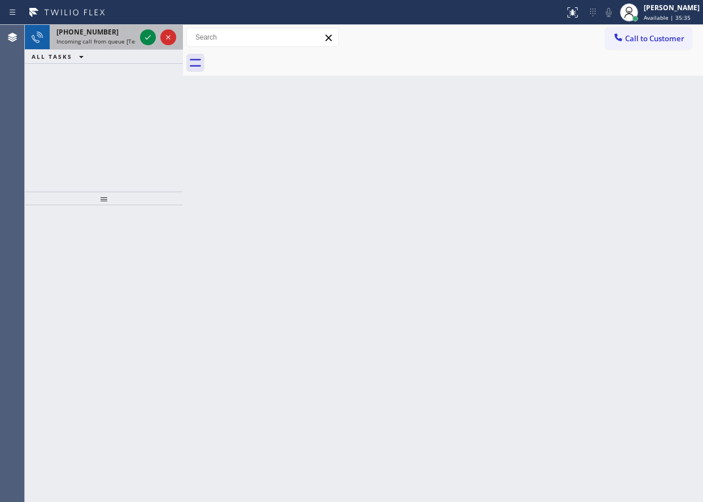
click at [137, 32] on div "+16026995783 Incoming call from queue [Test] All" at bounding box center [94, 37] width 88 height 25
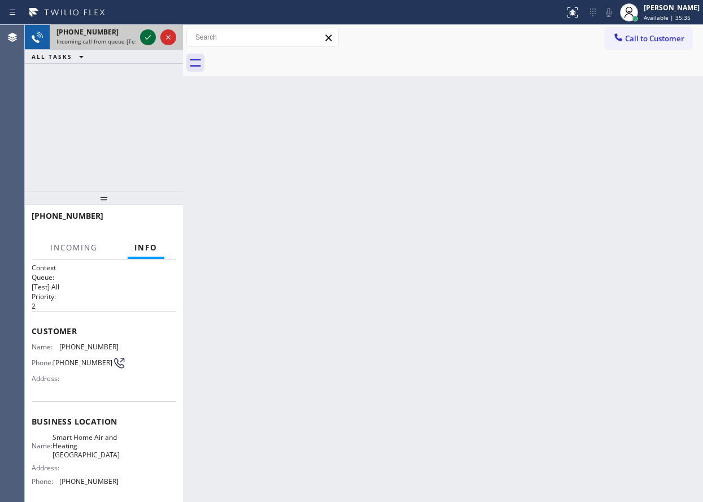
click at [144, 38] on icon at bounding box center [148, 38] width 14 height 14
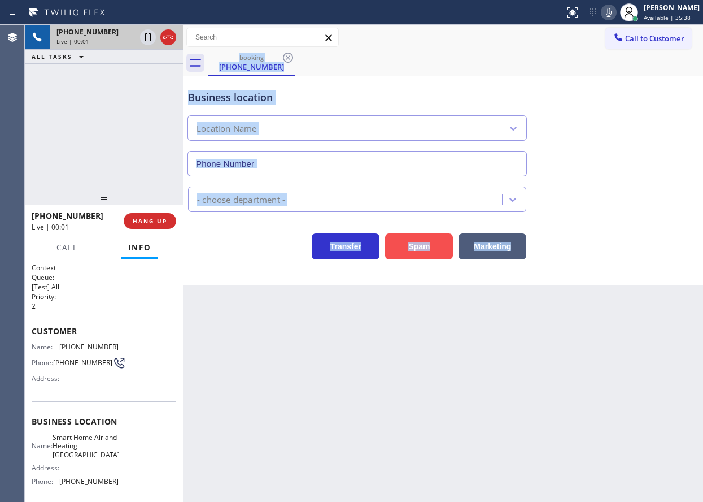
type input "(602) 671-3355"
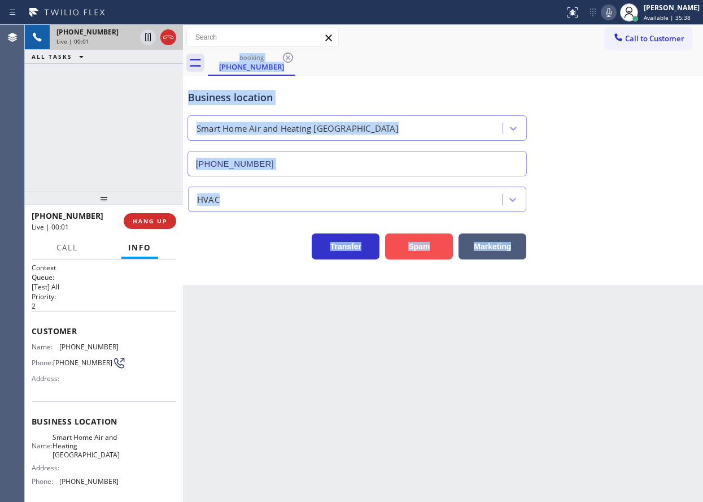
click at [412, 248] on button "Spam" at bounding box center [419, 246] width 68 height 26
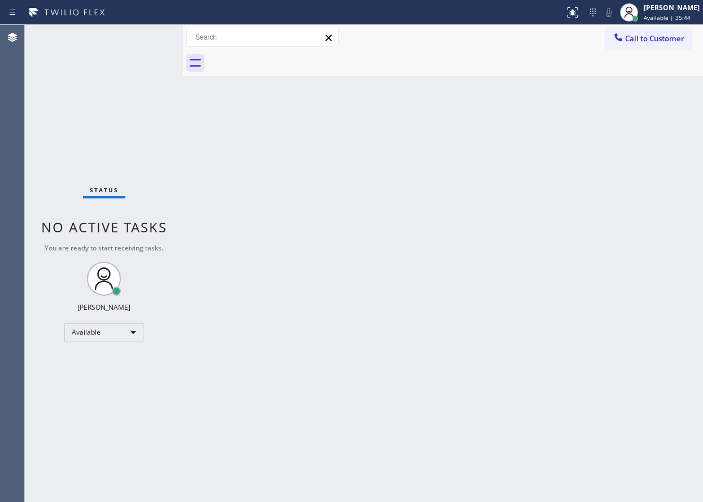
click at [610, 227] on div "Back to Dashboard Change Sender ID Customers Technicians Select a contact Outbo…" at bounding box center [443, 263] width 520 height 477
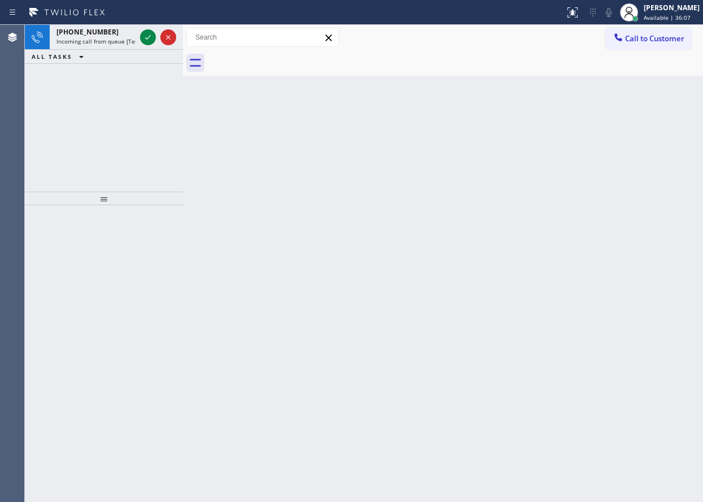
click at [618, 163] on div "Back to Dashboard Change Sender ID Customers Technicians Select a contact Outbo…" at bounding box center [443, 263] width 520 height 477
drag, startPoint x: 571, startPoint y: 263, endPoint x: 345, endPoint y: 179, distance: 240.9
click at [572, 263] on div "Back to Dashboard Change Sender ID Customers Technicians Select a contact Outbo…" at bounding box center [443, 263] width 520 height 477
click at [147, 37] on icon at bounding box center [148, 38] width 14 height 14
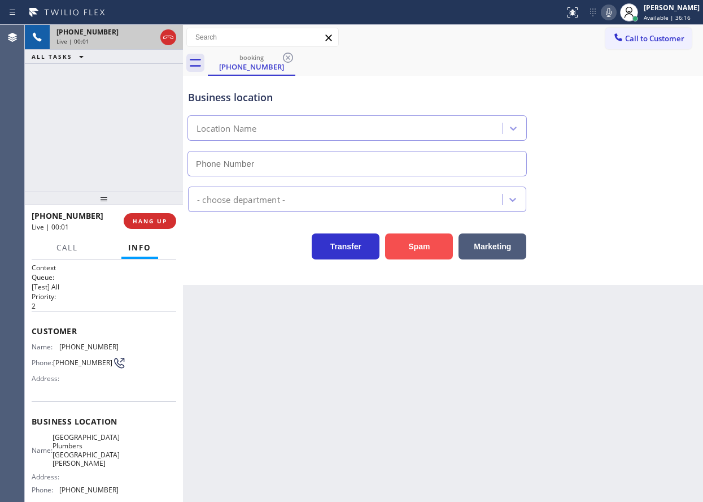
type input "(818) 806-0705"
click at [410, 239] on button "Spam" at bounding box center [419, 246] width 68 height 26
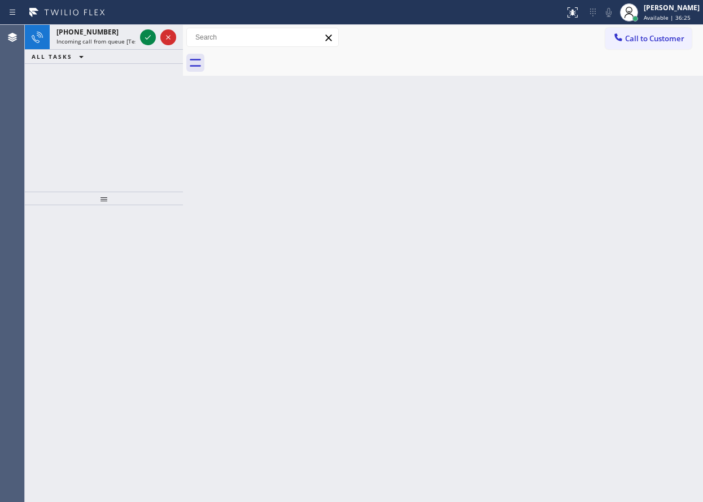
click at [568, 214] on div "Back to Dashboard Change Sender ID Customers Technicians Select a contact Outbo…" at bounding box center [443, 263] width 520 height 477
click at [143, 38] on icon at bounding box center [148, 38] width 14 height 14
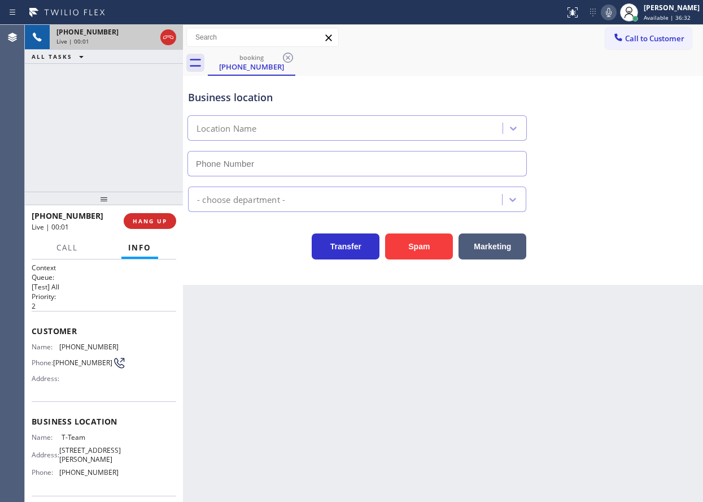
type input "(813) 607-4907"
click at [162, 228] on button "HANG UP" at bounding box center [150, 221] width 53 height 16
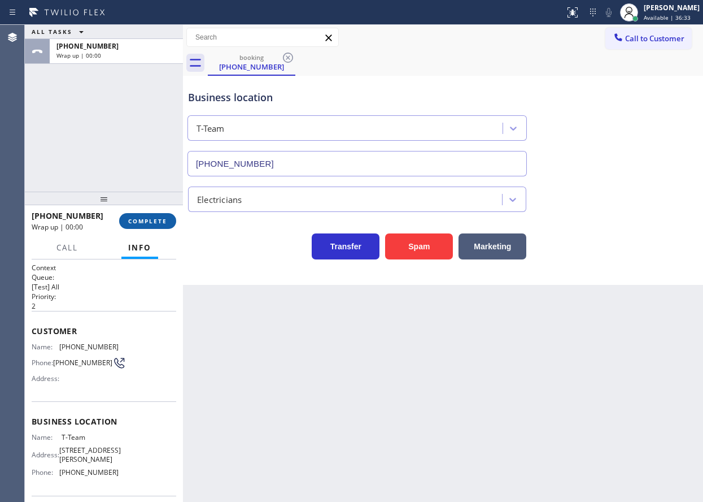
click at [164, 220] on span "COMPLETE" at bounding box center [147, 221] width 39 height 8
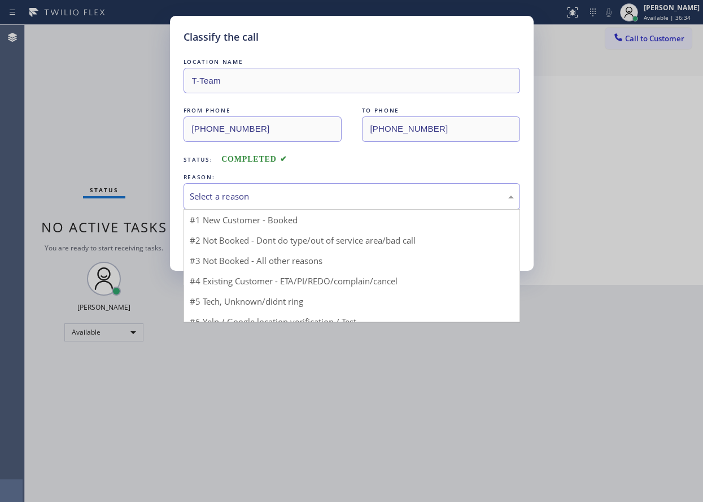
click at [268, 200] on div "Select a reason" at bounding box center [352, 196] width 324 height 13
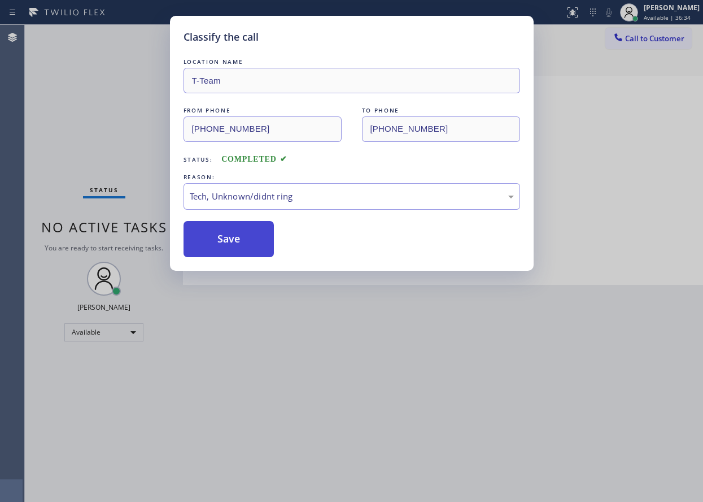
click at [241, 249] on button "Save" at bounding box center [229, 239] width 91 height 36
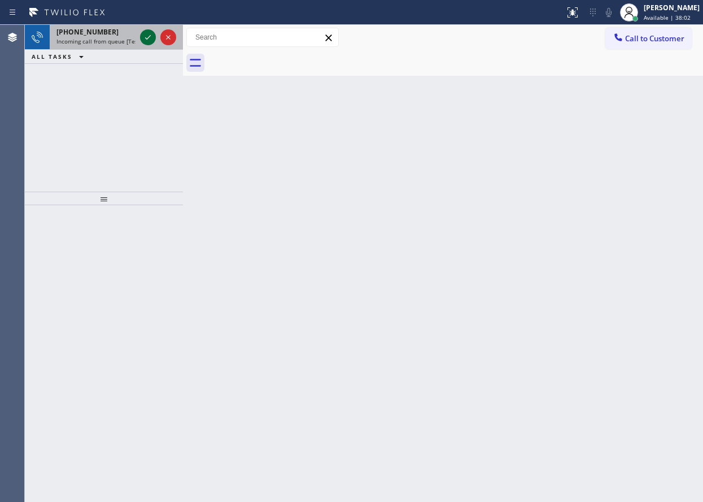
click at [149, 37] on icon at bounding box center [148, 37] width 6 height 5
click at [149, 37] on icon at bounding box center [148, 38] width 14 height 14
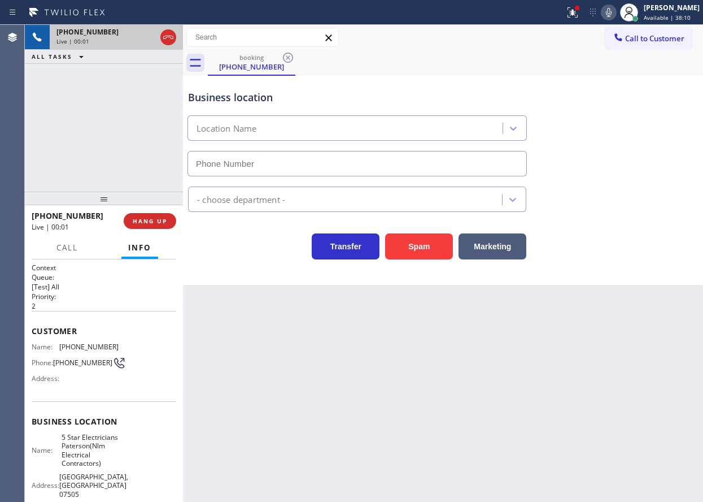
type input "(973) 791-5890"
click at [416, 247] on button "Spam" at bounding box center [419, 246] width 68 height 26
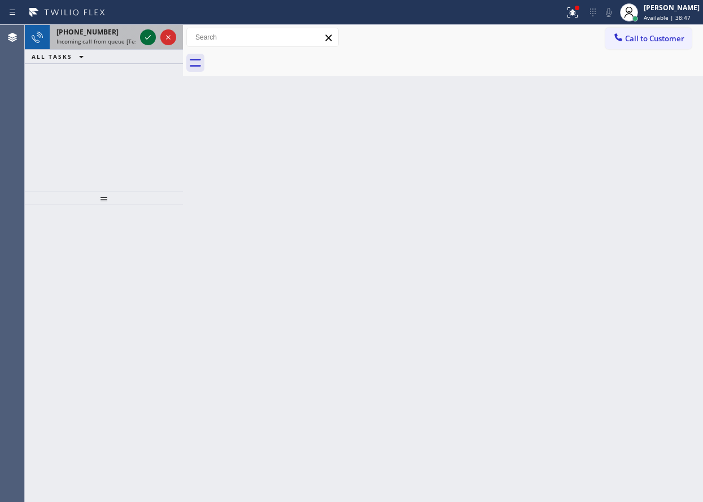
click at [145, 32] on icon at bounding box center [148, 38] width 14 height 14
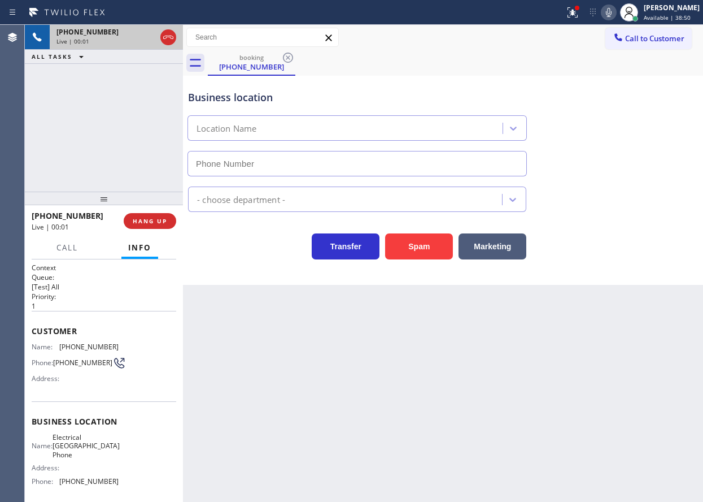
type input "(602) 737-2217"
click at [155, 215] on button "HANG UP" at bounding box center [150, 221] width 53 height 16
click at [155, 217] on span "HANG UP" at bounding box center [150, 221] width 34 height 8
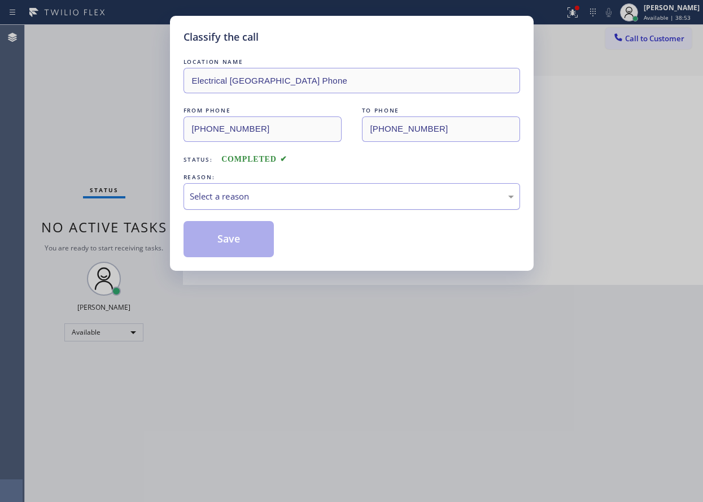
click at [311, 202] on div "Select a reason" at bounding box center [352, 196] width 324 height 13
click at [207, 236] on button "Save" at bounding box center [229, 239] width 91 height 36
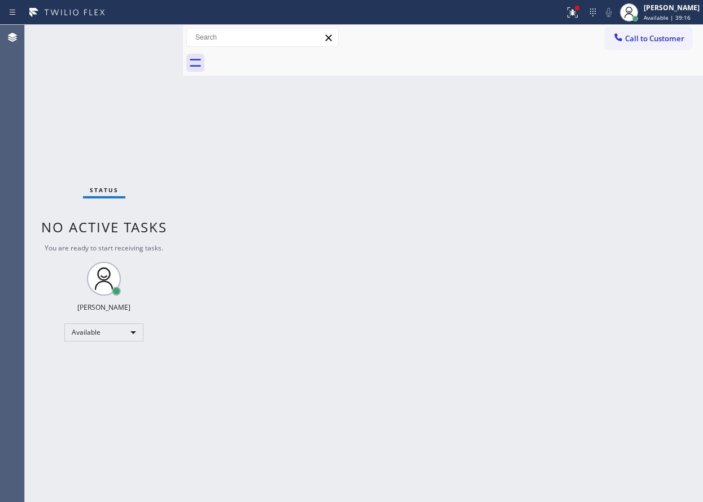
click at [146, 34] on div "Status No active tasks You are ready to start receiving tasks. Paula Arnado Ava…" at bounding box center [104, 263] width 158 height 477
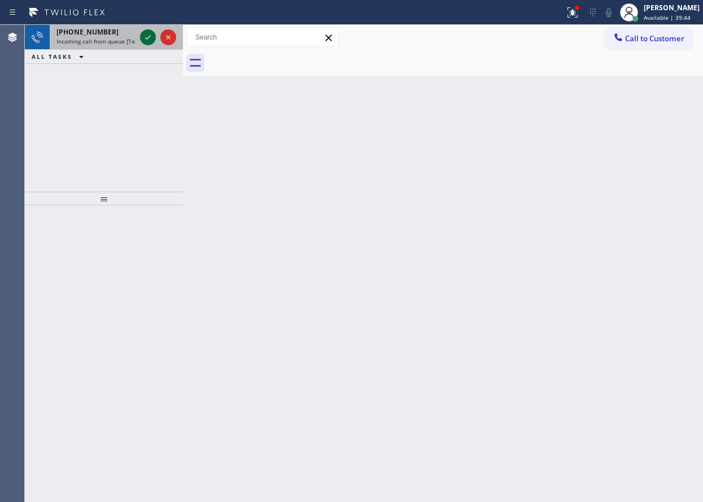
click at [146, 34] on icon at bounding box center [148, 38] width 14 height 14
click at [148, 37] on icon at bounding box center [148, 38] width 14 height 14
click at [150, 42] on icon at bounding box center [148, 38] width 14 height 14
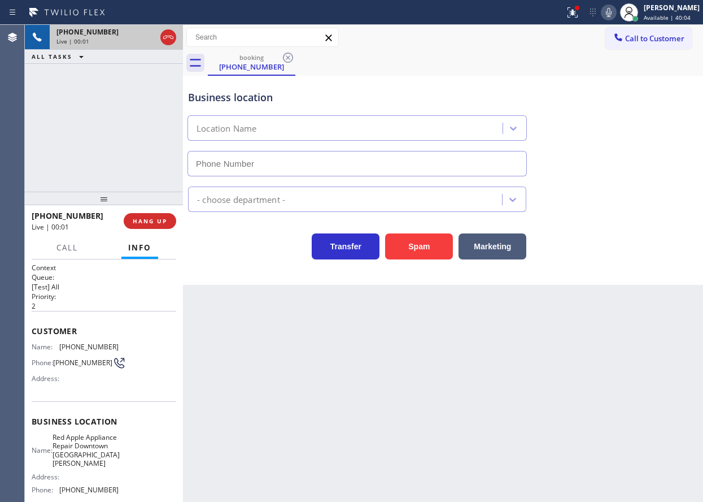
type input "(408) 338-6643"
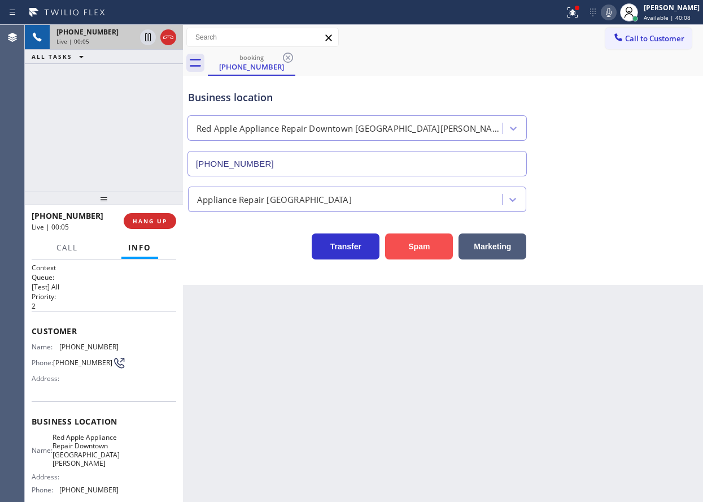
click at [401, 238] on button "Spam" at bounding box center [419, 246] width 68 height 26
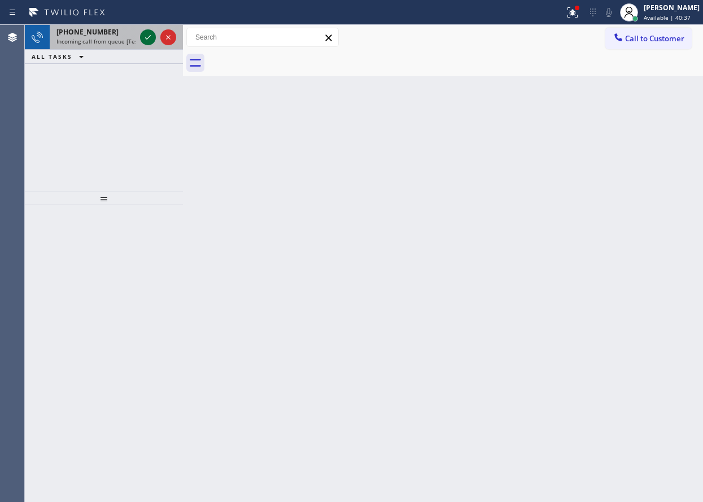
click at [146, 38] on icon at bounding box center [148, 37] width 6 height 5
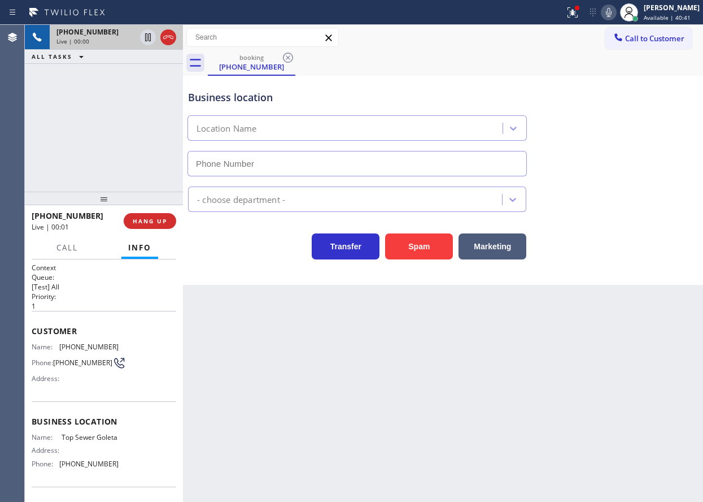
type input "(805) 519-8474"
click at [408, 243] on button "Spam" at bounding box center [419, 246] width 68 height 26
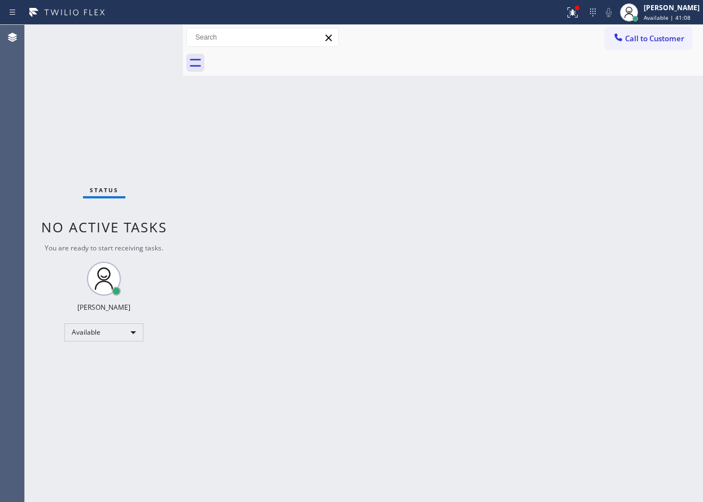
drag, startPoint x: 655, startPoint y: 163, endPoint x: 222, endPoint y: 49, distance: 447.5
click at [654, 163] on div "Back to Dashboard Change Sender ID Customers Technicians Select a contact Outbo…" at bounding box center [443, 263] width 520 height 477
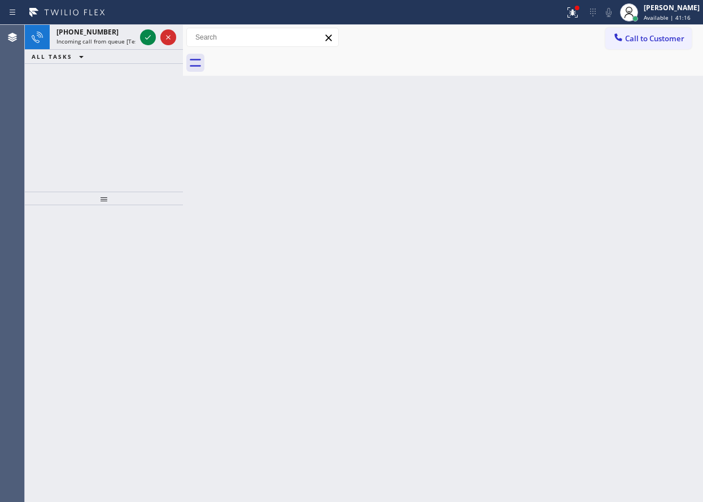
click at [595, 149] on div "Back to Dashboard Change Sender ID Customers Technicians Select a contact Outbo…" at bounding box center [443, 263] width 520 height 477
click at [577, 14] on icon at bounding box center [573, 13] width 14 height 14
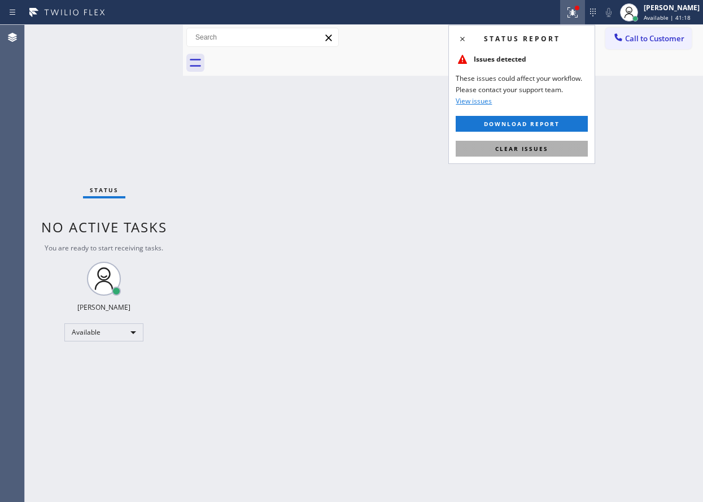
click at [566, 145] on button "Clear issues" at bounding box center [522, 149] width 132 height 16
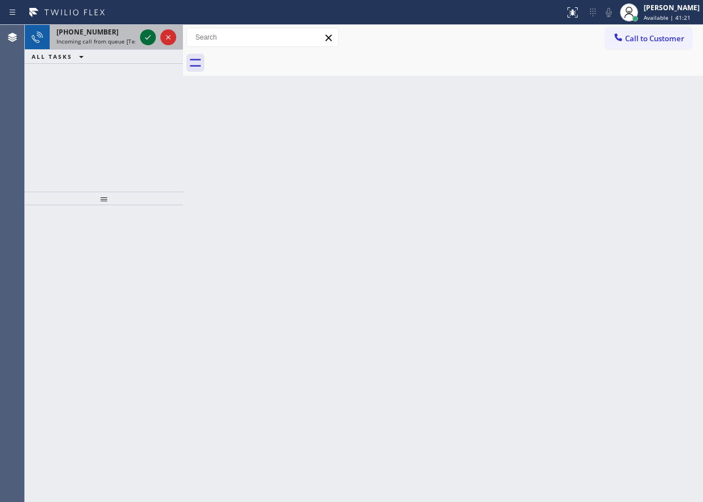
click at [146, 36] on icon at bounding box center [148, 38] width 14 height 14
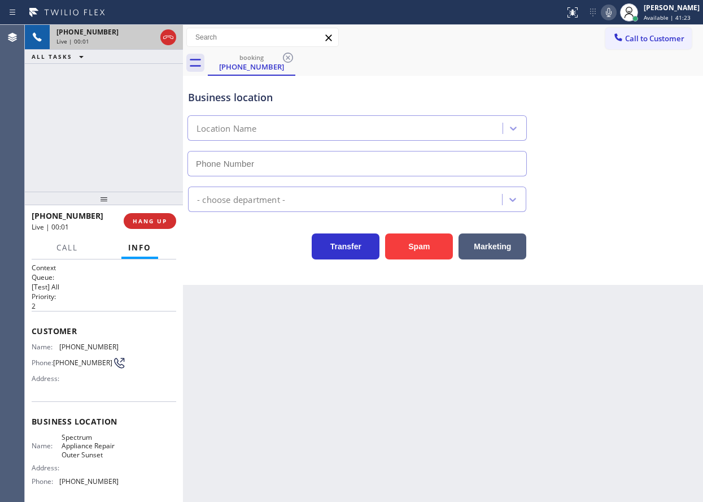
type input "(415) 634-6699"
click at [423, 240] on button "Spam" at bounding box center [419, 246] width 68 height 26
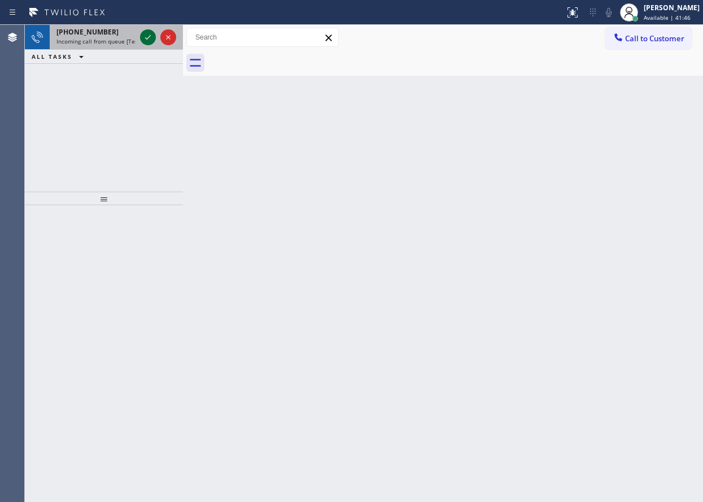
click at [146, 41] on icon at bounding box center [148, 38] width 14 height 14
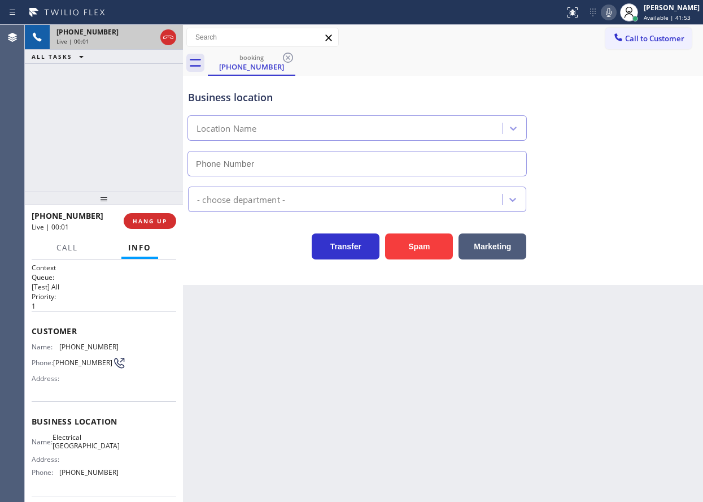
type input "(714) 364-1101"
click at [410, 245] on button "Spam" at bounding box center [419, 246] width 68 height 26
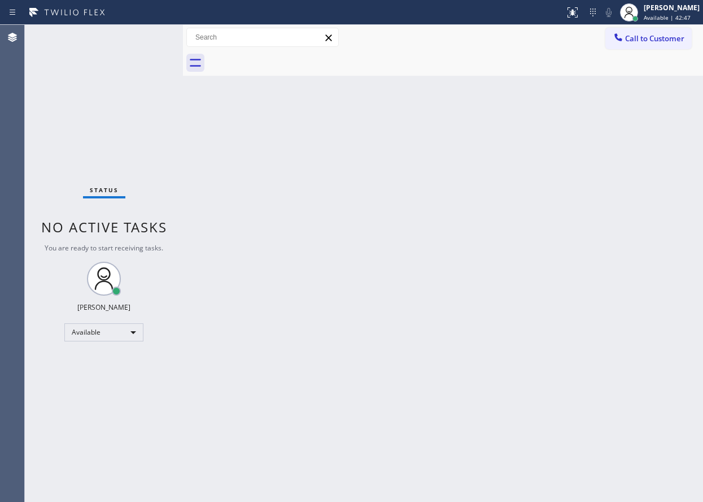
click at [147, 36] on div "Status No active tasks You are ready to start receiving tasks. Paula Arnado Ava…" at bounding box center [104, 263] width 158 height 477
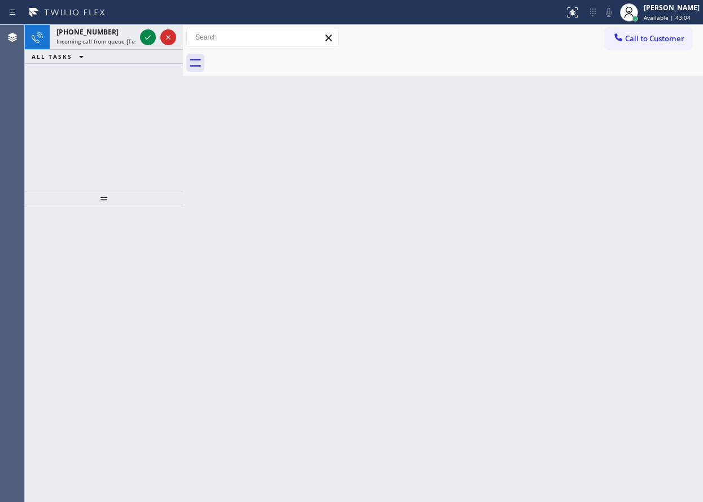
click at [609, 166] on div "Back to Dashboard Change Sender ID Customers Technicians Select a contact Outbo…" at bounding box center [443, 263] width 520 height 477
click at [147, 33] on icon at bounding box center [148, 38] width 14 height 14
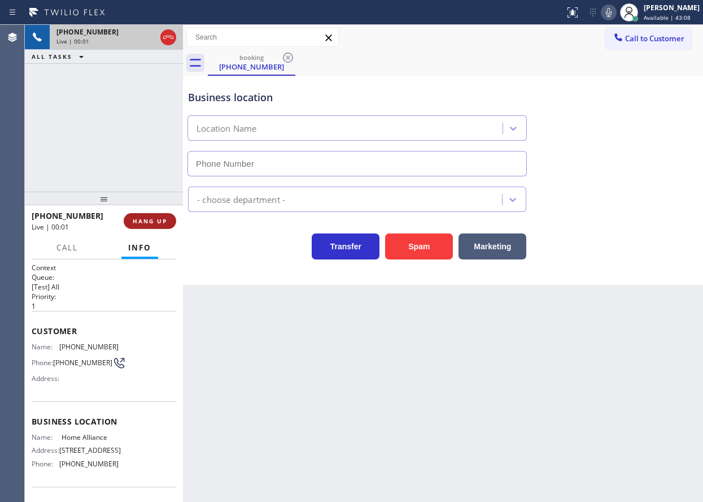
type input "(877) 777-0796"
click at [141, 220] on span "HANG UP" at bounding box center [150, 221] width 34 height 8
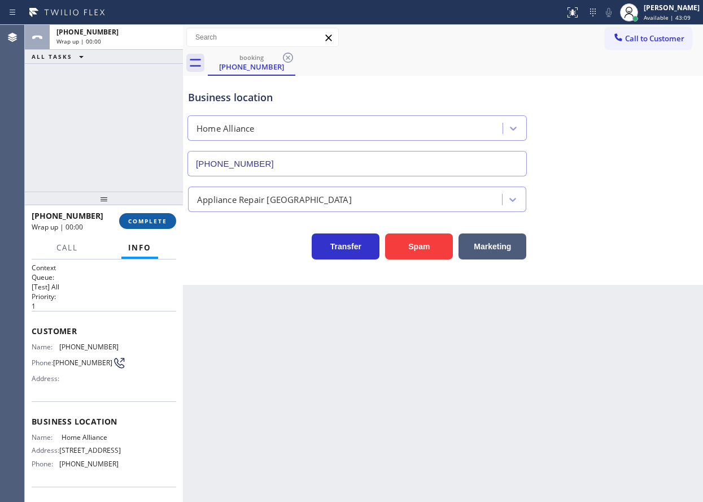
click at [141, 220] on span "COMPLETE" at bounding box center [147, 221] width 39 height 8
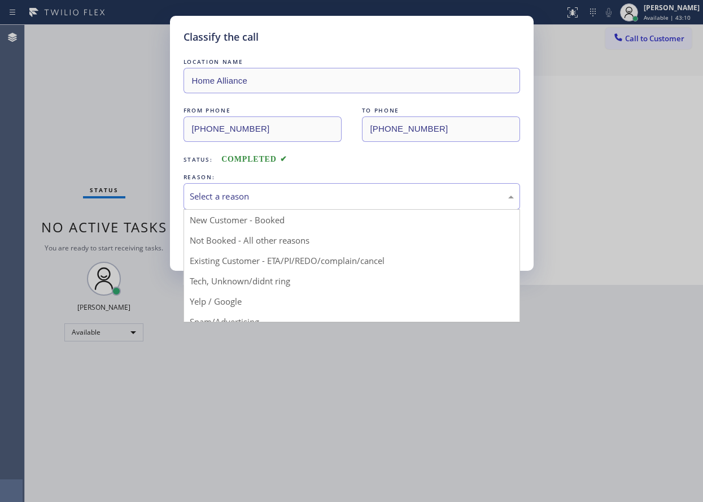
click at [333, 187] on div "Select a reason" at bounding box center [352, 196] width 337 height 27
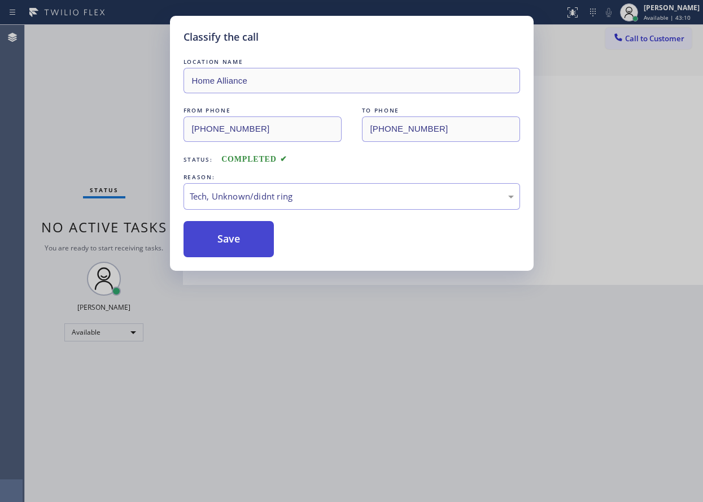
click at [254, 255] on button "Save" at bounding box center [229, 239] width 91 height 36
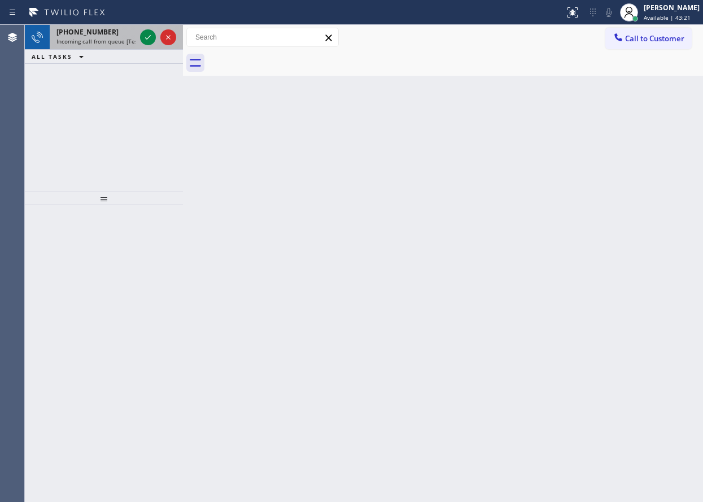
click at [115, 31] on div "+19498616296" at bounding box center [95, 32] width 79 height 10
click at [113, 32] on div "+19498616296" at bounding box center [95, 32] width 79 height 10
click at [110, 35] on div "+14083431357" at bounding box center [95, 32] width 79 height 10
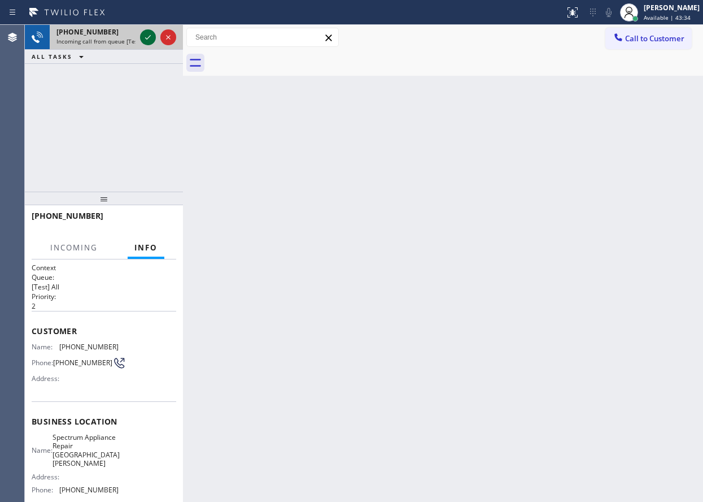
click at [150, 36] on icon at bounding box center [148, 38] width 14 height 14
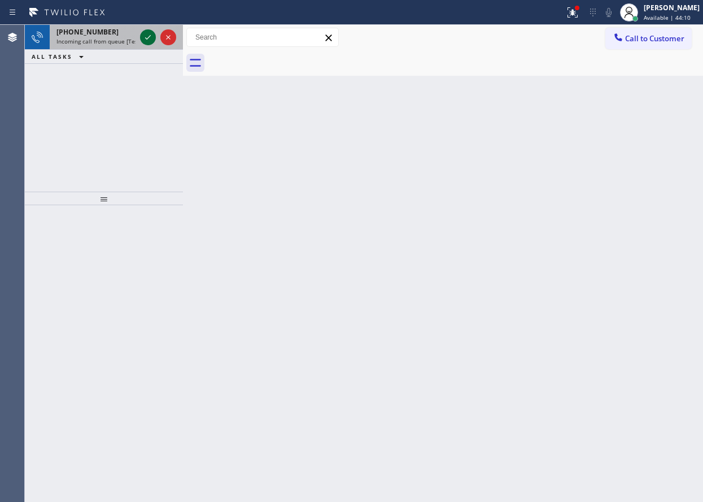
click at [147, 38] on icon at bounding box center [148, 38] width 14 height 14
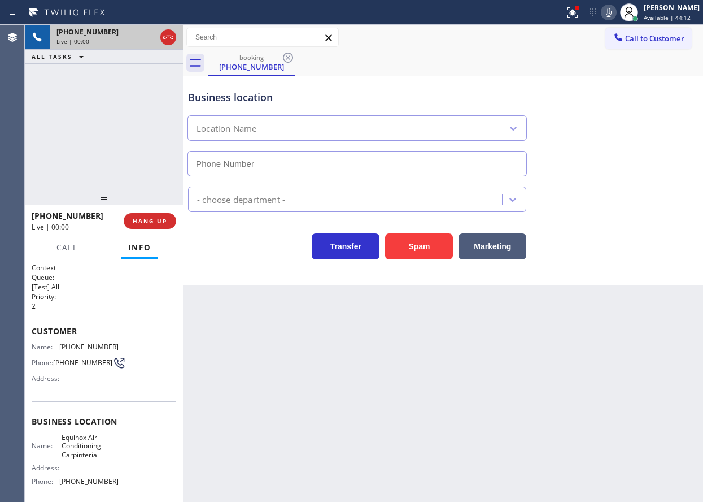
type input "(805) 519-7525"
click at [413, 246] on button "Spam" at bounding box center [419, 246] width 68 height 26
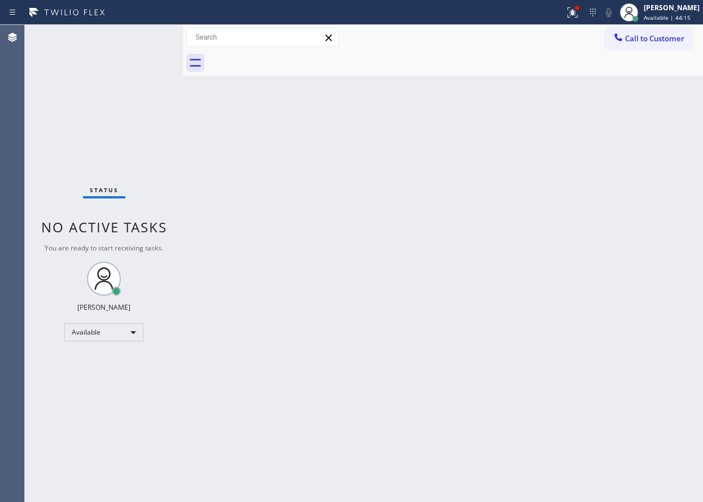
drag, startPoint x: 609, startPoint y: 399, endPoint x: 483, endPoint y: 388, distance: 126.5
click at [483, 391] on div "Back to Dashboard Change Sender ID Customers Technicians Select a contact Outbo…" at bounding box center [443, 263] width 520 height 477
click at [585, 16] on div at bounding box center [572, 13] width 25 height 14
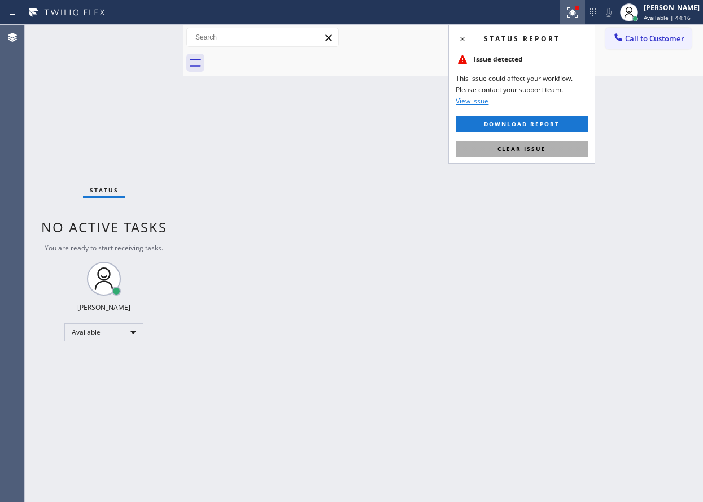
click at [516, 141] on button "Clear issue" at bounding box center [522, 149] width 132 height 16
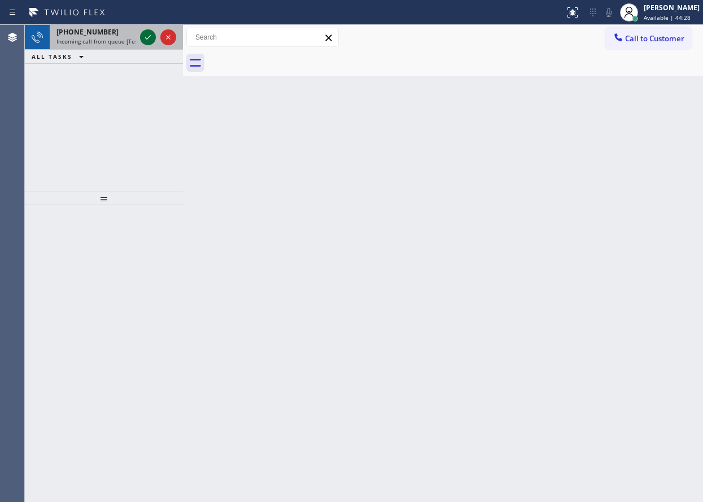
click at [143, 32] on icon at bounding box center [148, 38] width 14 height 14
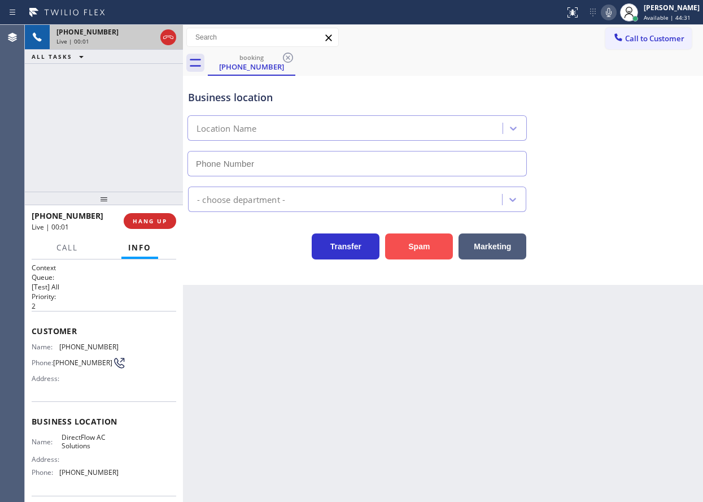
type input "(628) 215-4648"
click at [421, 243] on button "Spam" at bounding box center [419, 246] width 68 height 26
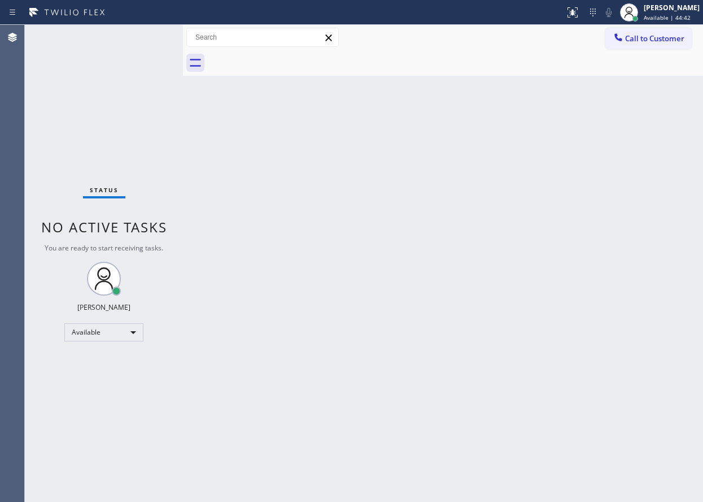
click at [630, 217] on div "Back to Dashboard Change Sender ID Customers Technicians Select a contact Outbo…" at bounding box center [443, 263] width 520 height 477
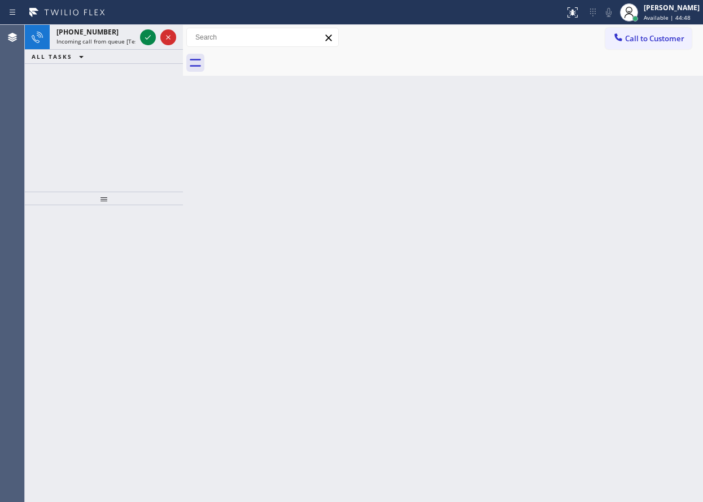
drag, startPoint x: 613, startPoint y: 159, endPoint x: 521, endPoint y: 89, distance: 115.4
click at [613, 159] on div "Back to Dashboard Change Sender ID Customers Technicians Select a contact Outbo…" at bounding box center [443, 263] width 520 height 477
click at [150, 28] on div at bounding box center [158, 37] width 41 height 25
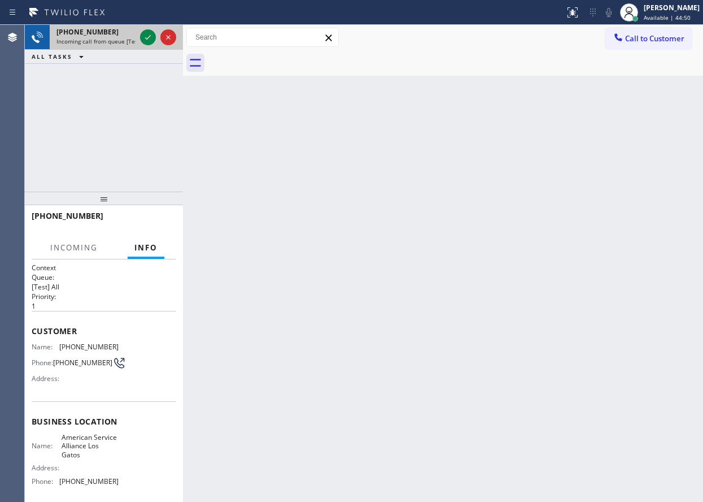
click at [139, 33] on div at bounding box center [158, 37] width 41 height 25
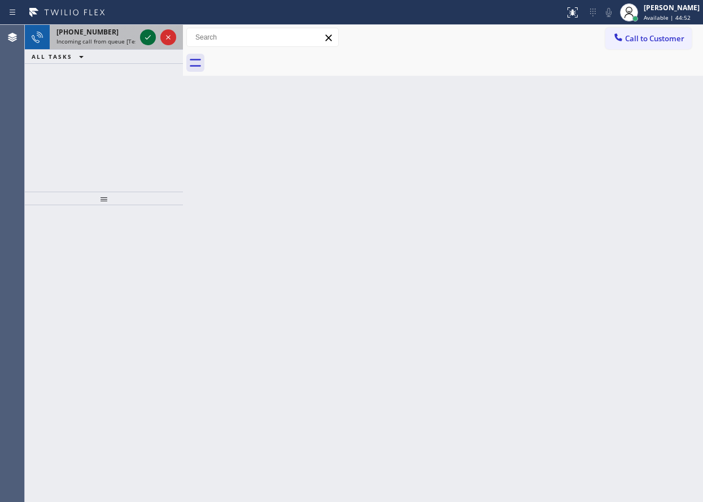
click at [149, 34] on icon at bounding box center [148, 38] width 14 height 14
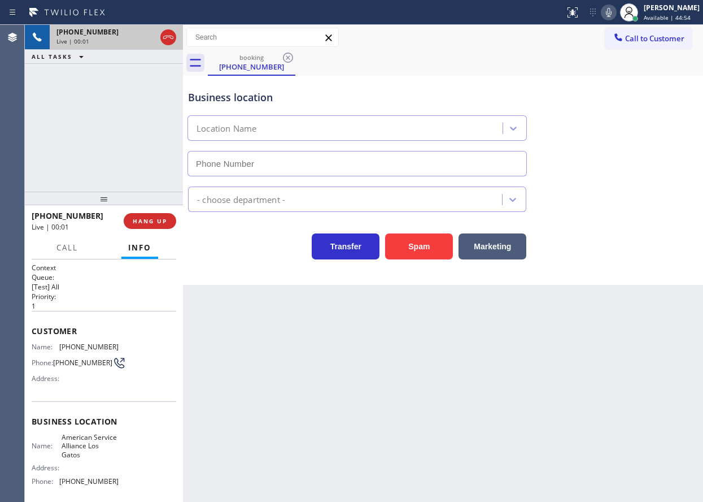
type input "(669) 239-2949"
click at [434, 237] on button "Spam" at bounding box center [419, 246] width 68 height 26
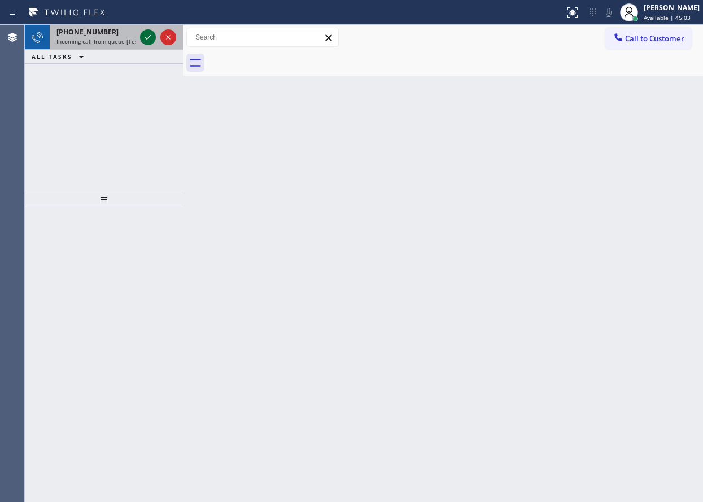
click at [151, 37] on icon at bounding box center [148, 38] width 14 height 14
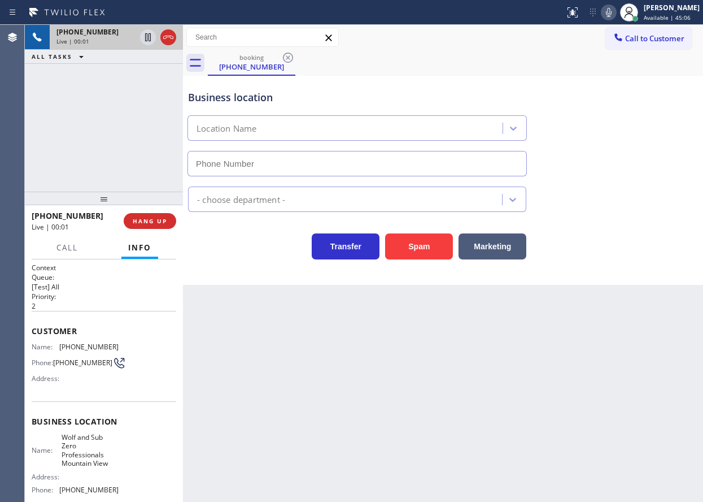
type input "(650) 699-6939"
click at [403, 245] on button "Spam" at bounding box center [419, 246] width 68 height 26
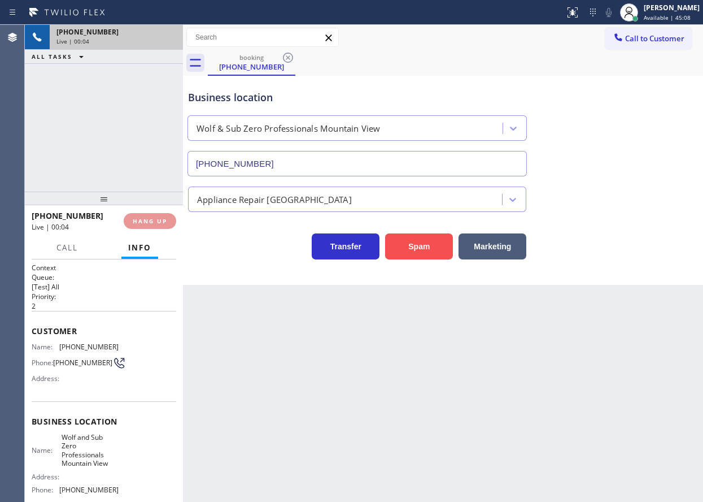
click at [406, 245] on button "Spam" at bounding box center [419, 246] width 68 height 26
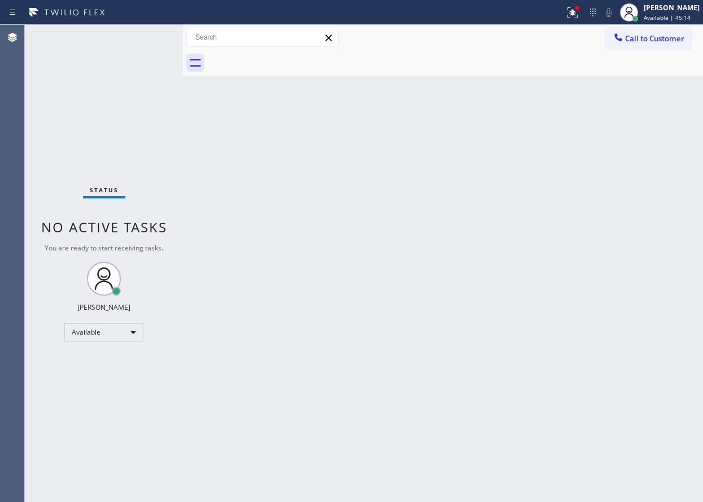
click at [428, 434] on div "Back to Dashboard Change Sender ID Customers Technicians Select a contact Outbo…" at bounding box center [443, 263] width 520 height 477
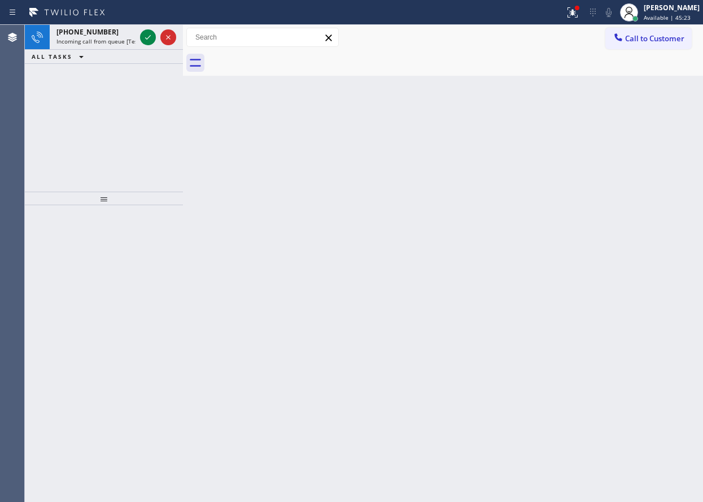
click at [671, 212] on div "Back to Dashboard Change Sender ID Customers Technicians Select a contact Outbo…" at bounding box center [443, 263] width 520 height 477
drag, startPoint x: 678, startPoint y: 214, endPoint x: 604, endPoint y: 205, distance: 73.9
click at [678, 212] on div "Back to Dashboard Change Sender ID Customers Technicians Select a contact Outbo…" at bounding box center [443, 263] width 520 height 477
click at [147, 37] on icon at bounding box center [148, 38] width 14 height 14
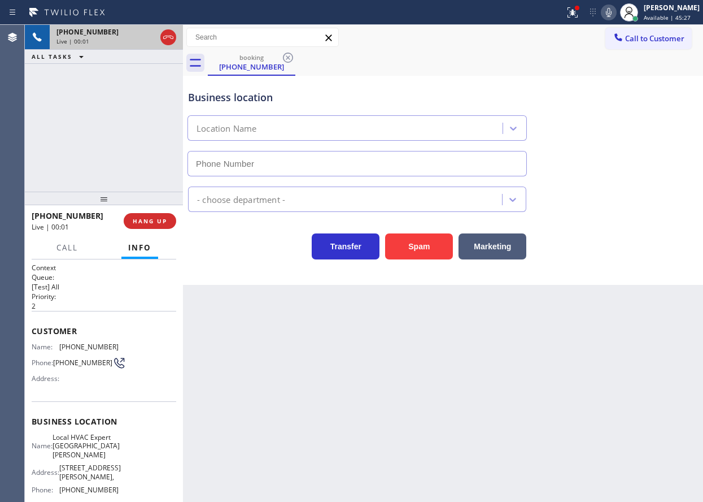
type input "(805) 608-4313"
click at [405, 248] on button "Spam" at bounding box center [419, 246] width 68 height 26
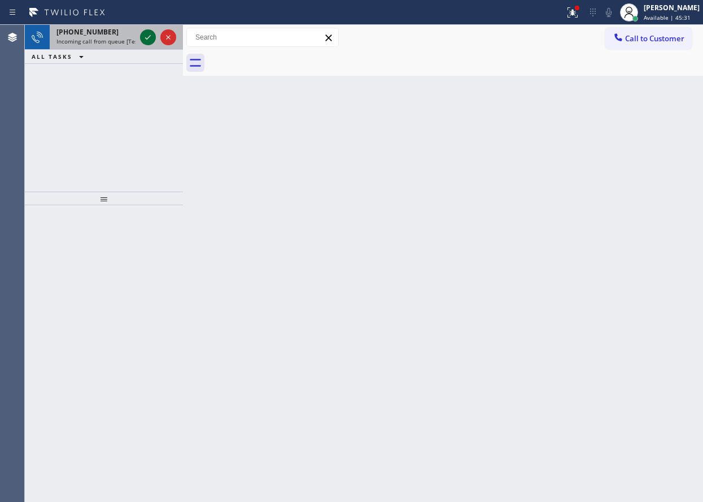
click at [149, 36] on icon at bounding box center [148, 38] width 14 height 14
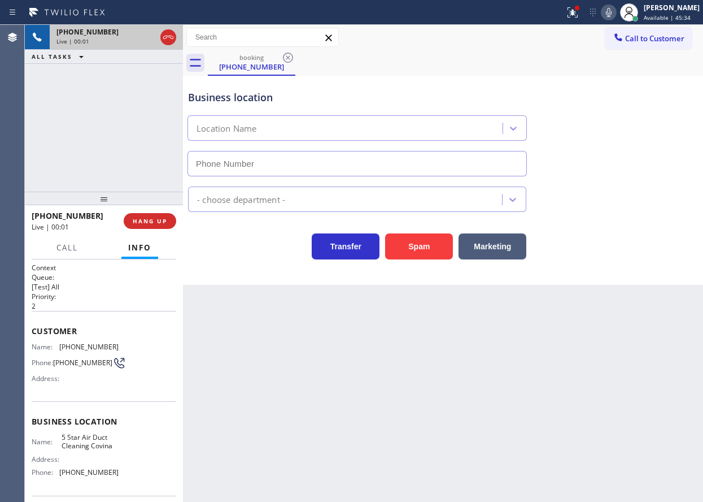
type input "(323) 214-3040"
click at [408, 250] on button "Spam" at bounding box center [419, 246] width 68 height 26
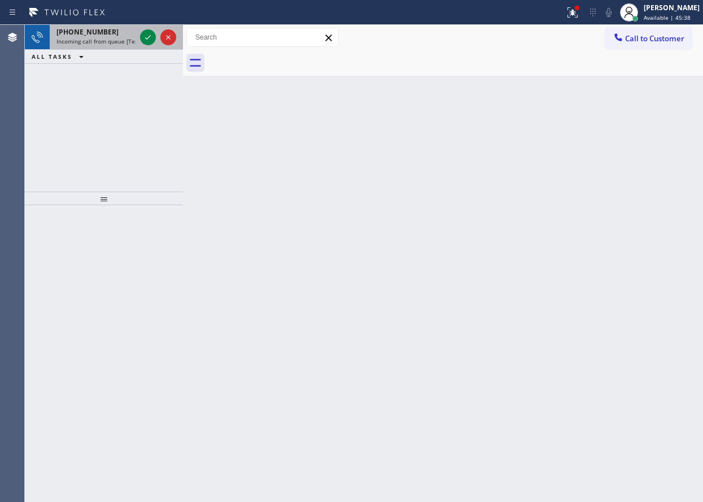
click at [94, 31] on span "+16196399669" at bounding box center [87, 32] width 62 height 10
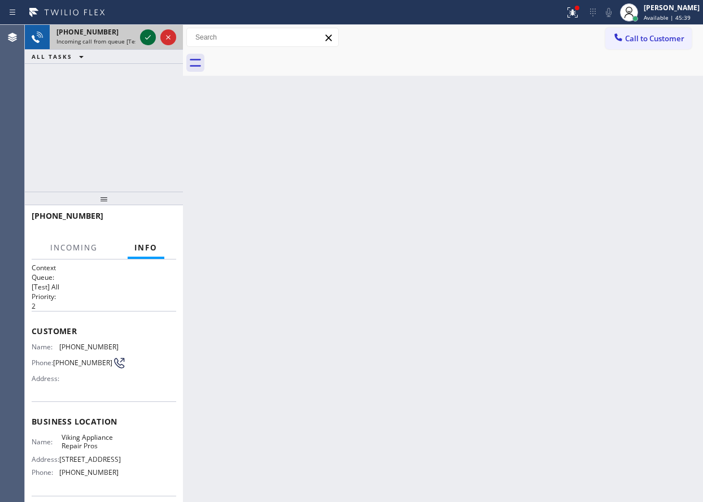
click at [145, 34] on icon at bounding box center [148, 38] width 14 height 14
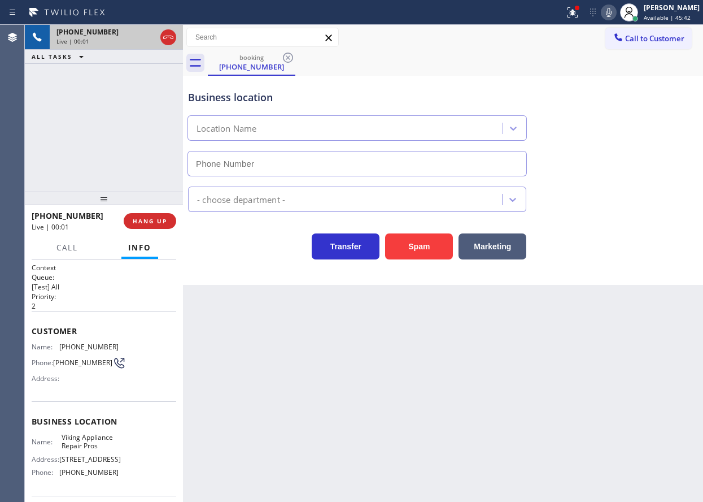
type input "(619) 675-7917"
click at [84, 447] on span "Viking Appliance Repair Pros" at bounding box center [90, 442] width 56 height 18
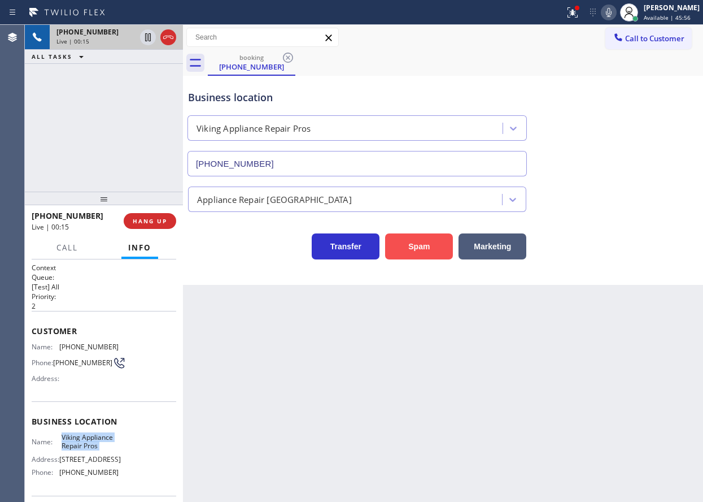
click at [430, 251] on button "Spam" at bounding box center [419, 246] width 68 height 26
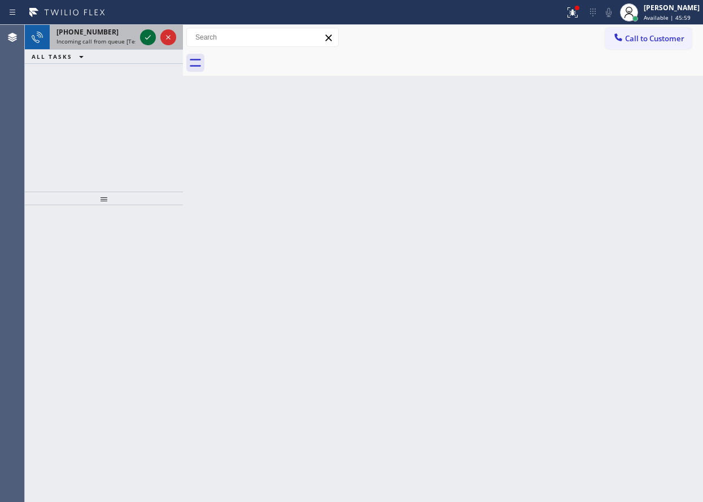
click at [144, 41] on icon at bounding box center [148, 38] width 14 height 14
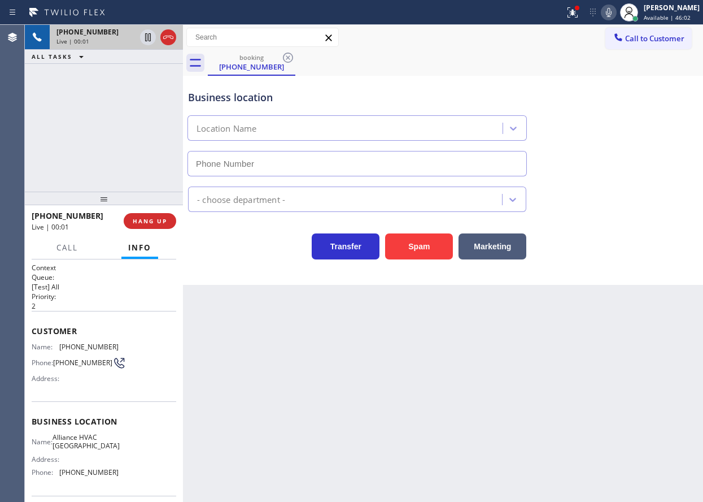
type input "(408) 676-0945"
click at [155, 224] on span "HANG UP" at bounding box center [150, 221] width 34 height 8
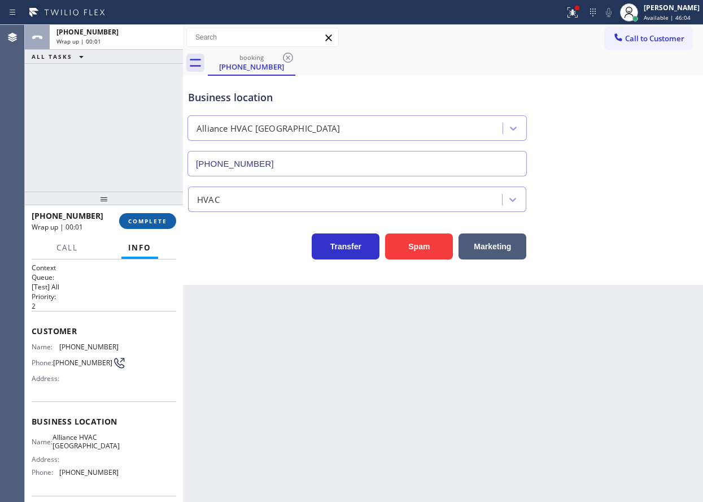
click at [155, 224] on span "COMPLETE" at bounding box center [147, 221] width 39 height 8
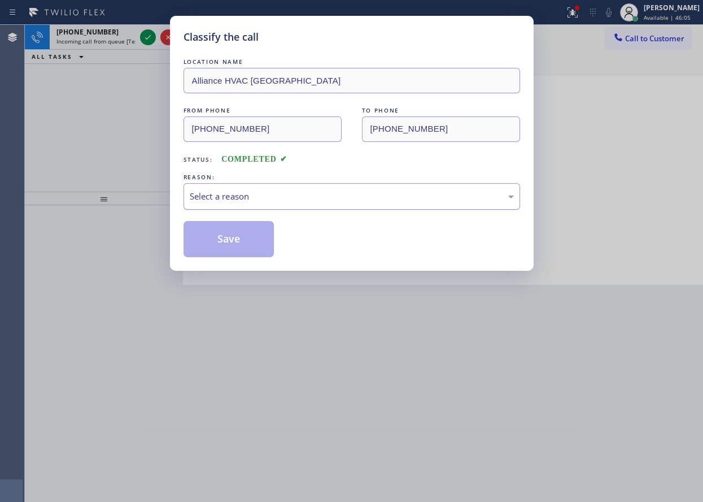
click at [266, 190] on div "Select a reason" at bounding box center [352, 196] width 324 height 13
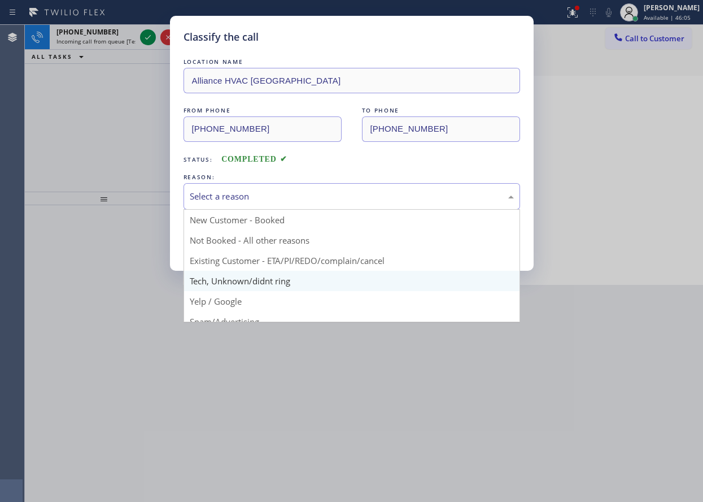
scroll to position [56, 0]
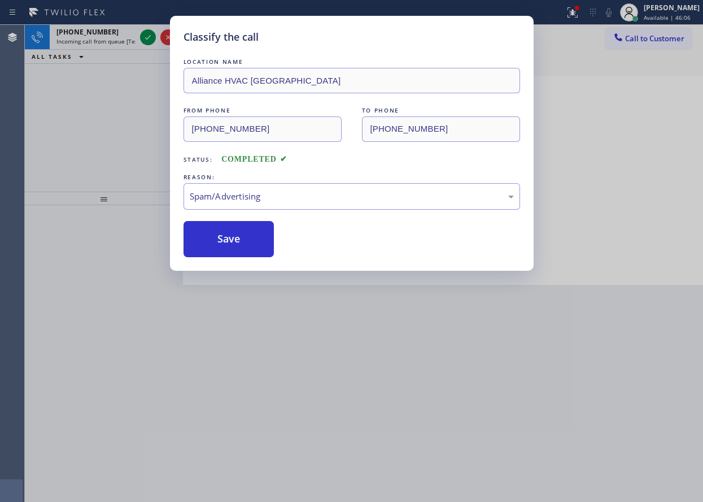
click at [239, 249] on button "Save" at bounding box center [229, 239] width 91 height 36
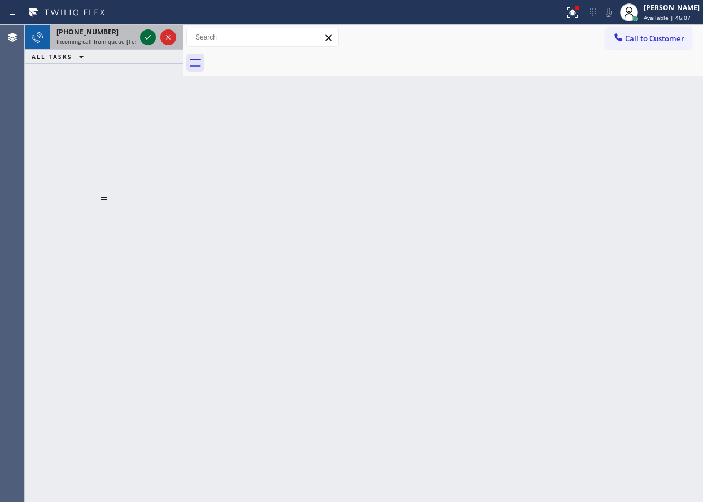
click at [149, 36] on icon at bounding box center [148, 38] width 14 height 14
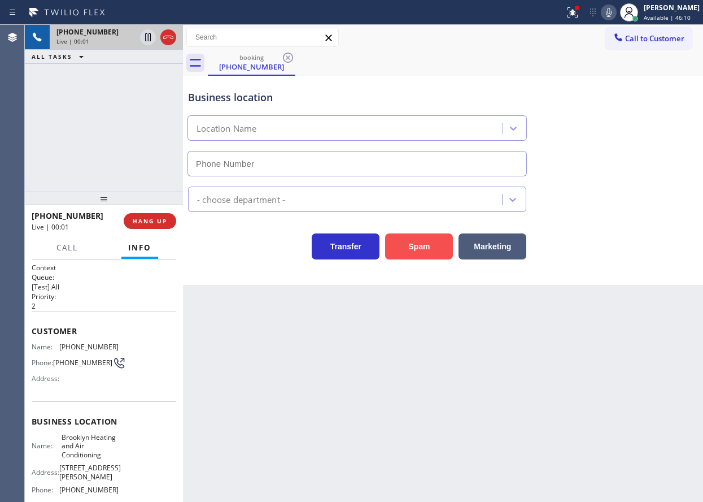
type input "(347) 836-6590"
click at [80, 446] on span "Brooklyn Heating and Air Conditioning" at bounding box center [90, 446] width 56 height 26
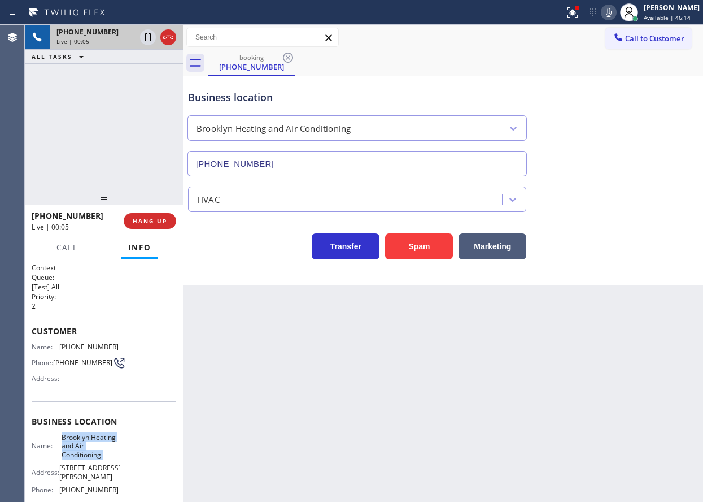
click at [80, 446] on span "Brooklyn Heating and Air Conditioning" at bounding box center [90, 446] width 56 height 26
click at [414, 160] on input "(347) 836-6590" at bounding box center [358, 163] width 340 height 25
click at [58, 349] on span "Name:" at bounding box center [46, 346] width 28 height 8
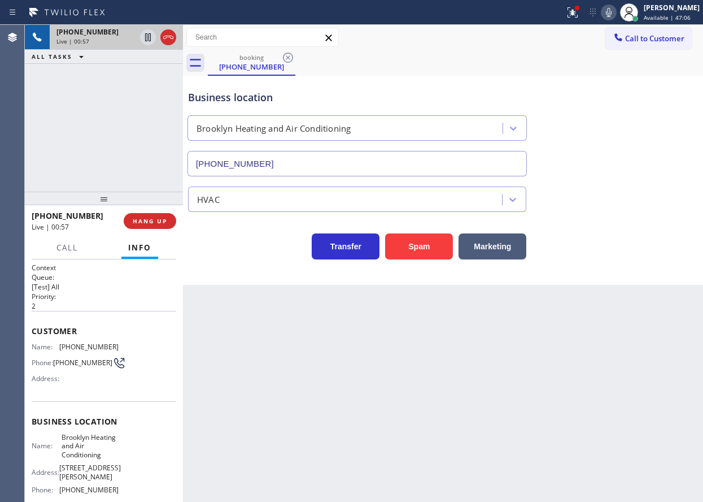
click at [58, 349] on span "Name:" at bounding box center [46, 346] width 28 height 8
click at [77, 347] on span "(347) 721-1208" at bounding box center [88, 346] width 59 height 8
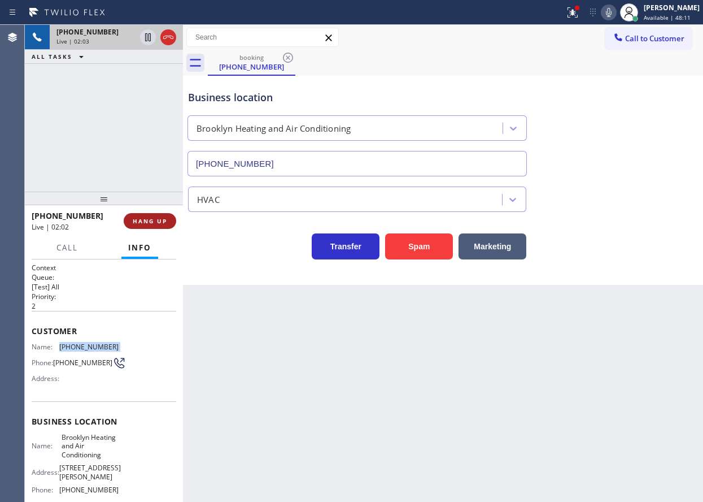
click at [157, 220] on span "HANG UP" at bounding box center [150, 221] width 34 height 8
click at [130, 192] on div at bounding box center [104, 199] width 158 height 14
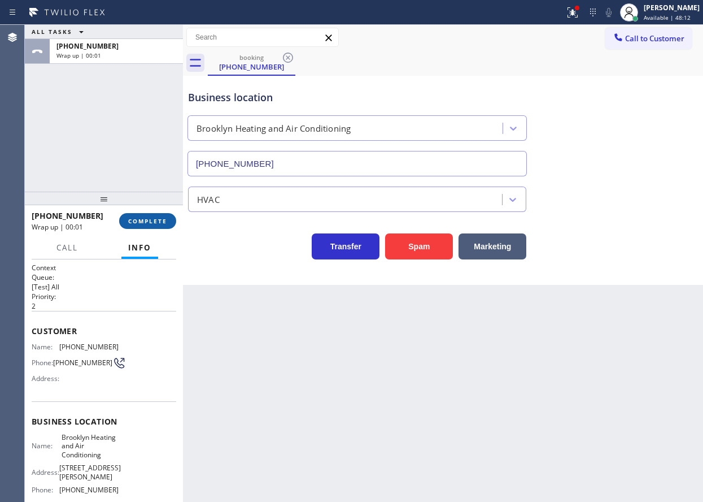
click at [149, 228] on button "COMPLETE" at bounding box center [147, 221] width 57 height 16
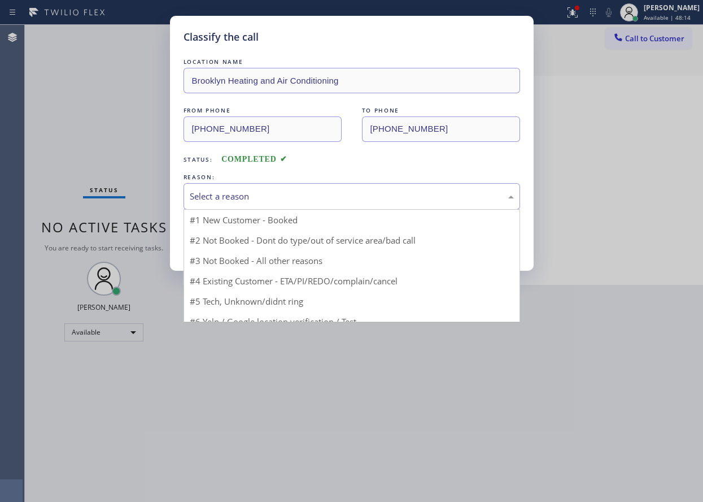
click at [302, 191] on div "Select a reason" at bounding box center [352, 196] width 324 height 13
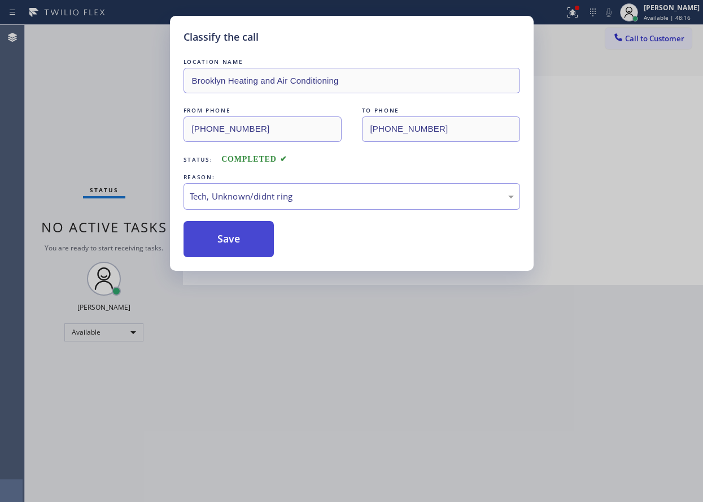
click at [240, 246] on button "Save" at bounding box center [229, 239] width 91 height 36
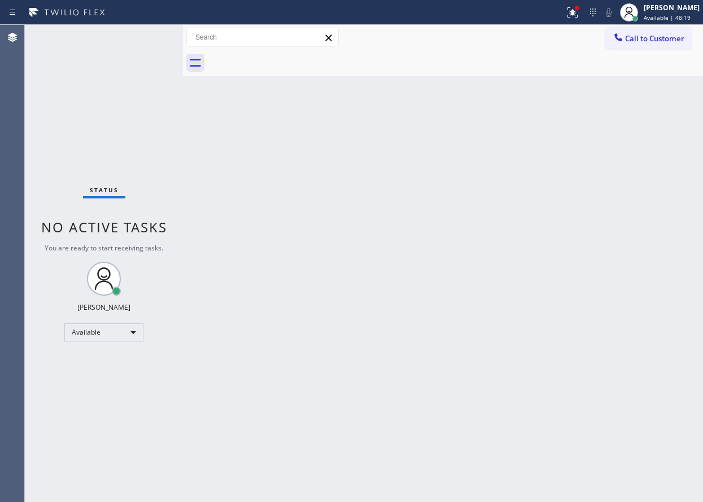
click at [147, 37] on div "Status No active tasks You are ready to start receiving tasks. Paula Arnado Ava…" at bounding box center [104, 263] width 158 height 477
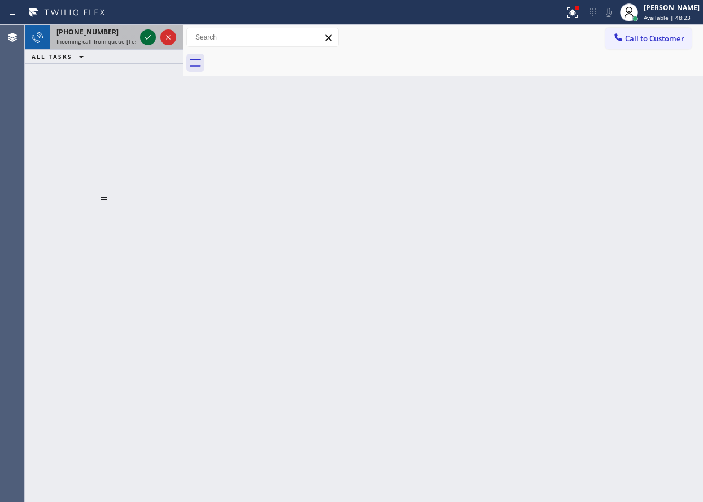
click at [147, 41] on icon at bounding box center [148, 38] width 14 height 14
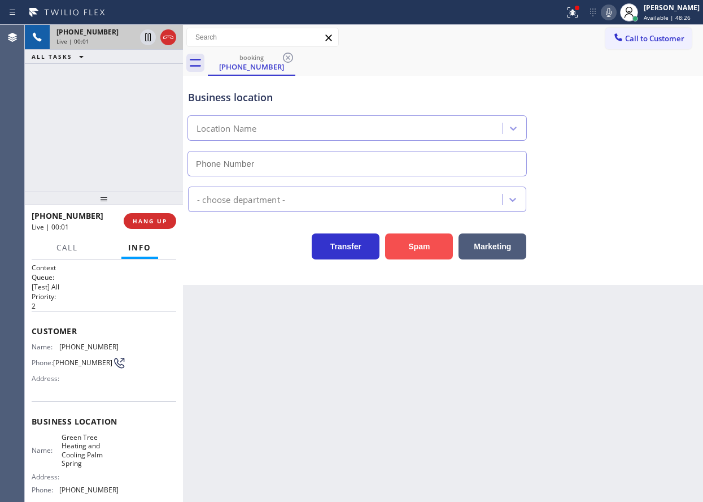
click at [412, 247] on button "Spam" at bounding box center [419, 246] width 68 height 26
type input "(760) 284-8431"
click at [412, 247] on button "Spam" at bounding box center [419, 246] width 68 height 26
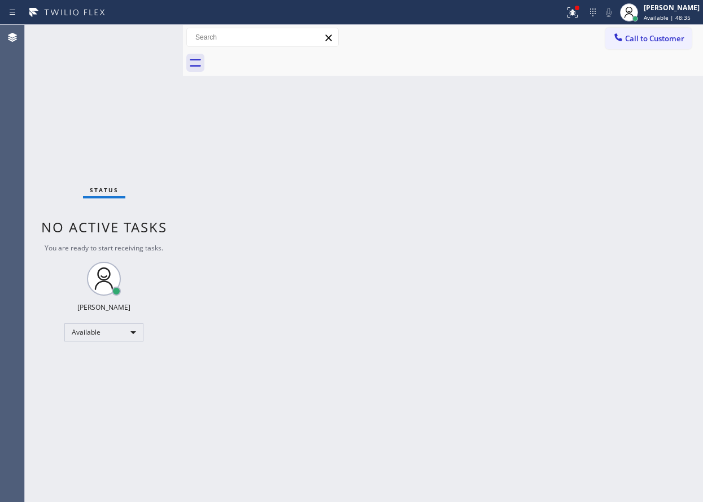
click at [322, 266] on div "Back to Dashboard Change Sender ID Customers Technicians Select a contact Outbo…" at bounding box center [443, 263] width 520 height 477
click at [631, 269] on div "Back to Dashboard Change Sender ID Customers Technicians Select a contact Outbo…" at bounding box center [443, 263] width 520 height 477
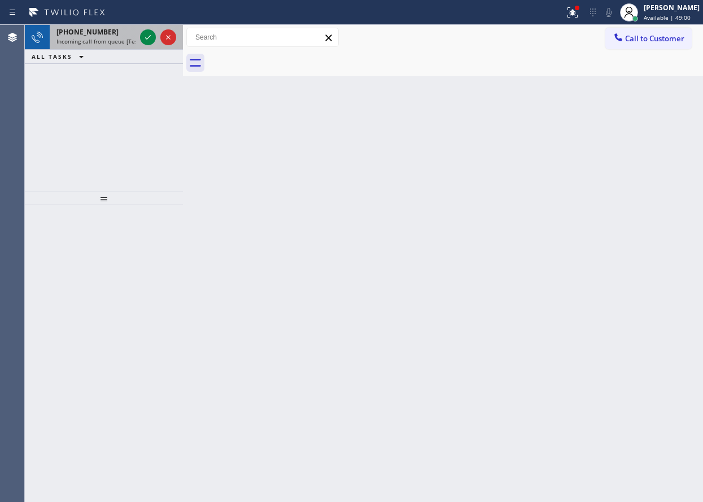
click at [140, 38] on div at bounding box center [158, 37] width 41 height 25
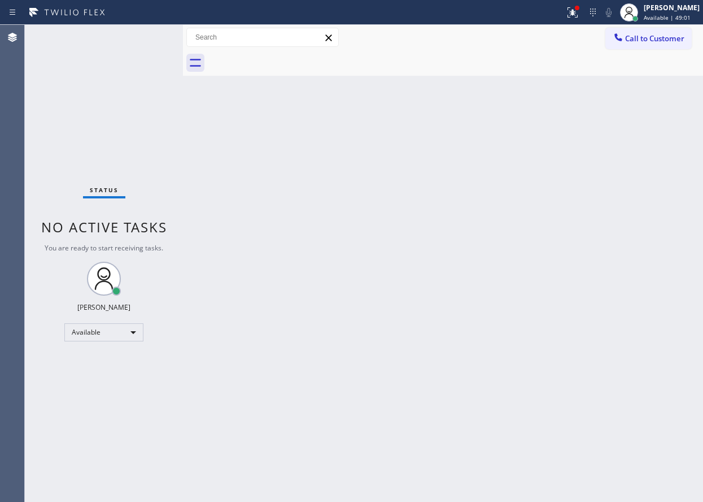
click at [144, 40] on div "Status No active tasks You are ready to start receiving tasks. Paula Arnado Ava…" at bounding box center [104, 263] width 158 height 477
click at [616, 397] on div "Back to Dashboard Change Sender ID Customers Technicians Select a contact Outbo…" at bounding box center [443, 263] width 520 height 477
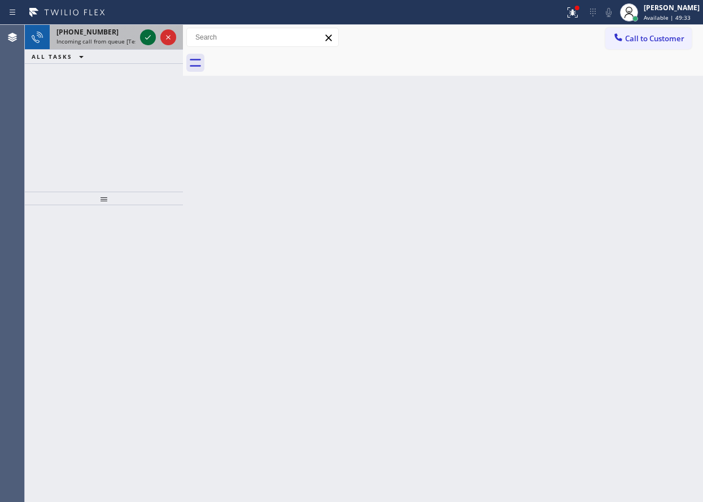
click at [148, 36] on icon at bounding box center [148, 38] width 14 height 14
click at [147, 32] on icon at bounding box center [148, 38] width 14 height 14
drag, startPoint x: 648, startPoint y: 173, endPoint x: 523, endPoint y: 129, distance: 133.1
click at [648, 173] on div "Back to Dashboard Change Sender ID Customers Technicians Select a contact Outbo…" at bounding box center [443, 263] width 520 height 477
click at [149, 33] on icon at bounding box center [148, 38] width 14 height 14
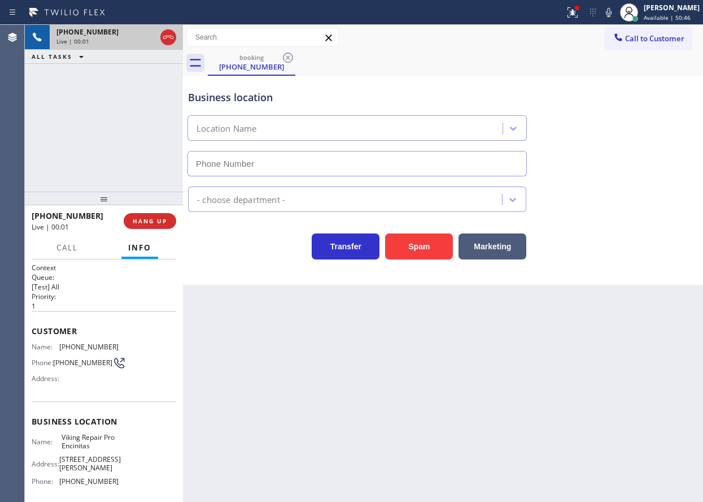
type input "(760) 330-2616"
click at [415, 250] on button "Spam" at bounding box center [419, 246] width 68 height 26
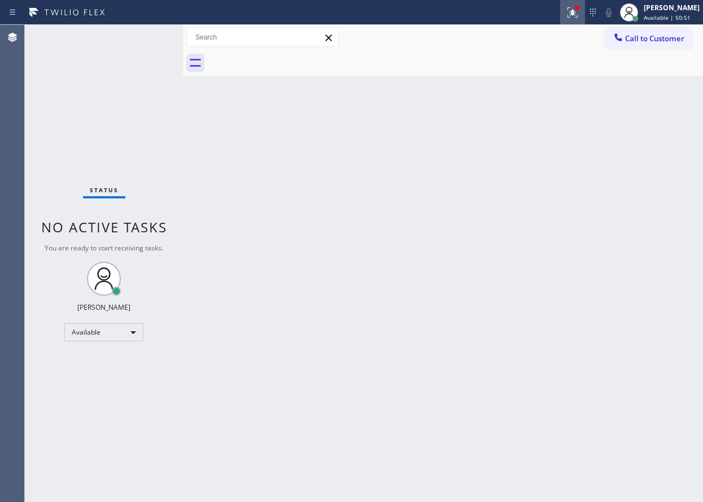
click at [580, 15] on icon at bounding box center [573, 13] width 14 height 14
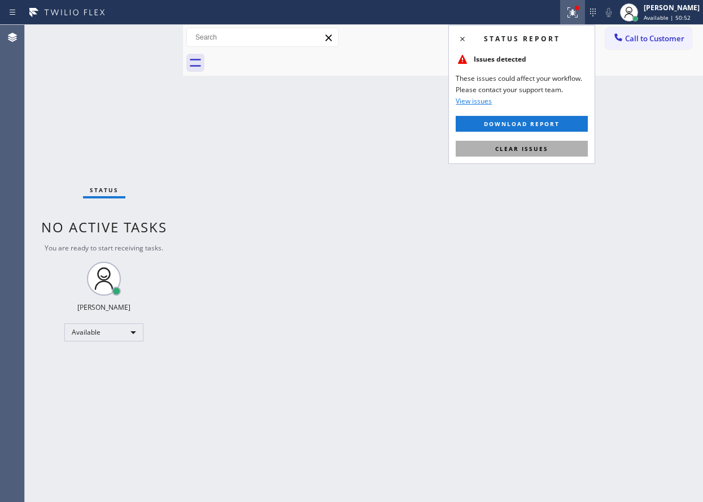
click at [559, 145] on button "Clear issues" at bounding box center [522, 149] width 132 height 16
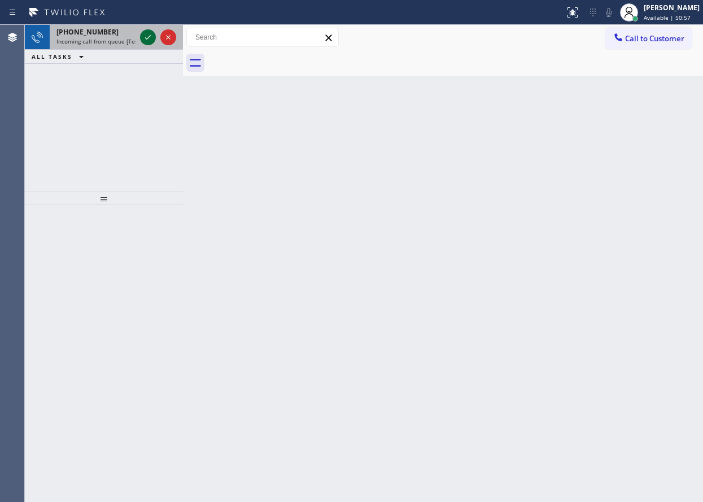
click at [143, 39] on icon at bounding box center [148, 38] width 14 height 14
click at [143, 34] on icon at bounding box center [148, 38] width 14 height 14
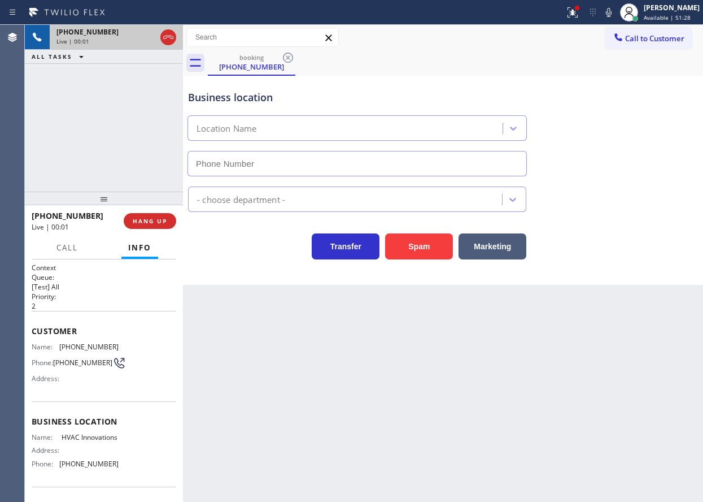
type input "(714) 909-1269"
click at [433, 253] on button "Spam" at bounding box center [419, 246] width 68 height 26
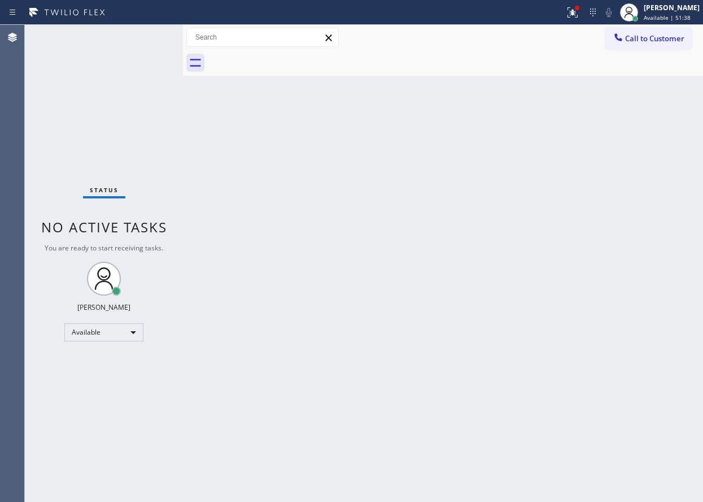
click at [144, 37] on div "Status No active tasks You are ready to start receiving tasks. Paula Arnado Ava…" at bounding box center [104, 263] width 158 height 477
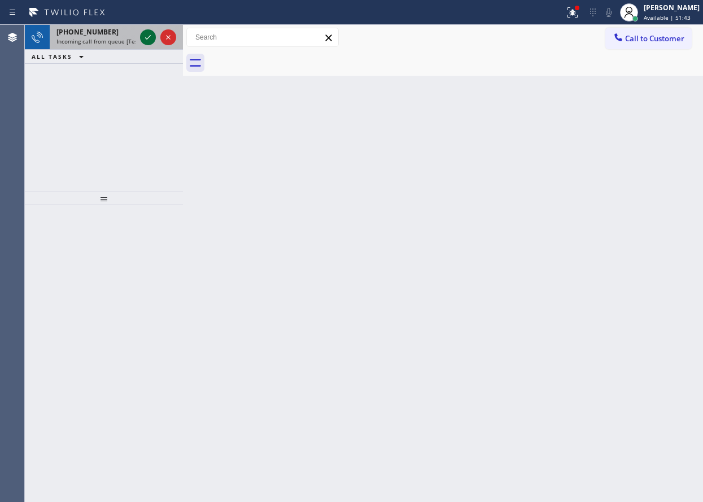
click at [149, 36] on icon at bounding box center [148, 38] width 14 height 14
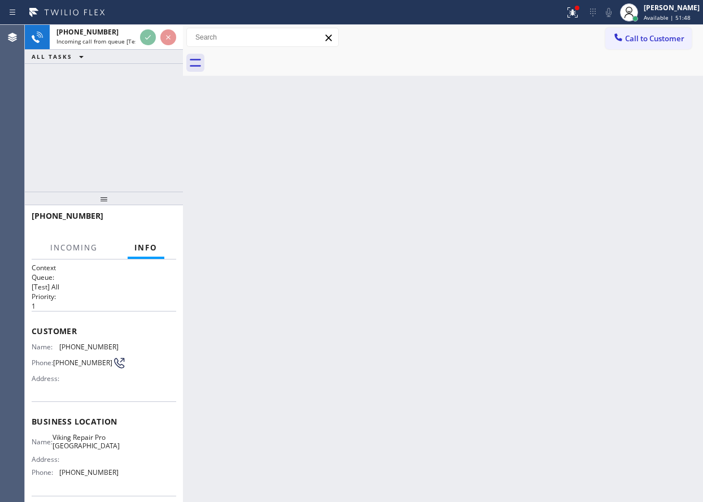
click at [297, 136] on div "Back to Dashboard Change Sender ID Customers Technicians Select a contact Outbo…" at bounding box center [443, 263] width 520 height 477
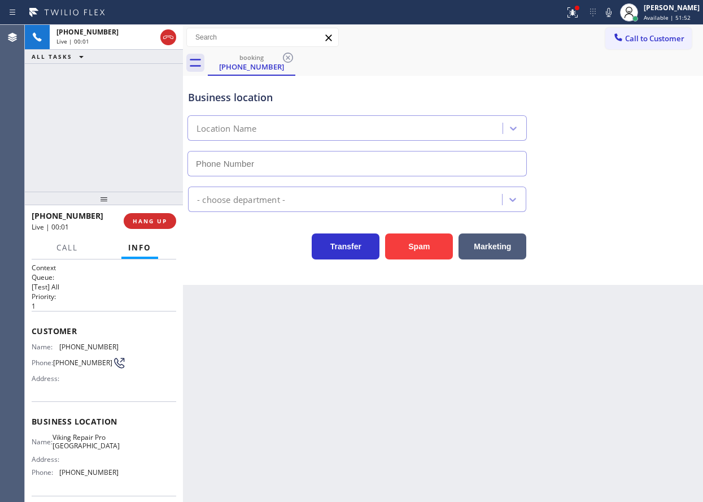
type input "(475) 323-6699"
click at [163, 221] on span "HANG UP" at bounding box center [150, 221] width 34 height 8
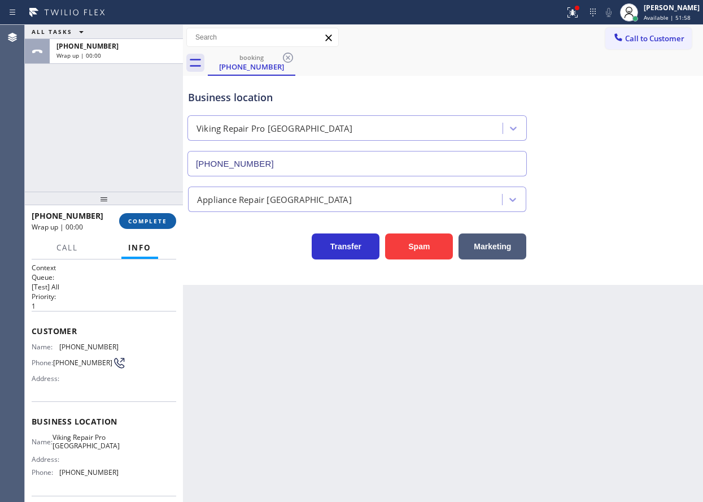
click at [163, 221] on span "COMPLETE" at bounding box center [147, 221] width 39 height 8
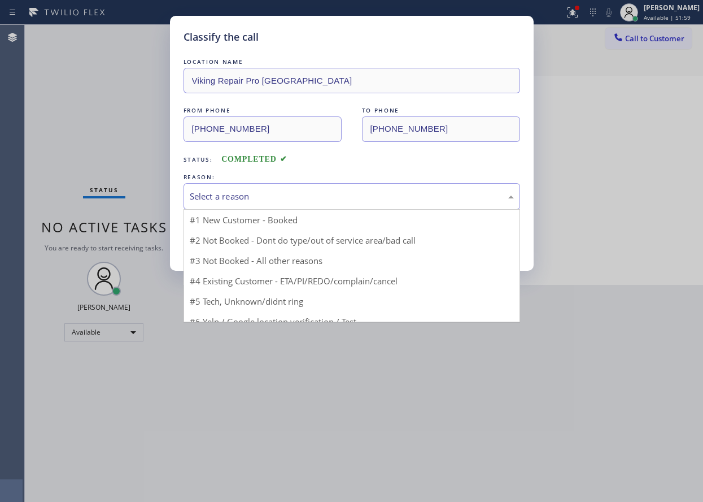
click at [286, 195] on div "Select a reason" at bounding box center [352, 196] width 324 height 13
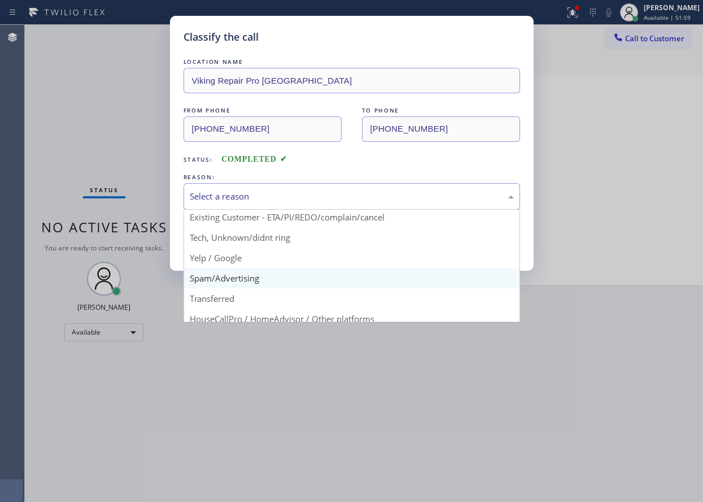
scroll to position [71, 0]
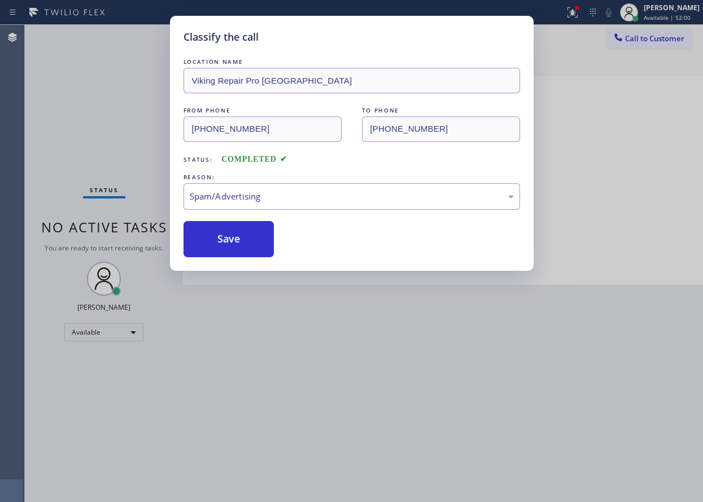
click at [251, 247] on button "Save" at bounding box center [229, 239] width 91 height 36
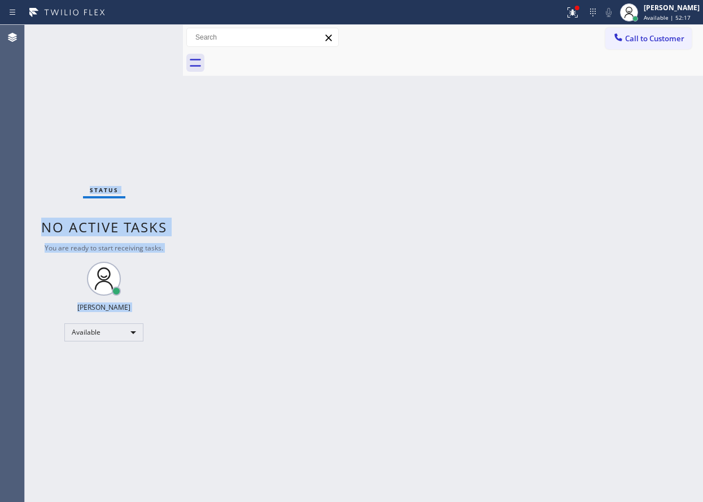
click at [147, 38] on div "Status No active tasks You are ready to start receiving tasks. Paula Arnado Ava…" at bounding box center [104, 263] width 158 height 477
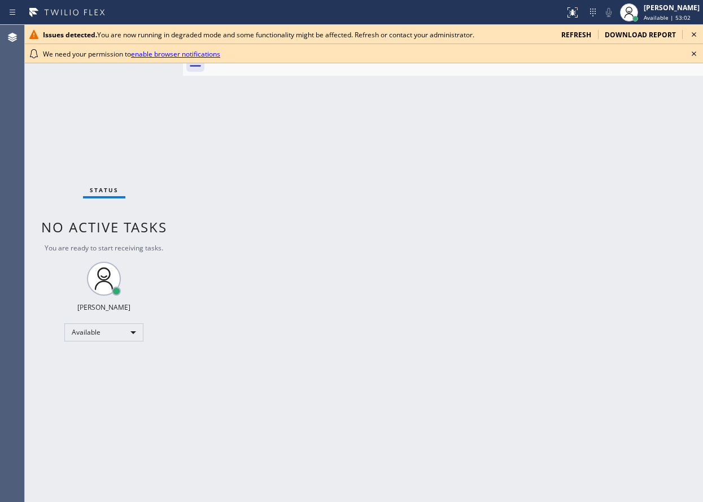
click at [697, 52] on icon at bounding box center [694, 54] width 14 height 14
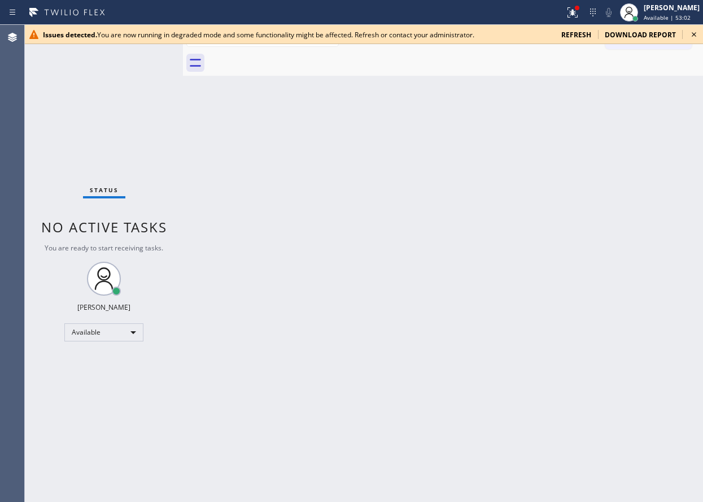
click at [692, 35] on icon at bounding box center [694, 35] width 14 height 14
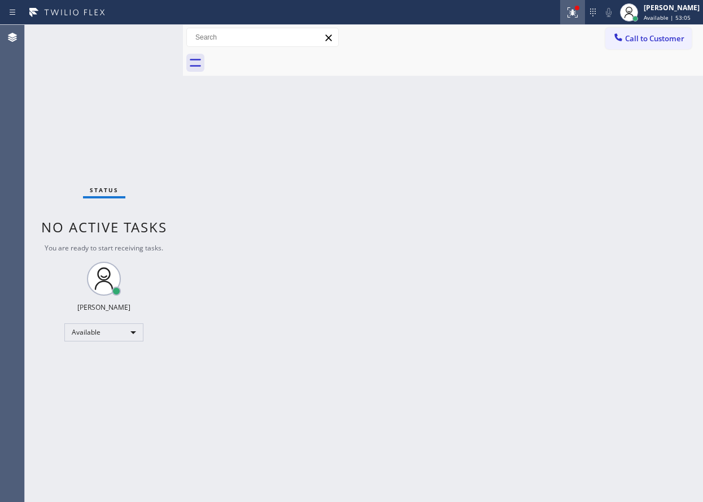
click at [580, 12] on icon at bounding box center [573, 13] width 14 height 14
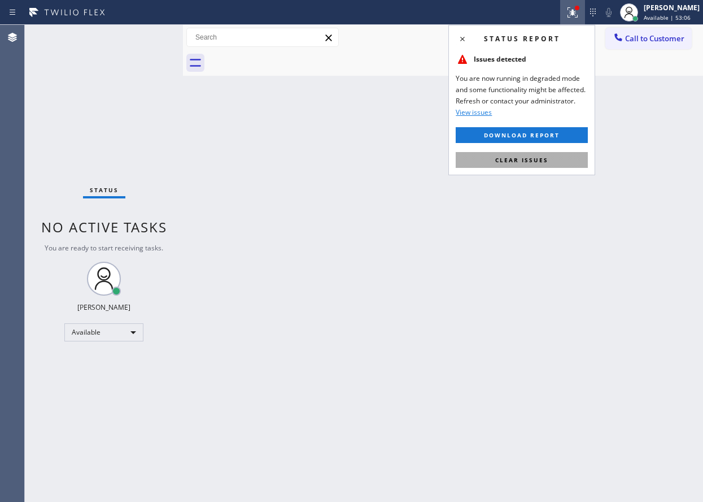
click at [516, 162] on span "Clear issues" at bounding box center [521, 160] width 53 height 8
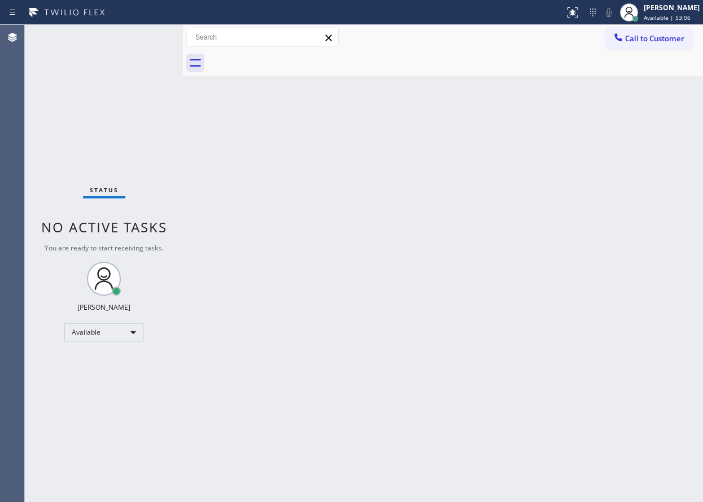
click at [402, 232] on div "Back to Dashboard Change Sender ID Customers Technicians Select a contact Outbo…" at bounding box center [443, 263] width 520 height 477
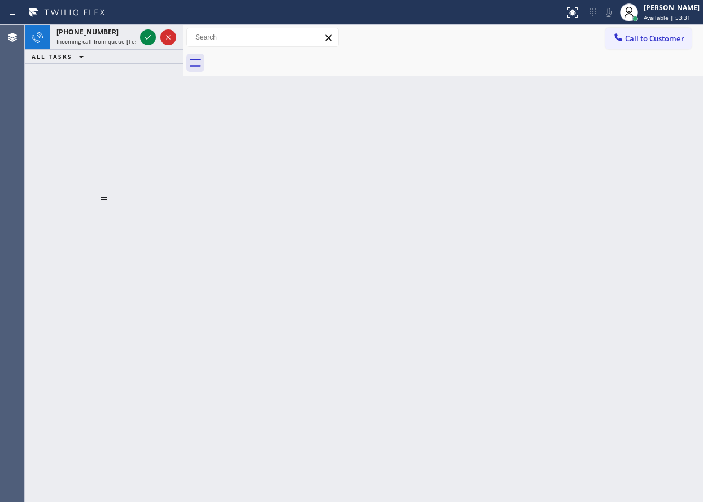
click at [608, 234] on div "Back to Dashboard Change Sender ID Customers Technicians Select a contact Outbo…" at bounding box center [443, 263] width 520 height 477
drag, startPoint x: 679, startPoint y: 217, endPoint x: 572, endPoint y: 164, distance: 119.5
click at [679, 217] on div "Back to Dashboard Change Sender ID Customers Technicians Select a contact Outbo…" at bounding box center [443, 263] width 520 height 477
click at [145, 37] on icon at bounding box center [148, 38] width 14 height 14
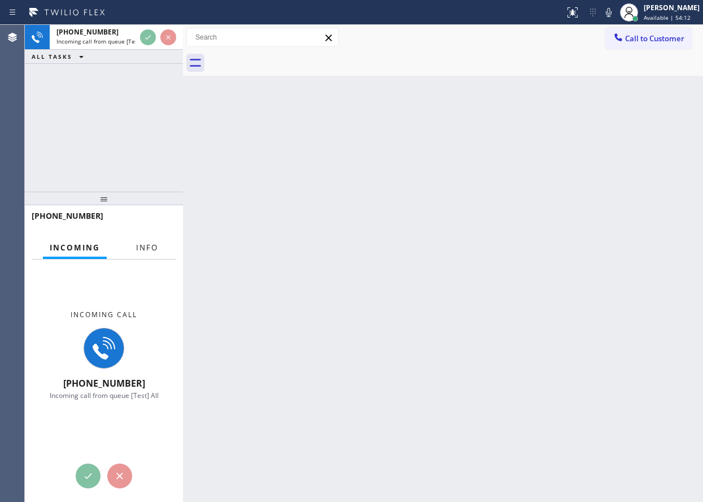
click at [151, 246] on span "Info" at bounding box center [147, 247] width 22 height 10
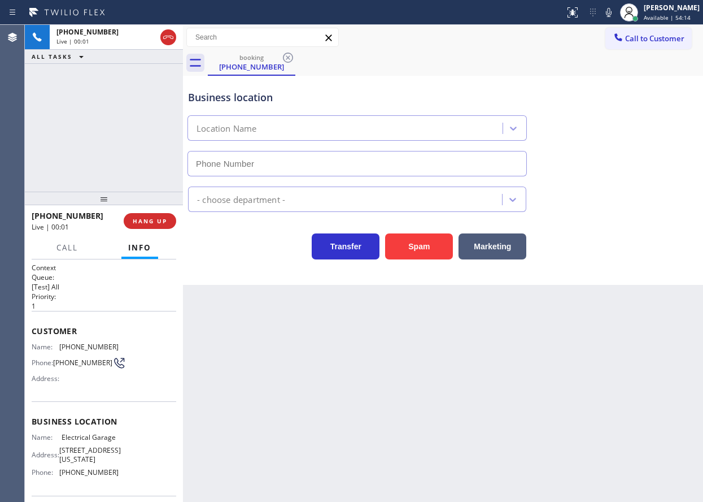
type input "(844) 502-1411"
click at [145, 216] on button "HANG UP" at bounding box center [150, 221] width 53 height 16
click at [145, 223] on span "HANG UP" at bounding box center [150, 221] width 34 height 8
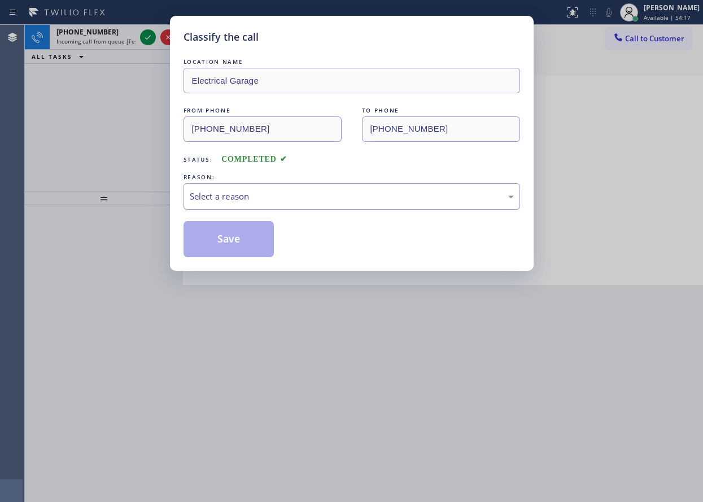
click at [214, 193] on div "Select a reason" at bounding box center [352, 196] width 324 height 13
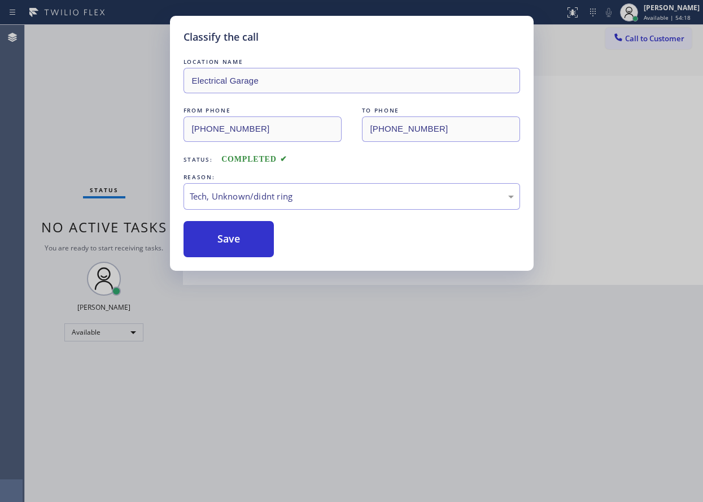
click at [209, 236] on button "Save" at bounding box center [229, 239] width 91 height 36
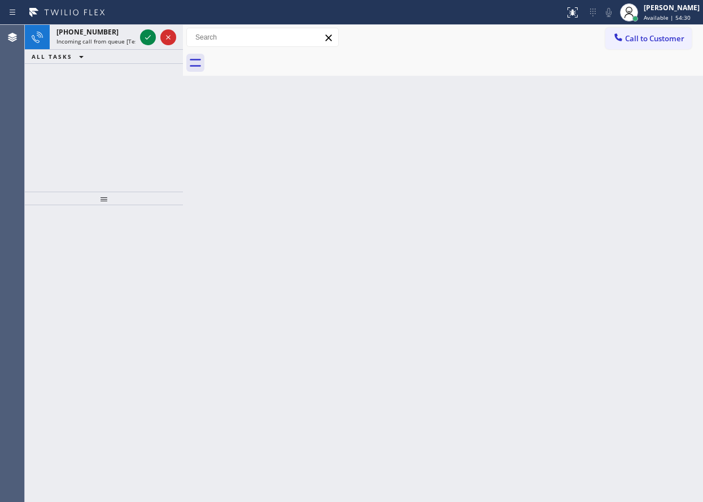
click at [608, 265] on div "Back to Dashboard Change Sender ID Customers Technicians Select a contact Outbo…" at bounding box center [443, 263] width 520 height 477
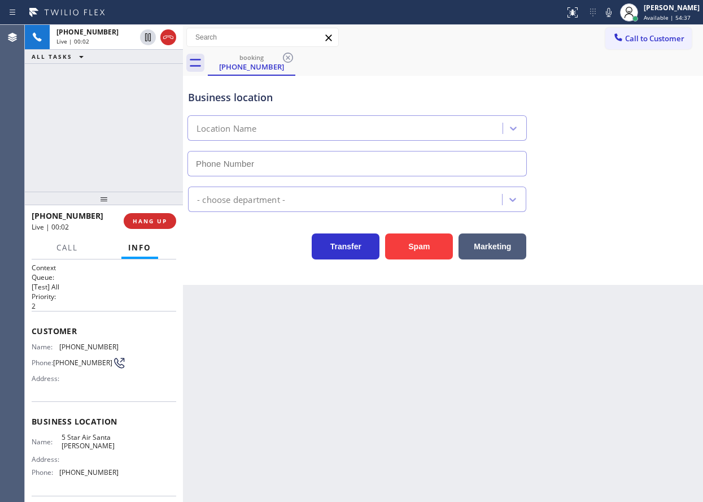
type input "(805) 549-4928"
click at [149, 220] on span "HANG UP" at bounding box center [150, 221] width 34 height 8
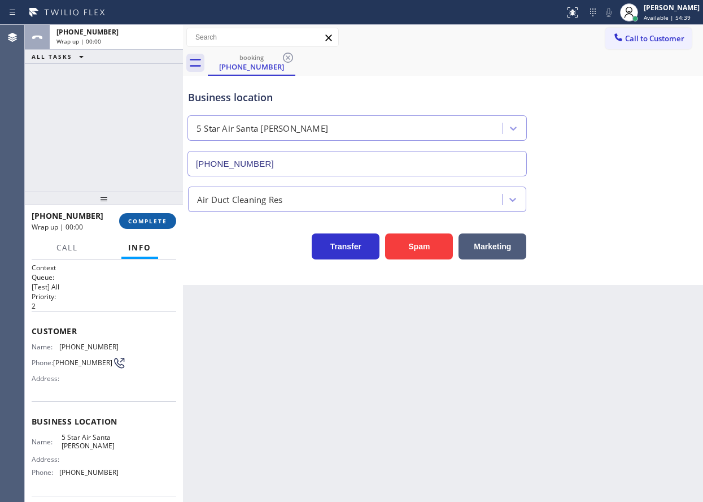
click at [149, 220] on span "COMPLETE" at bounding box center [147, 221] width 39 height 8
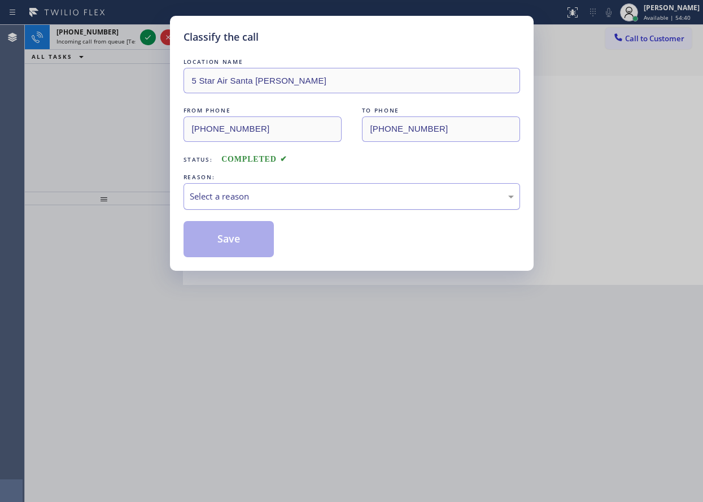
click at [261, 201] on div "Select a reason" at bounding box center [352, 196] width 324 height 13
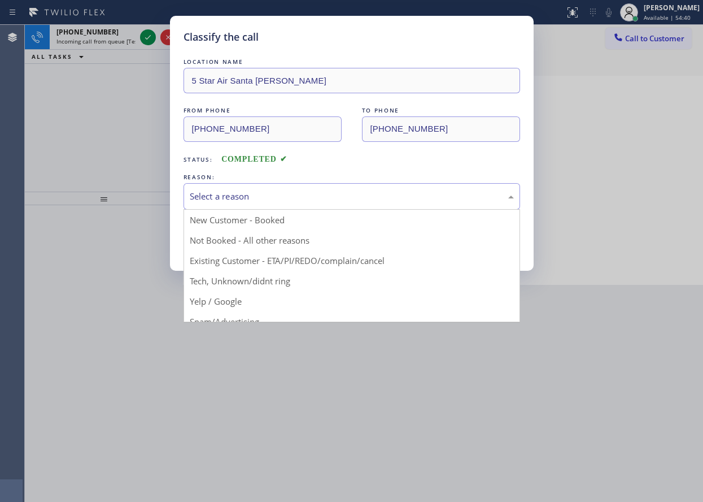
drag, startPoint x: 251, startPoint y: 284, endPoint x: 240, endPoint y: 252, distance: 33.4
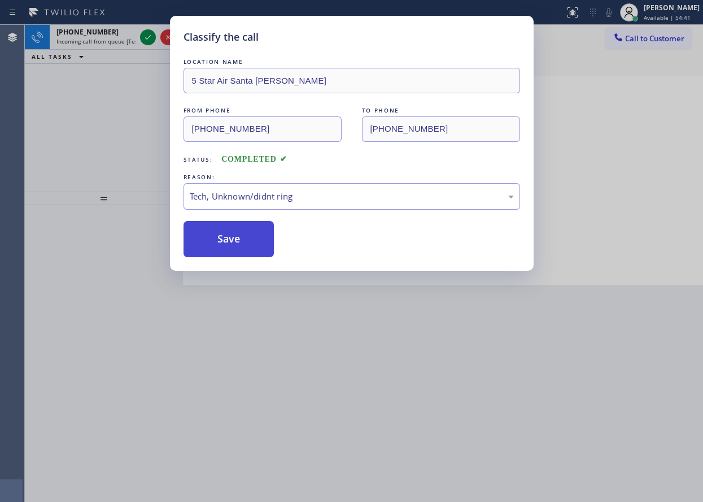
click at [239, 245] on button "Save" at bounding box center [229, 239] width 91 height 36
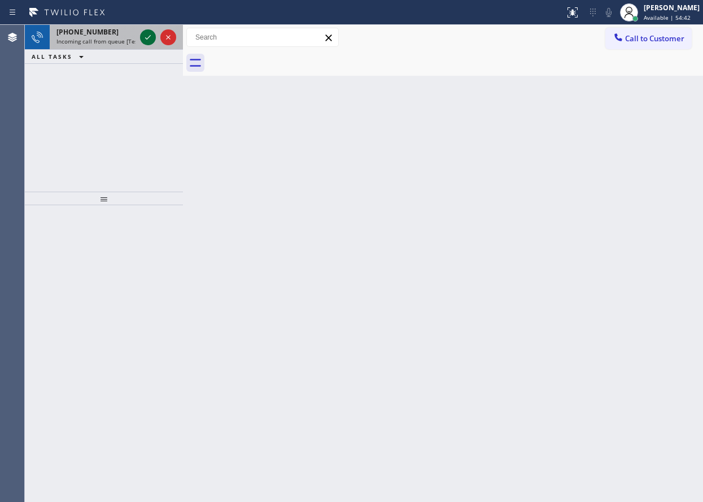
click at [146, 35] on icon at bounding box center [148, 38] width 14 height 14
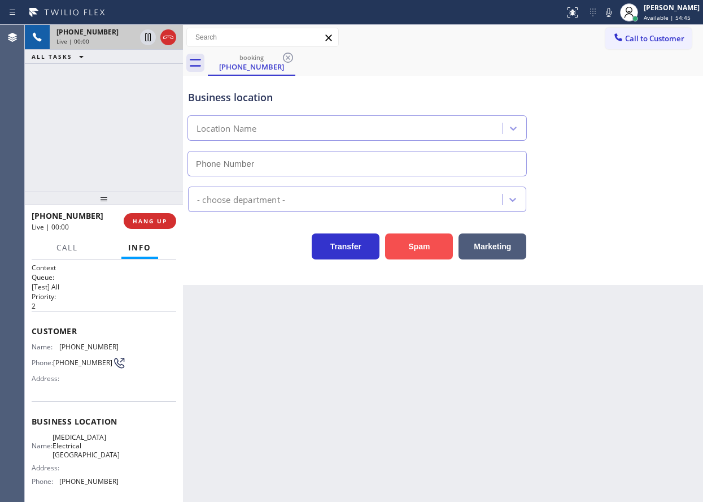
type input "(949) 401-4100"
click at [425, 236] on button "Spam" at bounding box center [419, 246] width 68 height 26
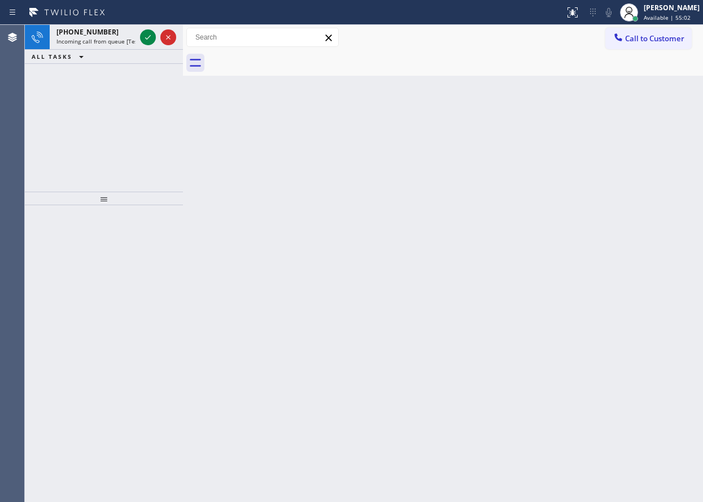
drag, startPoint x: 584, startPoint y: 230, endPoint x: 281, endPoint y: 89, distance: 334.9
click at [584, 230] on div "Back to Dashboard Change Sender ID Customers Technicians Select a contact Outbo…" at bounding box center [443, 263] width 520 height 477
click at [145, 42] on icon at bounding box center [148, 38] width 14 height 14
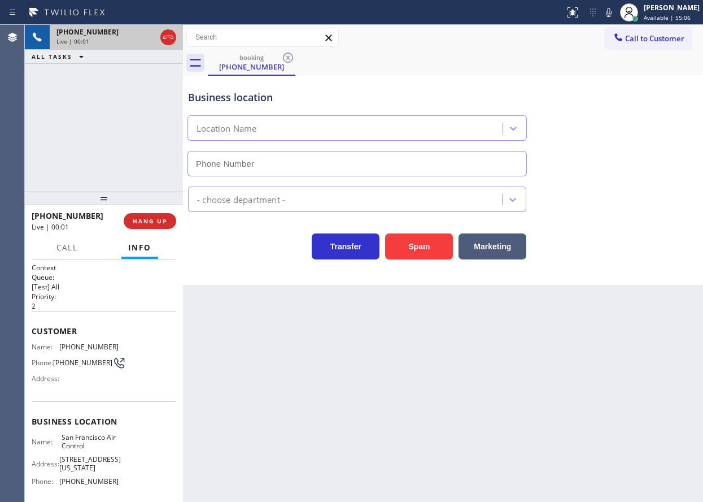
type input "(415) 510-2760"
click at [151, 226] on button "HANG UP" at bounding box center [150, 221] width 53 height 16
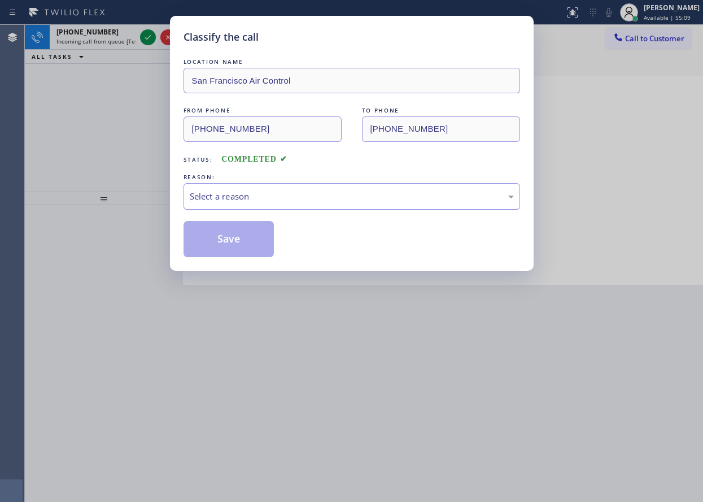
click at [297, 193] on div "Select a reason" at bounding box center [352, 196] width 324 height 13
click at [225, 227] on button "Save" at bounding box center [229, 239] width 91 height 36
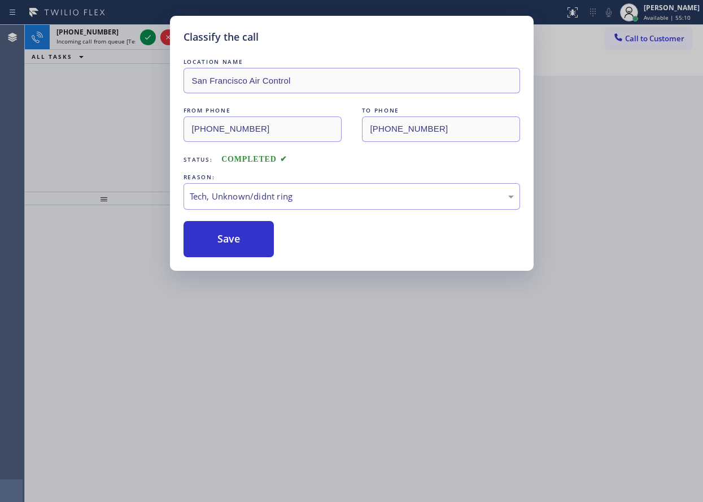
click at [151, 38] on div "Classify the call LOCATION NAME San Francisco Air Control FROM PHONE (754) 336-…" at bounding box center [351, 251] width 703 height 502
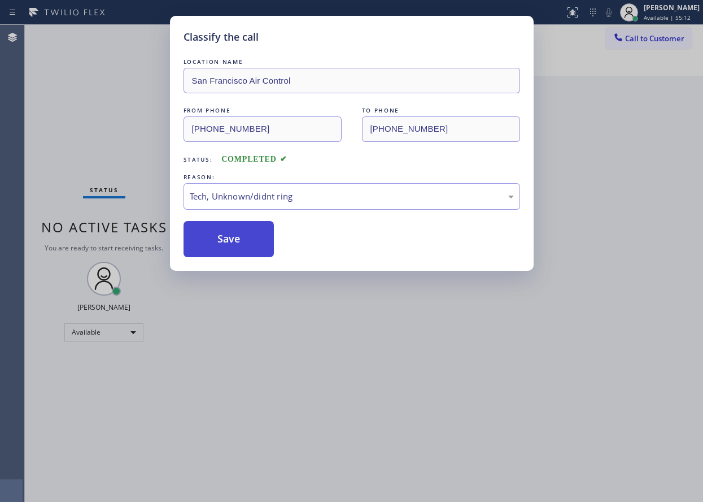
click at [245, 237] on button "Save" at bounding box center [229, 239] width 91 height 36
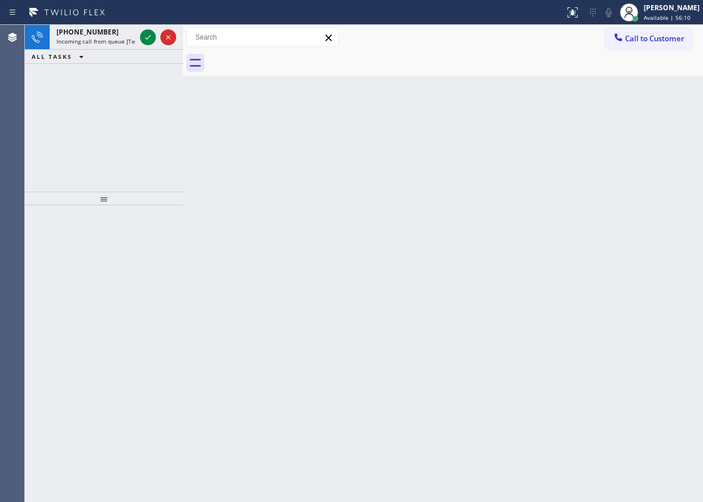
click at [569, 201] on div "Back to Dashboard Change Sender ID Customers Technicians Select a contact Outbo…" at bounding box center [443, 263] width 520 height 477
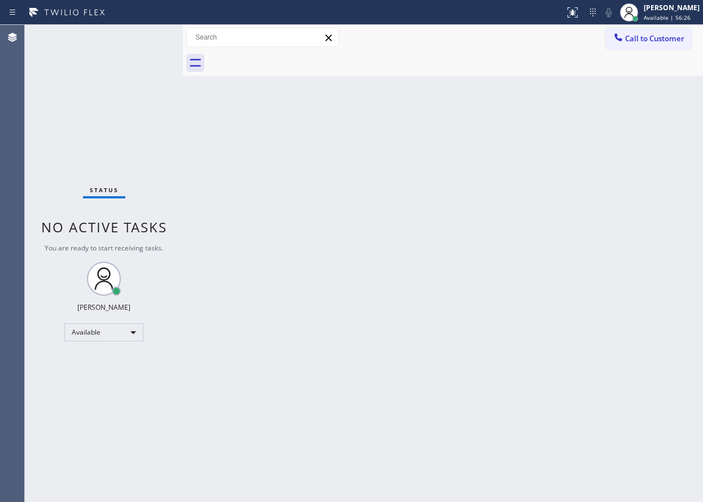
click at [651, 274] on div "Back to Dashboard Change Sender ID Customers Technicians Select a contact Outbo…" at bounding box center [443, 263] width 520 height 477
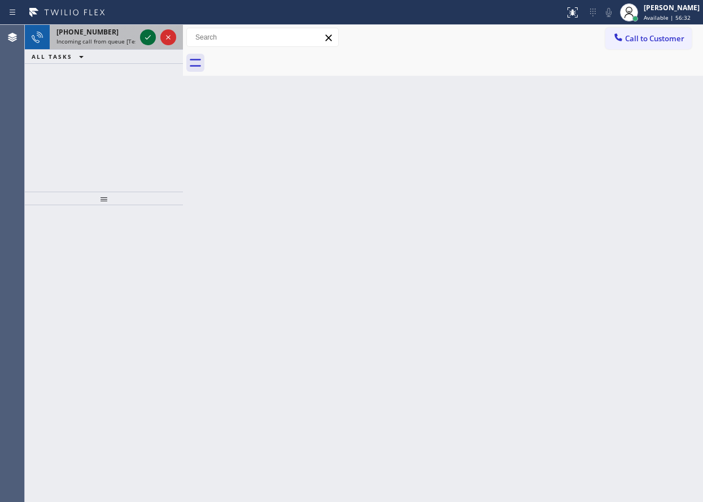
click at [142, 39] on icon at bounding box center [148, 38] width 14 height 14
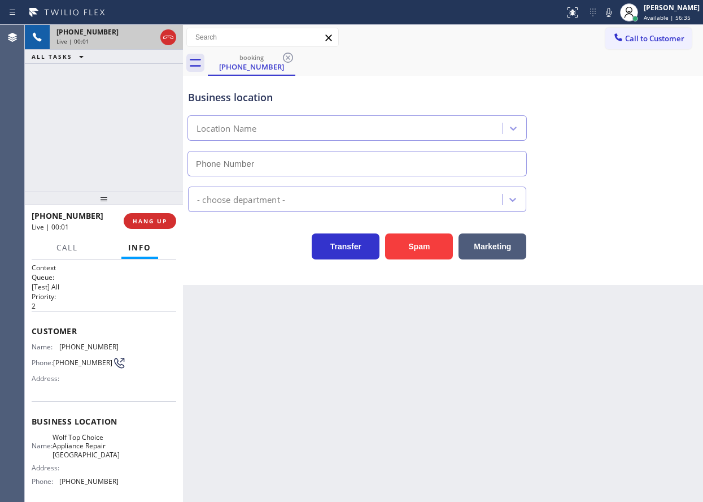
type input "(725) 234-4878"
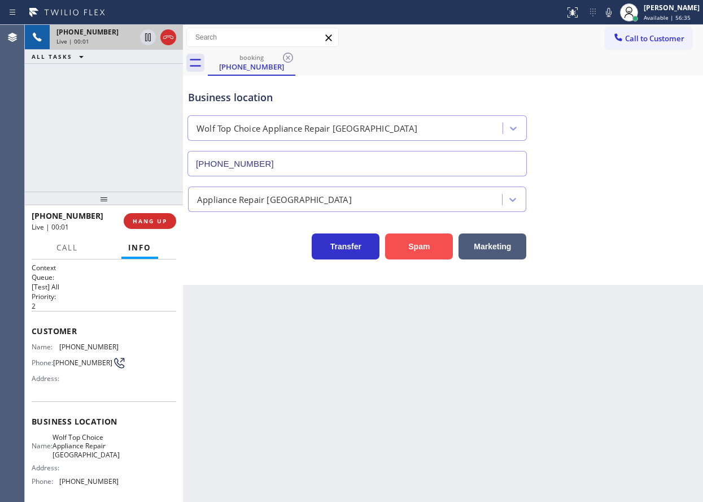
click at [419, 238] on button "Spam" at bounding box center [419, 246] width 68 height 26
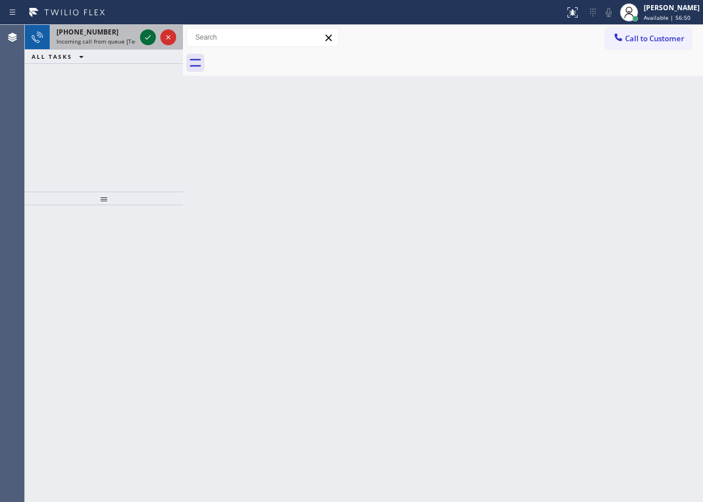
click at [147, 36] on icon at bounding box center [148, 38] width 14 height 14
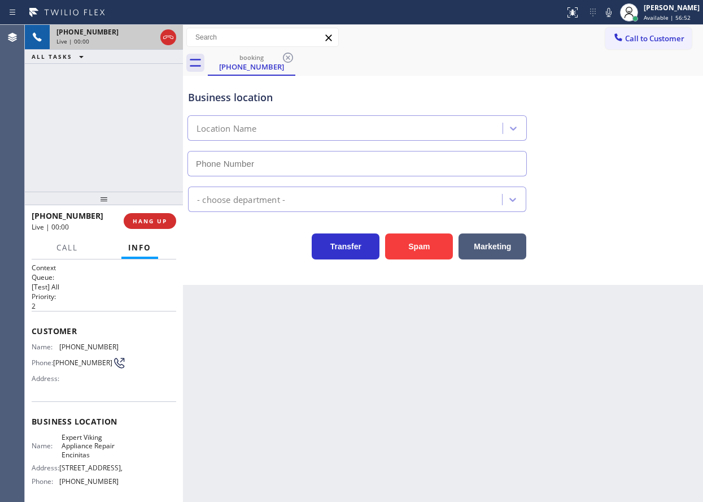
type input "(760) 279-1919"
click at [137, 217] on span "HANG UP" at bounding box center [150, 221] width 34 height 8
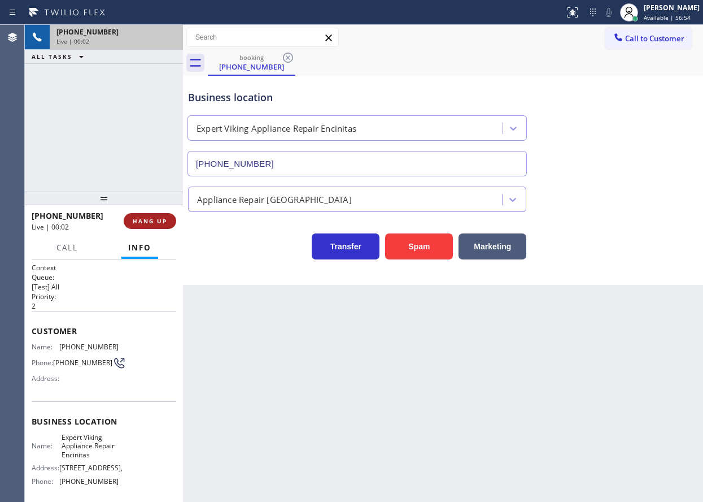
click at [137, 217] on span "HANG UP" at bounding box center [150, 221] width 34 height 8
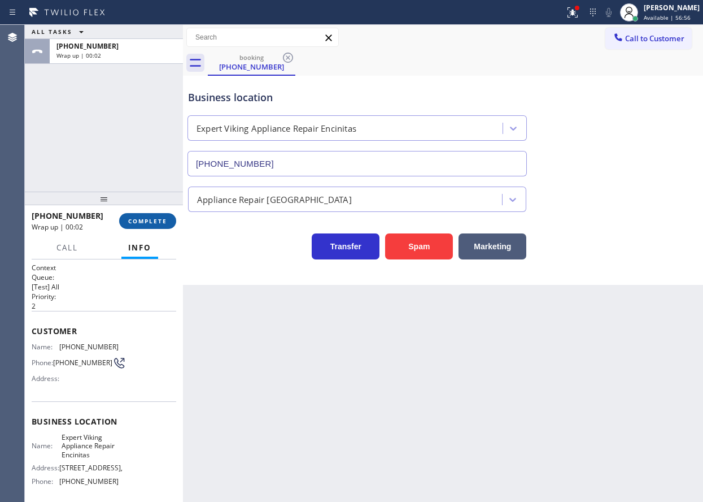
click at [172, 224] on button "COMPLETE" at bounding box center [147, 221] width 57 height 16
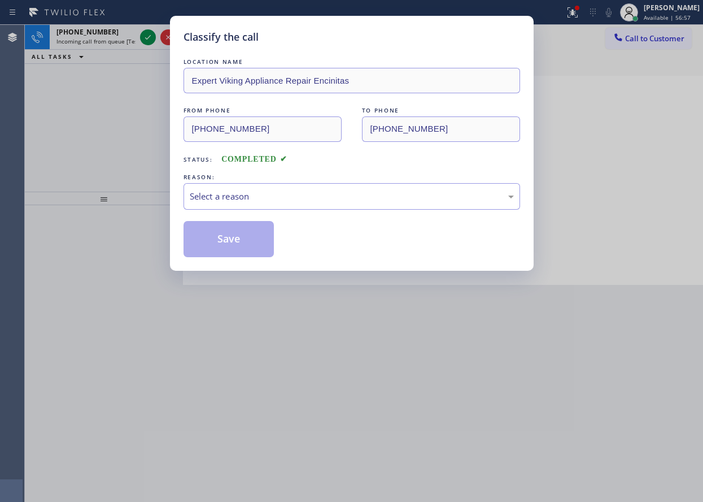
click at [244, 190] on div "Select a reason" at bounding box center [352, 196] width 324 height 13
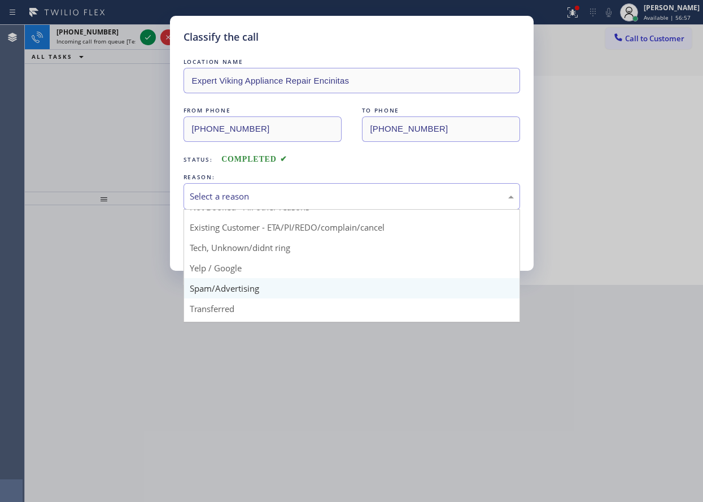
scroll to position [71, 0]
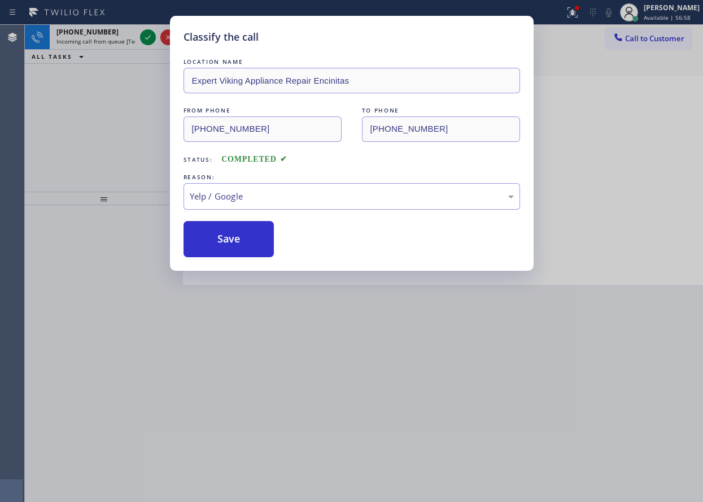
click at [240, 230] on button "Save" at bounding box center [229, 239] width 91 height 36
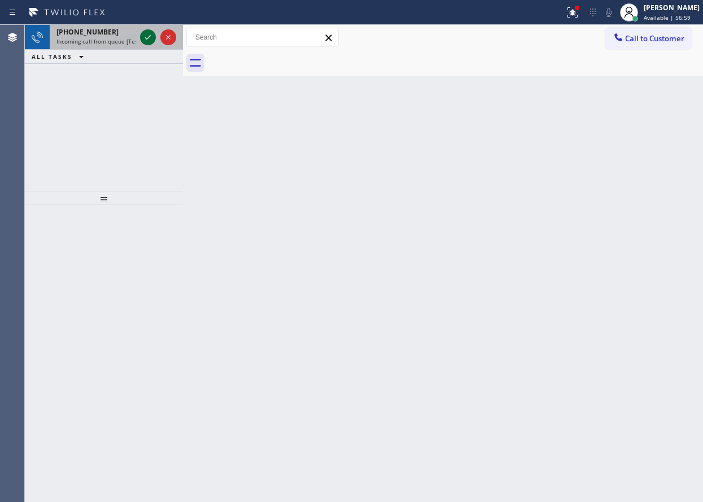
click at [146, 37] on icon at bounding box center [148, 38] width 14 height 14
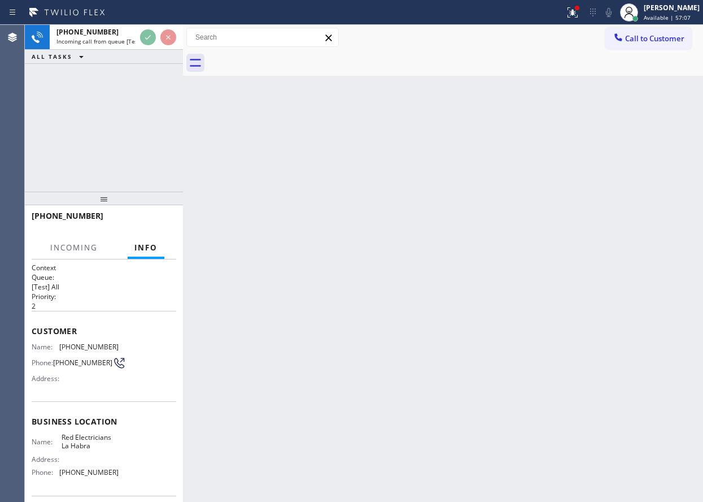
click at [403, 204] on div "Back to Dashboard Change Sender ID Customers Technicians Select a contact Outbo…" at bounding box center [443, 263] width 520 height 477
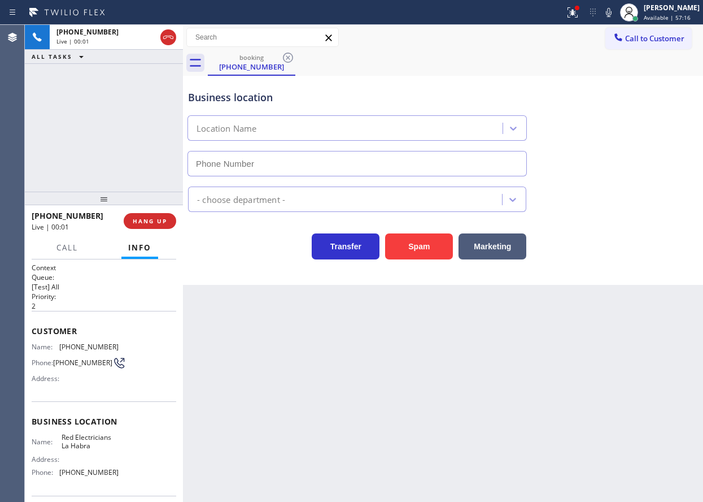
type input "(949) 334-2868"
click at [165, 220] on span "HANG UP" at bounding box center [150, 221] width 34 height 8
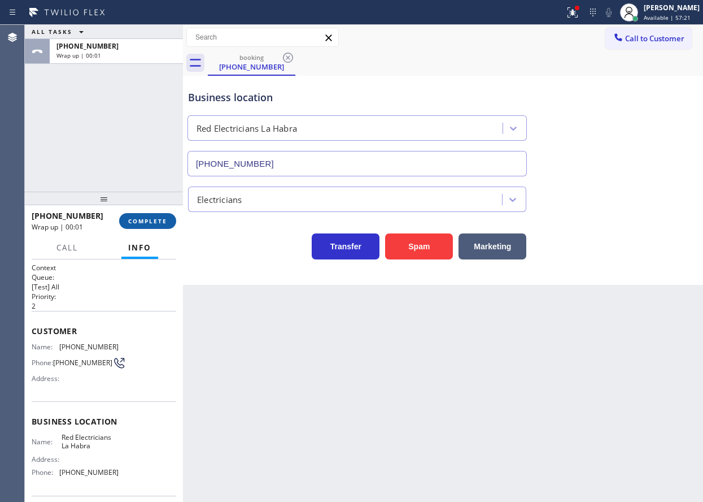
click at [164, 219] on span "COMPLETE" at bounding box center [147, 221] width 39 height 8
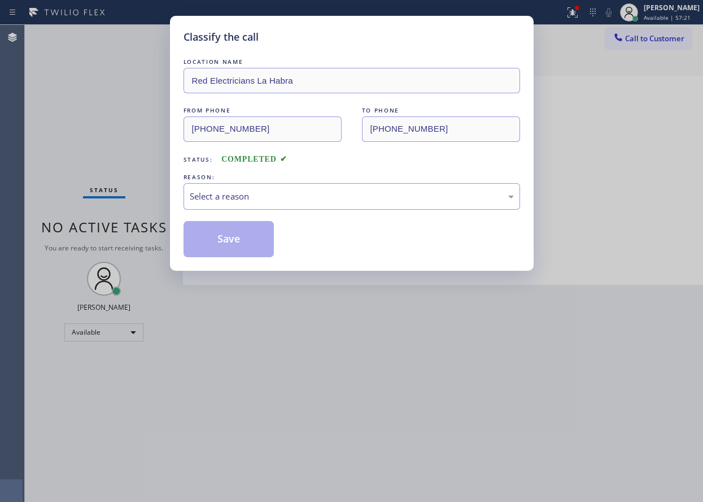
click at [271, 198] on div "Select a reason" at bounding box center [352, 196] width 324 height 13
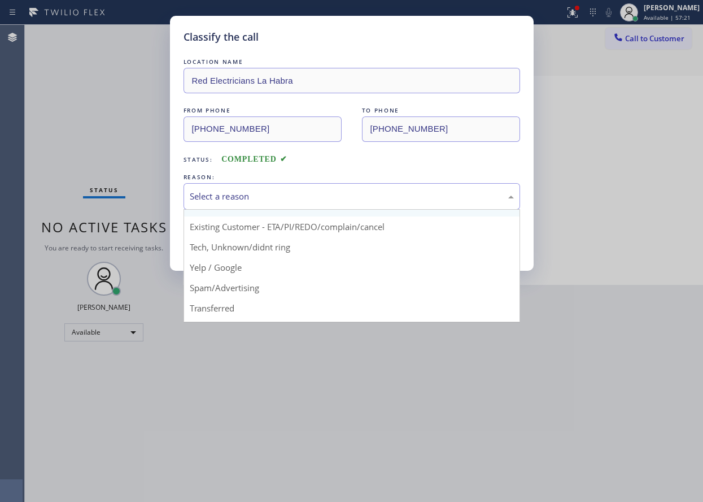
scroll to position [71, 0]
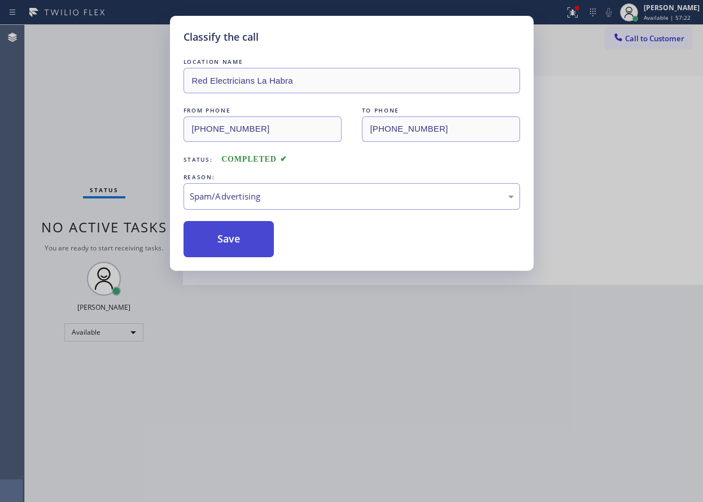
click at [242, 239] on button "Save" at bounding box center [229, 239] width 91 height 36
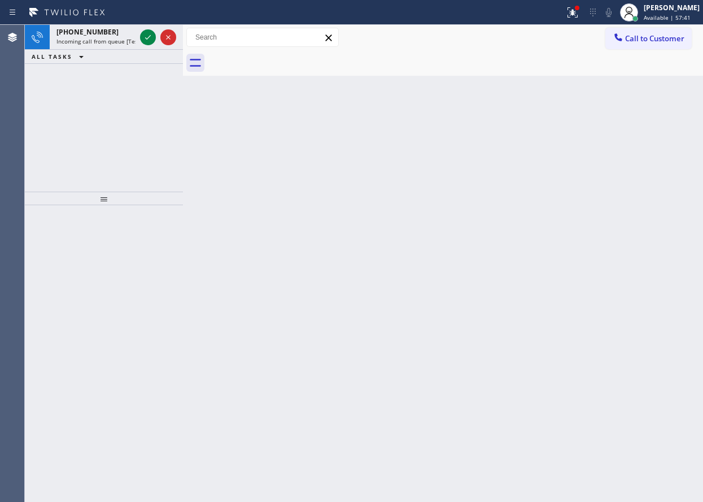
click at [594, 291] on div "Back to Dashboard Change Sender ID Customers Technicians Select a contact Outbo…" at bounding box center [443, 263] width 520 height 477
click at [145, 31] on icon at bounding box center [148, 38] width 14 height 14
click at [145, 38] on icon at bounding box center [148, 38] width 14 height 14
click at [145, 36] on icon at bounding box center [148, 38] width 14 height 14
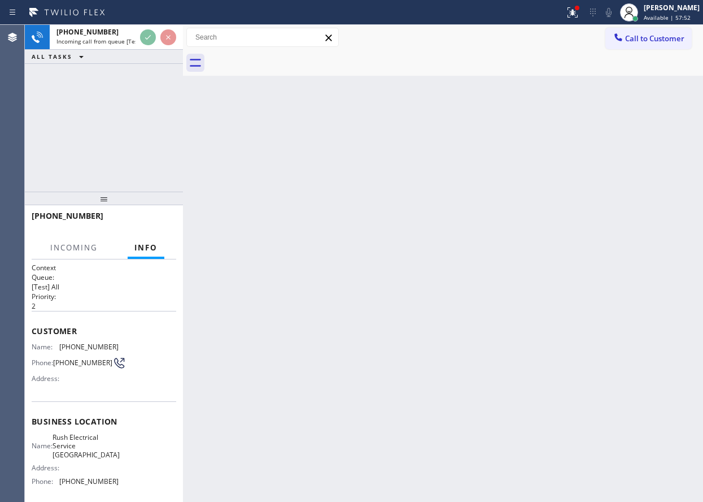
click at [550, 269] on div "Back to Dashboard Change Sender ID Customers Technicians Select a contact Outbo…" at bounding box center [443, 263] width 520 height 477
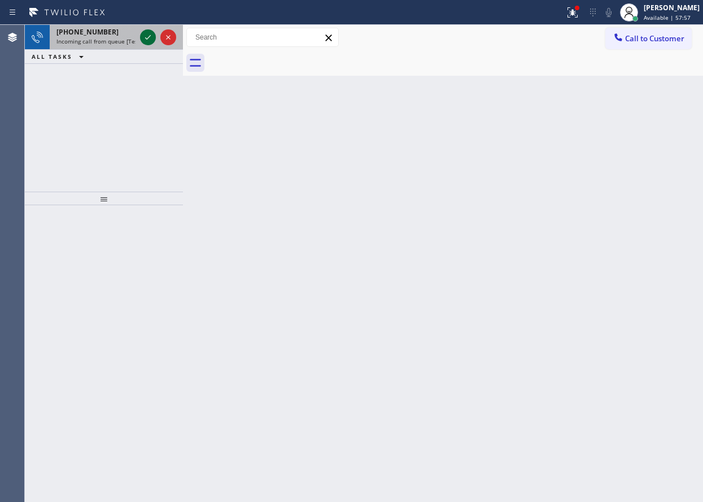
click at [147, 40] on icon at bounding box center [148, 38] width 14 height 14
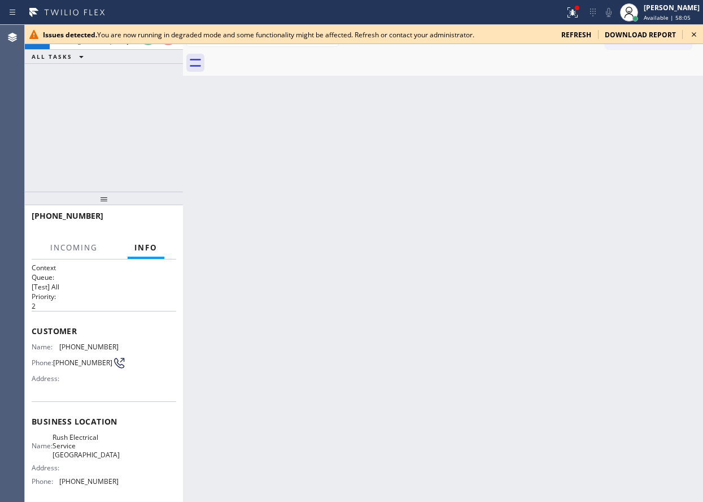
click at [690, 34] on icon at bounding box center [694, 35] width 14 height 14
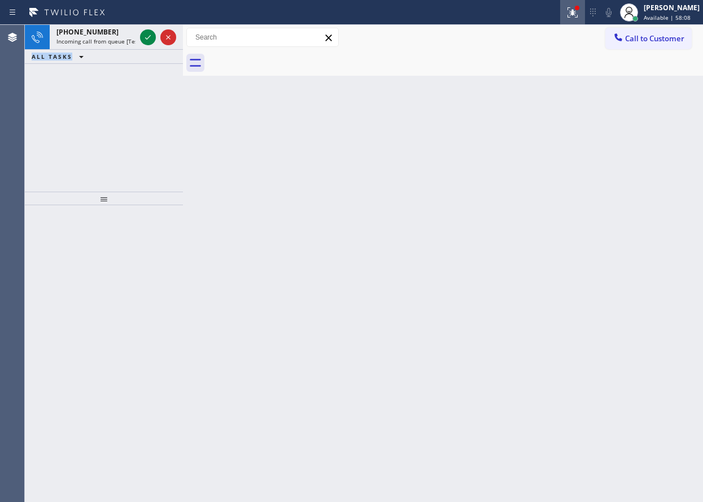
click at [580, 18] on icon at bounding box center [573, 13] width 14 height 14
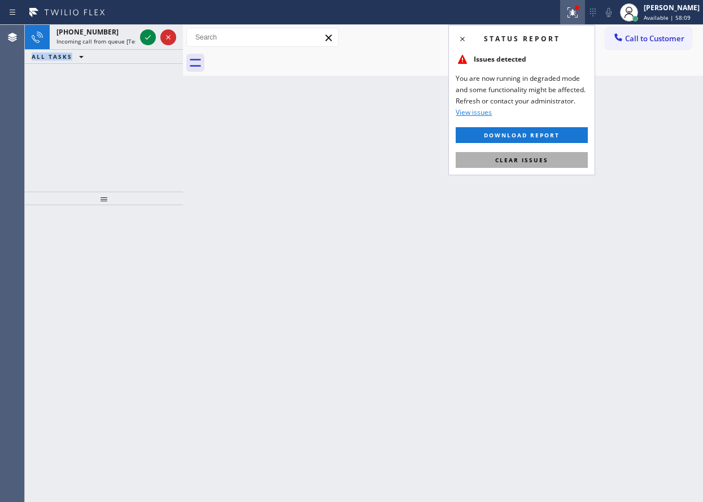
click at [551, 159] on button "Clear issues" at bounding box center [522, 160] width 132 height 16
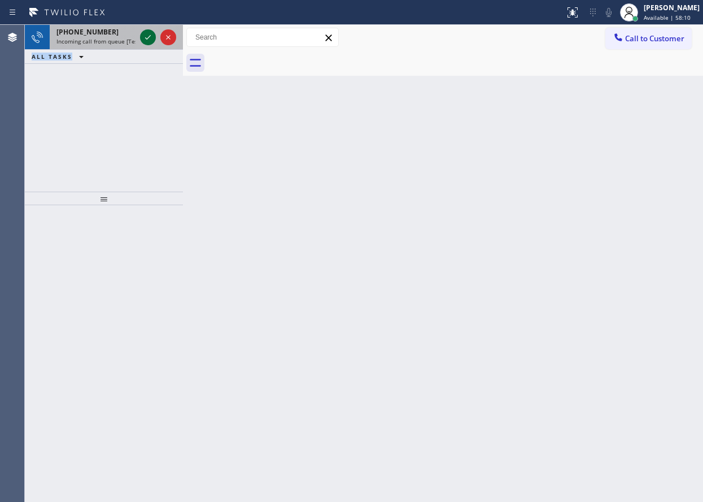
click at [149, 41] on icon at bounding box center [148, 38] width 14 height 14
click at [149, 34] on icon at bounding box center [148, 38] width 14 height 14
click at [147, 37] on icon at bounding box center [148, 38] width 14 height 14
click at [146, 35] on icon at bounding box center [148, 38] width 14 height 14
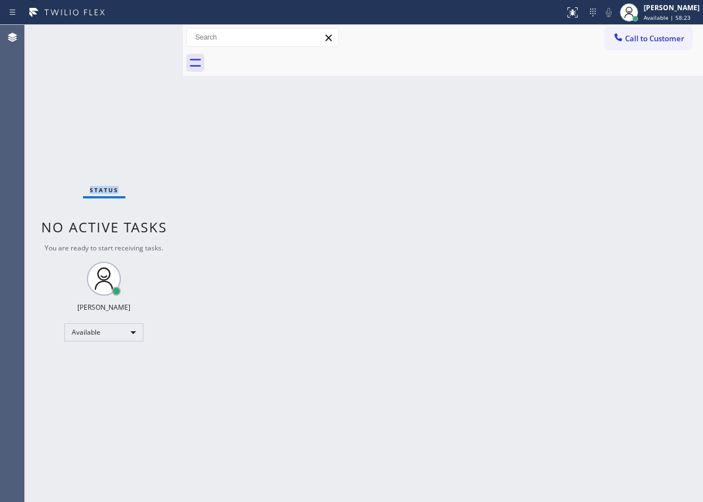
click at [146, 36] on div "Status No active tasks You are ready to start receiving tasks. Paula Arnado Ava…" at bounding box center [104, 263] width 158 height 477
click at [678, 12] on div "[PERSON_NAME]" at bounding box center [672, 8] width 56 height 10
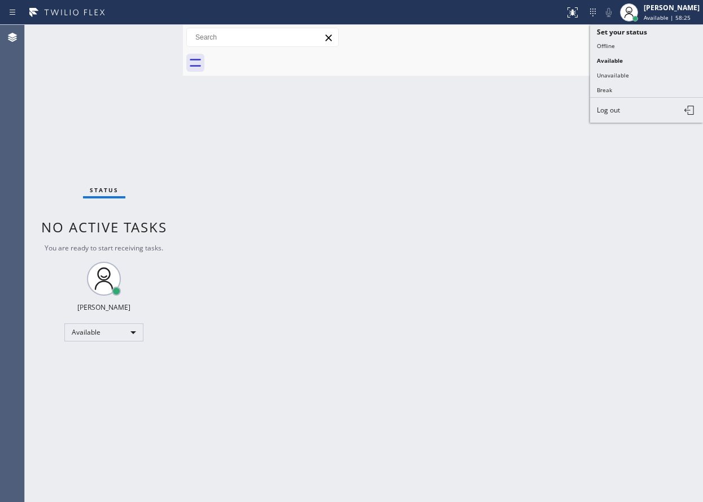
drag, startPoint x: 636, startPoint y: 79, endPoint x: 468, endPoint y: 10, distance: 180.6
click at [635, 78] on button "Unavailable" at bounding box center [646, 75] width 113 height 15
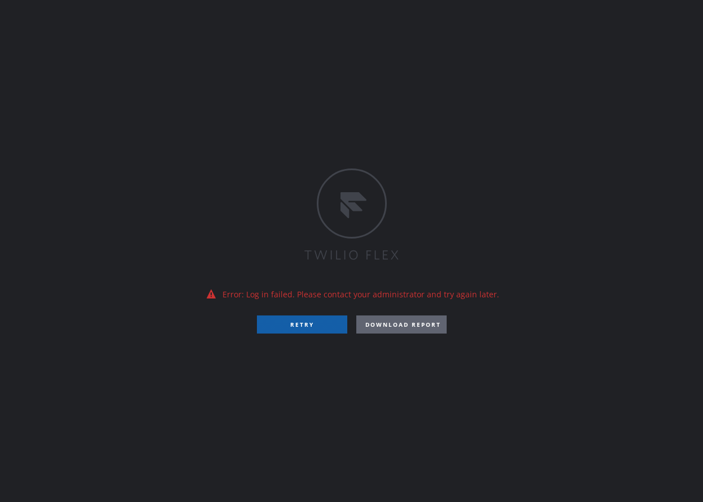
click at [313, 327] on button "RETRY" at bounding box center [302, 324] width 90 height 18
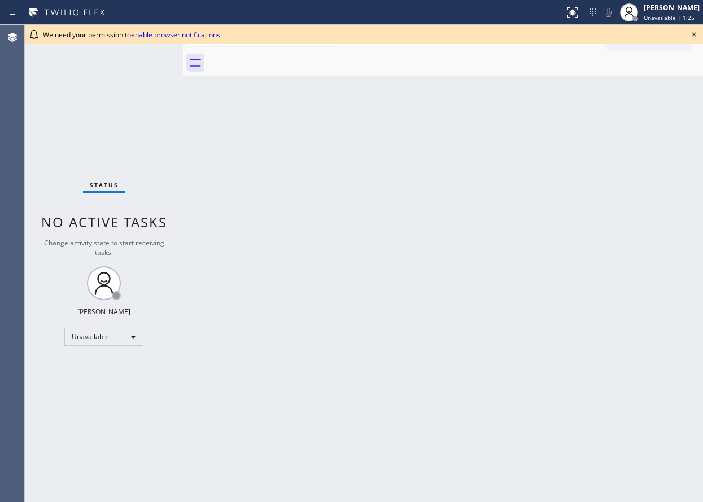
click at [698, 34] on icon at bounding box center [694, 35] width 14 height 14
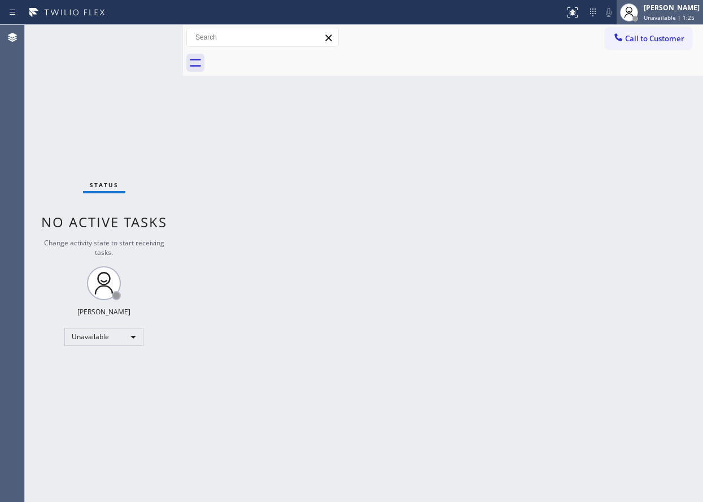
click at [681, 13] on div "[PERSON_NAME] Unavailable | 1:25" at bounding box center [673, 12] width 62 height 20
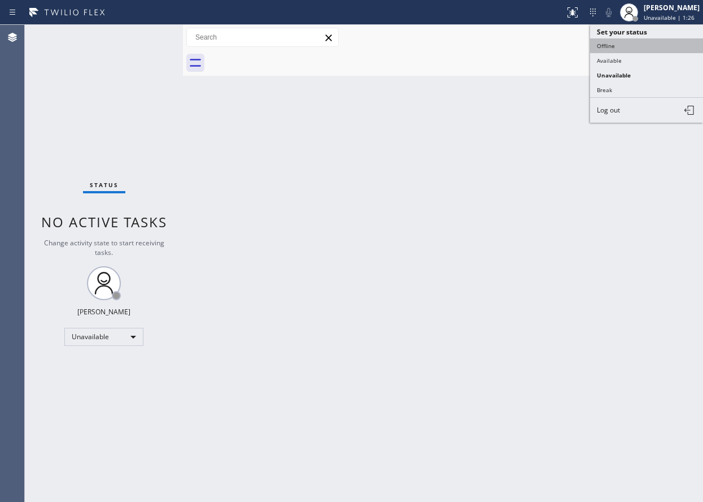
click at [665, 51] on button "Offline" at bounding box center [646, 45] width 113 height 15
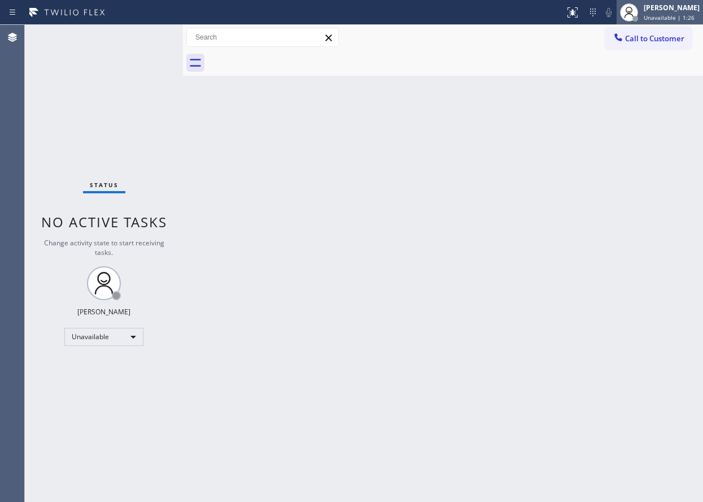
click at [667, 15] on span "Unavailable | 1:26" at bounding box center [669, 18] width 51 height 8
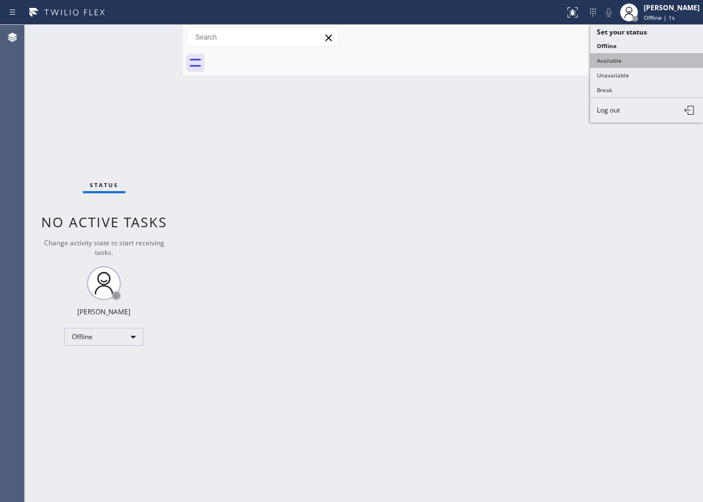
click at [654, 56] on button "Available" at bounding box center [646, 60] width 113 height 15
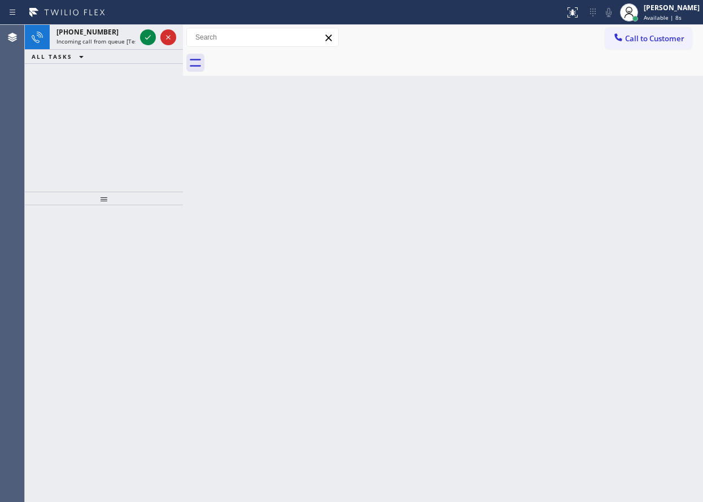
drag, startPoint x: 671, startPoint y: 164, endPoint x: 375, endPoint y: 89, distance: 305.5
click at [671, 164] on div "Back to Dashboard Change Sender ID Customers Technicians Select a contact Outbo…" at bounding box center [443, 263] width 520 height 477
click at [145, 37] on icon at bounding box center [148, 38] width 14 height 14
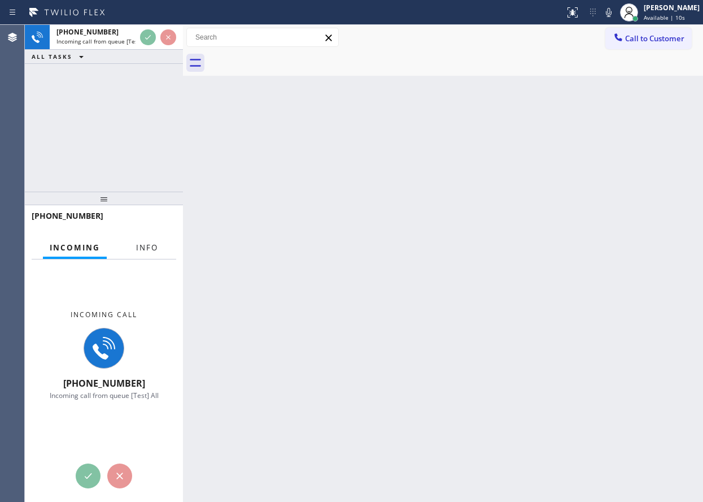
click at [134, 246] on button "Info" at bounding box center [147, 248] width 36 height 22
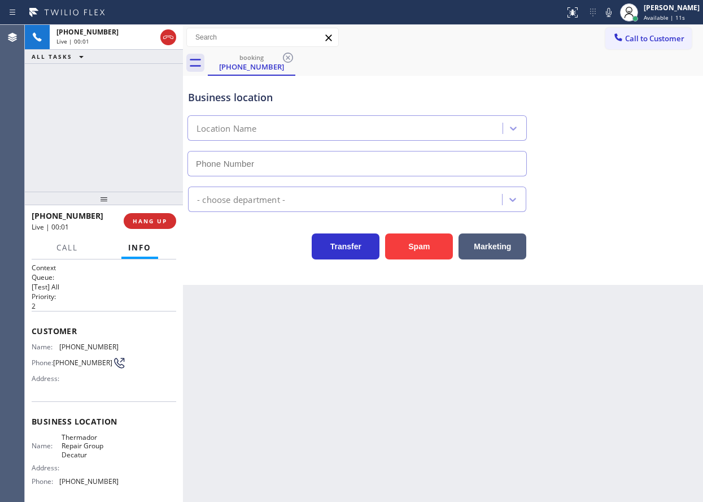
type input "[PHONE_NUMBER]"
click at [420, 237] on button "Spam" at bounding box center [419, 246] width 68 height 26
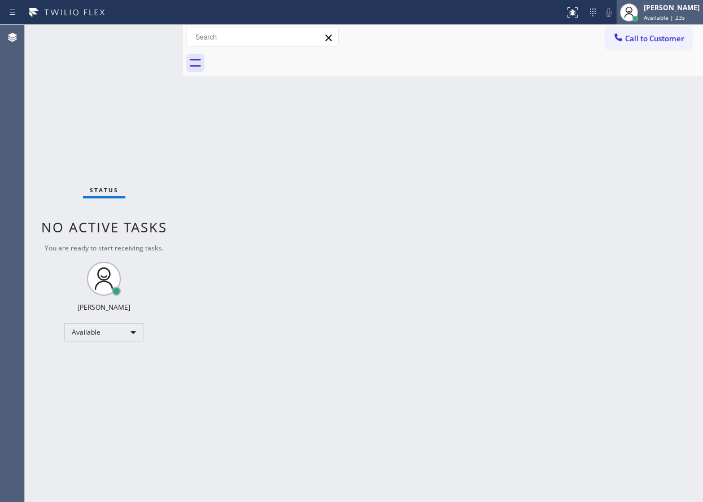
click at [663, 23] on div "[PERSON_NAME] Available | 23s" at bounding box center [660, 12] width 86 height 25
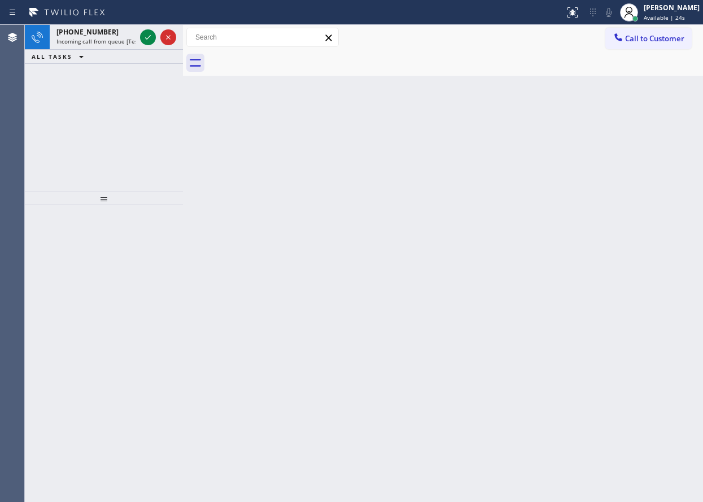
click at [493, 140] on div "Back to Dashboard Change Sender ID Customers Technicians Select a contact Outbo…" at bounding box center [443, 263] width 520 height 477
click at [141, 37] on icon at bounding box center [148, 38] width 14 height 14
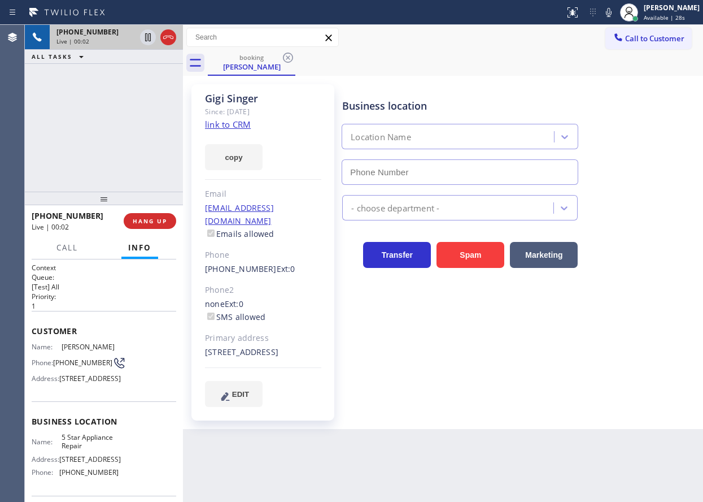
type input "[PHONE_NUMBER]"
click at [226, 129] on link "link to CRM" at bounding box center [228, 124] width 46 height 11
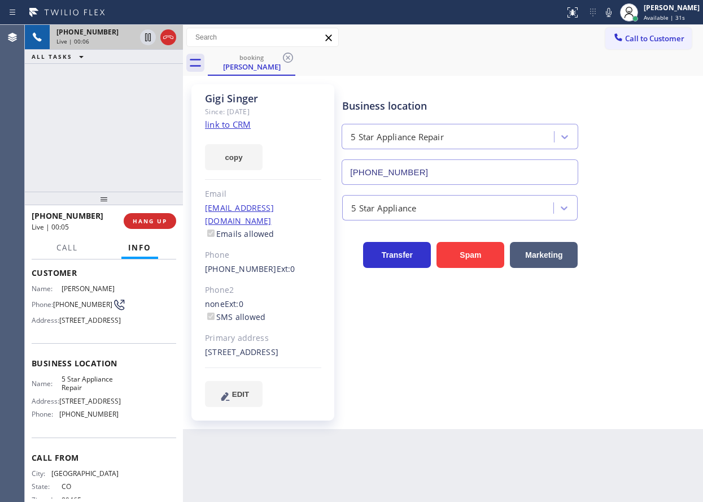
scroll to position [113, 0]
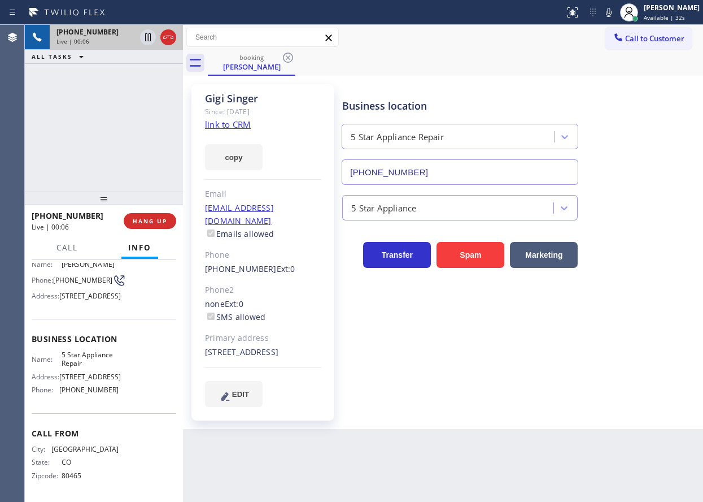
click at [97, 359] on span "5 Star Appliance Repair" at bounding box center [90, 359] width 56 height 18
copy span "5 Star Appliance Repair"
click at [416, 175] on input "[PHONE_NUMBER]" at bounding box center [460, 171] width 237 height 25
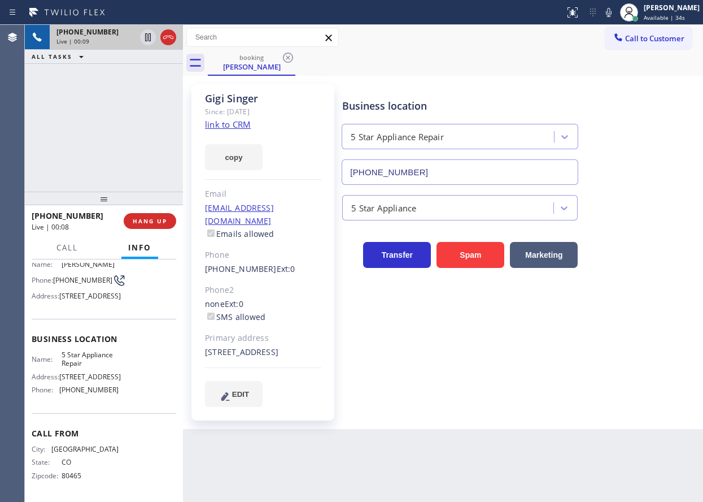
click at [416, 175] on input "[PHONE_NUMBER]" at bounding box center [460, 171] width 237 height 25
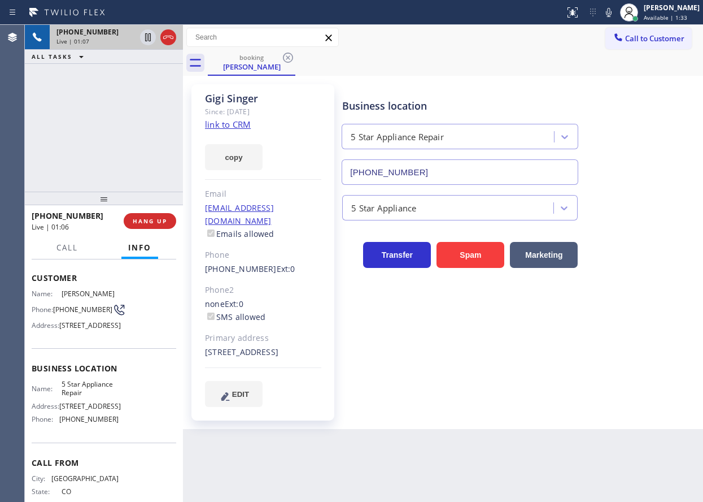
scroll to position [0, 0]
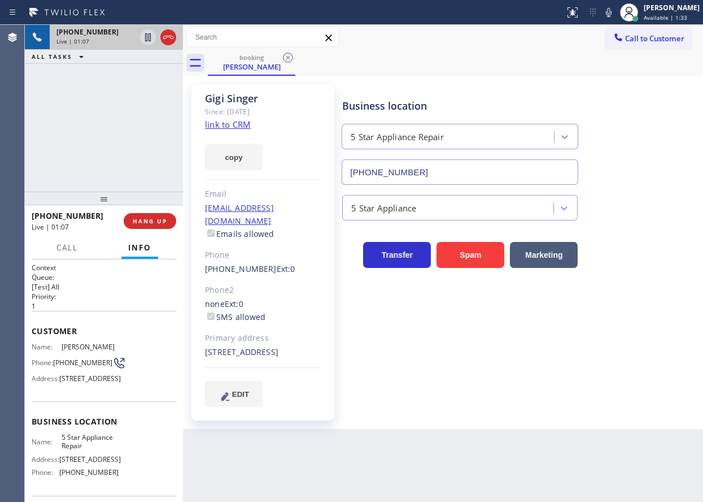
click at [72, 367] on span "[PHONE_NUMBER]" at bounding box center [82, 362] width 59 height 8
copy div "[PHONE_NUMBER]"
click at [163, 219] on span "HANG UP" at bounding box center [150, 221] width 34 height 8
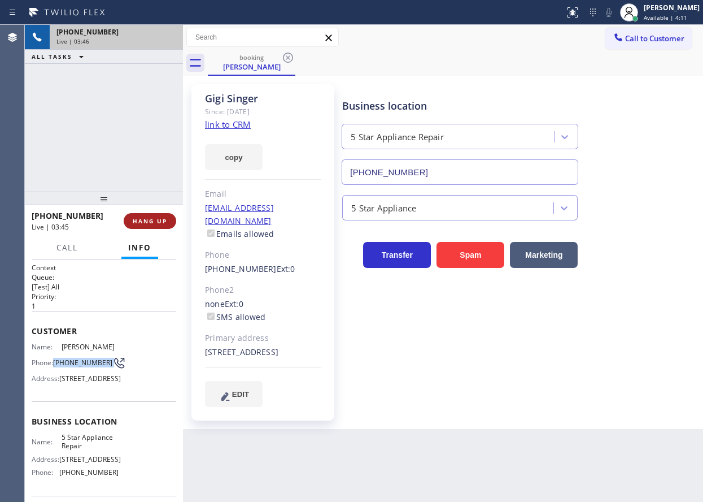
click at [162, 219] on span "HANG UP" at bounding box center [150, 221] width 34 height 8
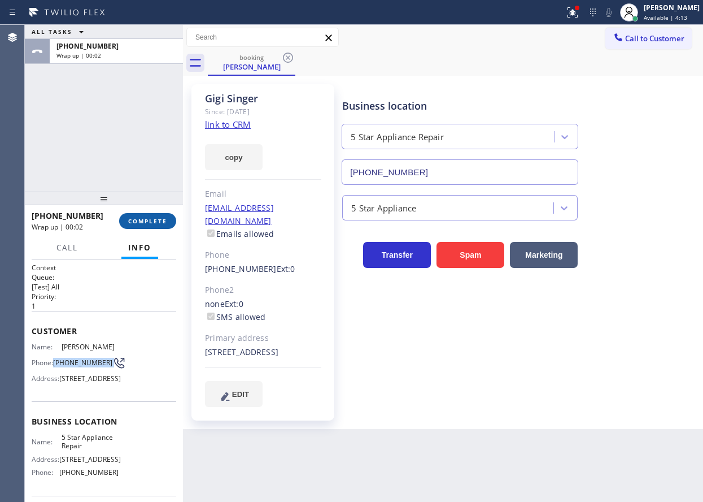
click at [163, 229] on button "COMPLETE" at bounding box center [147, 221] width 57 height 16
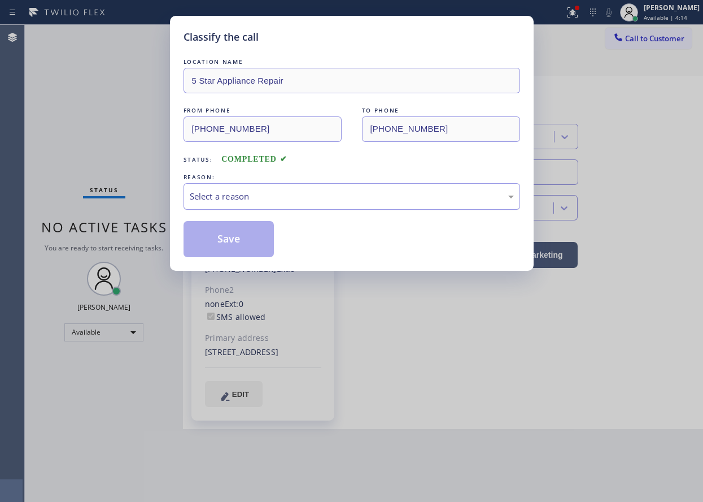
click at [269, 203] on div "Select a reason" at bounding box center [352, 196] width 337 height 27
click at [233, 233] on button "Save" at bounding box center [229, 239] width 91 height 36
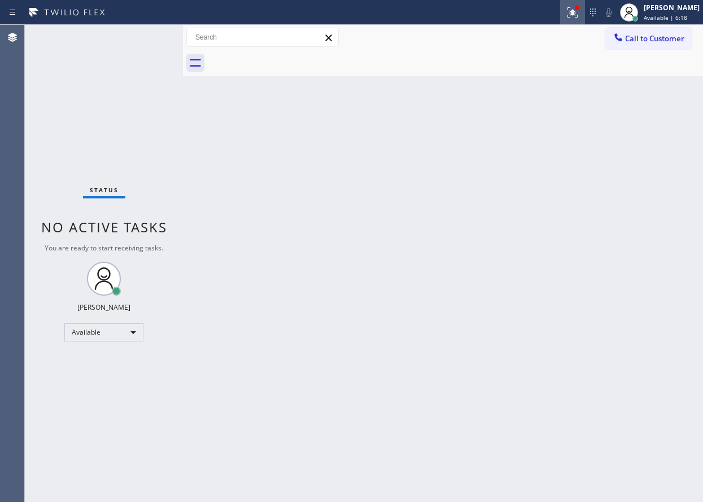
click at [580, 16] on icon at bounding box center [573, 13] width 14 height 14
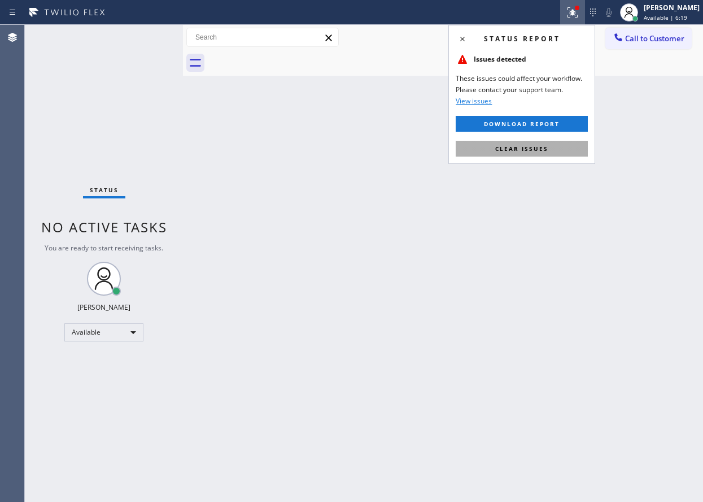
click at [542, 147] on span "Clear issues" at bounding box center [521, 149] width 53 height 8
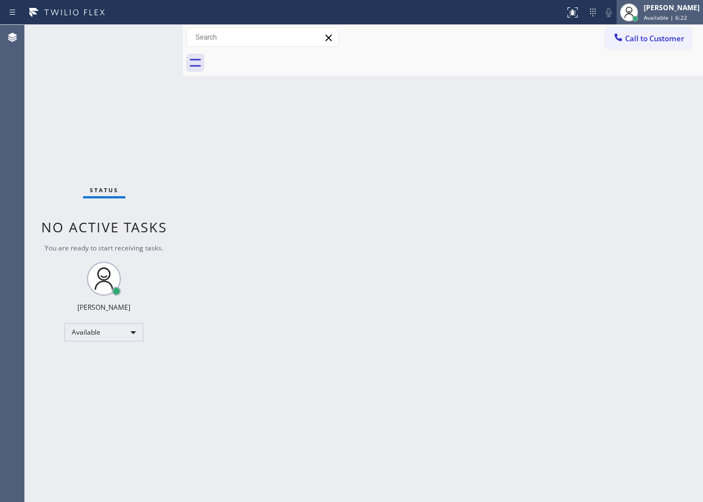
click at [687, 15] on span "Available | 6:22" at bounding box center [665, 18] width 43 height 8
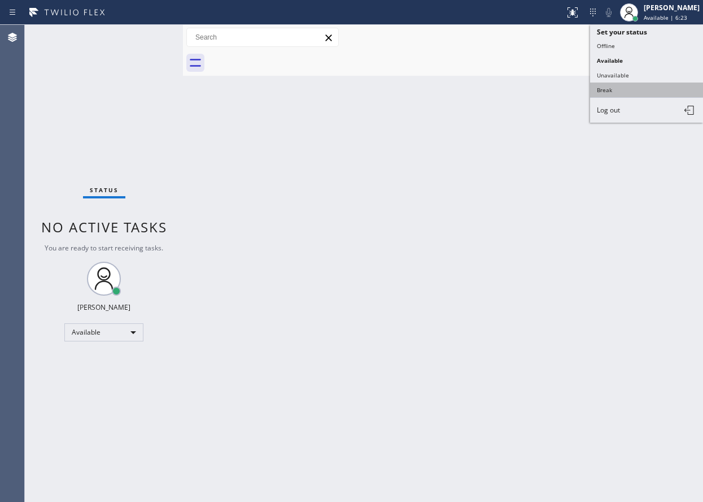
click at [643, 88] on button "Break" at bounding box center [646, 89] width 113 height 15
